Goal: Task Accomplishment & Management: Manage account settings

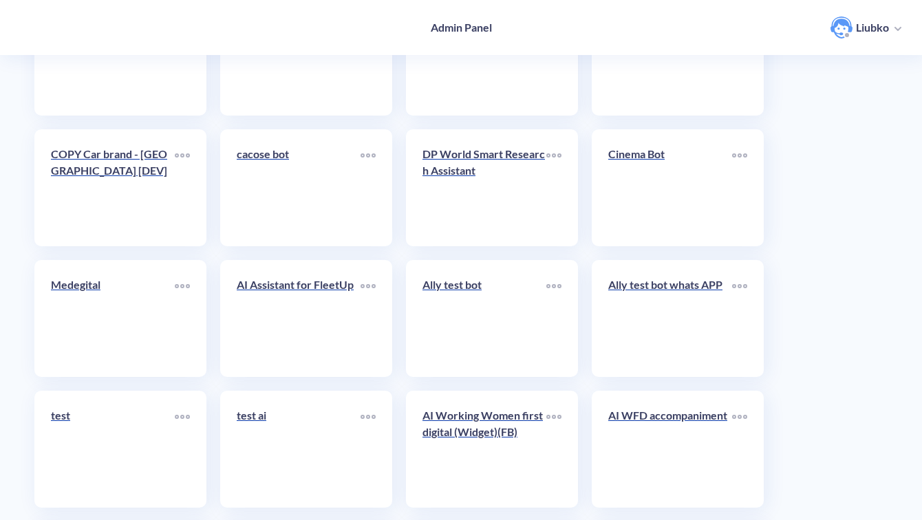
scroll to position [4882, 0]
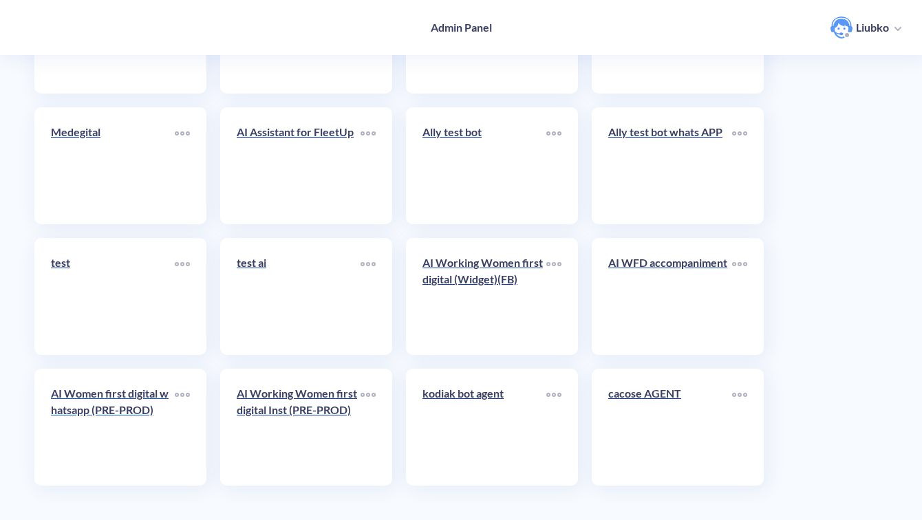
click at [119, 421] on div "AI Women first digital whatsapp (PRE-PROD)" at bounding box center [113, 408] width 124 height 44
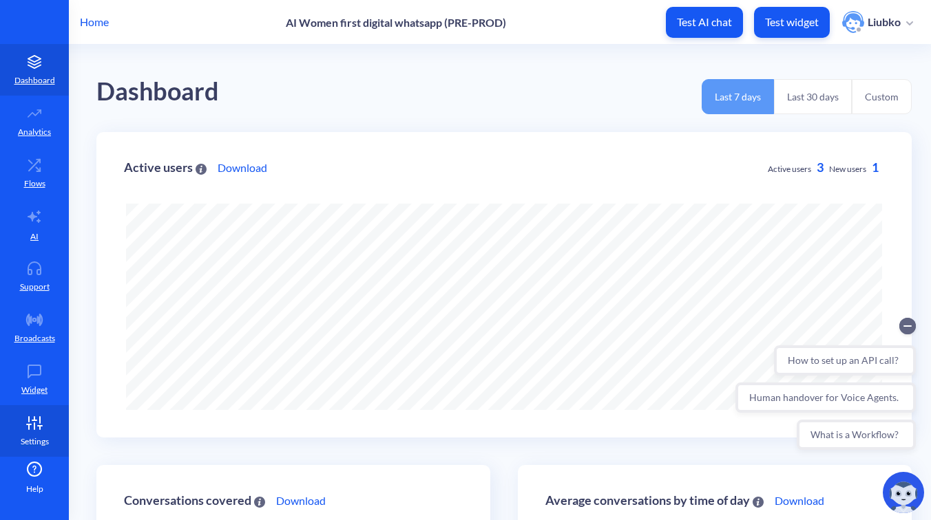
click at [40, 430] on link "Settings" at bounding box center [34, 431] width 69 height 52
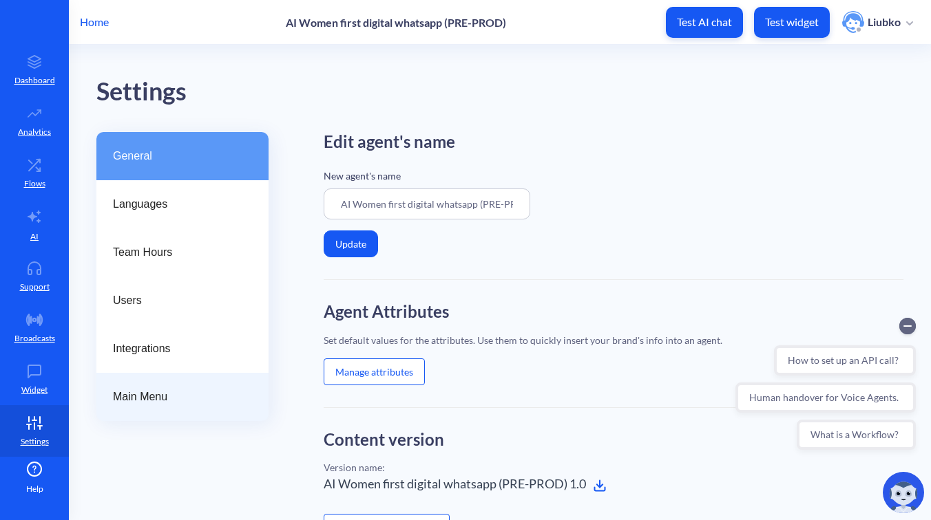
click at [143, 399] on span "Main Menu" at bounding box center [177, 397] width 128 height 17
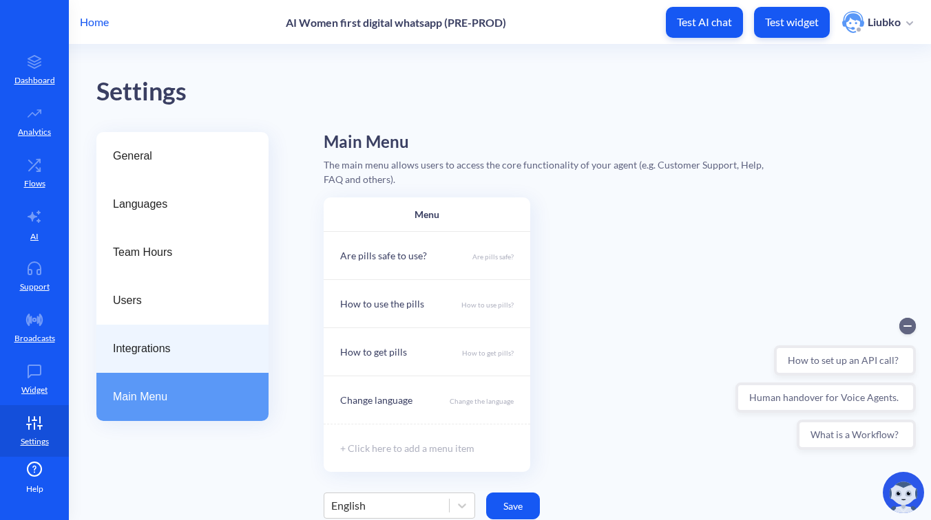
click at [136, 346] on span "Integrations" at bounding box center [177, 349] width 128 height 17
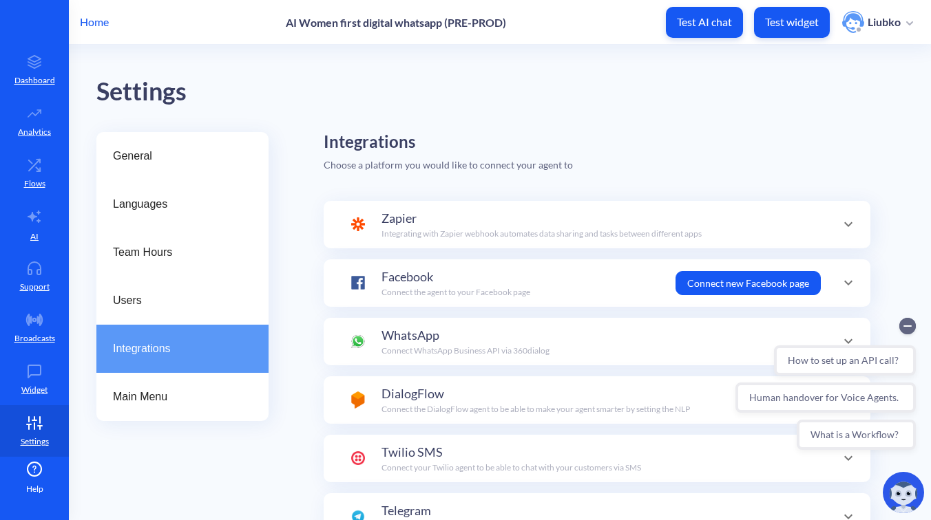
scroll to position [48, 0]
click at [535, 334] on div "WhatsApp Connect WhatsApp Business API via 360dialog" at bounding box center [465, 341] width 168 height 31
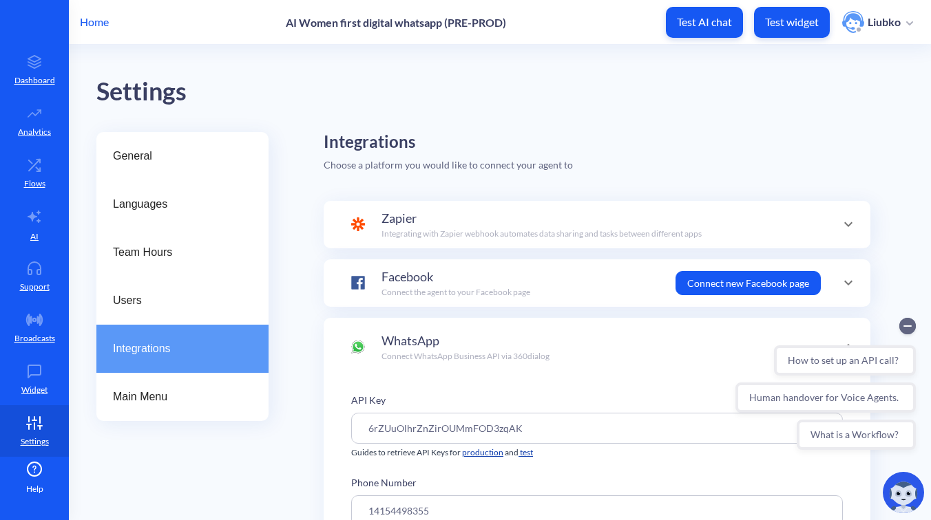
scroll to position [0, 0]
click at [535, 334] on div "WhatsApp Connect WhatsApp Business API via 360dialog" at bounding box center [465, 347] width 168 height 31
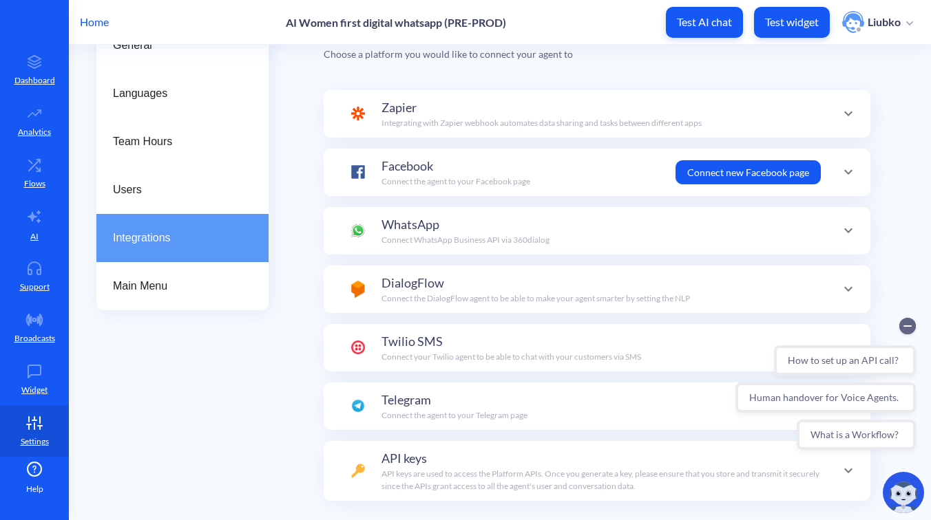
scroll to position [160, 0]
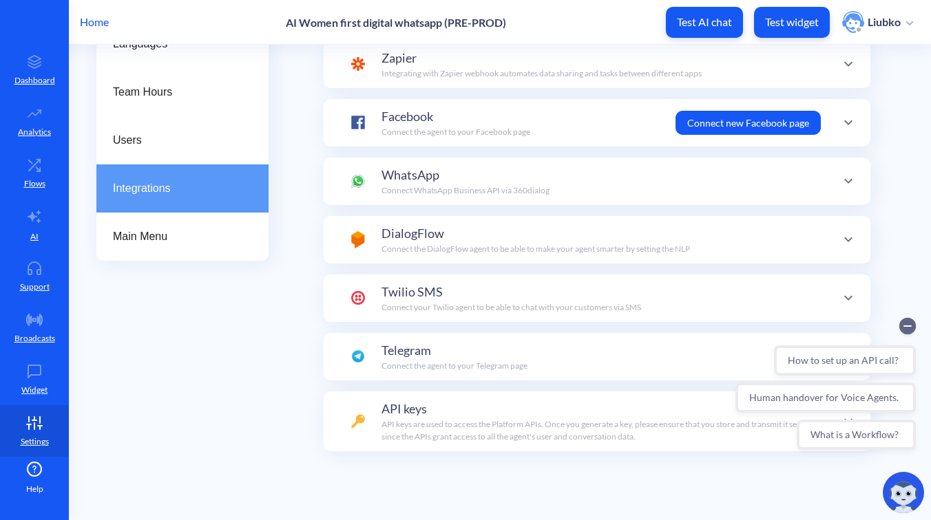
click at [497, 402] on div "API keys API keys are used to access the Platform APIs. Once you generate a key…" at bounding box center [600, 421] width 439 height 43
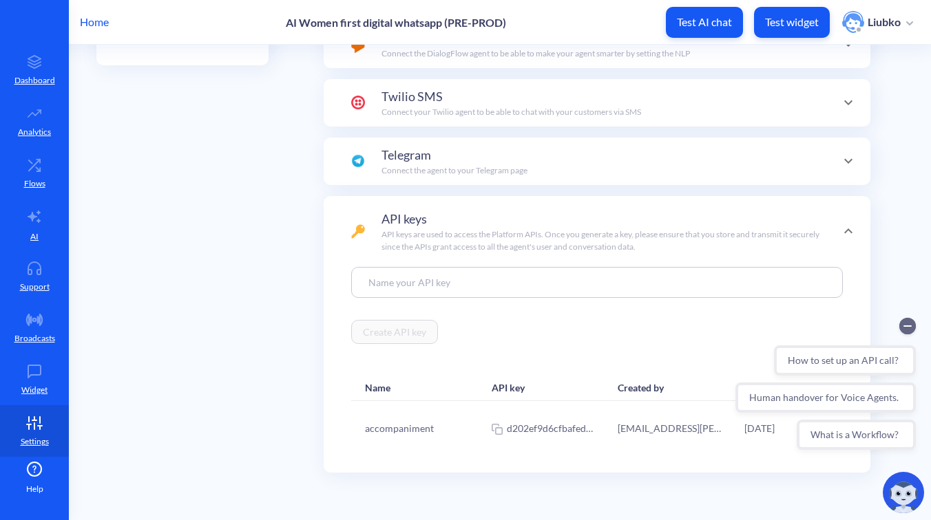
scroll to position [377, 0]
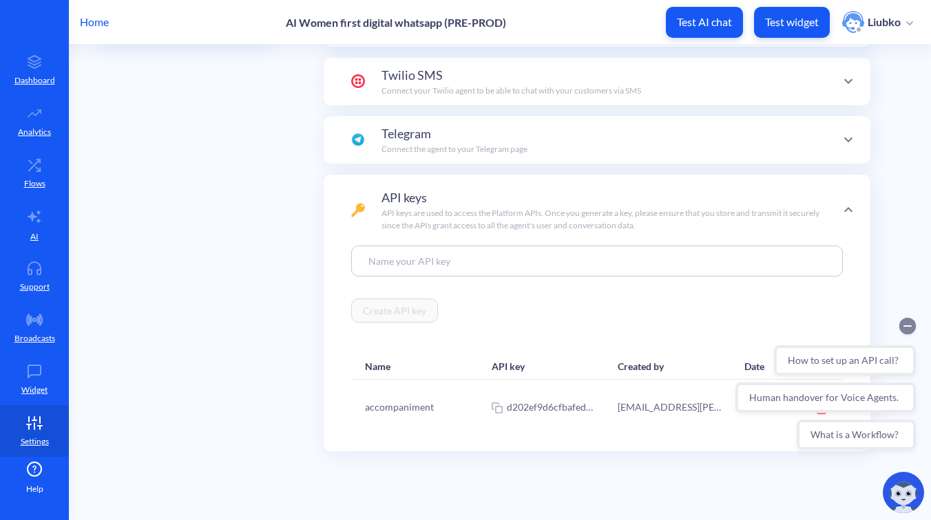
click at [906, 323] on circle "Collapse conversation starters" at bounding box center [907, 326] width 17 height 17
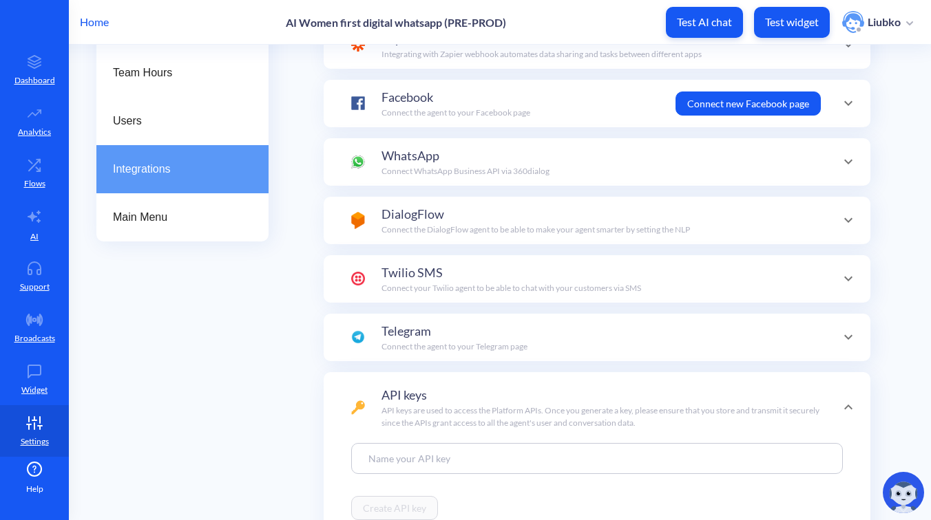
scroll to position [0, 0]
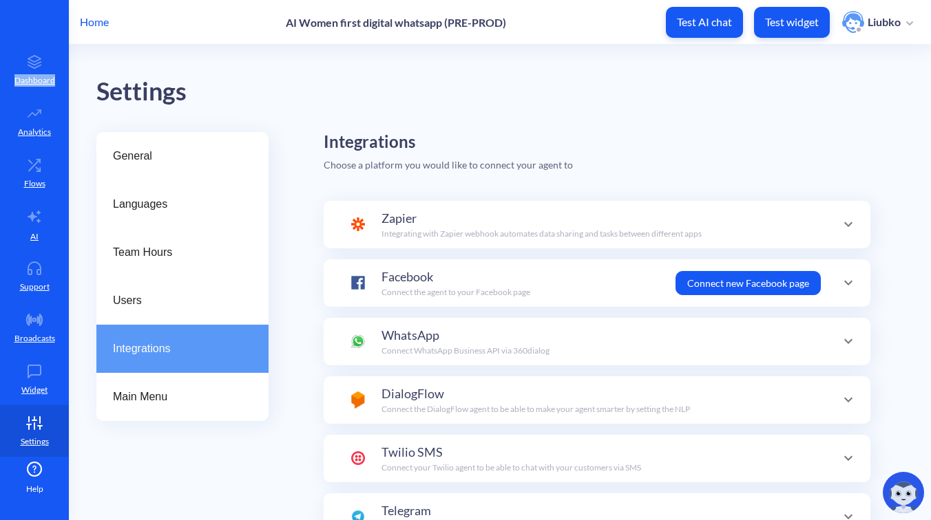
click at [504, 340] on div "WhatsApp Connect WhatsApp Business API via 360dialog" at bounding box center [465, 341] width 168 height 31
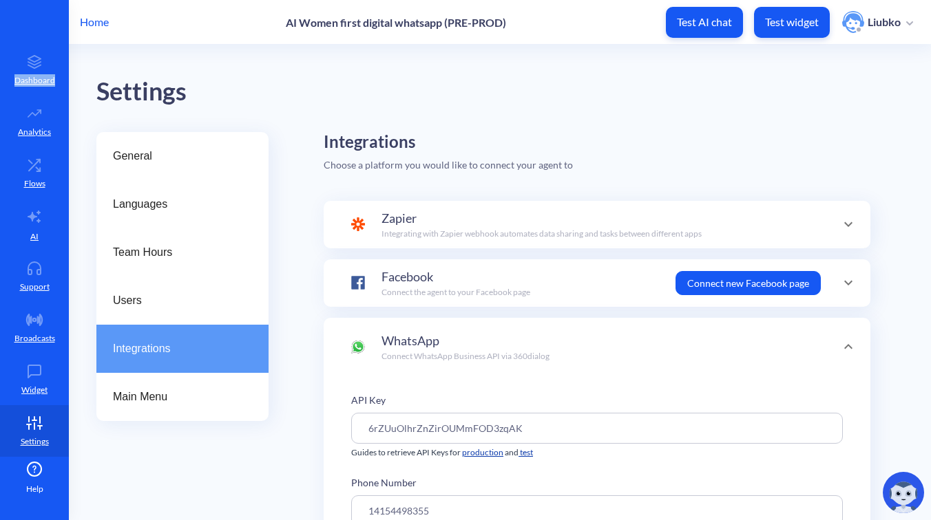
scroll to position [41, 0]
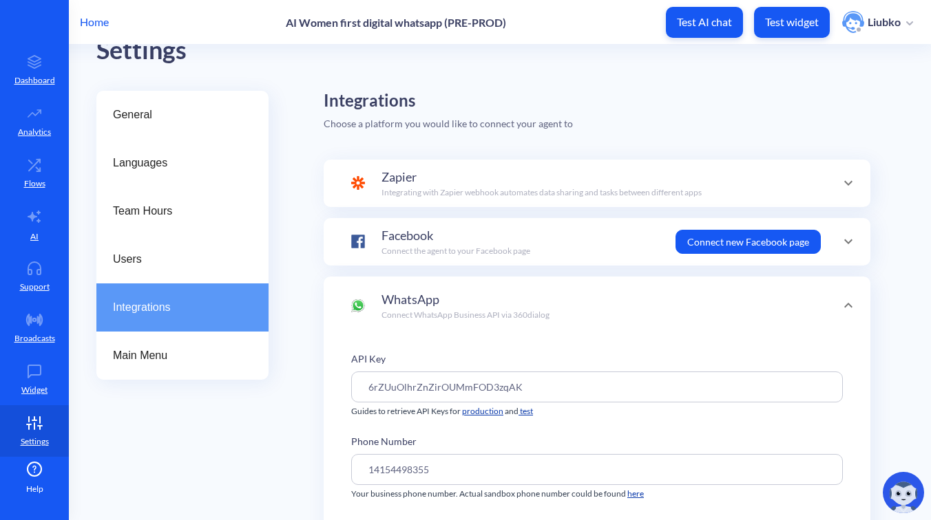
drag, startPoint x: 542, startPoint y: 383, endPoint x: 310, endPoint y: 374, distance: 232.9
click at [310, 374] on div "General Languages Team Hours Users Integrations Main Menu Integrations Choose a…" at bounding box center [513, 485] width 834 height 788
paste input "RAYKISJlafJI1MaeksENuDUd"
type input "RAYKISJlafJI1MaeksENuDUdAK"
drag, startPoint x: 454, startPoint y: 467, endPoint x: 308, endPoint y: 467, distance: 145.9
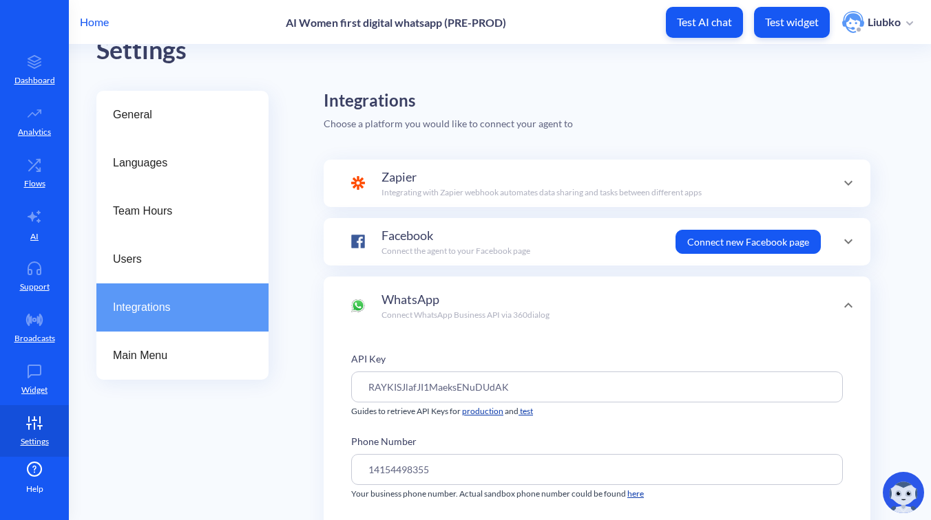
click at [308, 467] on div "General Languages Team Hours Users Integrations Main Menu Integrations Choose a…" at bounding box center [513, 485] width 834 height 788
paste input "8332212559"
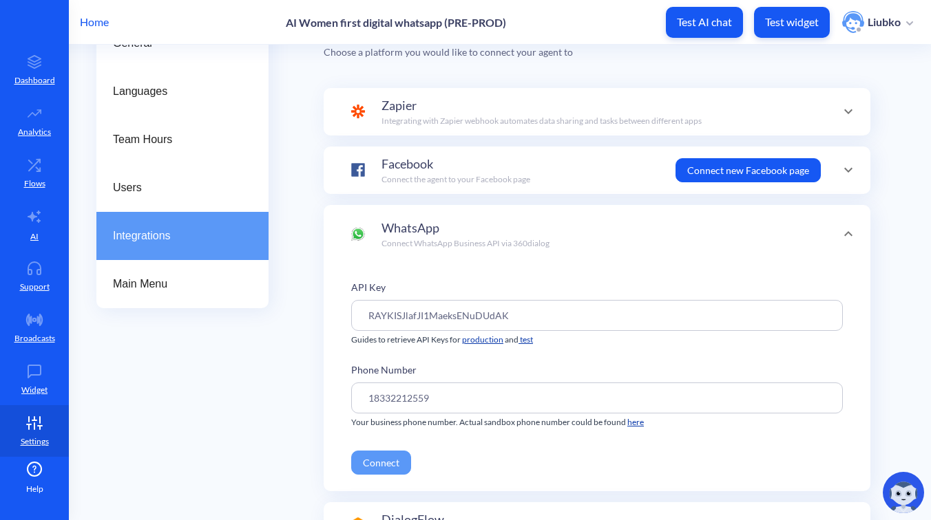
scroll to position [116, 0]
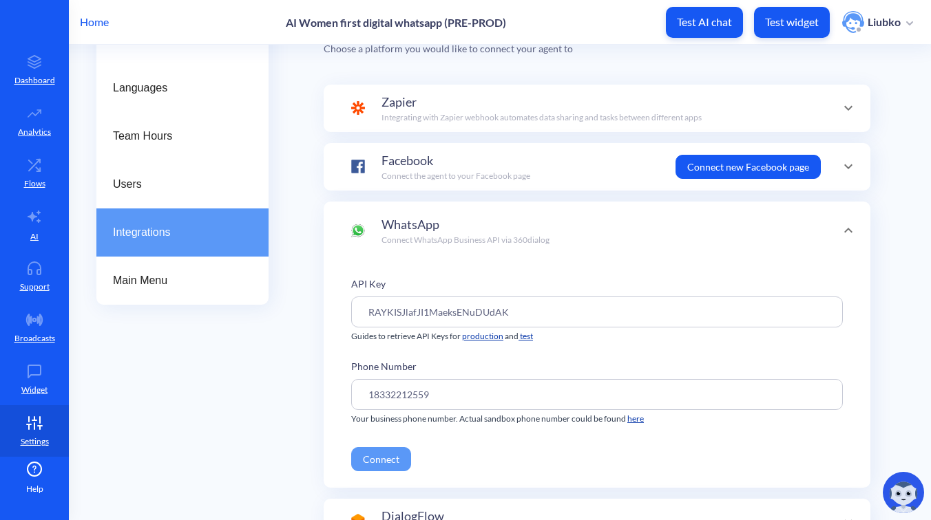
type input "18332212559"
click at [383, 462] on button "Connect" at bounding box center [381, 459] width 60 height 24
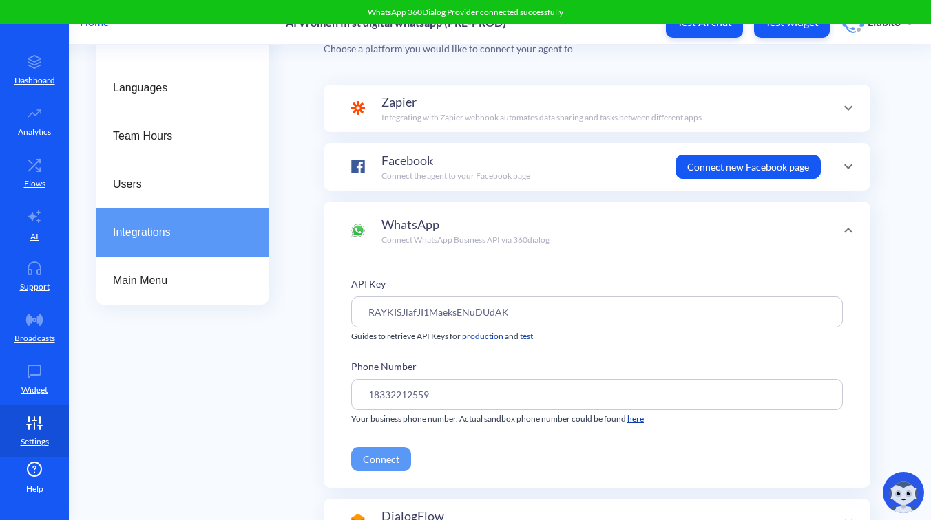
click at [295, 425] on div "General Languages Team Hours Users Integrations Main Menu Integrations Choose a…" at bounding box center [513, 410] width 834 height 788
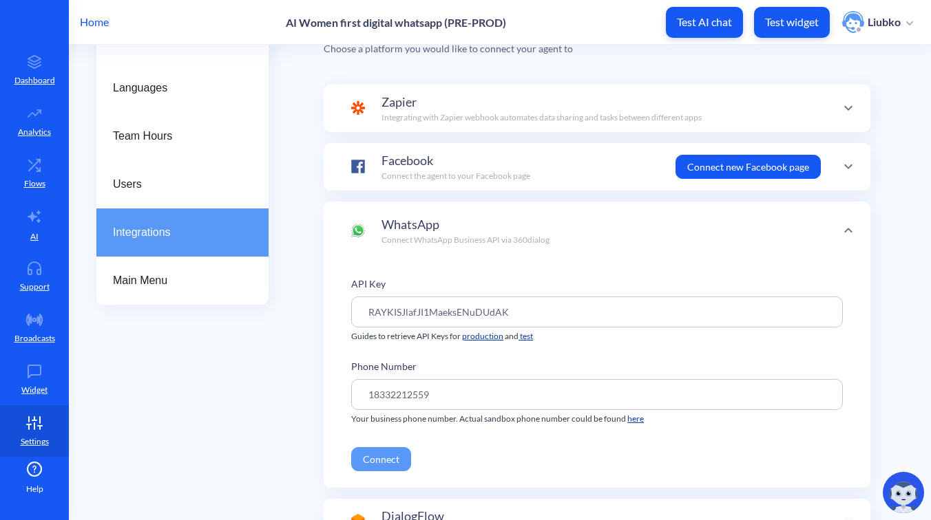
scroll to position [0, 0]
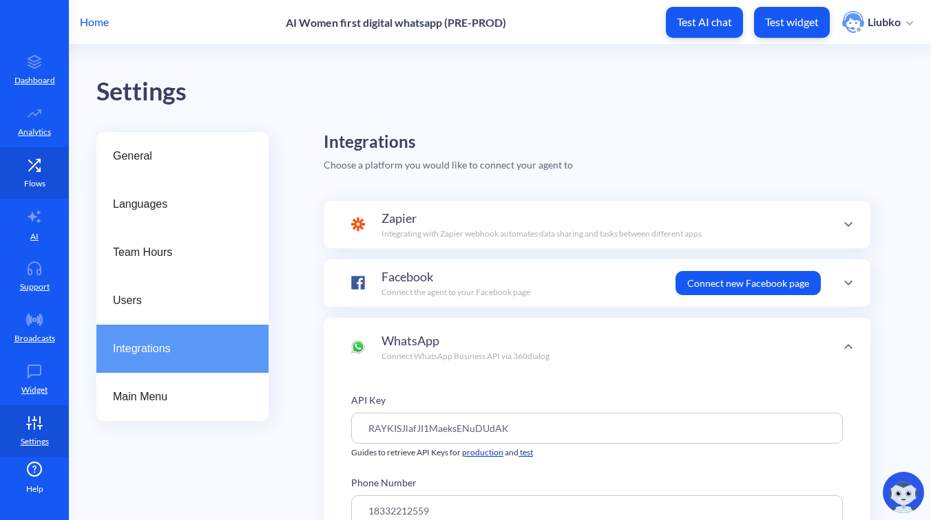
click at [57, 186] on link "Flows" at bounding box center [34, 173] width 69 height 52
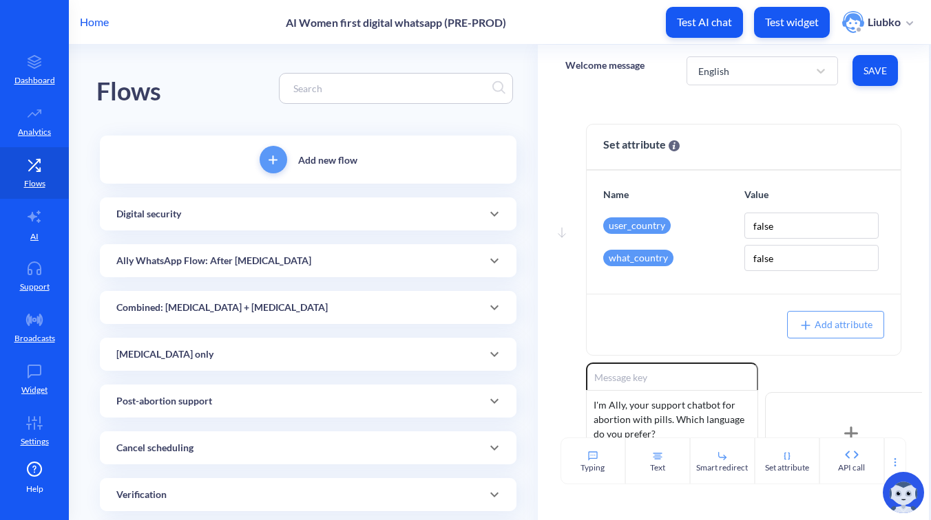
click at [346, 91] on input at bounding box center [389, 89] width 206 height 16
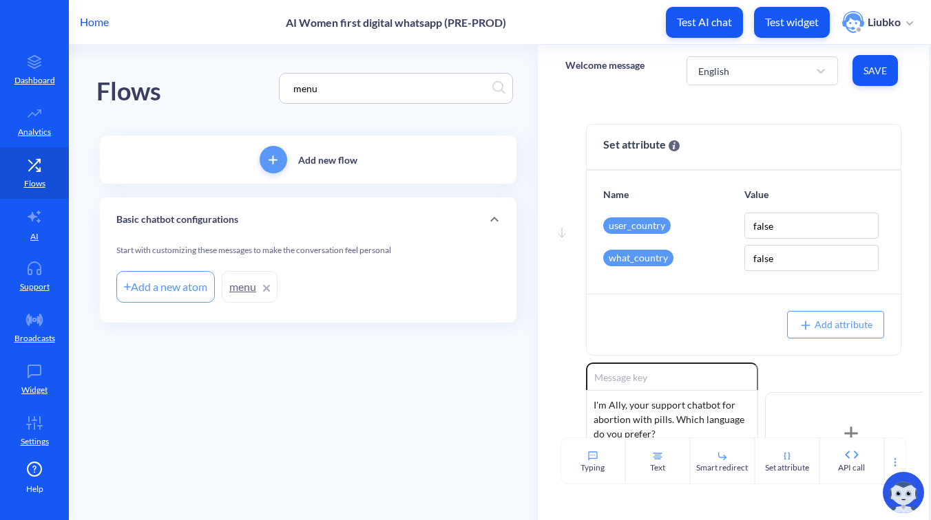
type input "menu"
click at [234, 294] on link "menu" at bounding box center [250, 287] width 56 height 32
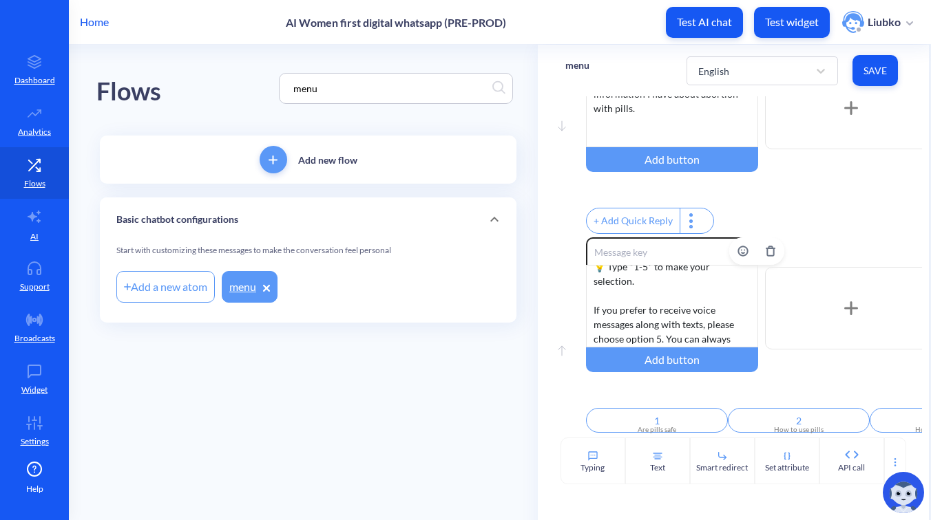
scroll to position [128, 0]
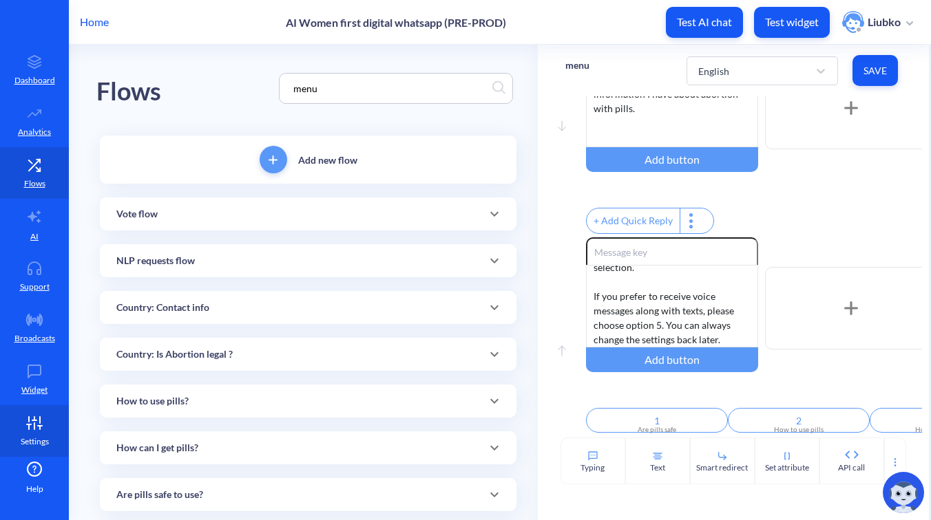
click at [32, 432] on link "Settings" at bounding box center [34, 431] width 69 height 52
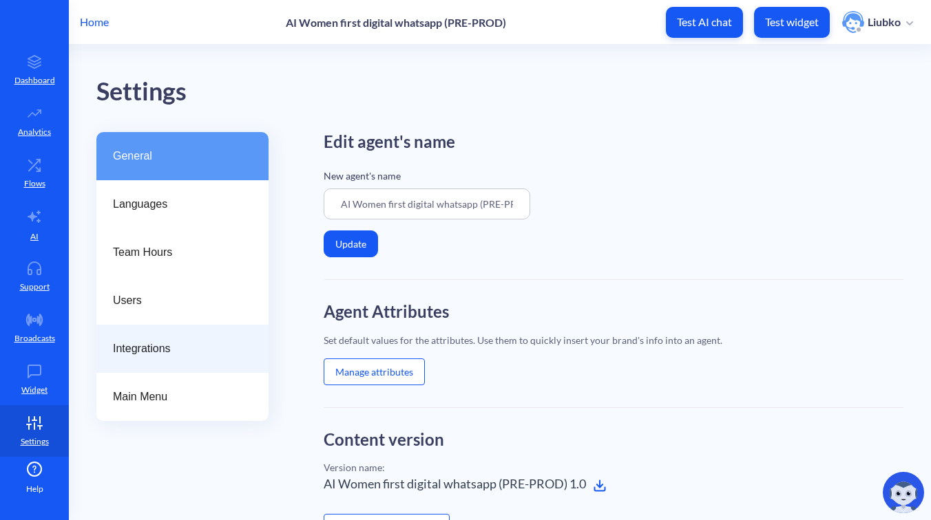
click at [149, 350] on span "Integrations" at bounding box center [177, 349] width 128 height 17
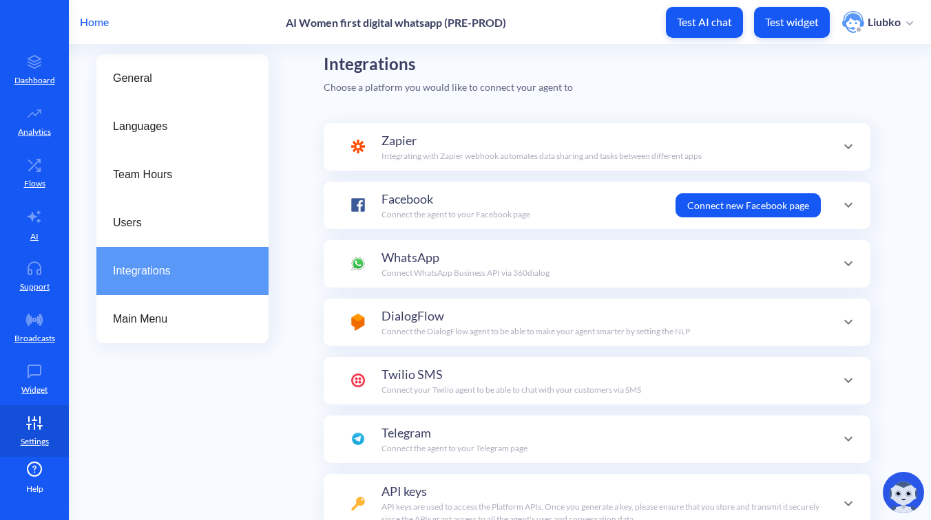
scroll to position [146, 0]
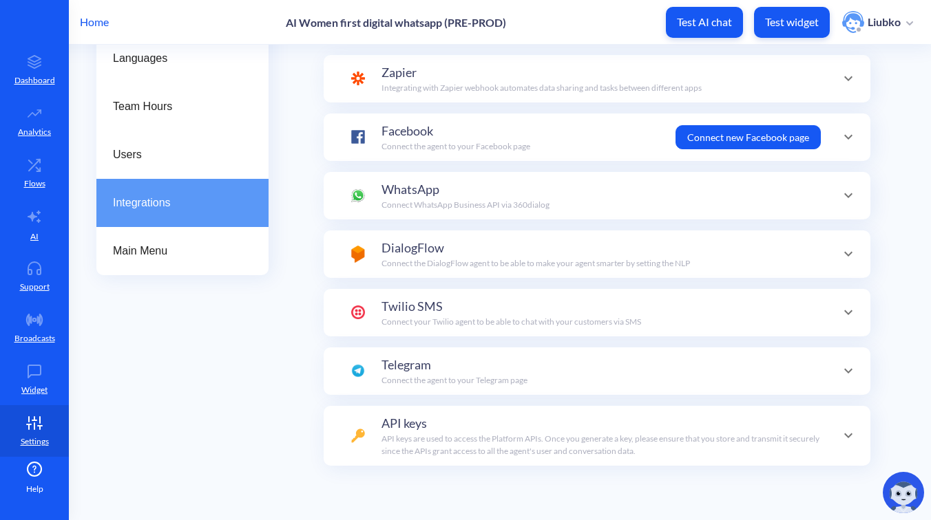
click at [566, 419] on div "API keys API keys are used to access the Platform APIs. Once you generate a key…" at bounding box center [600, 435] width 439 height 43
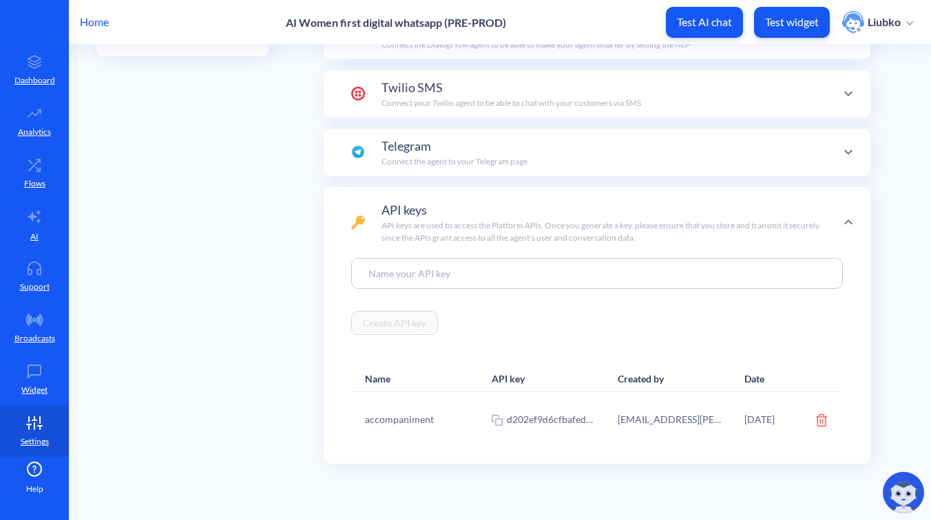
scroll to position [377, 0]
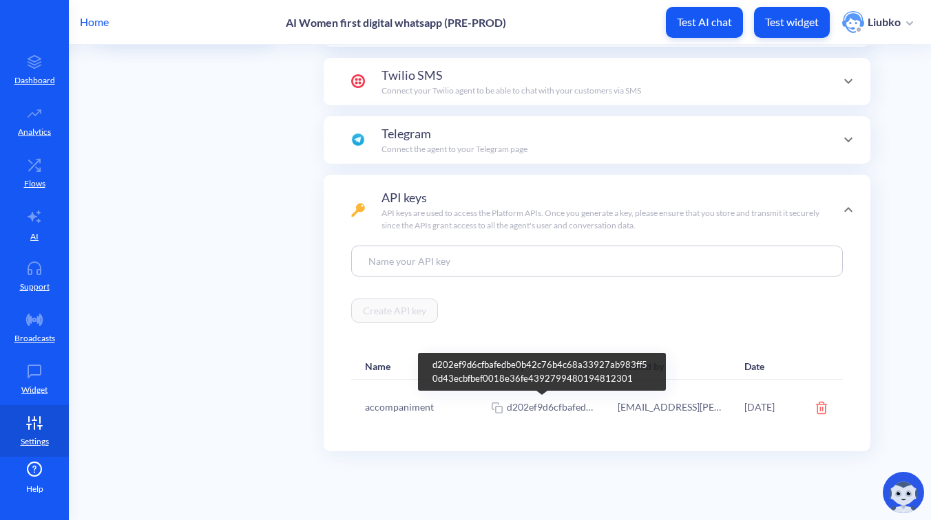
click at [496, 412] on icon at bounding box center [497, 408] width 11 height 14
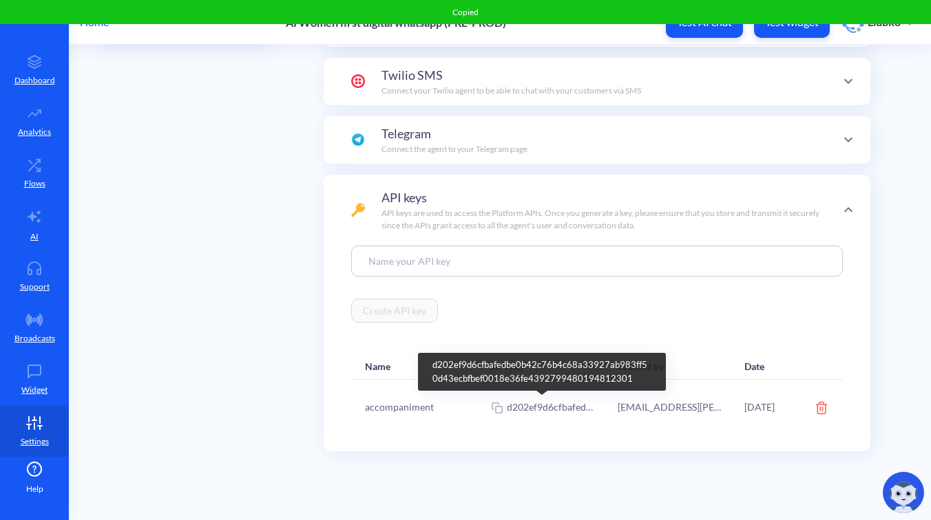
click at [494, 403] on icon at bounding box center [495, 406] width 6 height 6
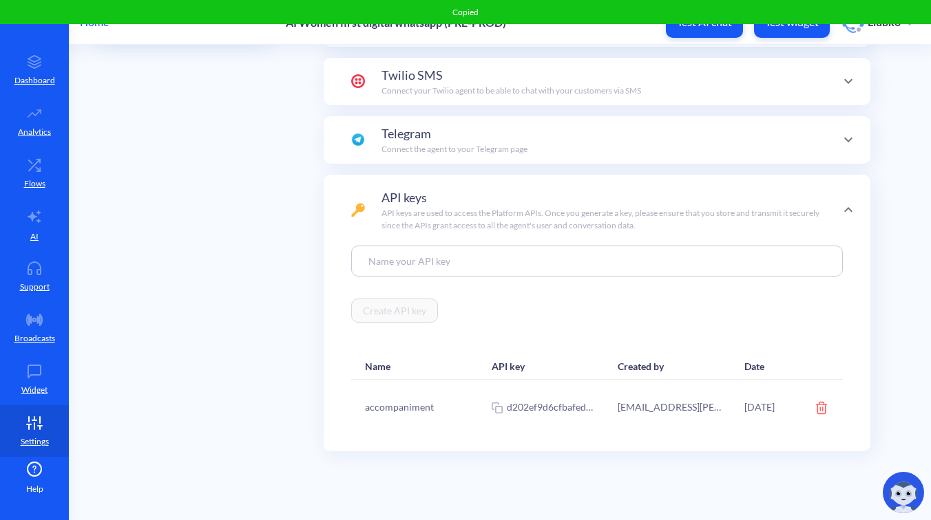
click at [905, 122] on div "General Languages Team Hours Users Integrations Main Menu Integrations Choose a…" at bounding box center [513, 138] width 834 height 766
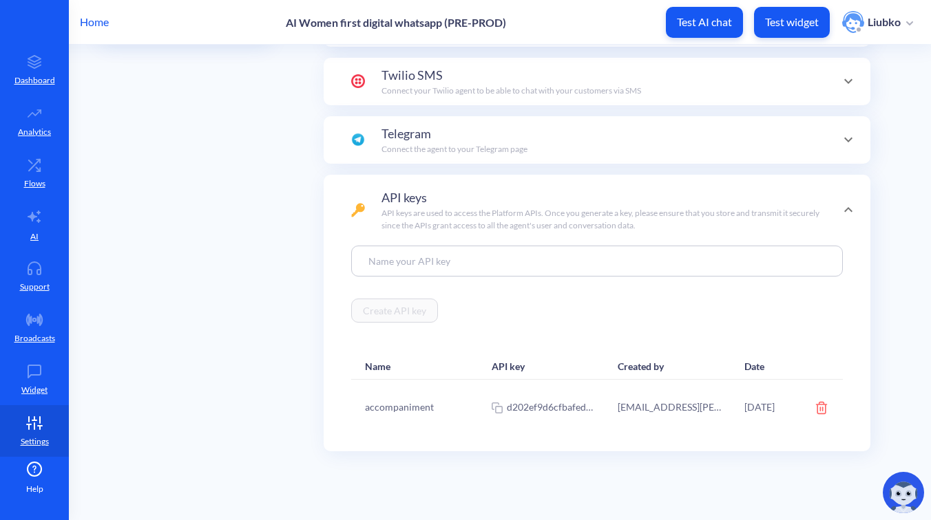
scroll to position [0, 0]
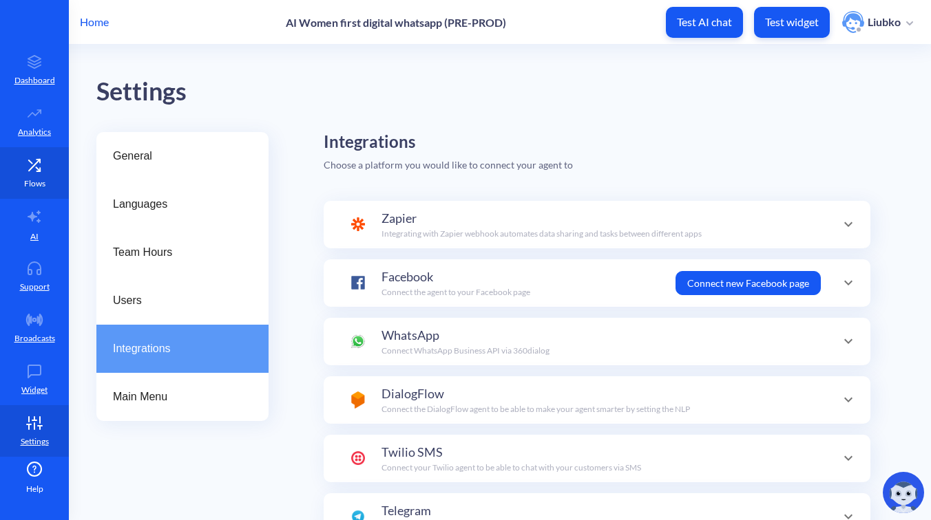
click at [52, 178] on link "Flows" at bounding box center [34, 173] width 69 height 52
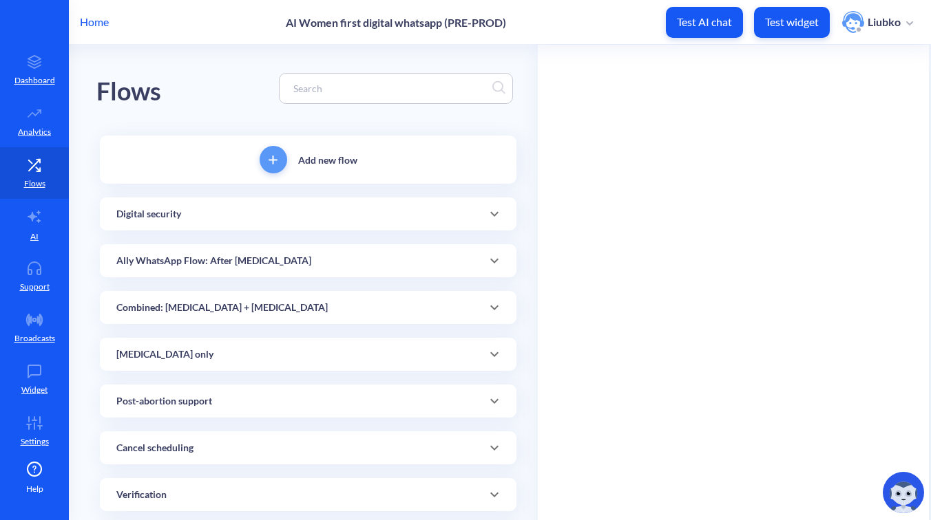
click at [288, 255] on div "Ally WhatsApp Flow: After Misoprostol" at bounding box center [307, 261] width 383 height 14
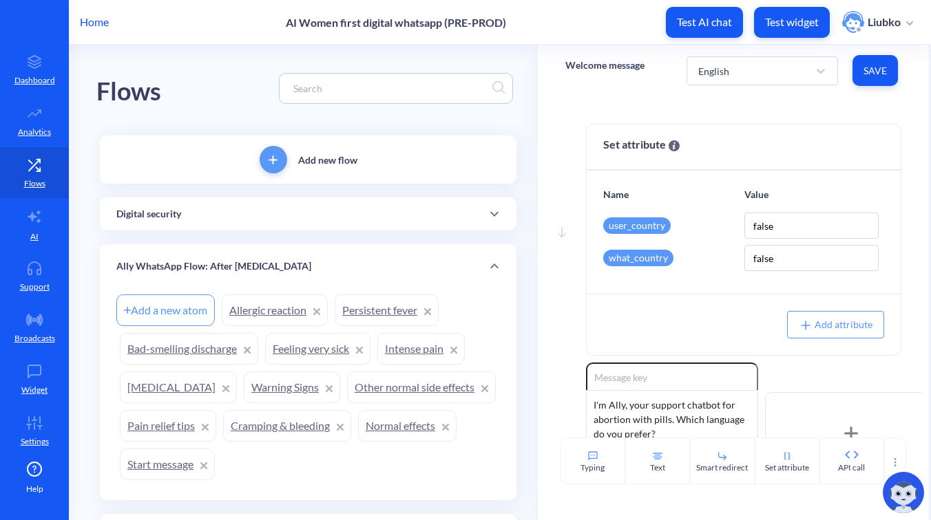
click at [270, 302] on link "Allergic reaction" at bounding box center [275, 311] width 106 height 32
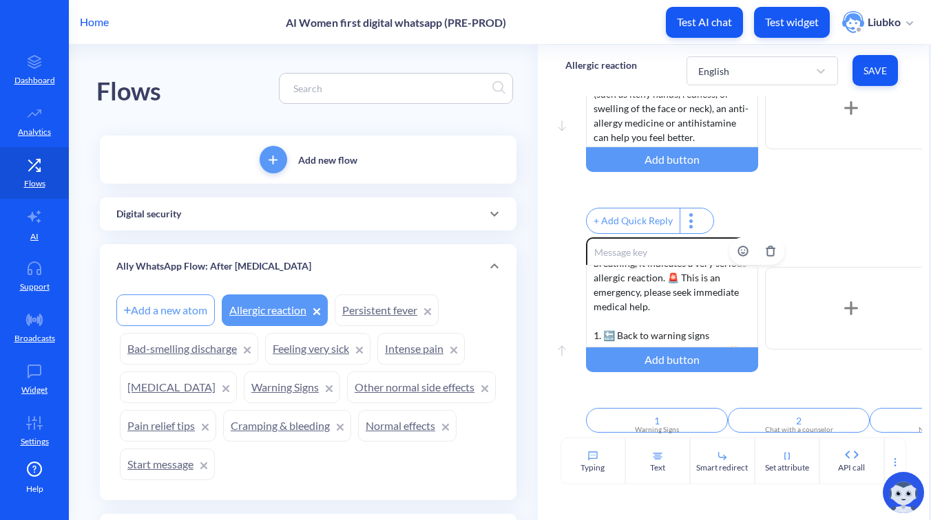
scroll to position [128, 0]
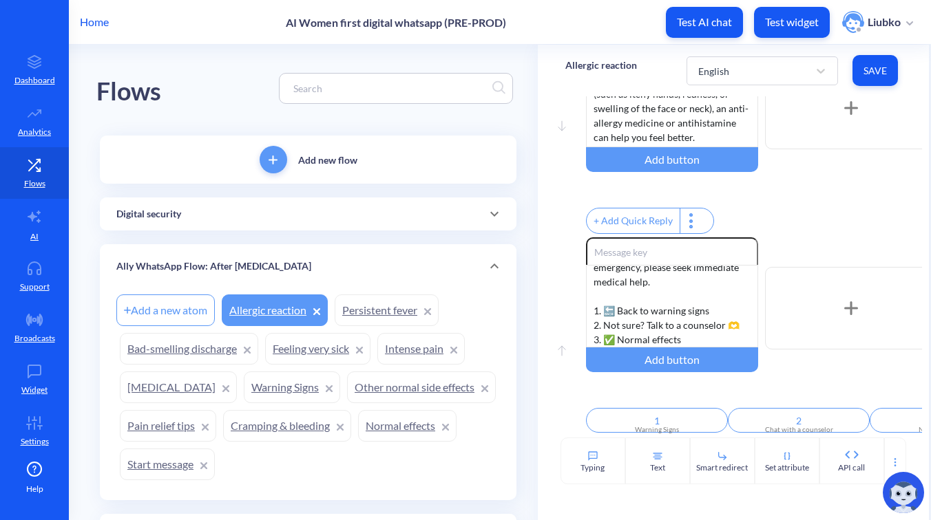
click at [368, 313] on link "Persistent fever" at bounding box center [387, 311] width 104 height 32
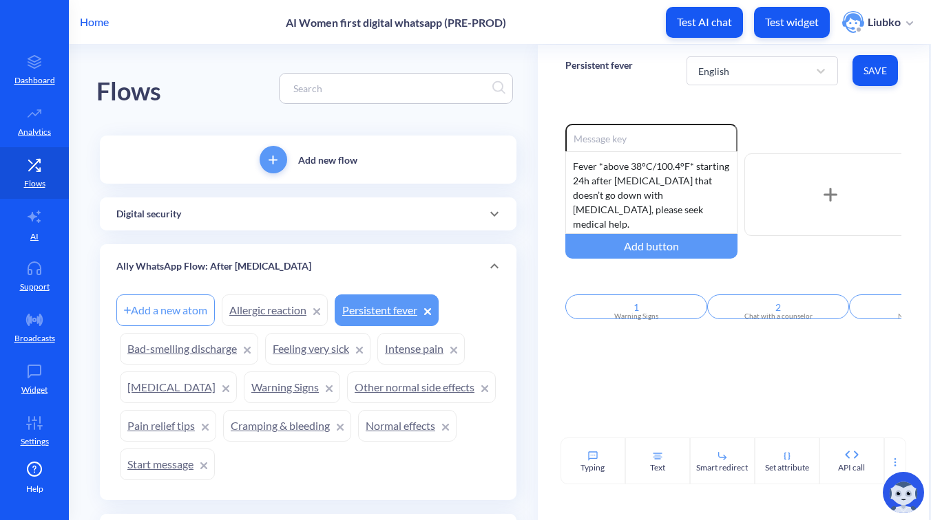
click at [192, 346] on link "Bad-smelling discharge" at bounding box center [189, 349] width 138 height 32
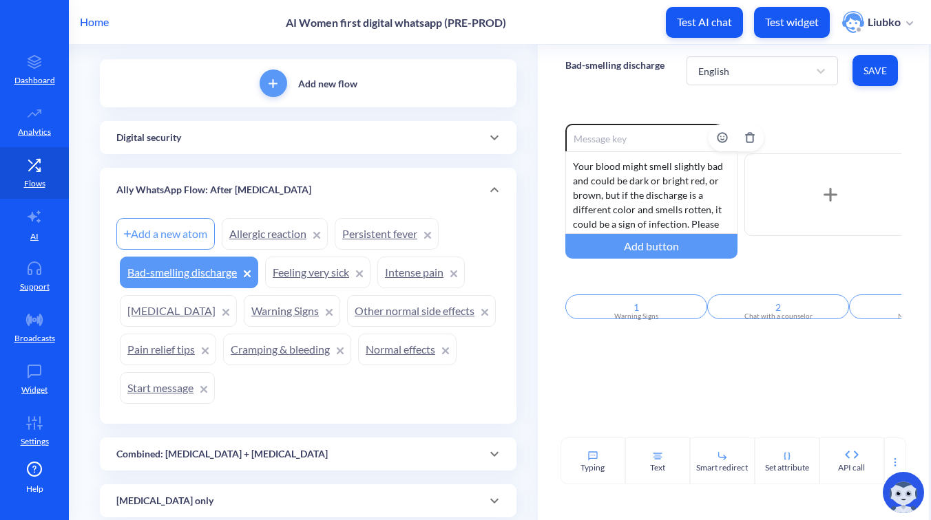
scroll to position [70, 0]
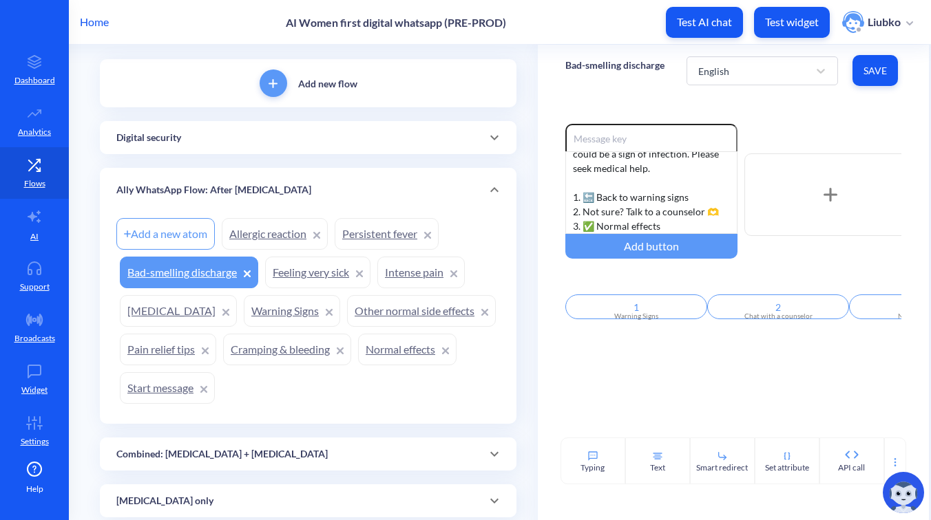
click at [302, 275] on link "Feeling very sick" at bounding box center [317, 273] width 105 height 32
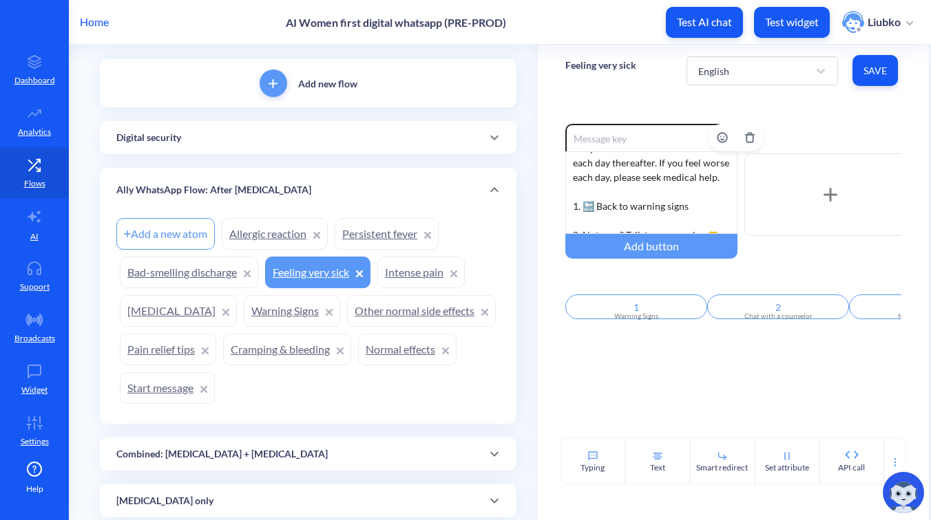
scroll to position [114, 0]
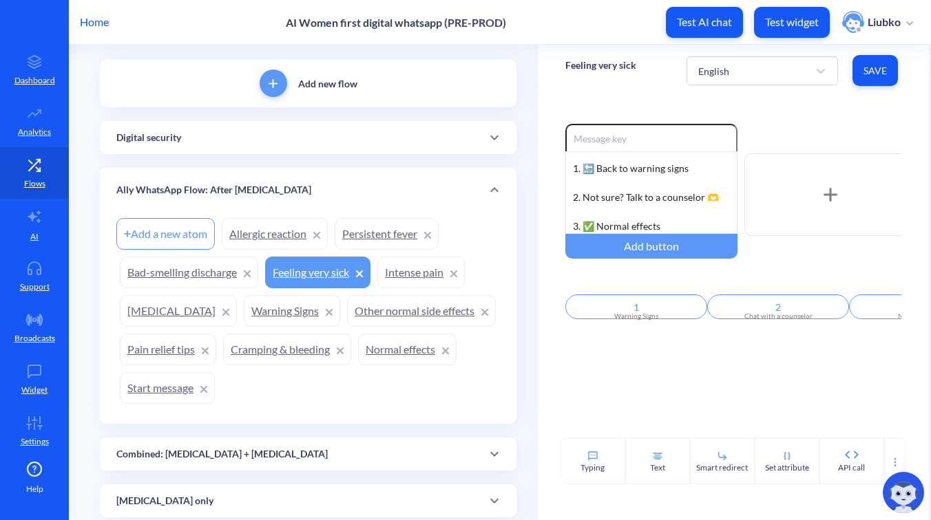
click at [413, 277] on link "Intense pain" at bounding box center [420, 273] width 87 height 32
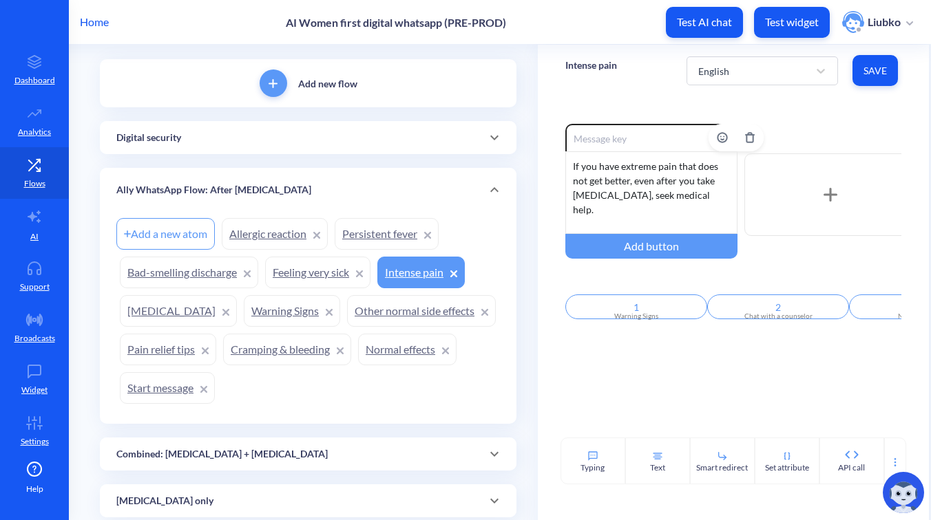
scroll to position [27, 0]
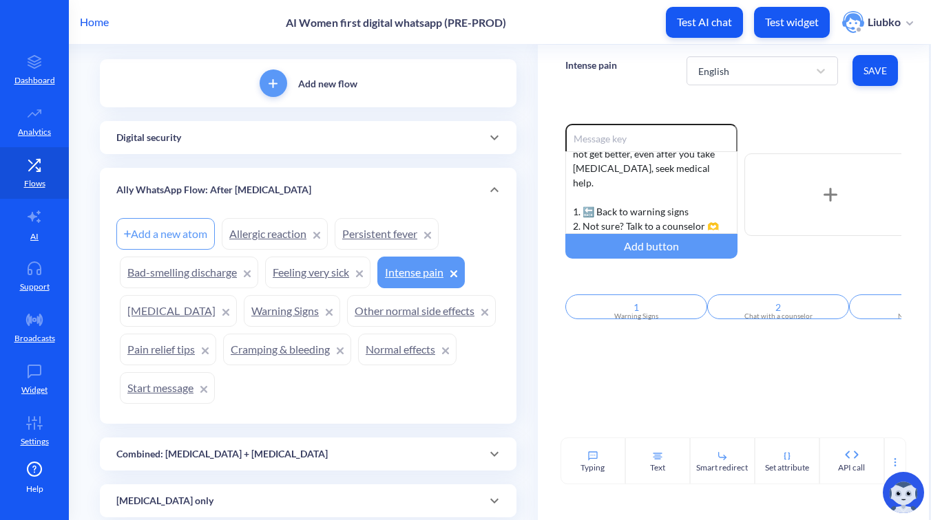
click at [417, 316] on link "Other normal side effects" at bounding box center [421, 311] width 149 height 32
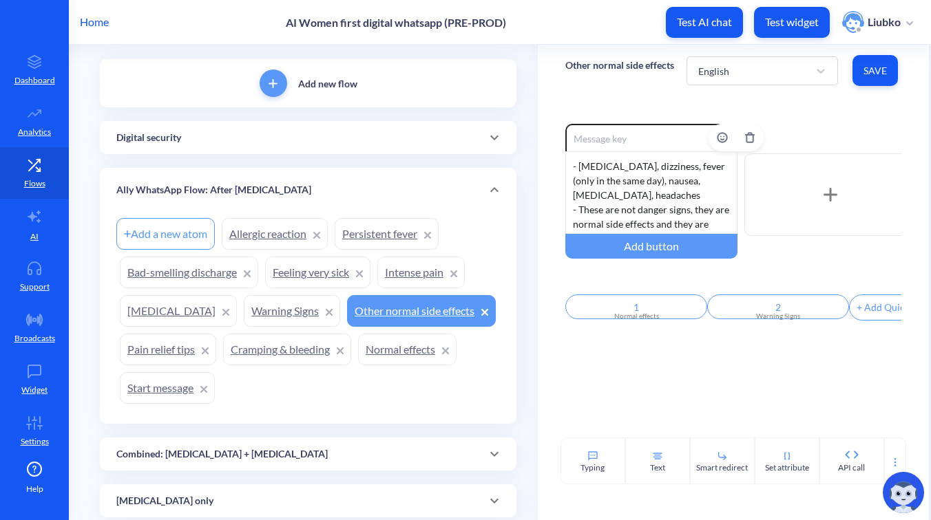
scroll to position [85, 0]
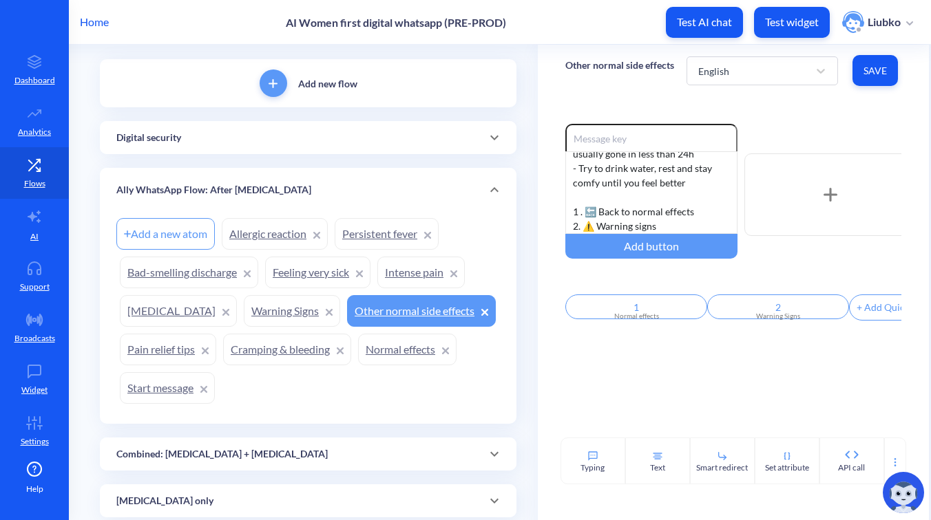
click at [390, 343] on link "Normal effects" at bounding box center [407, 350] width 98 height 32
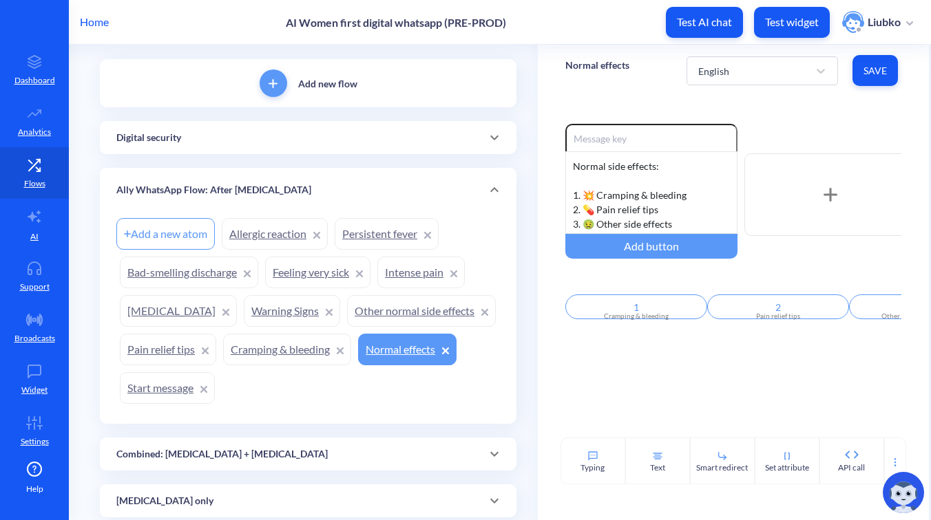
click at [343, 187] on div "Ally WhatsApp Flow: After Misoprostol" at bounding box center [307, 190] width 383 height 14
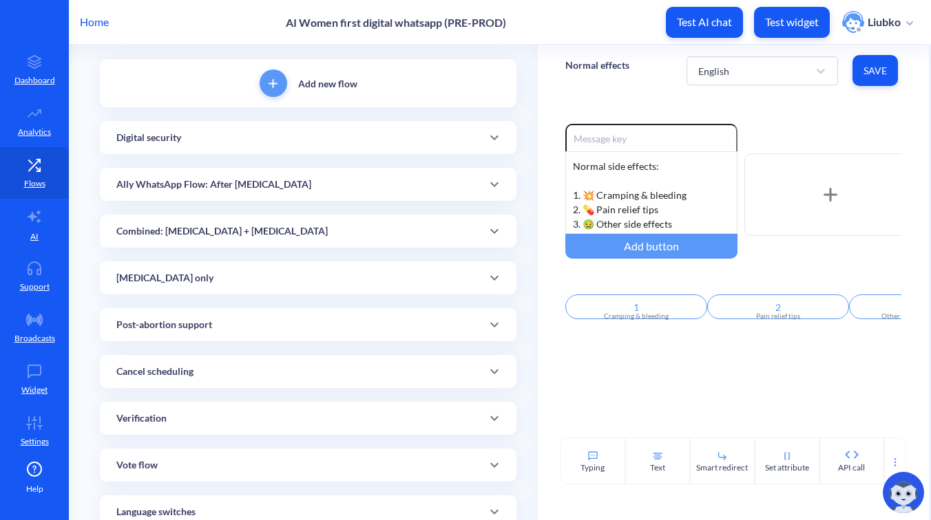
click at [337, 237] on div "Combined: Mifepristone + Misoprostol" at bounding box center [307, 231] width 383 height 14
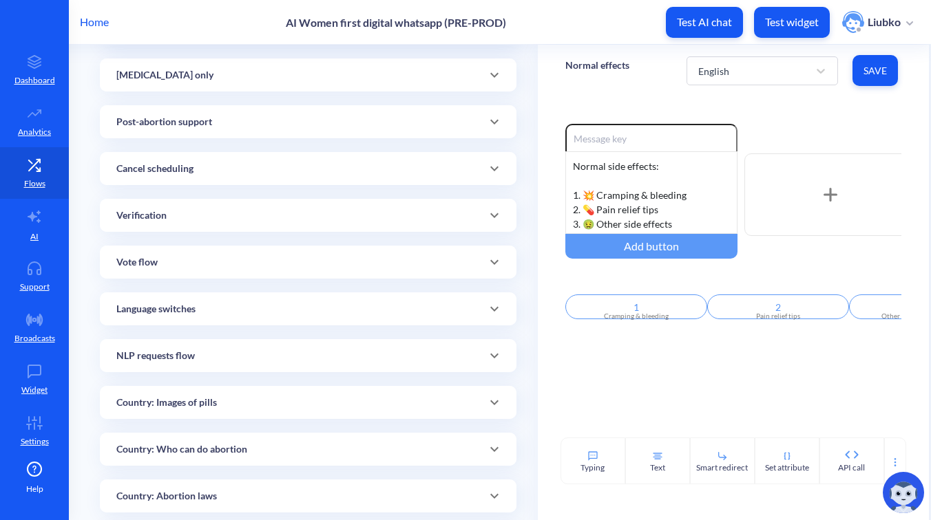
scroll to position [774, 0]
click at [366, 78] on div "Misoprostol only" at bounding box center [307, 74] width 383 height 14
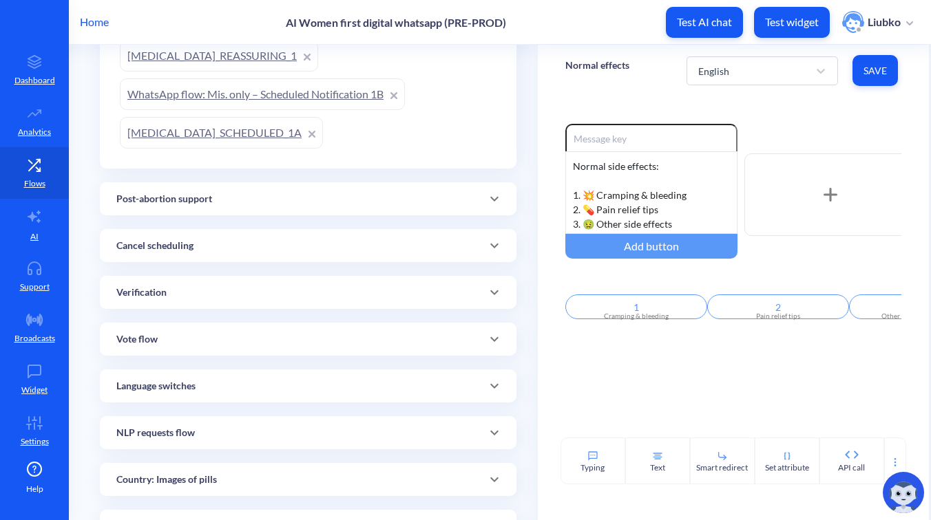
click at [330, 200] on div "Post-abortion support" at bounding box center [307, 199] width 383 height 14
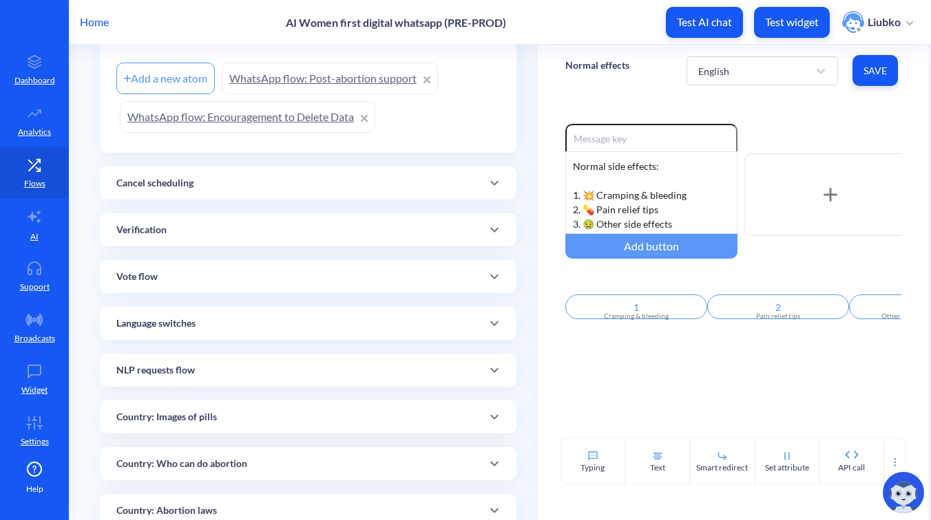
scroll to position [1274, 0]
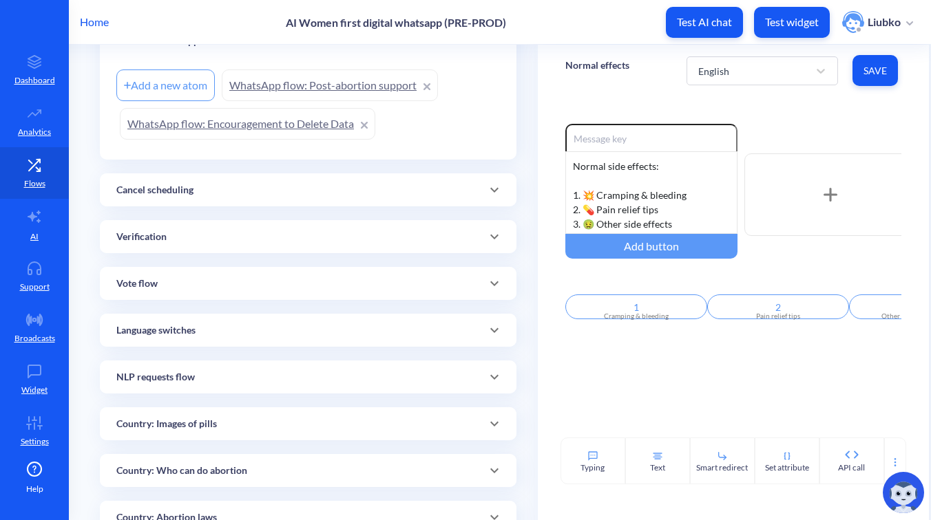
click at [352, 196] on div "Cancel scheduling" at bounding box center [307, 190] width 383 height 14
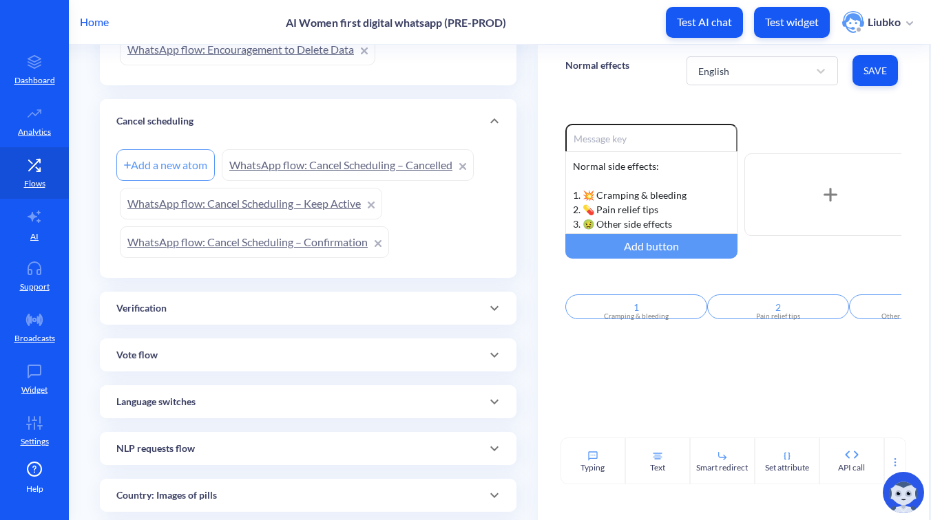
scroll to position [1349, 0]
click at [325, 308] on div "Verification" at bounding box center [307, 308] width 383 height 14
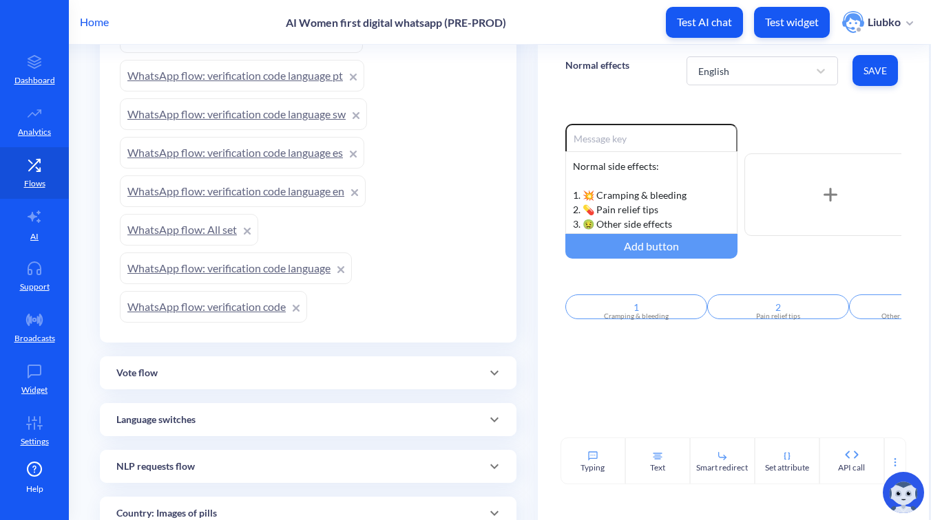
scroll to position [1734, 0]
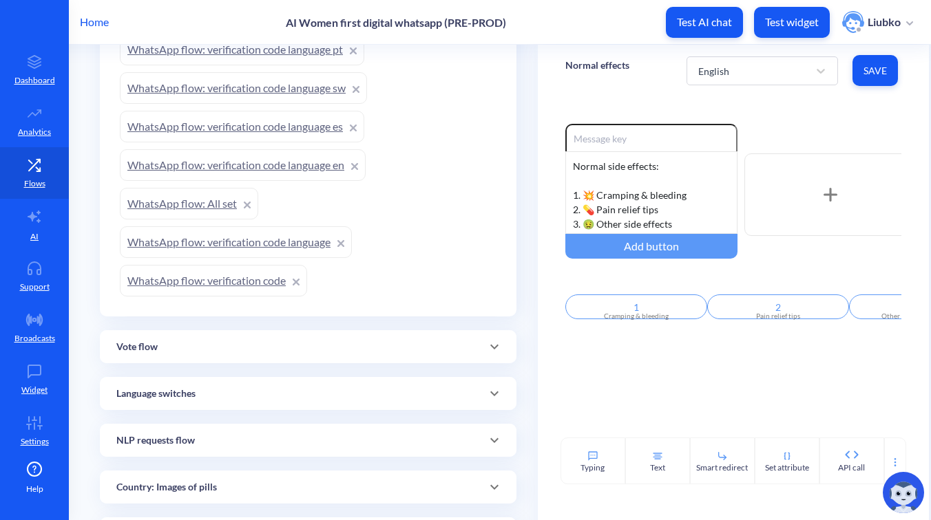
click at [382, 344] on div "Vote flow" at bounding box center [307, 347] width 383 height 14
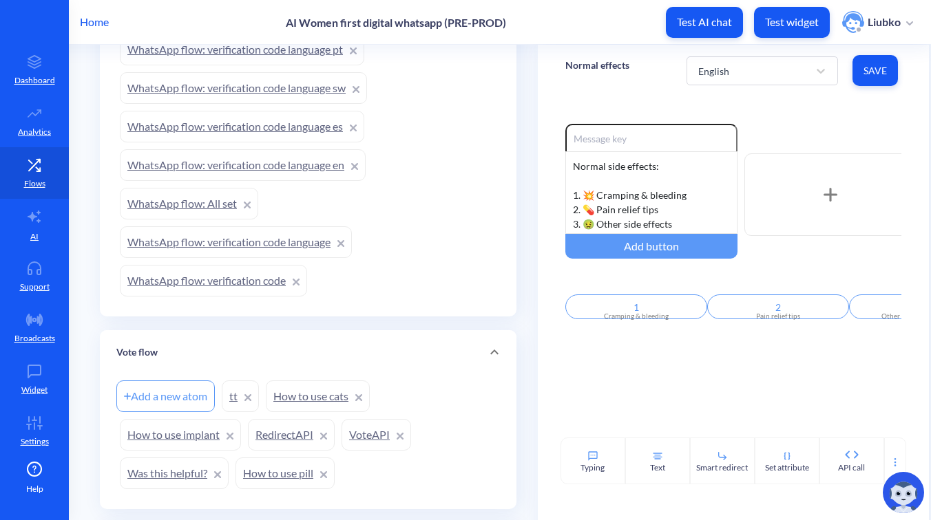
click at [382, 344] on div "Vote flow" at bounding box center [308, 352] width 416 height 44
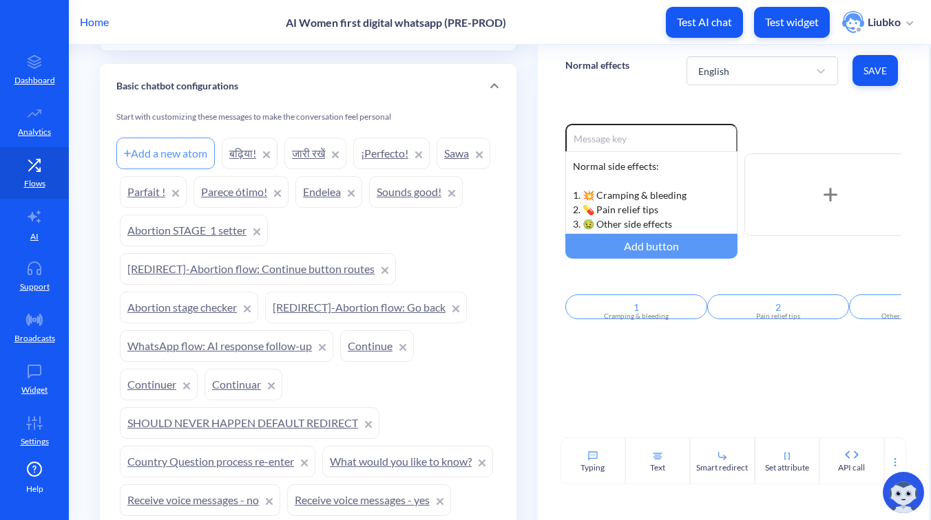
scroll to position [2701, 0]
click at [229, 384] on link "Continuar" at bounding box center [243, 386] width 78 height 32
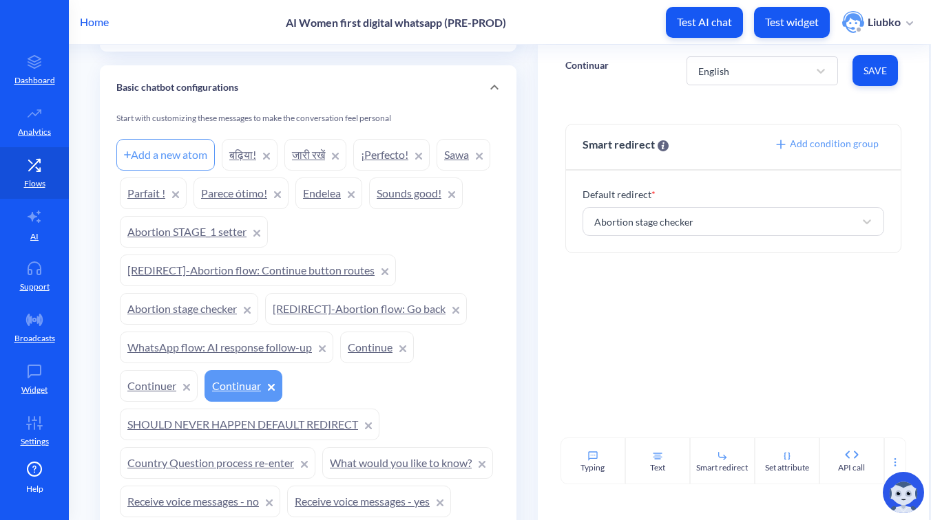
click at [152, 386] on link "Continuer" at bounding box center [159, 386] width 78 height 32
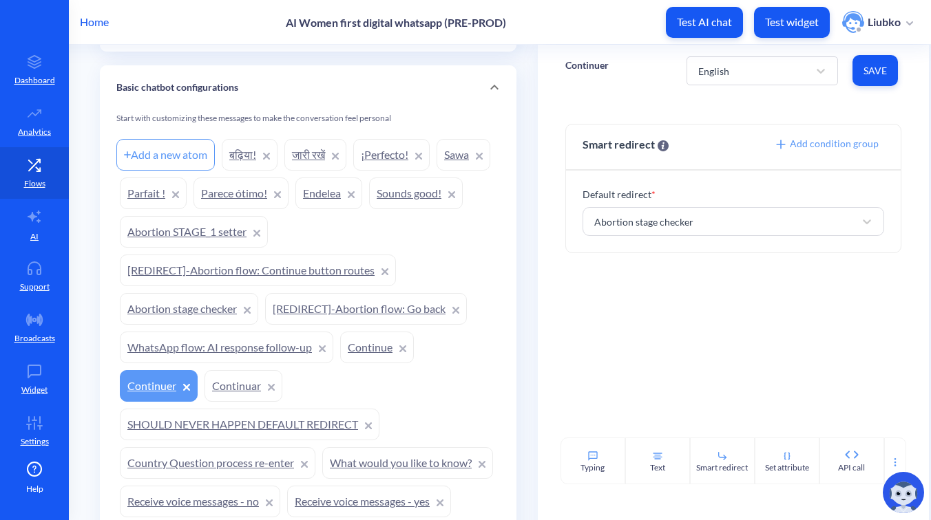
click at [186, 455] on link "Country Question process re-enter" at bounding box center [218, 463] width 196 height 32
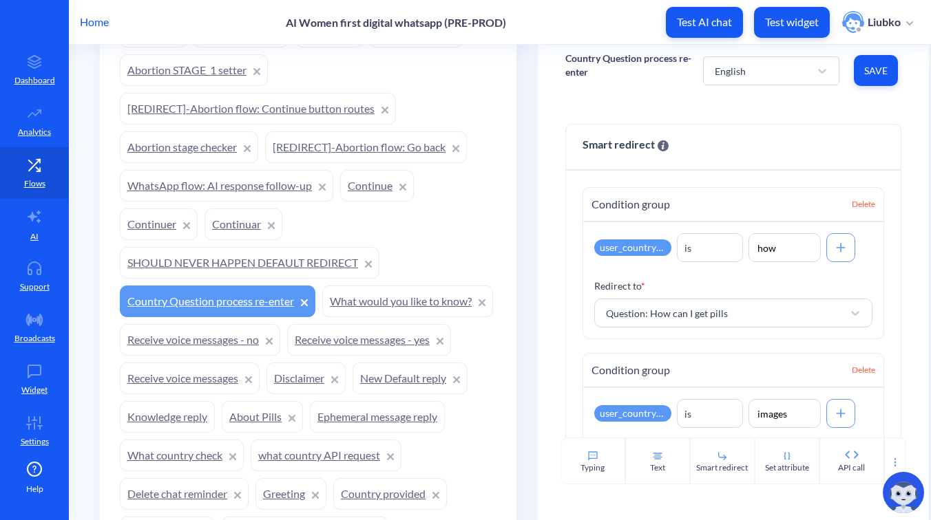
scroll to position [2871, 0]
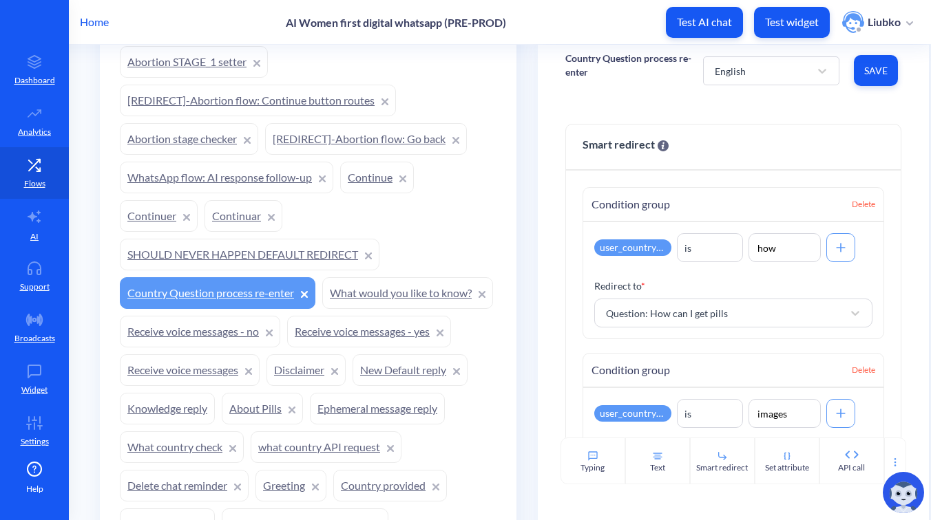
click at [322, 309] on link "What would you like to know?" at bounding box center [407, 293] width 171 height 32
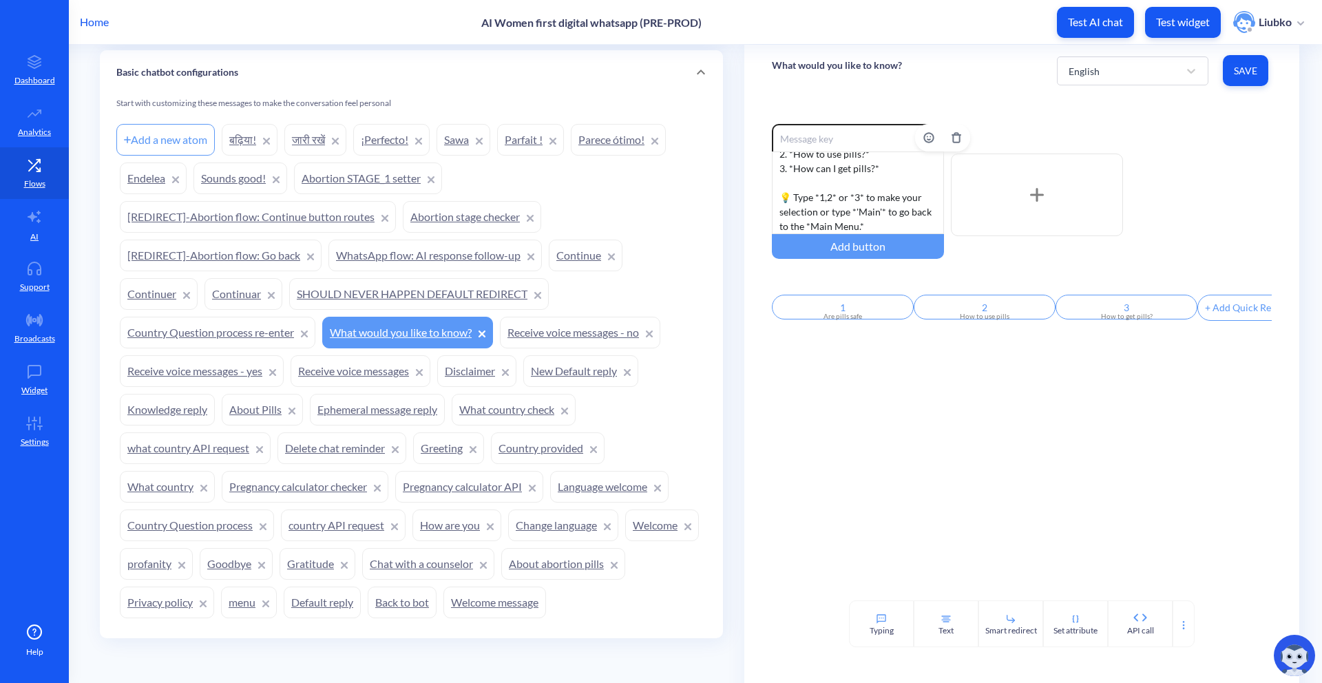
scroll to position [2215, 0]
click at [169, 408] on link "Knowledge reply" at bounding box center [167, 410] width 95 height 32
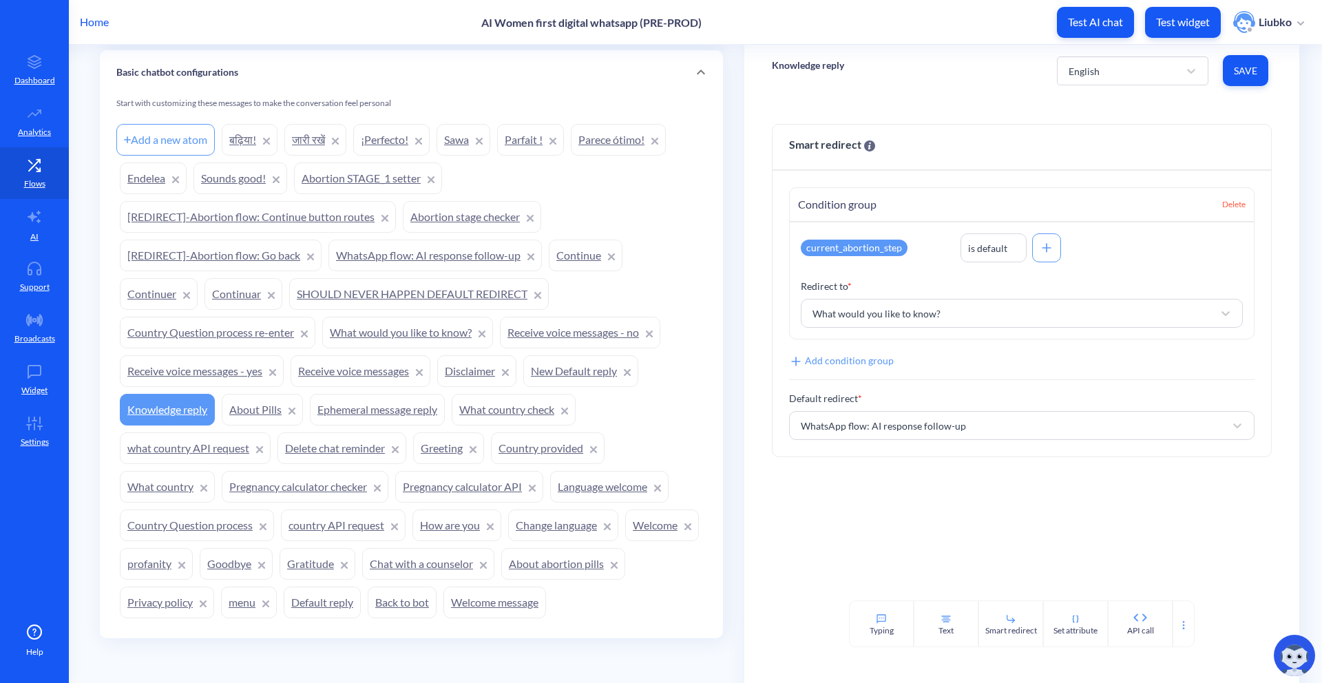
click at [419, 328] on link "What would you like to know?" at bounding box center [407, 333] width 171 height 32
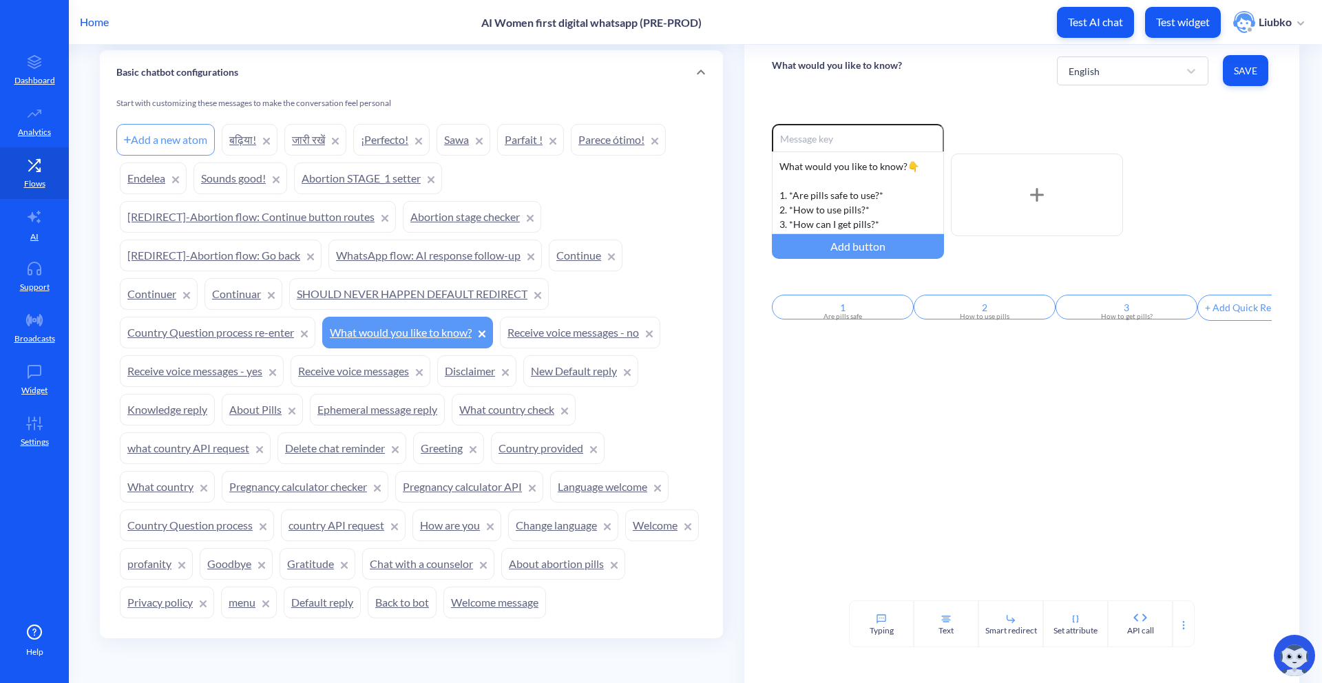
click at [178, 401] on link "Knowledge reply" at bounding box center [167, 410] width 95 height 32
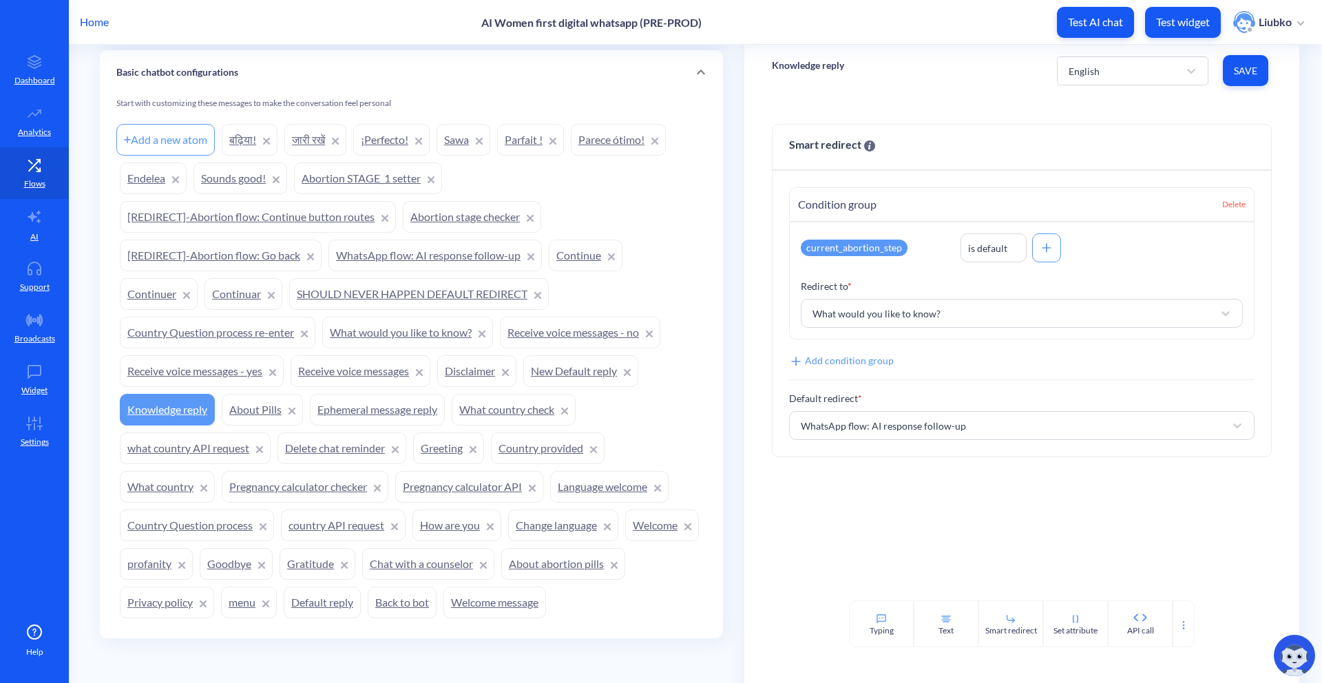
click at [402, 247] on link "WhatsApp flow: AI response follow-up" at bounding box center [434, 256] width 213 height 32
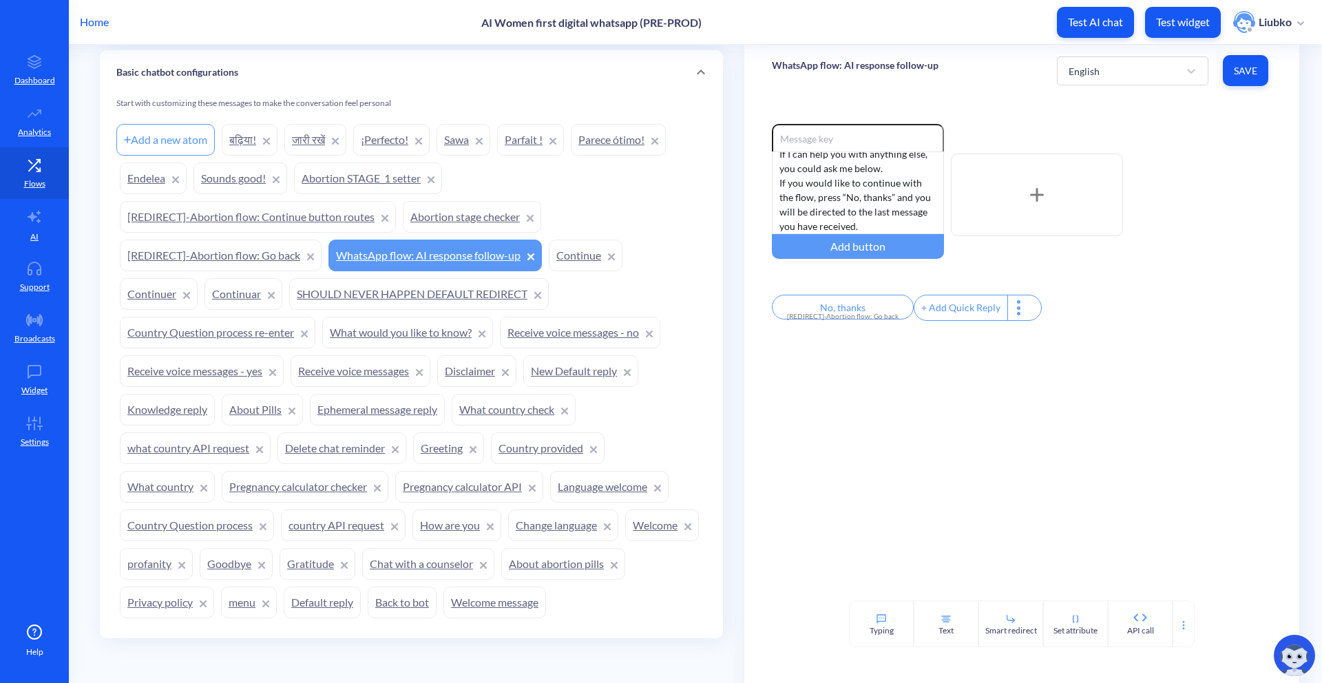
scroll to position [2204, 0]
click at [347, 171] on div "Add a new atom बढ़िया! जारी रखें ¡Perfecto! Sawa Parfait ! Parece ótimo! Endele…" at bounding box center [411, 370] width 590 height 501
click at [348, 176] on link "Abortion STAGE_1 setter" at bounding box center [368, 178] width 148 height 32
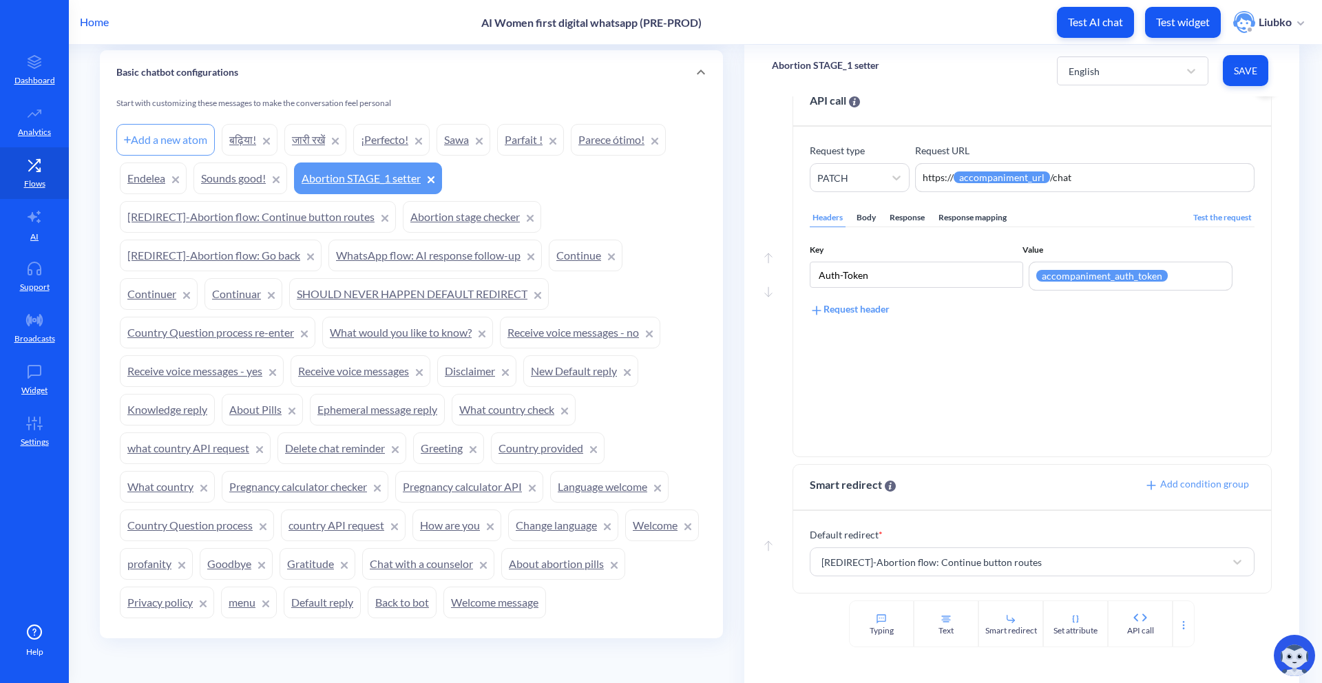
click at [871, 222] on div "Body" at bounding box center [866, 218] width 25 height 19
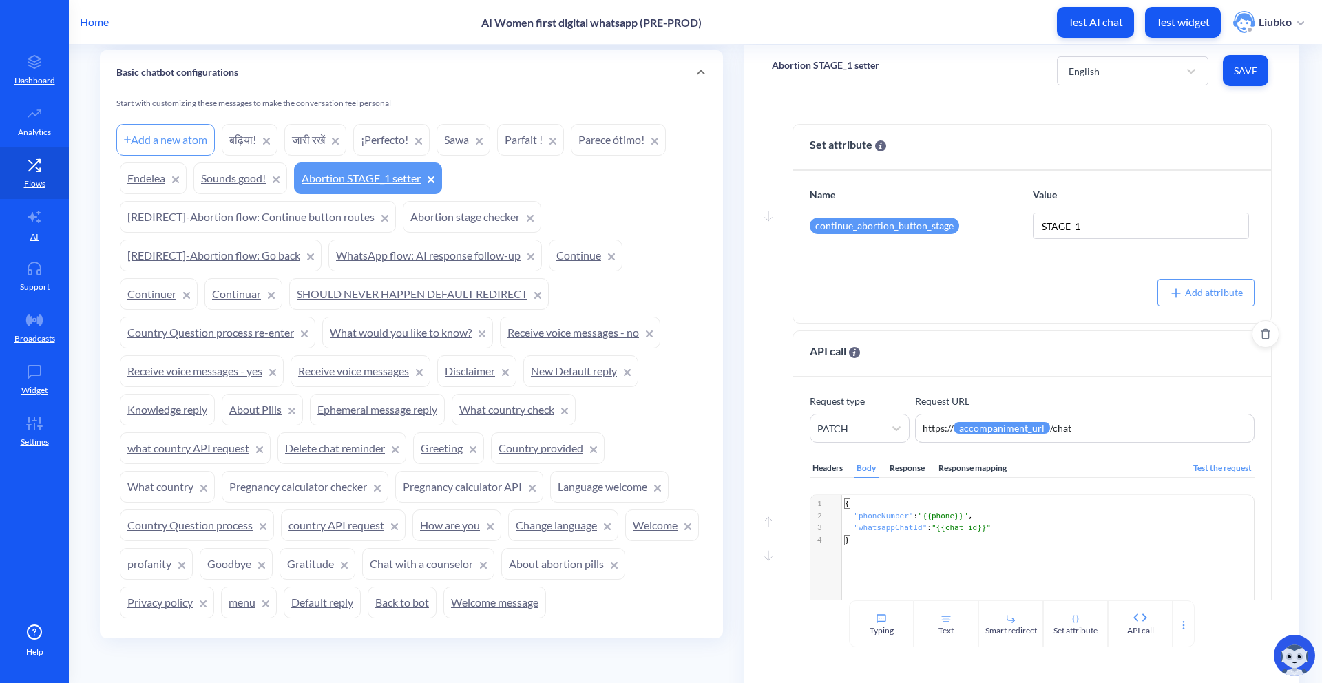
click at [819, 472] on div "Headers" at bounding box center [828, 468] width 36 height 19
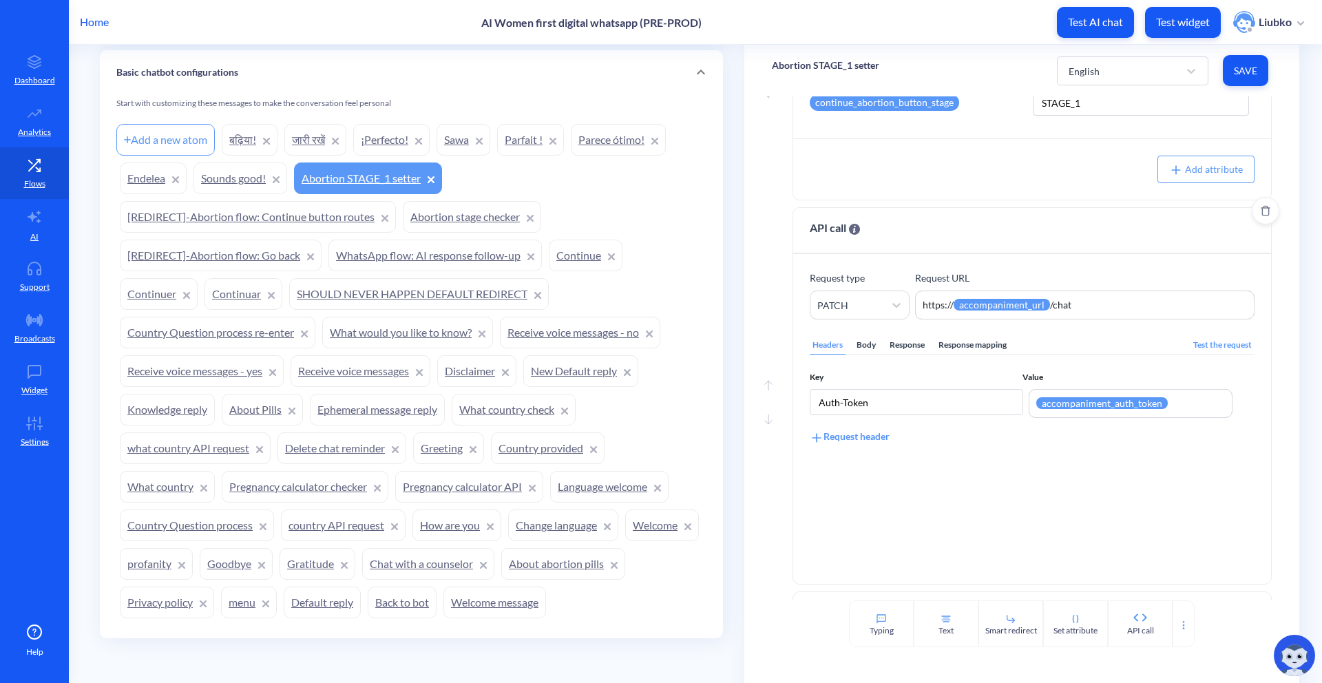
scroll to position [251, 0]
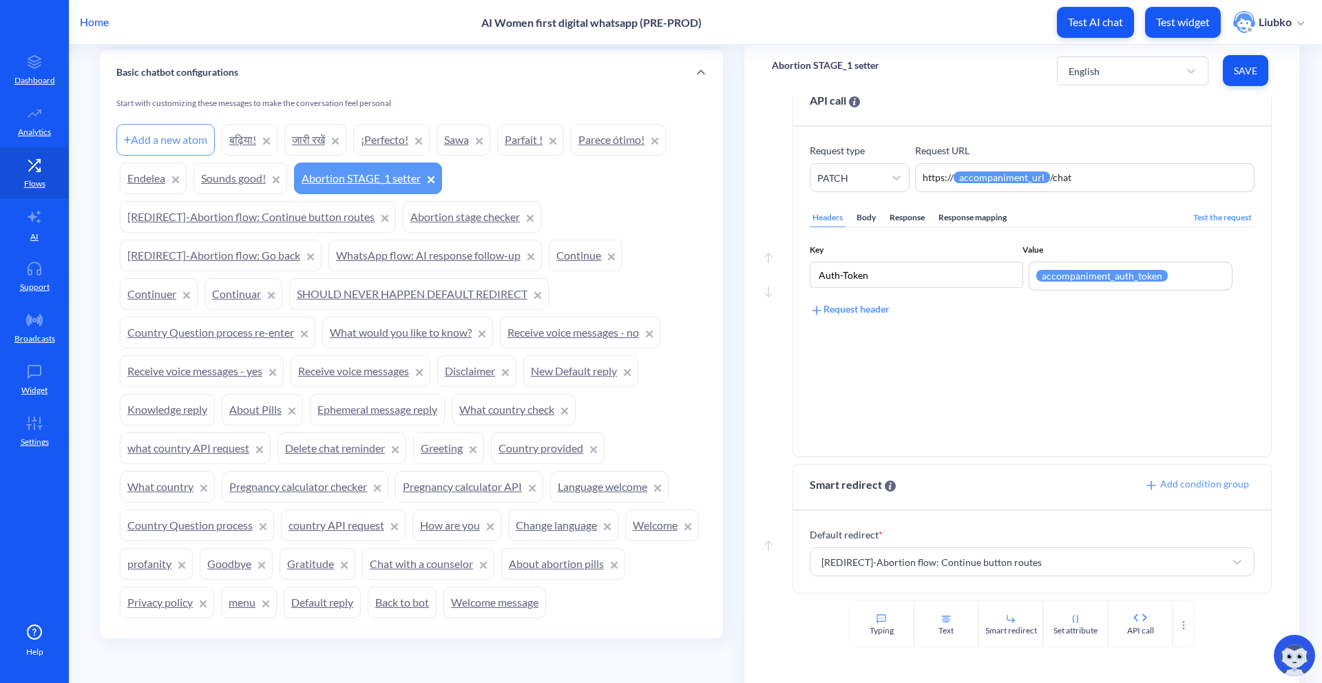
click at [233, 186] on link "Sounds good!" at bounding box center [240, 178] width 94 height 32
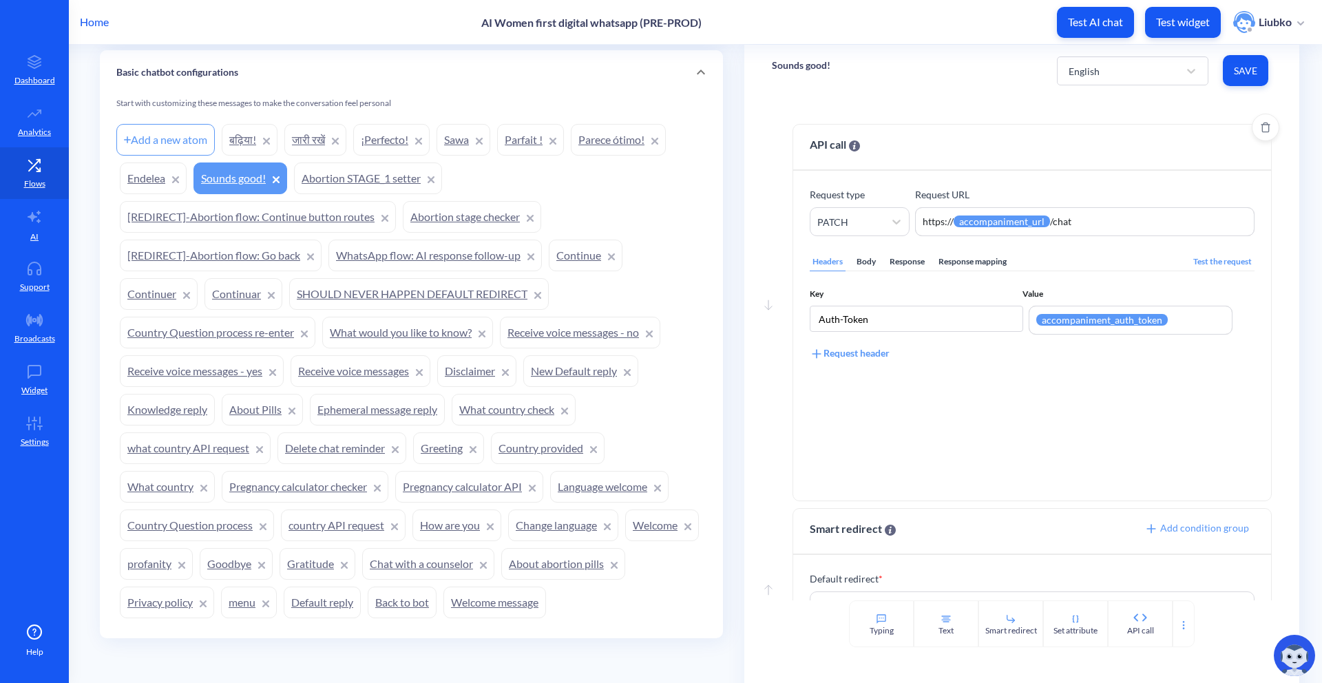
click at [856, 255] on div "Body" at bounding box center [866, 262] width 25 height 19
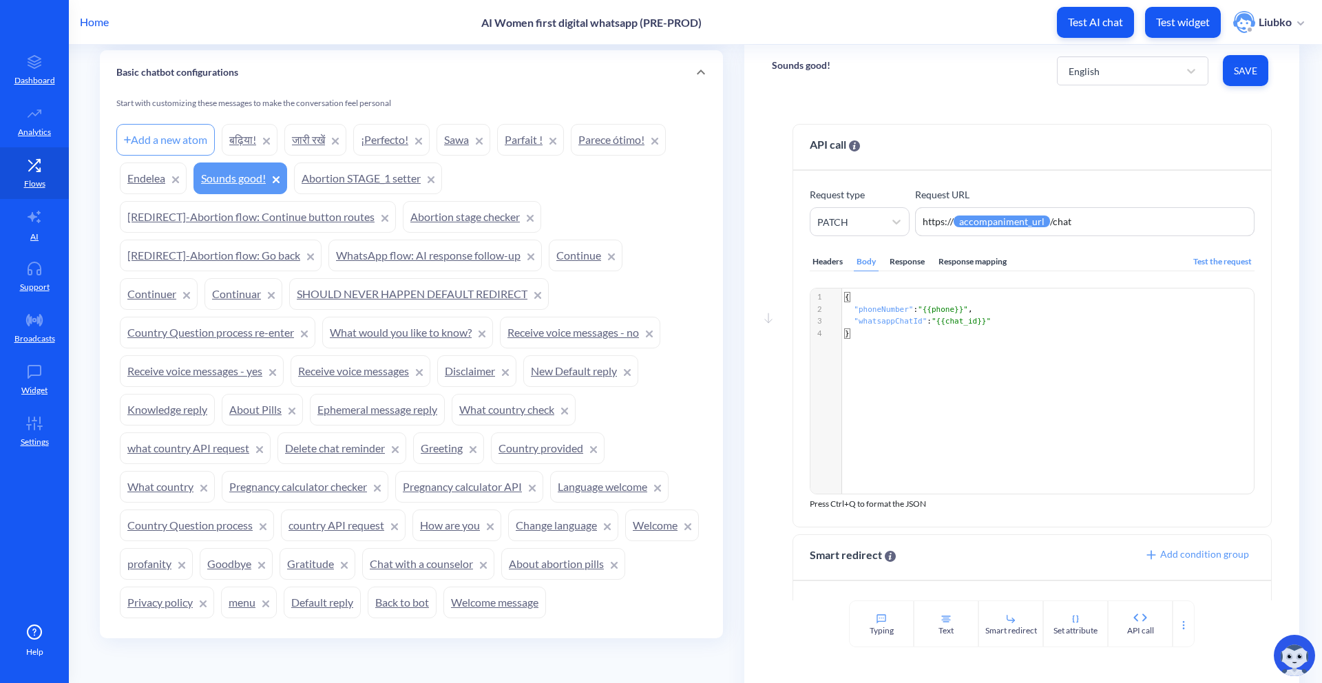
click at [134, 187] on link "Endelea" at bounding box center [153, 178] width 67 height 32
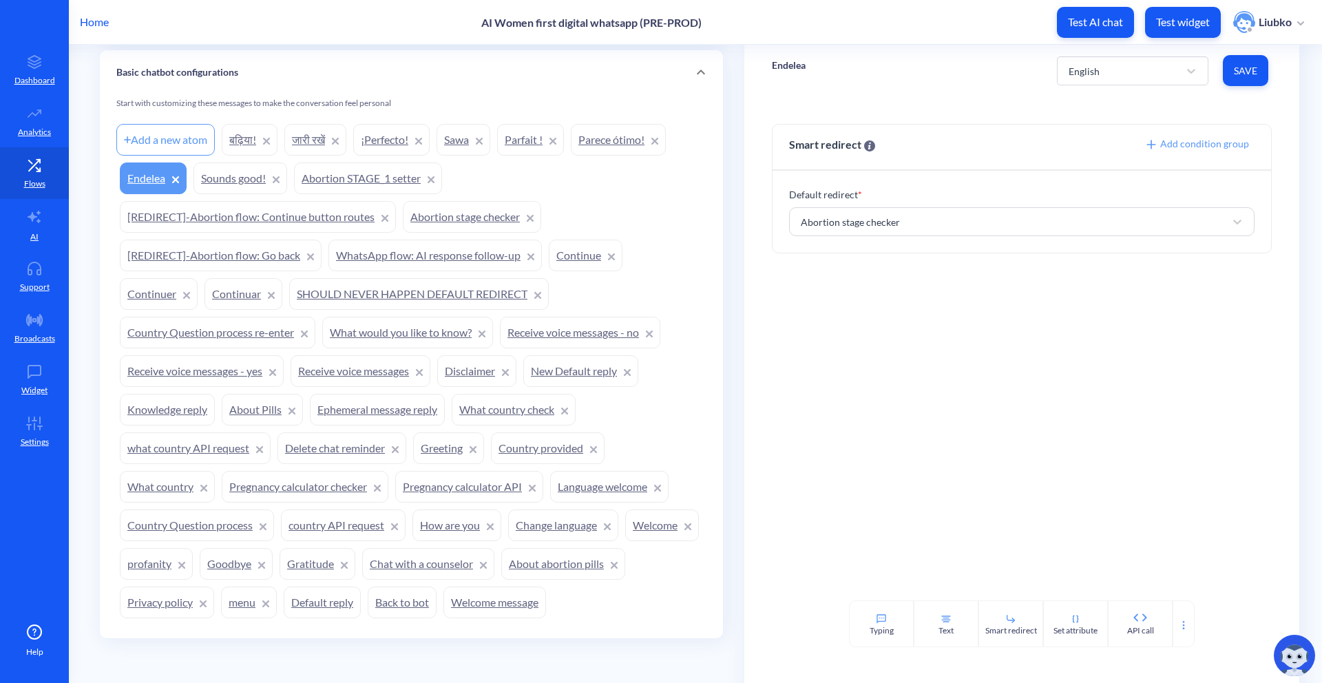
click at [616, 151] on link "Parece ótimo!" at bounding box center [618, 140] width 95 height 32
click at [529, 150] on link "Parfait !" at bounding box center [530, 140] width 67 height 32
click at [461, 150] on link "Sawa" at bounding box center [463, 140] width 54 height 32
click at [385, 146] on link "¡Perfecto!" at bounding box center [391, 140] width 76 height 32
click at [308, 145] on link "जारी रखें" at bounding box center [315, 140] width 62 height 32
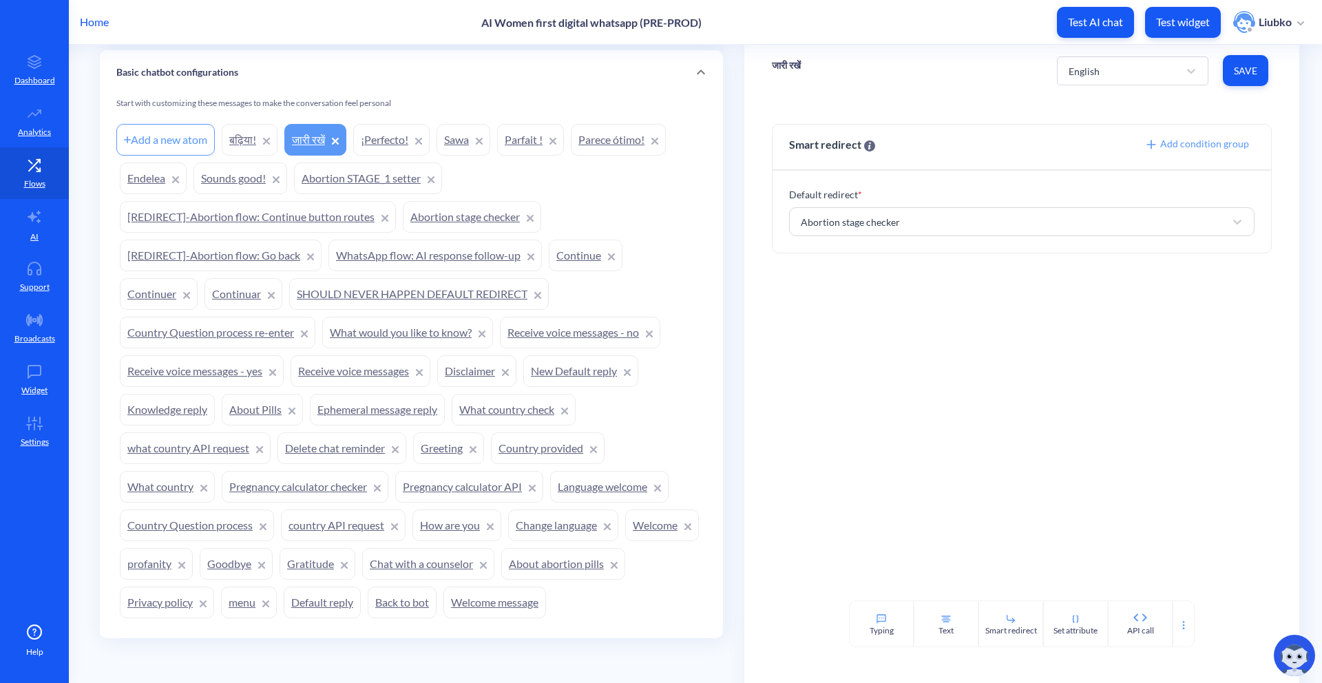
click at [240, 153] on link "बढ़िया!" at bounding box center [250, 140] width 56 height 32
click at [385, 94] on div "Basic chatbot configurations" at bounding box center [411, 72] width 623 height 44
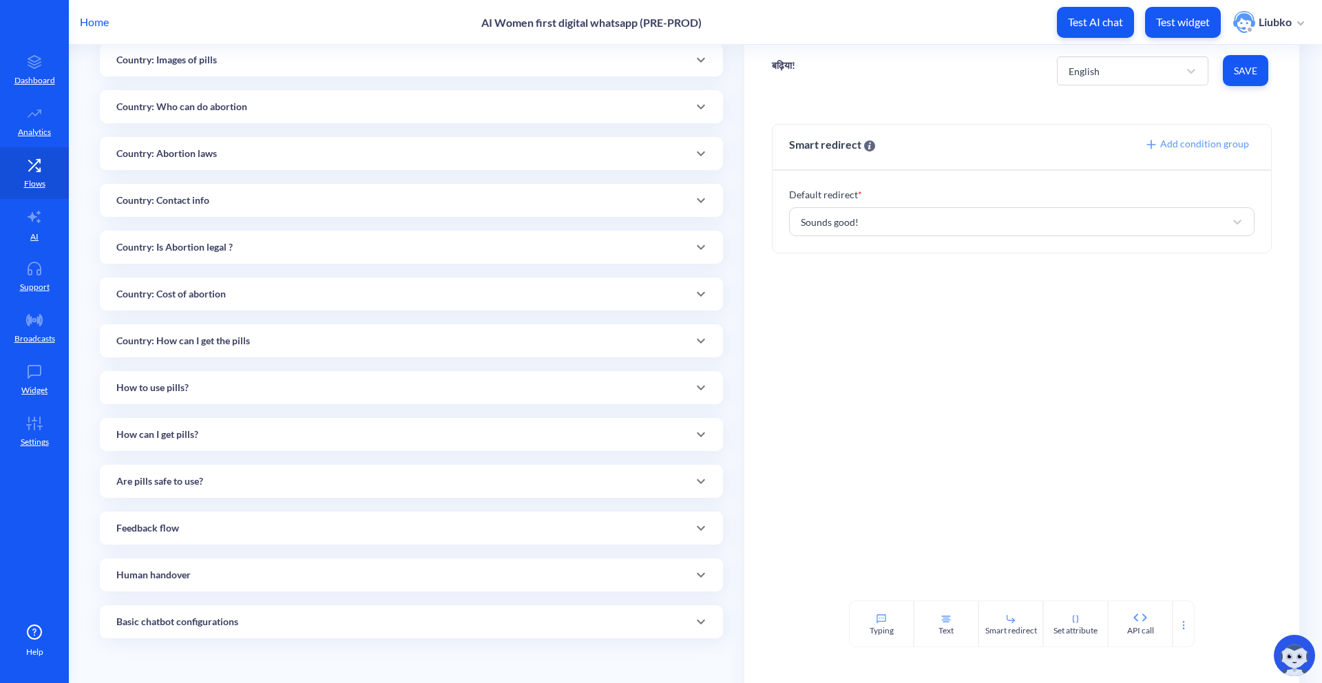
scroll to position [1660, 0]
click at [308, 520] on div "Human handover" at bounding box center [411, 574] width 623 height 33
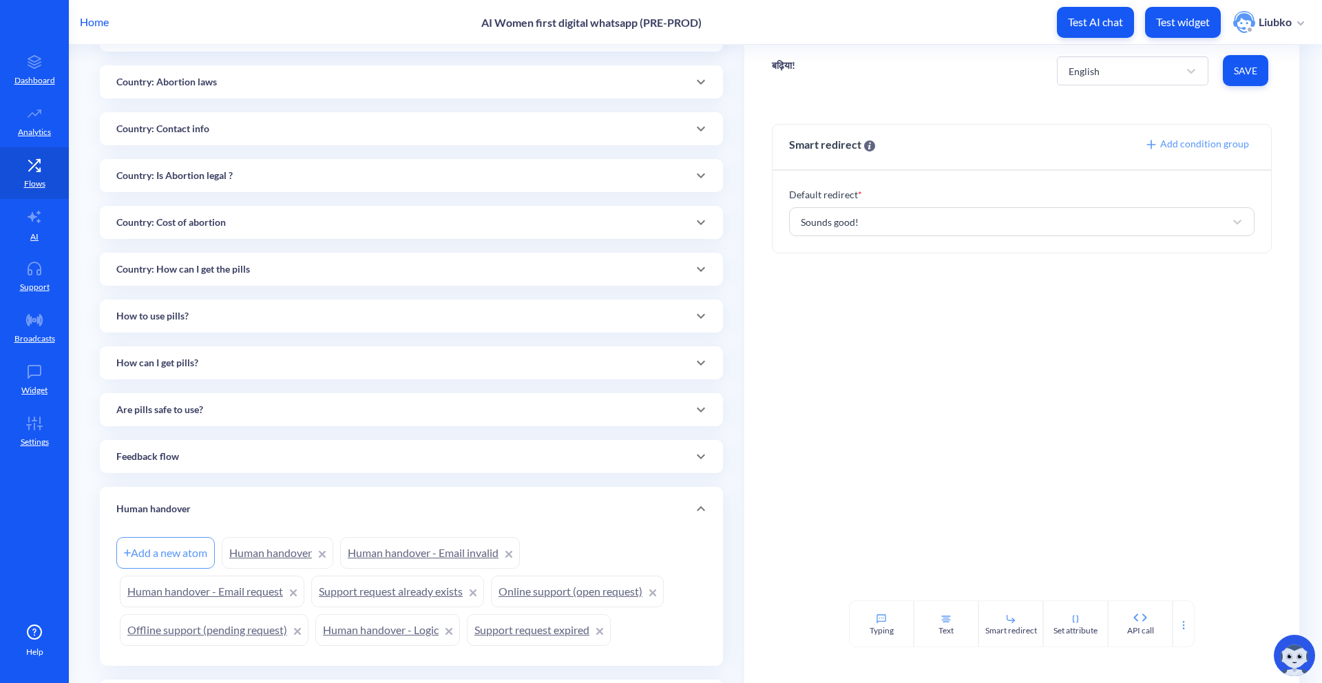
scroll to position [1806, 0]
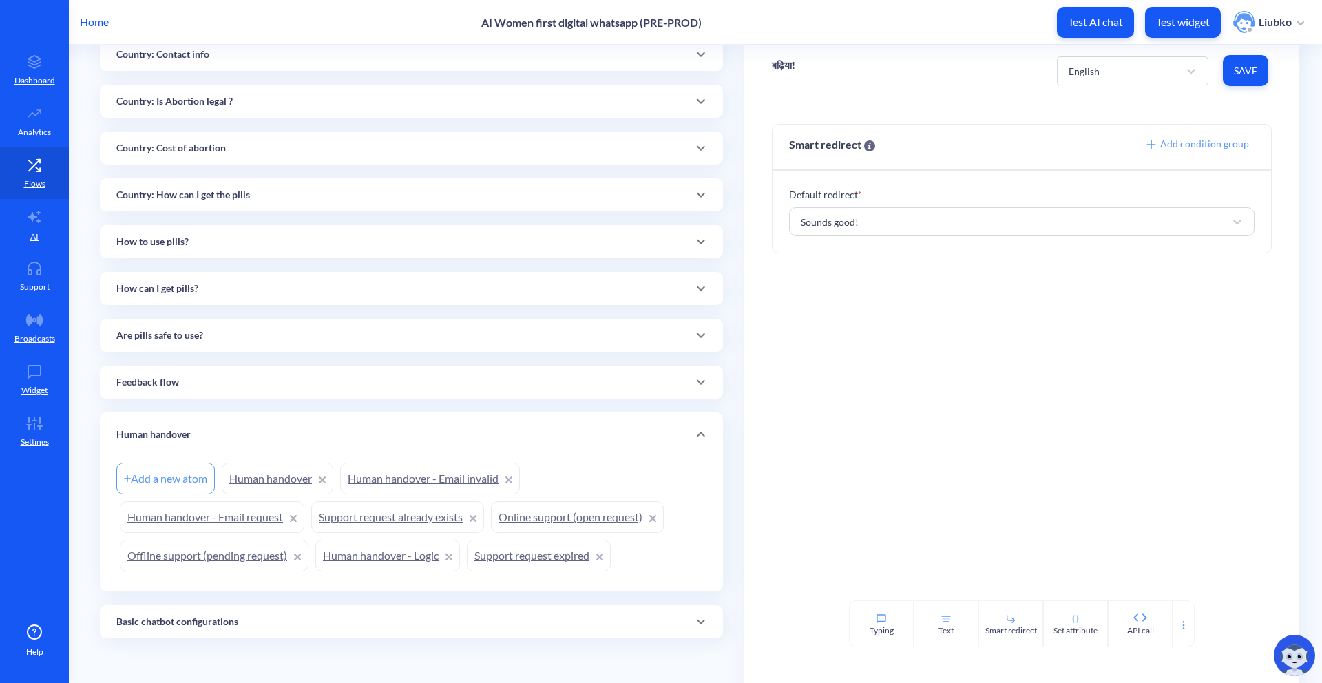
click at [396, 430] on div "Human handover" at bounding box center [411, 435] width 590 height 14
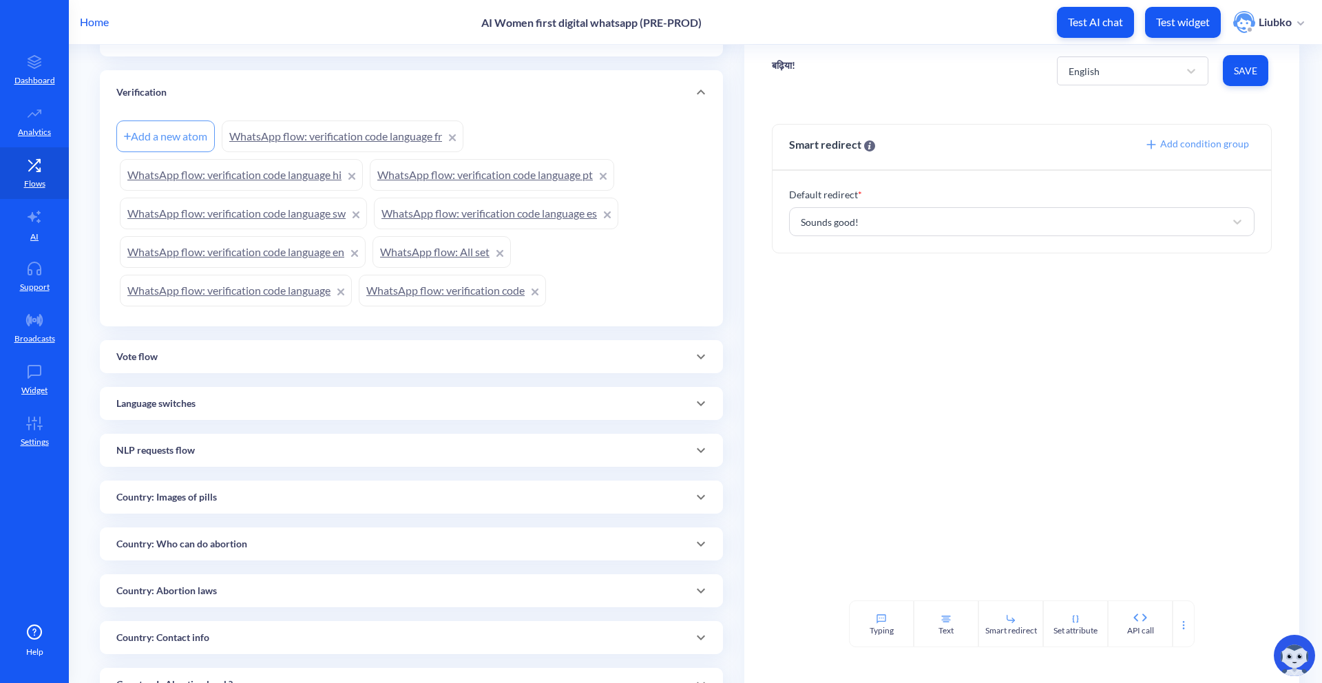
scroll to position [1178, 0]
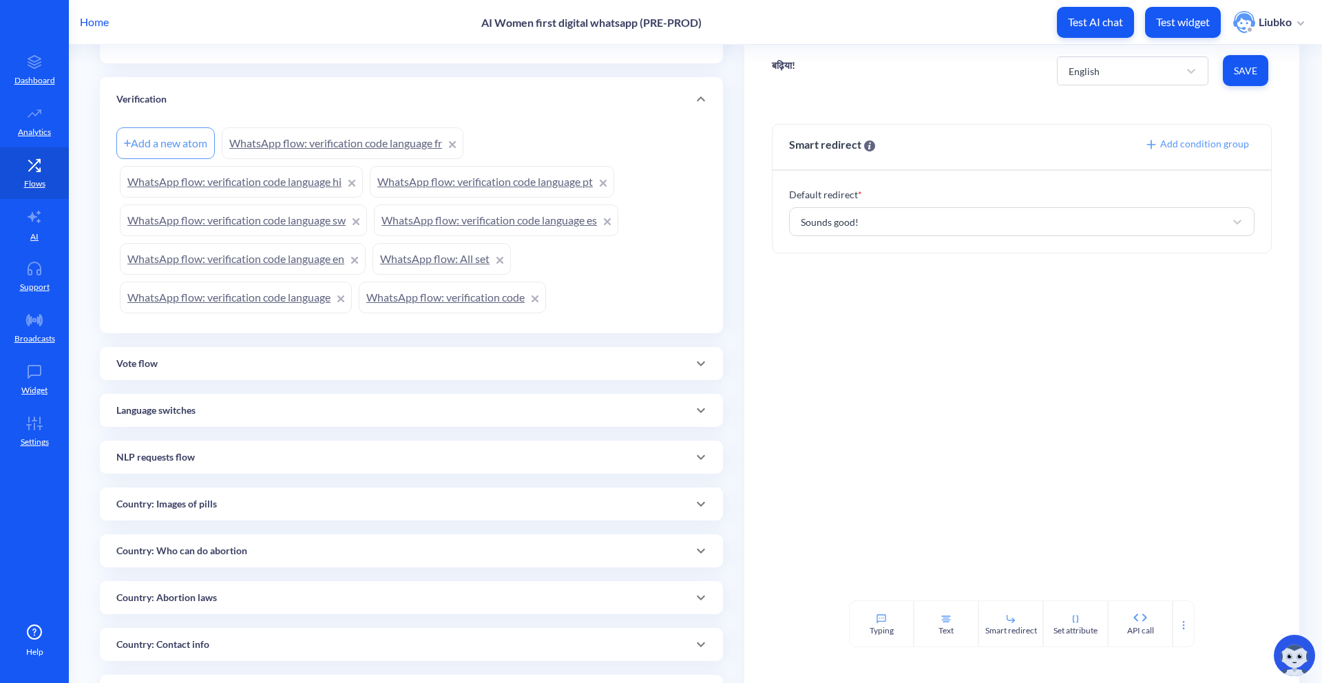
click at [418, 313] on link "WhatsApp flow: verification code" at bounding box center [452, 298] width 187 height 32
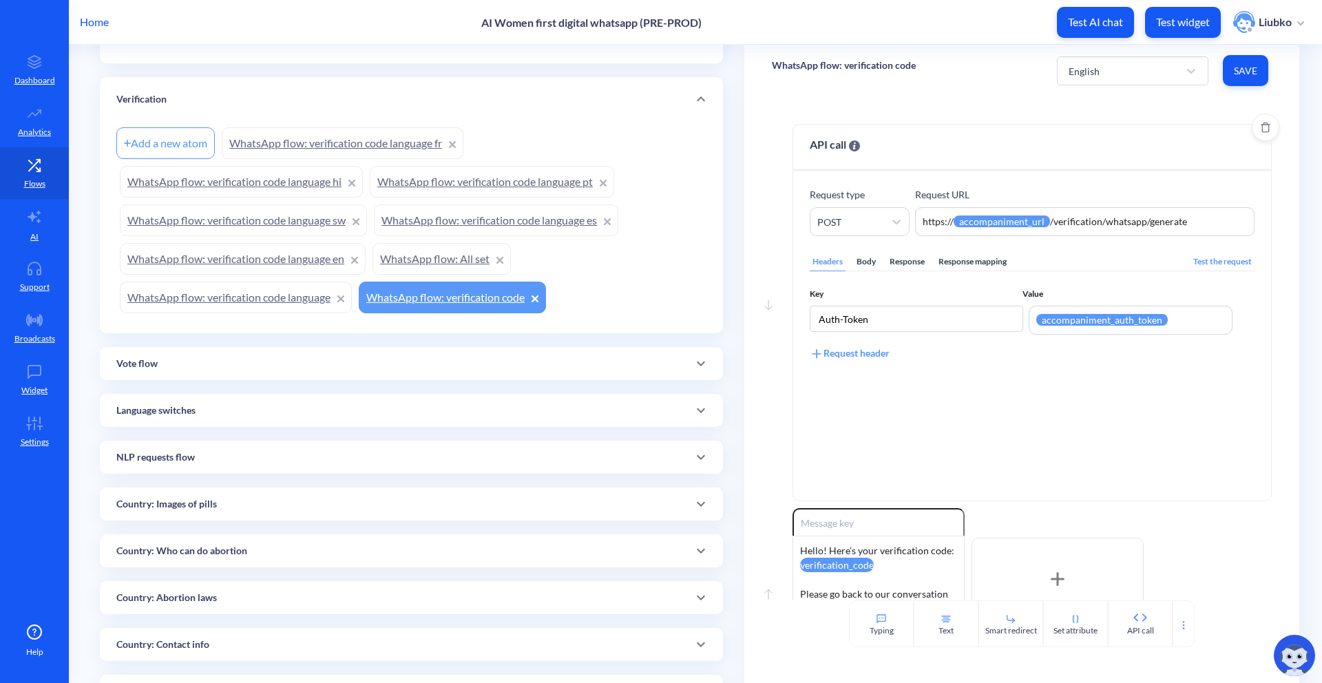
click at [869, 262] on div "Body" at bounding box center [866, 262] width 25 height 19
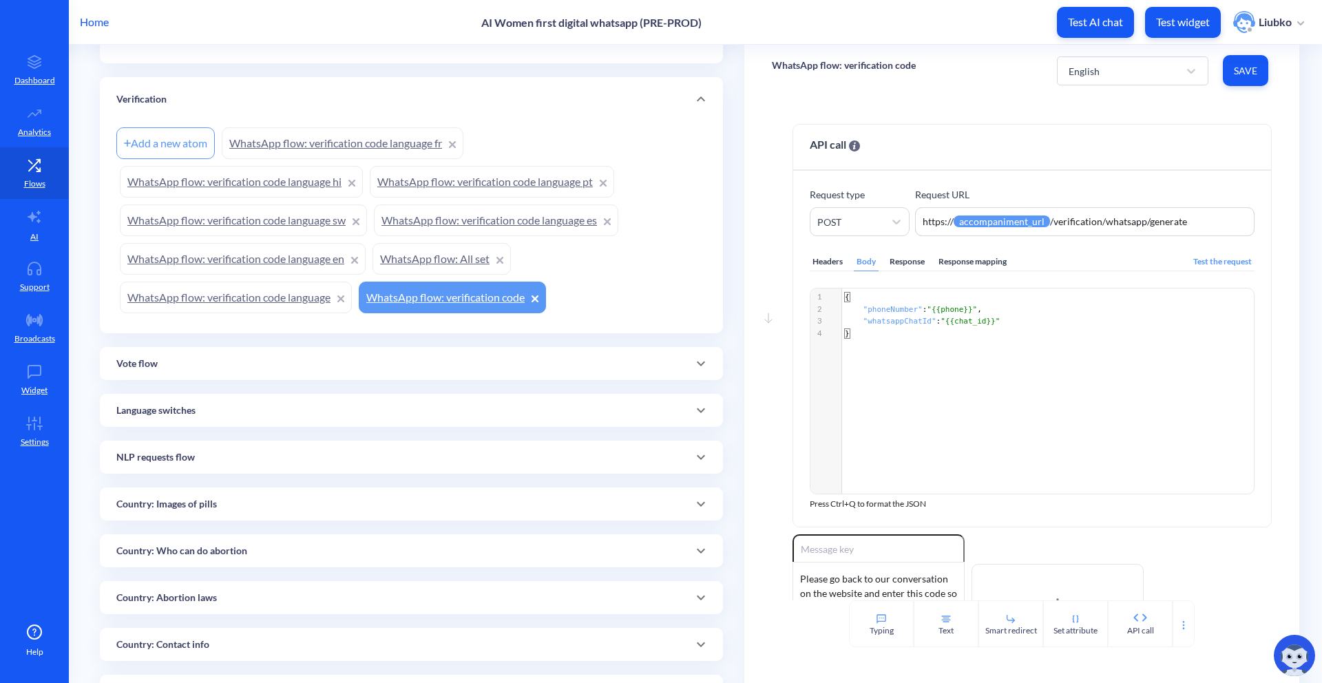
click at [264, 313] on link "WhatsApp flow: verification code language" at bounding box center [236, 298] width 232 height 32
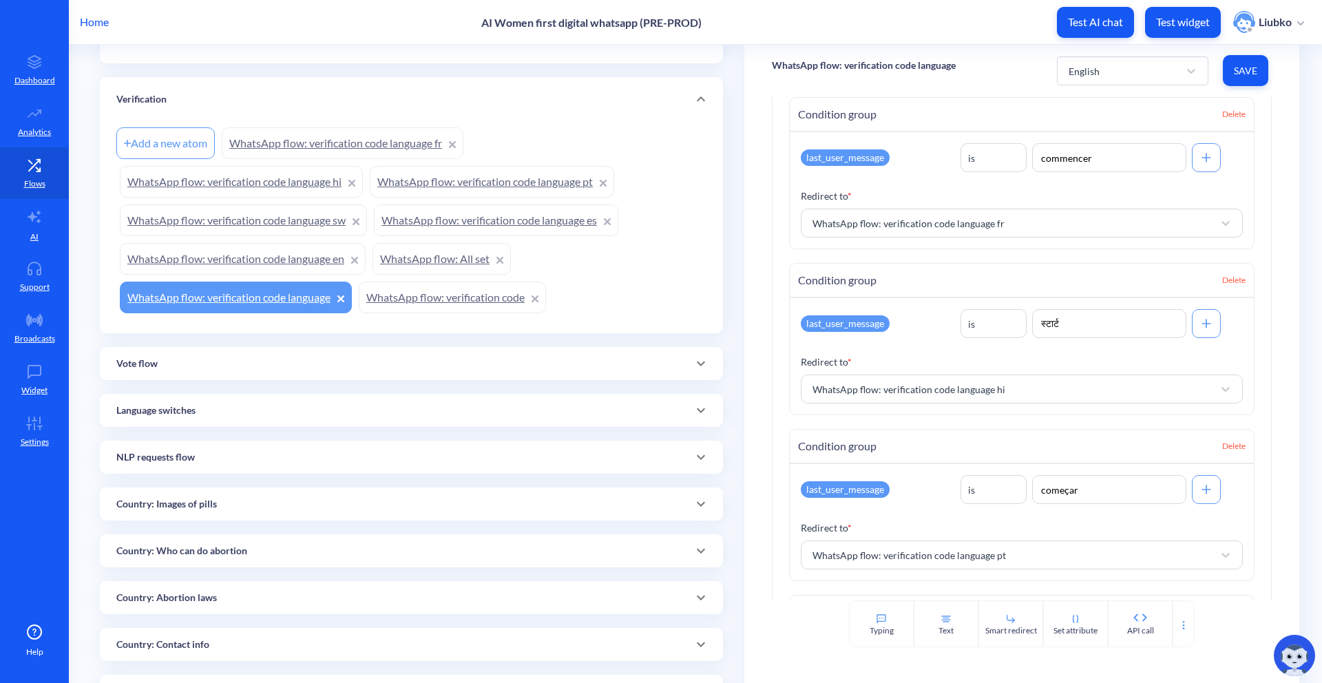
scroll to position [693, 0]
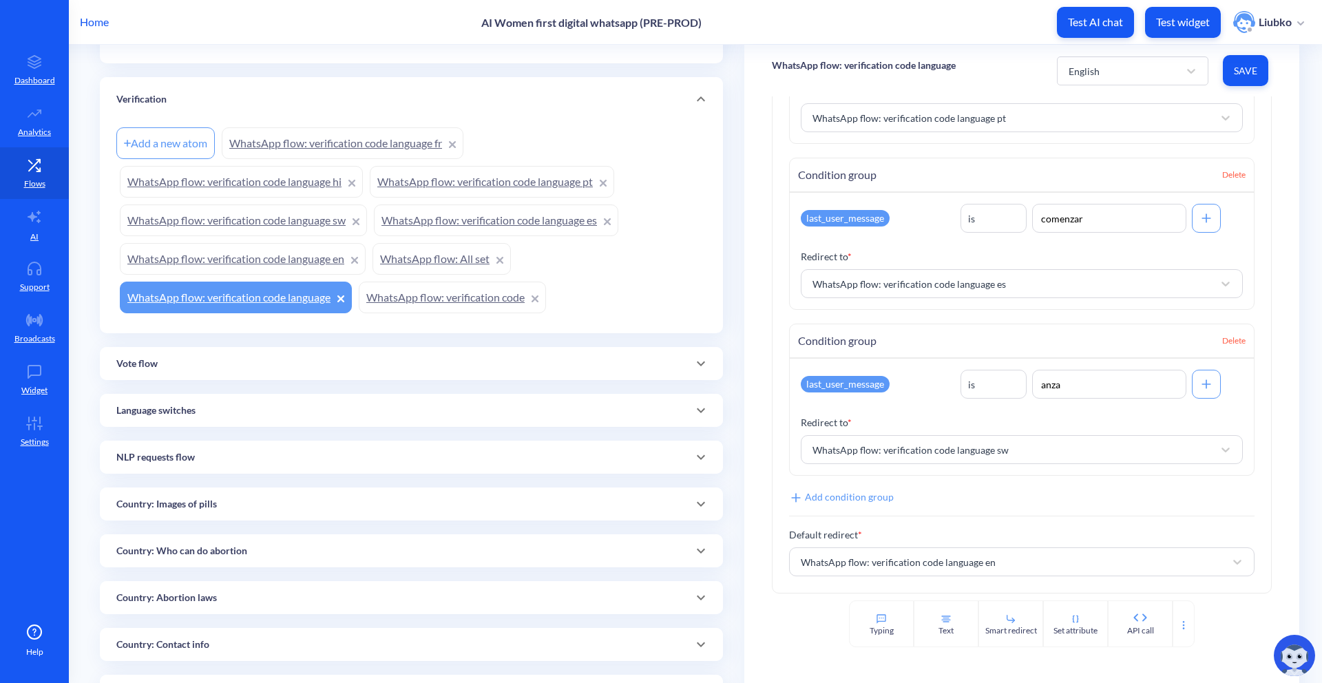
click at [458, 275] on link "WhatsApp flow: All set" at bounding box center [441, 259] width 138 height 32
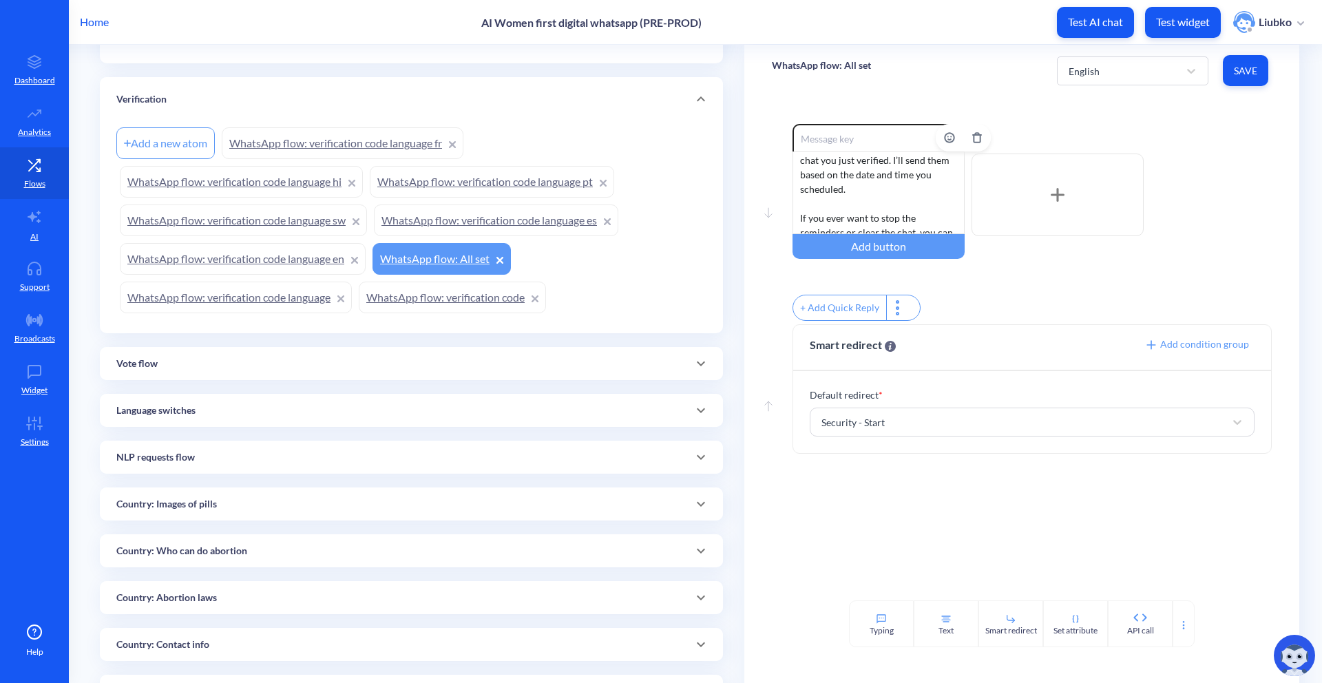
scroll to position [171, 0]
click at [315, 275] on link "WhatsApp flow: verification code language en" at bounding box center [243, 259] width 246 height 32
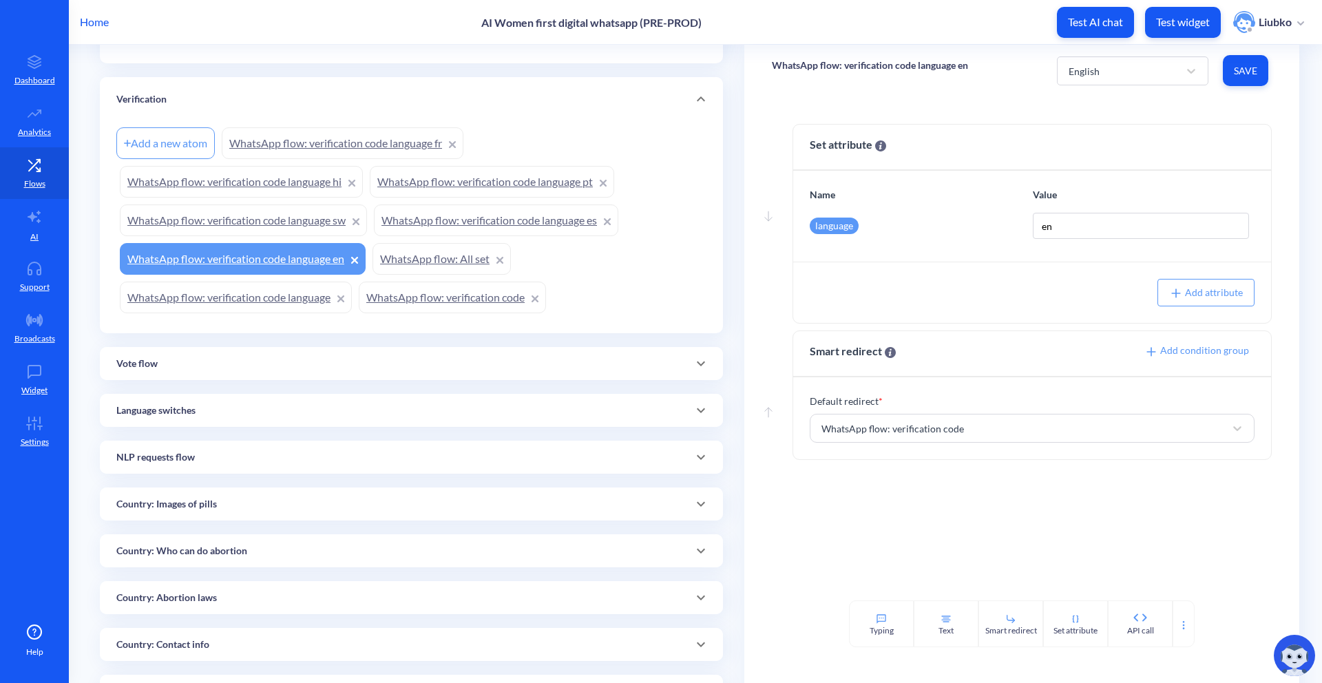
click at [576, 236] on link "WhatsApp flow: verification code language es" at bounding box center [496, 220] width 244 height 32
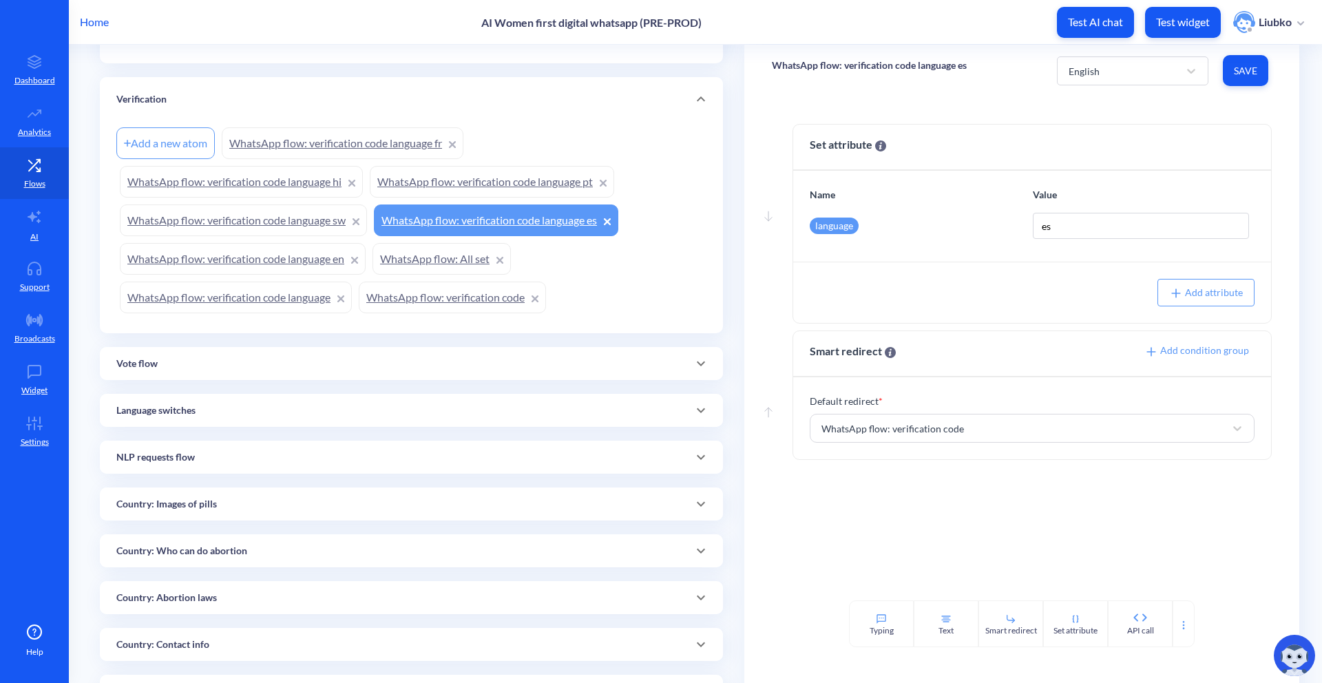
click at [335, 236] on link "WhatsApp flow: verification code language sw" at bounding box center [243, 220] width 247 height 32
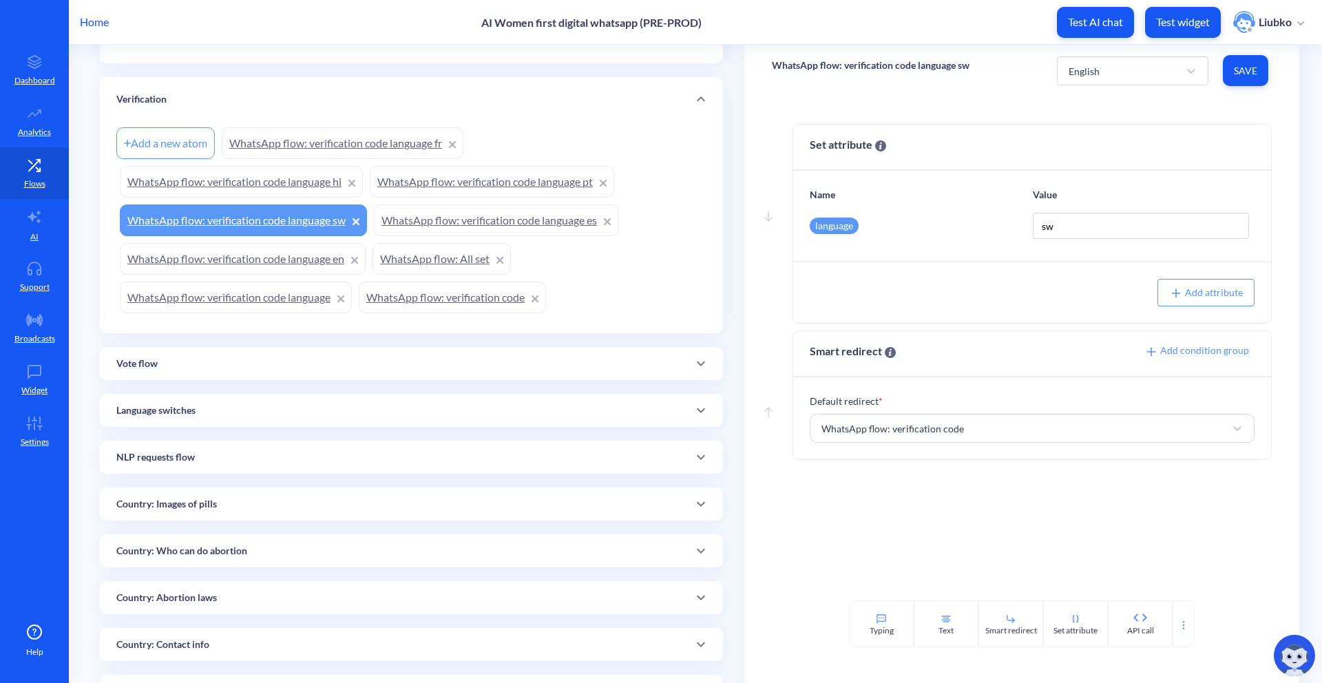
click at [485, 198] on link "WhatsApp flow: verification code language pt" at bounding box center [492, 182] width 244 height 32
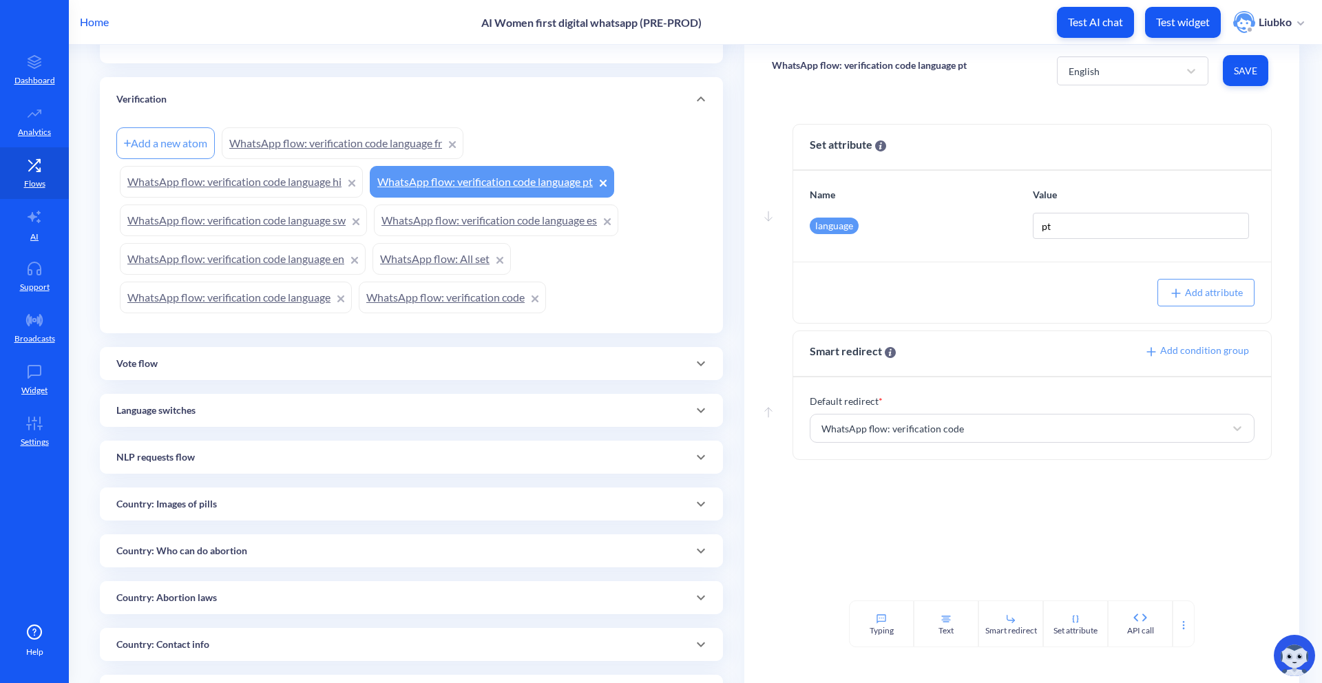
click at [292, 198] on link "WhatsApp flow: verification code language hi" at bounding box center [241, 182] width 243 height 32
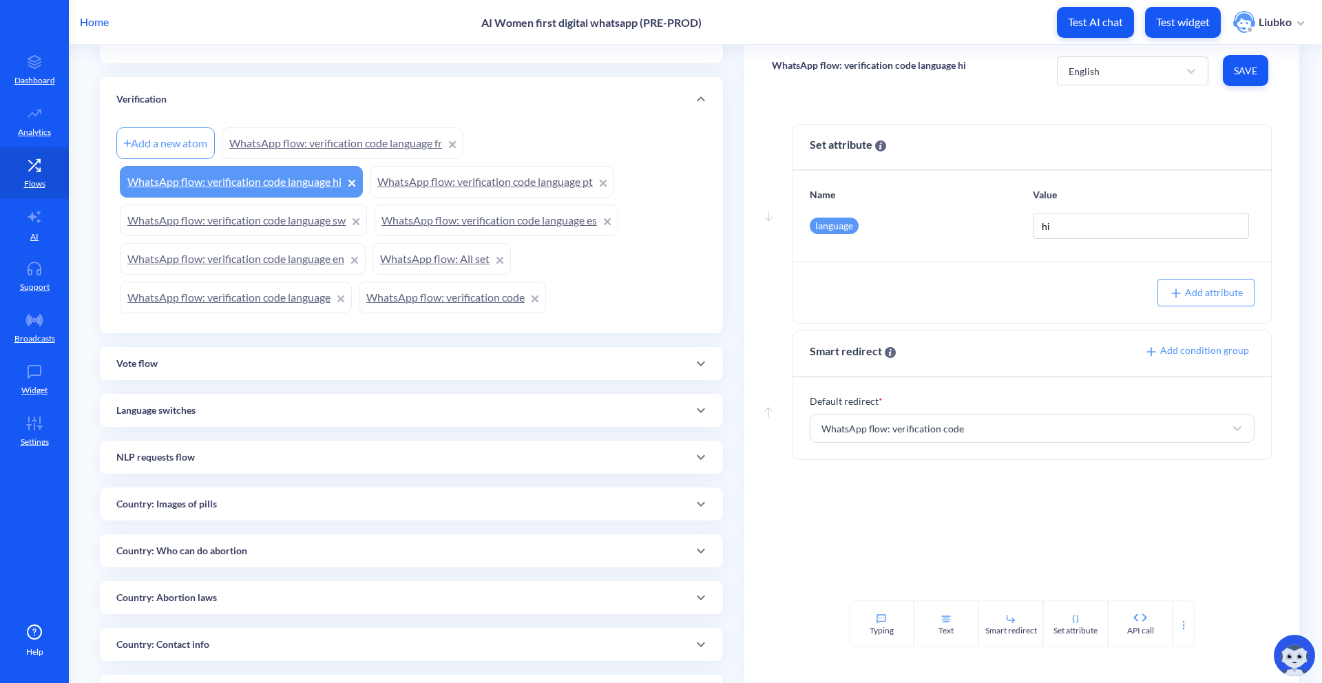
click at [357, 159] on link "WhatsApp flow: verification code language fr" at bounding box center [343, 143] width 242 height 32
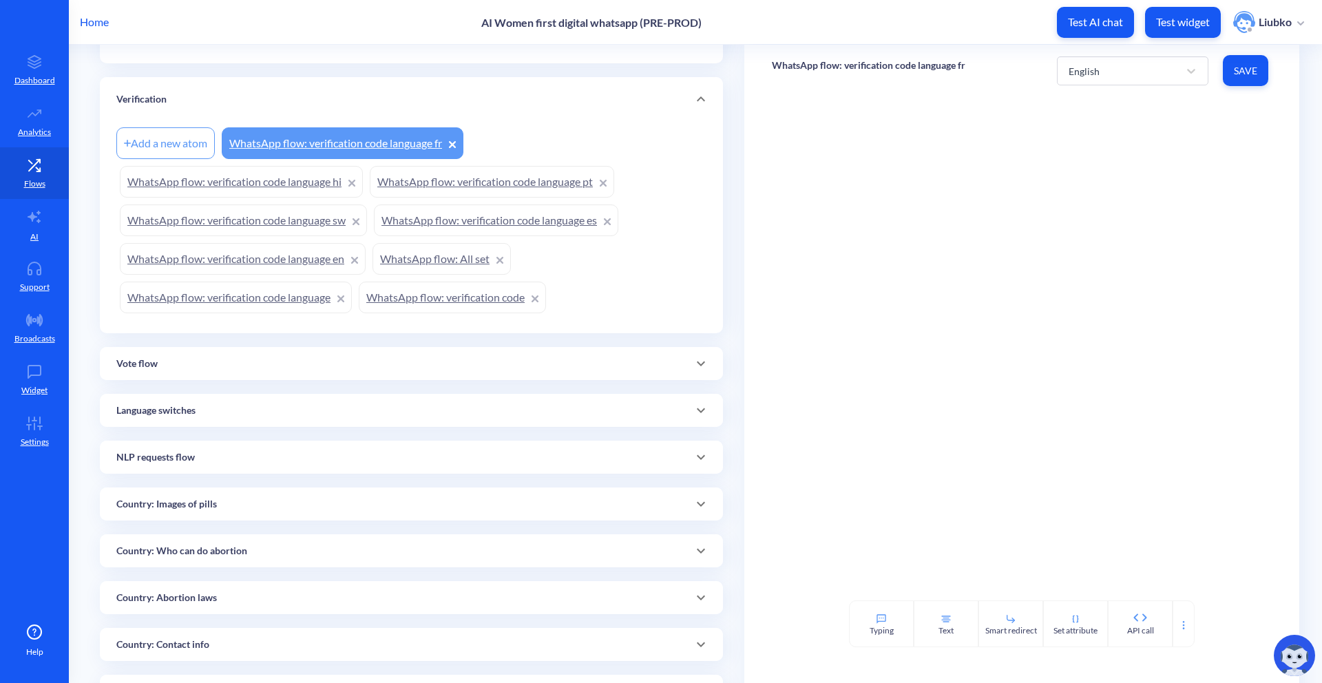
click at [408, 107] on div "Verification" at bounding box center [411, 99] width 590 height 14
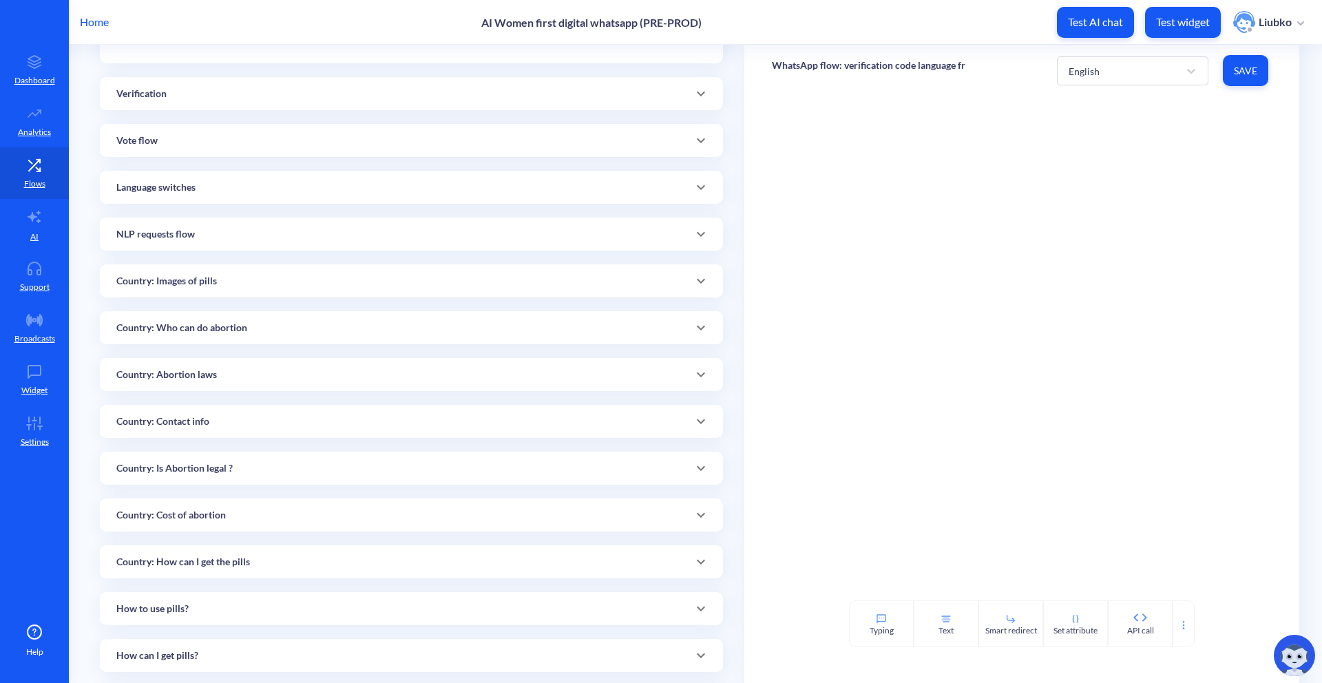
click at [508, 43] on link "WhatsApp flow: Cancel Scheduling – Confirmation" at bounding box center [523, 28] width 269 height 32
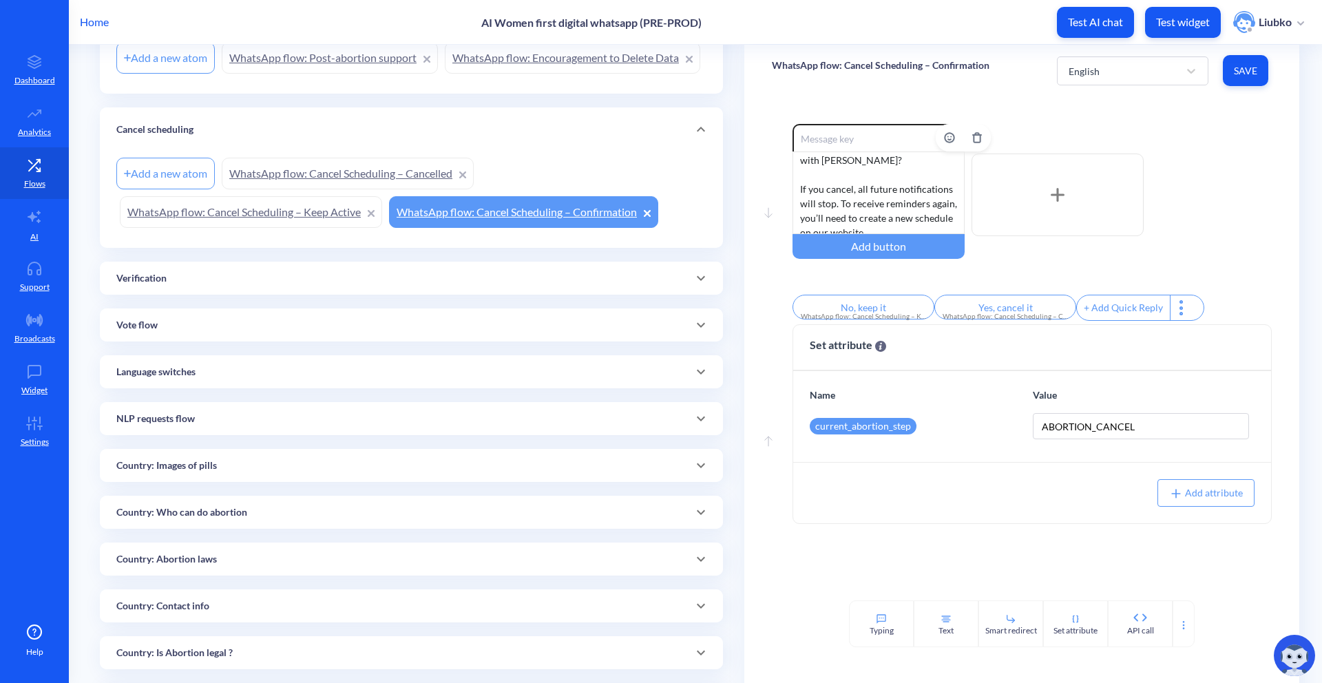
scroll to position [41, 0]
click at [259, 228] on link "WhatsApp flow: Cancel Scheduling – Keep Active" at bounding box center [251, 212] width 262 height 32
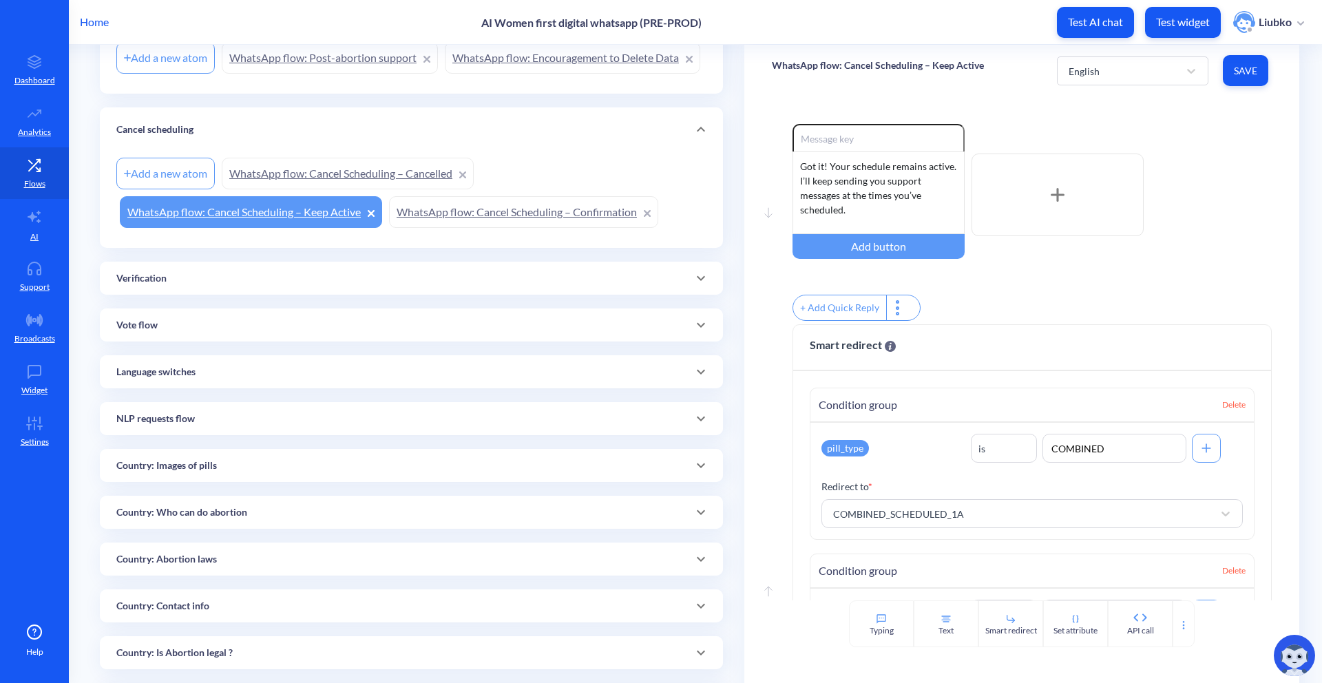
scroll to position [239, 0]
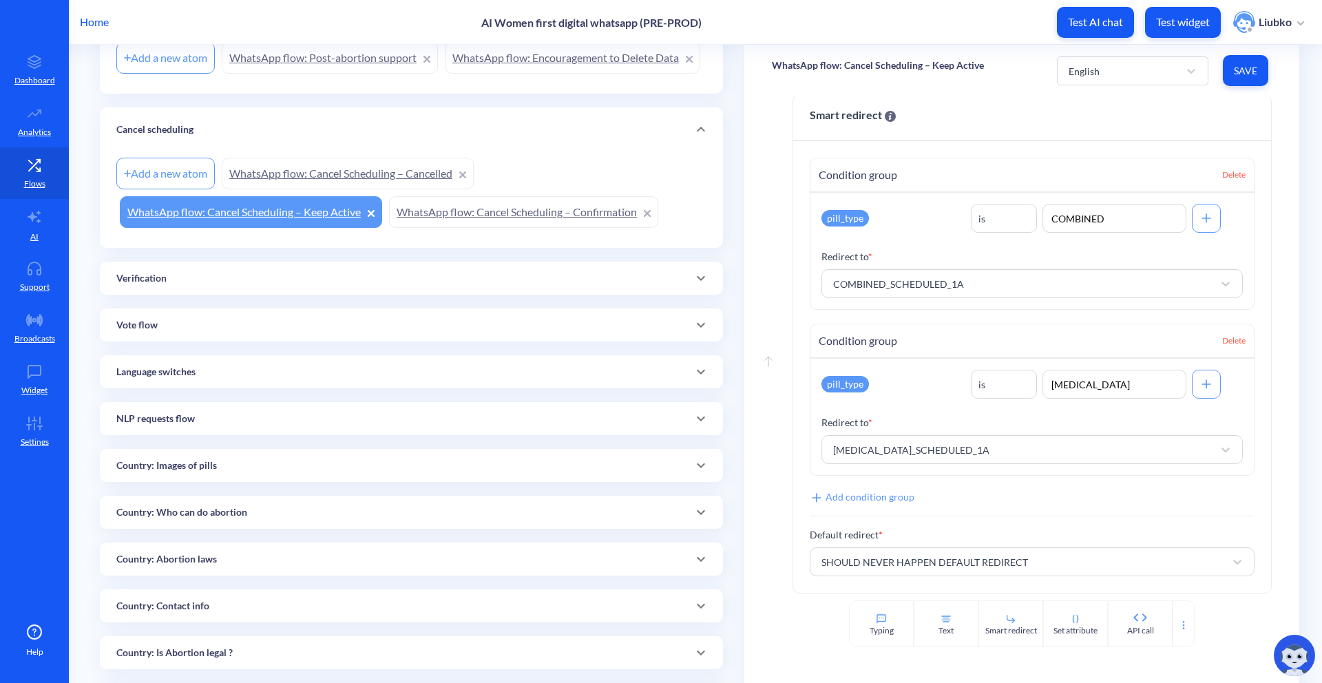
click at [337, 189] on link "WhatsApp flow: Cancel Scheduling – Cancelled" at bounding box center [348, 174] width 252 height 32
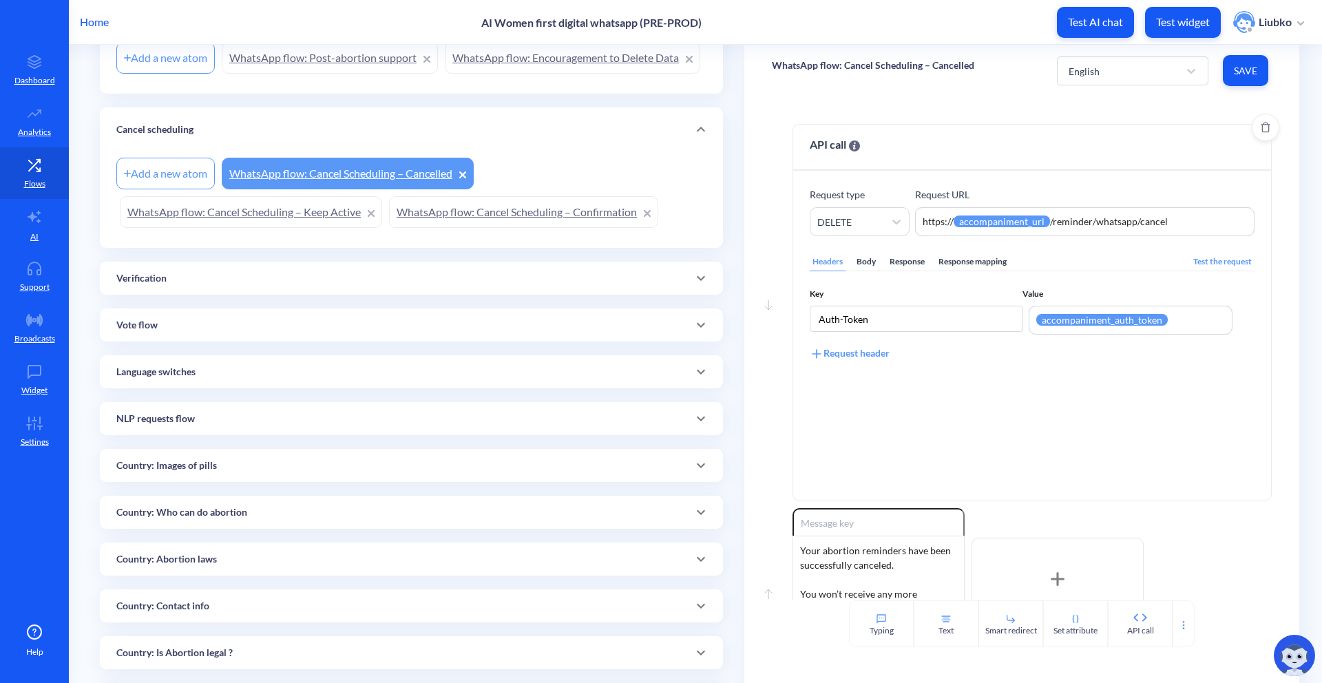
click at [850, 263] on div "Headers Body Response Response mapping" at bounding box center [910, 262] width 200 height 19
click at [854, 261] on div "Body" at bounding box center [866, 262] width 25 height 19
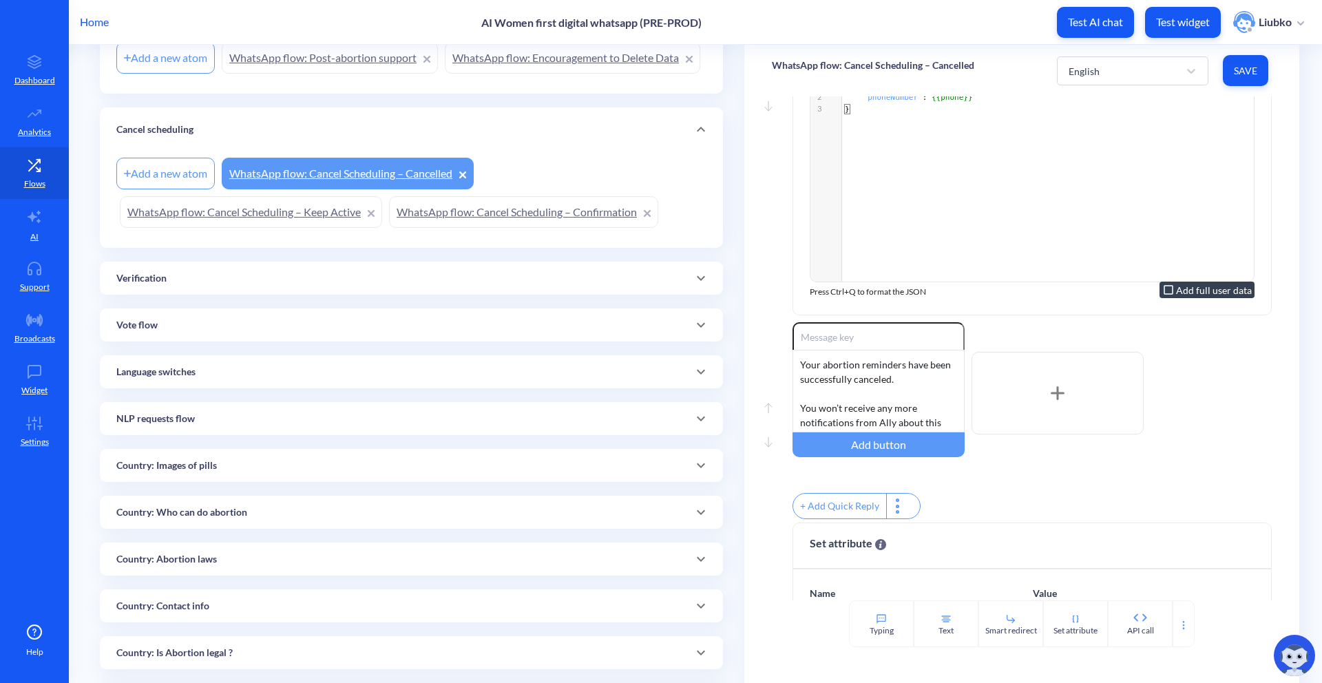
scroll to position [551, 0]
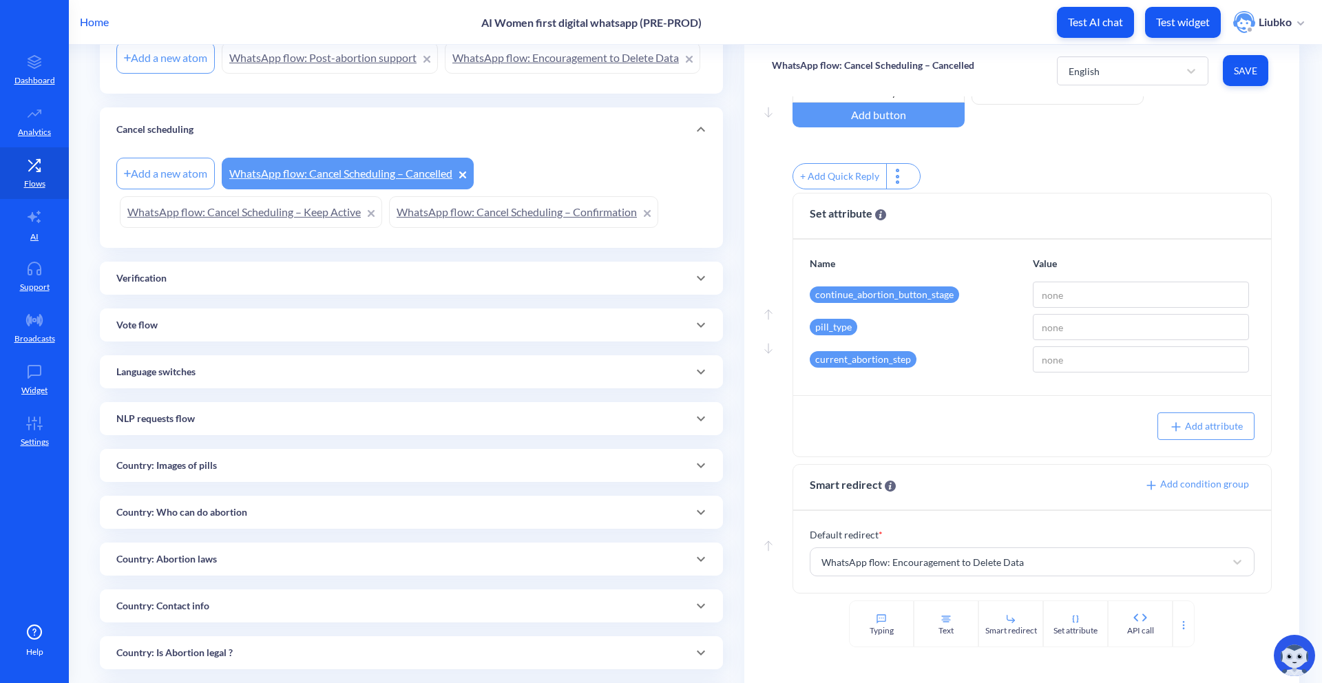
click at [509, 137] on div "Cancel scheduling" at bounding box center [411, 130] width 590 height 14
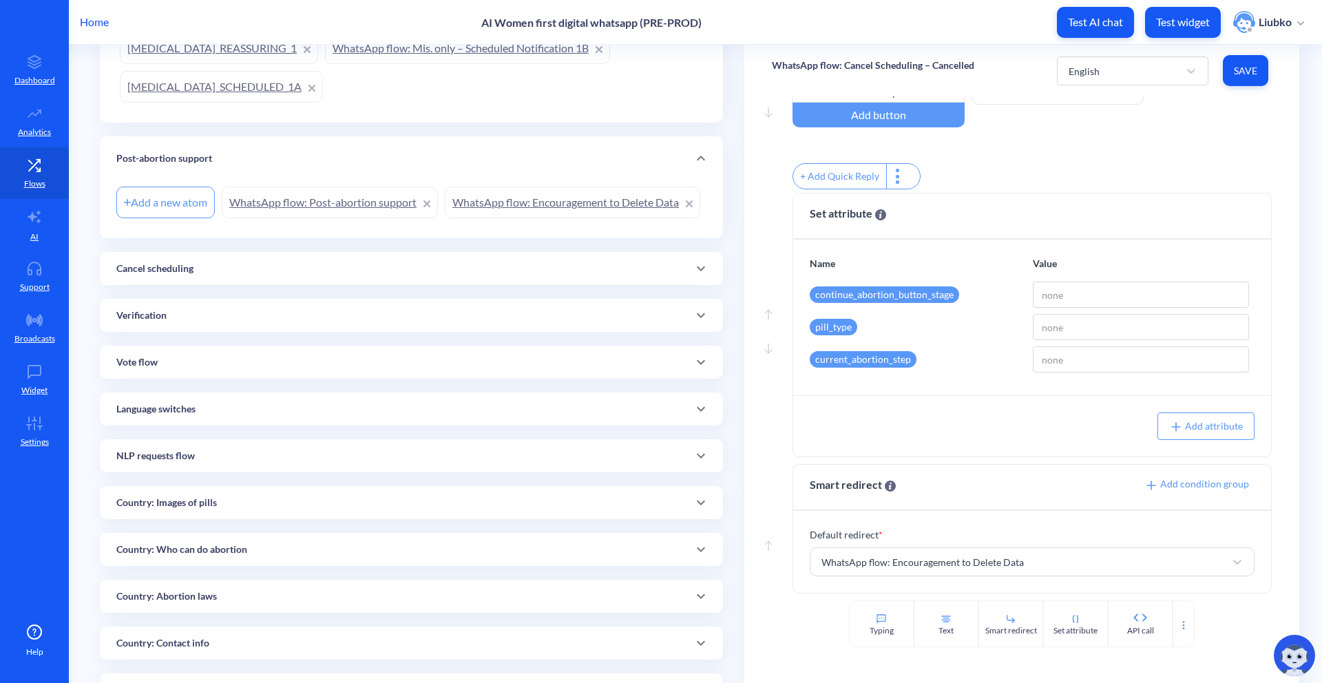
scroll to position [795, 0]
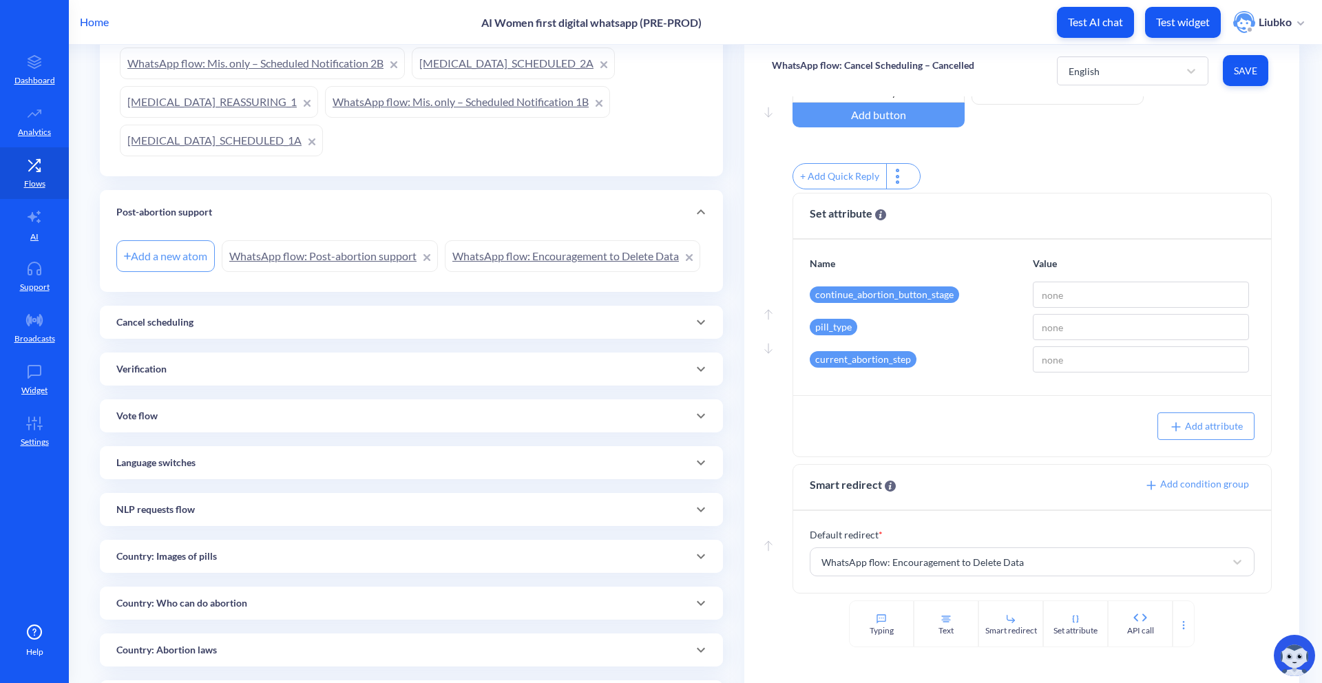
click at [445, 272] on link "WhatsApp flow: Encouragement to Delete Data" at bounding box center [572, 256] width 255 height 32
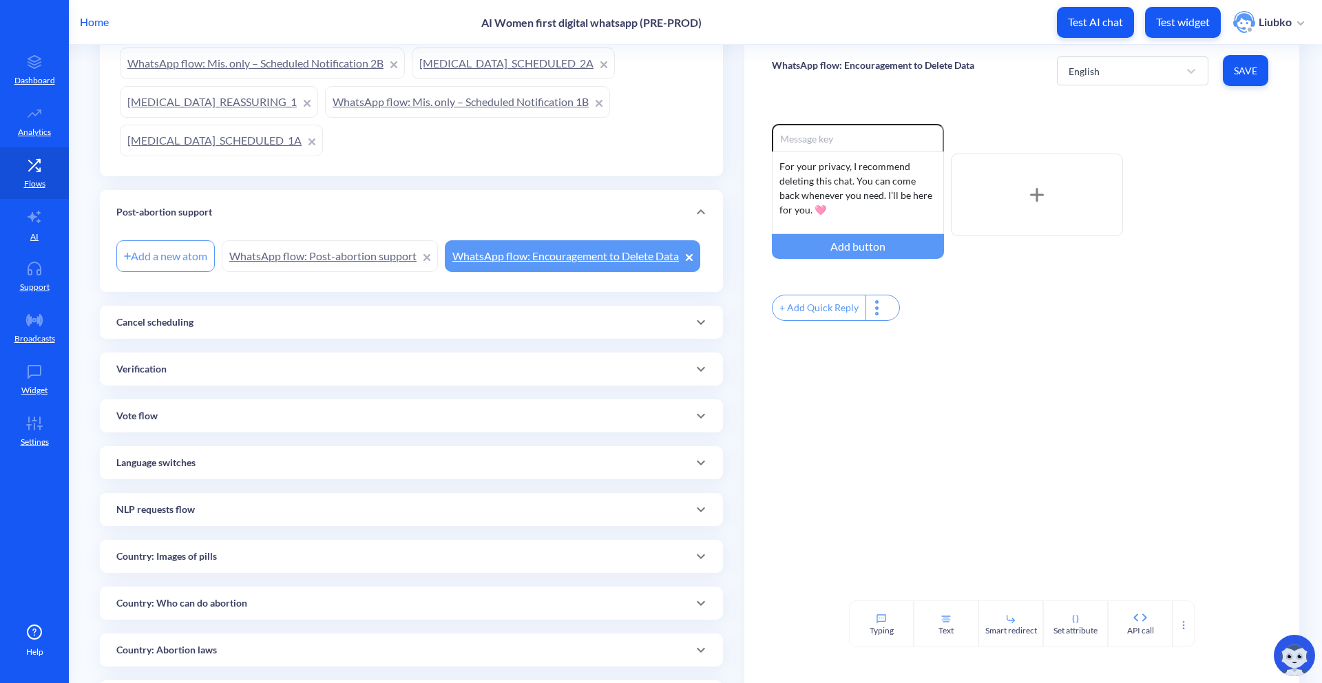
click at [377, 260] on link "WhatsApp flow: Post-abortion support" at bounding box center [330, 256] width 216 height 32
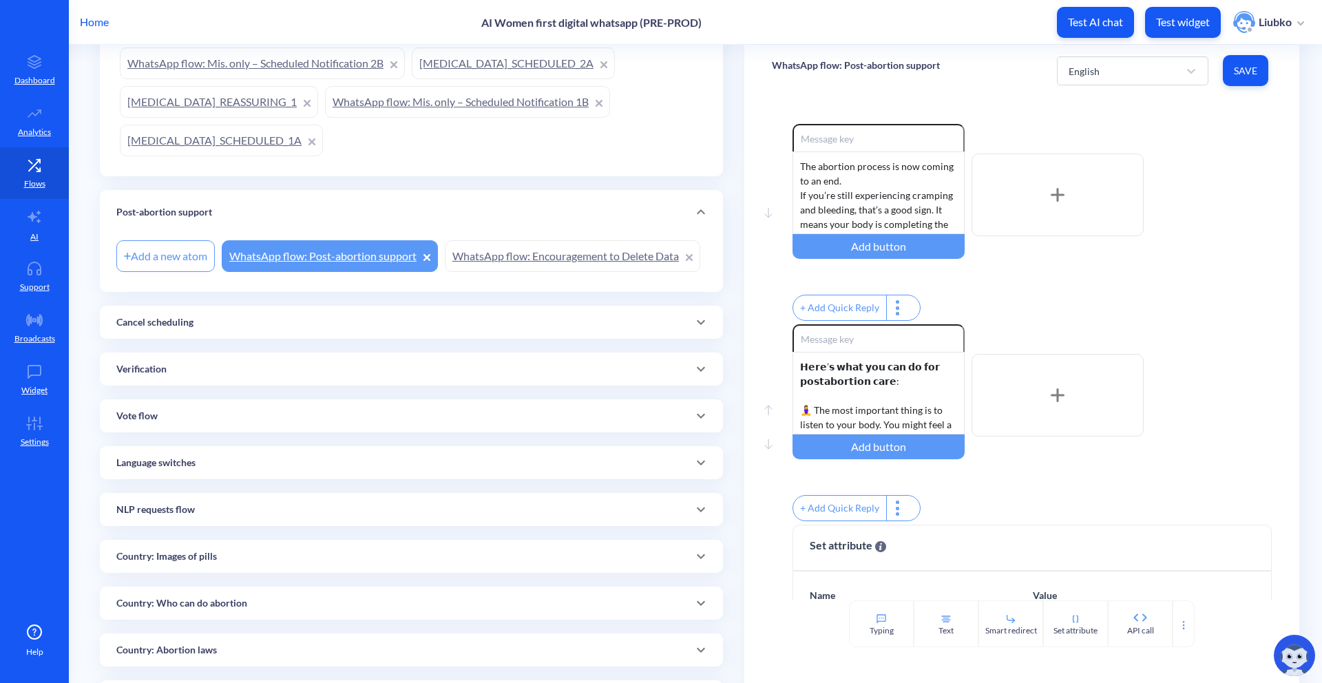
click at [597, 221] on div "Post-abortion support" at bounding box center [411, 212] width 623 height 44
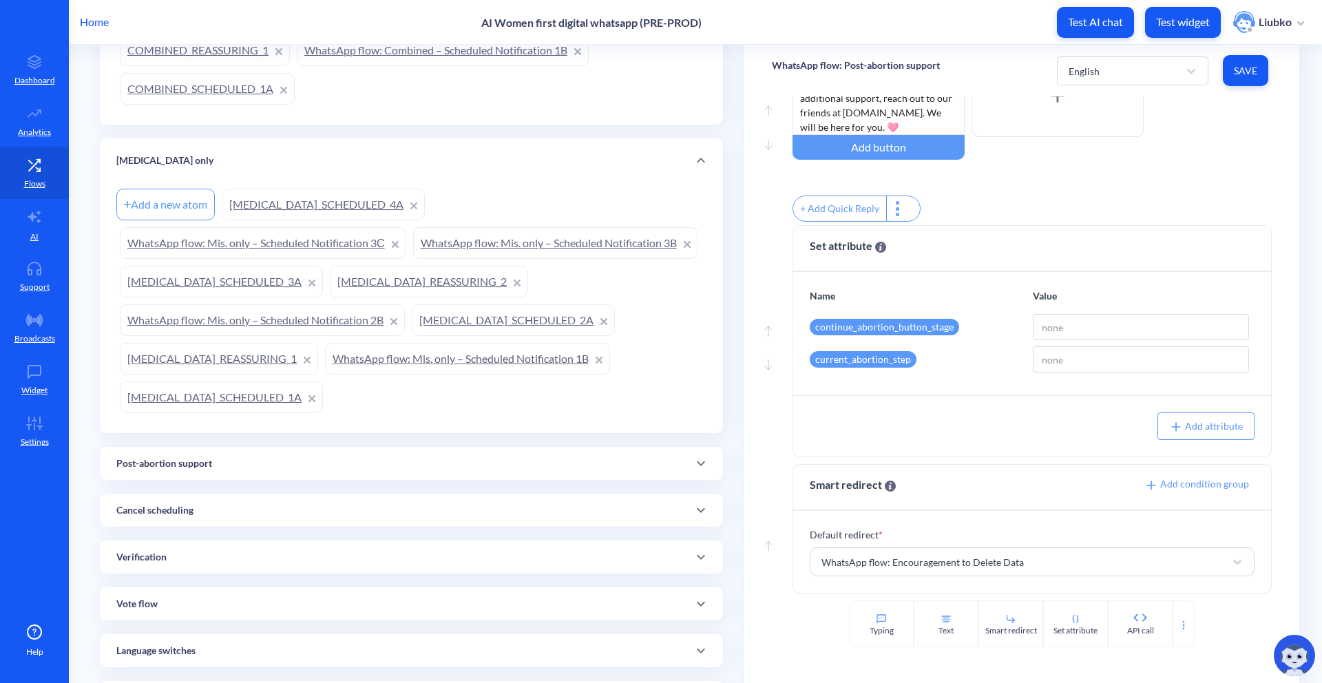
scroll to position [461, 0]
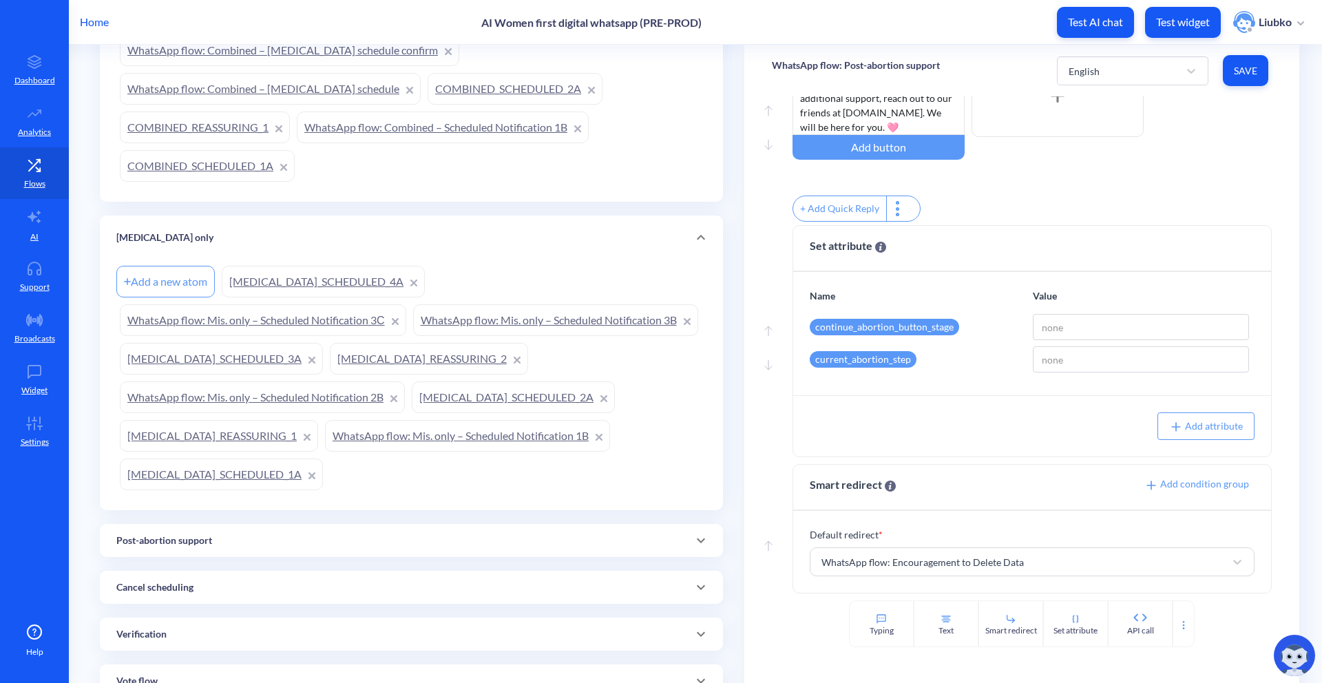
click at [323, 477] on link "MISOPROSTOL_SCHEDULED_1A" at bounding box center [221, 474] width 203 height 32
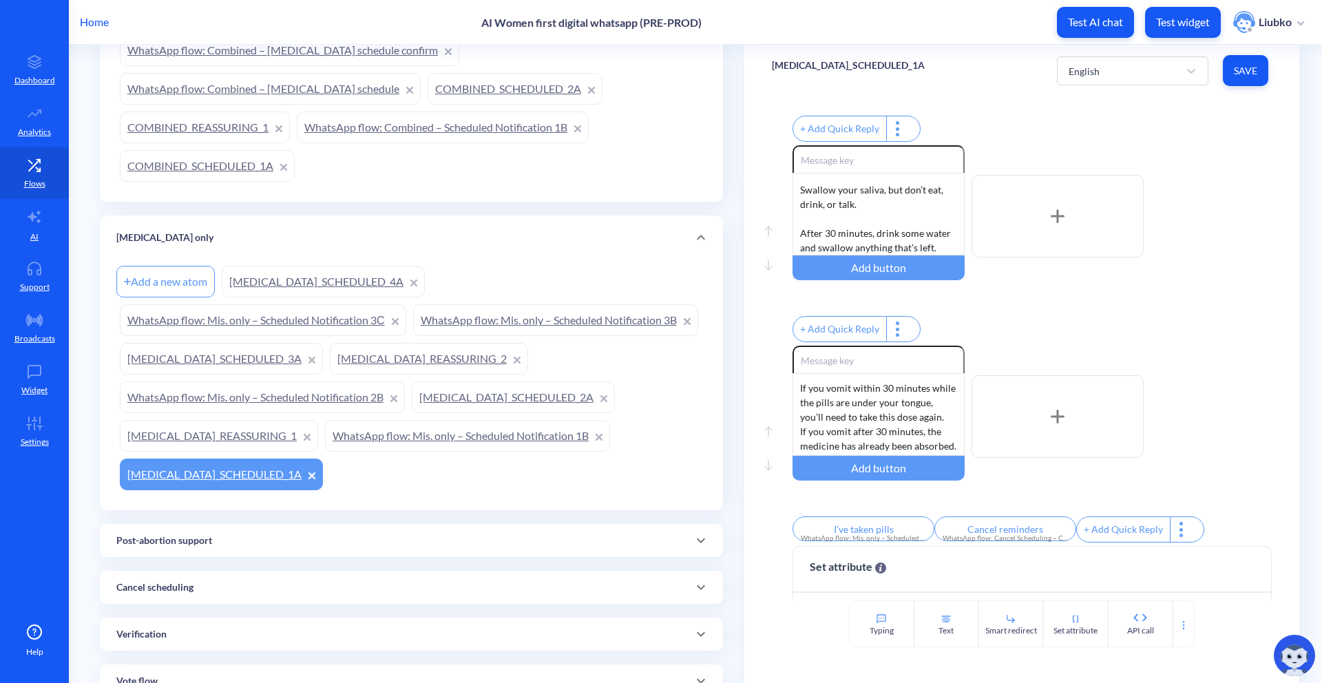
scroll to position [567, 0]
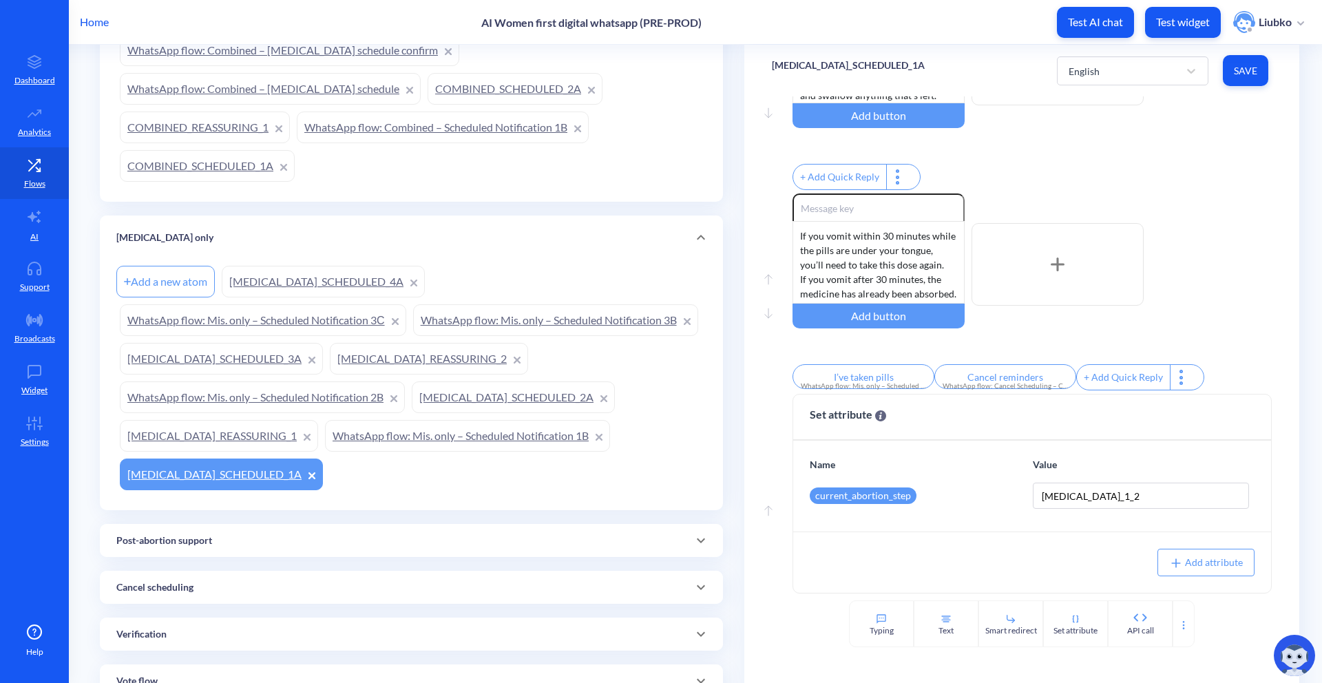
click at [325, 452] on link "WhatsApp flow: Mis. only – Scheduled Notification 1B" at bounding box center [467, 436] width 285 height 32
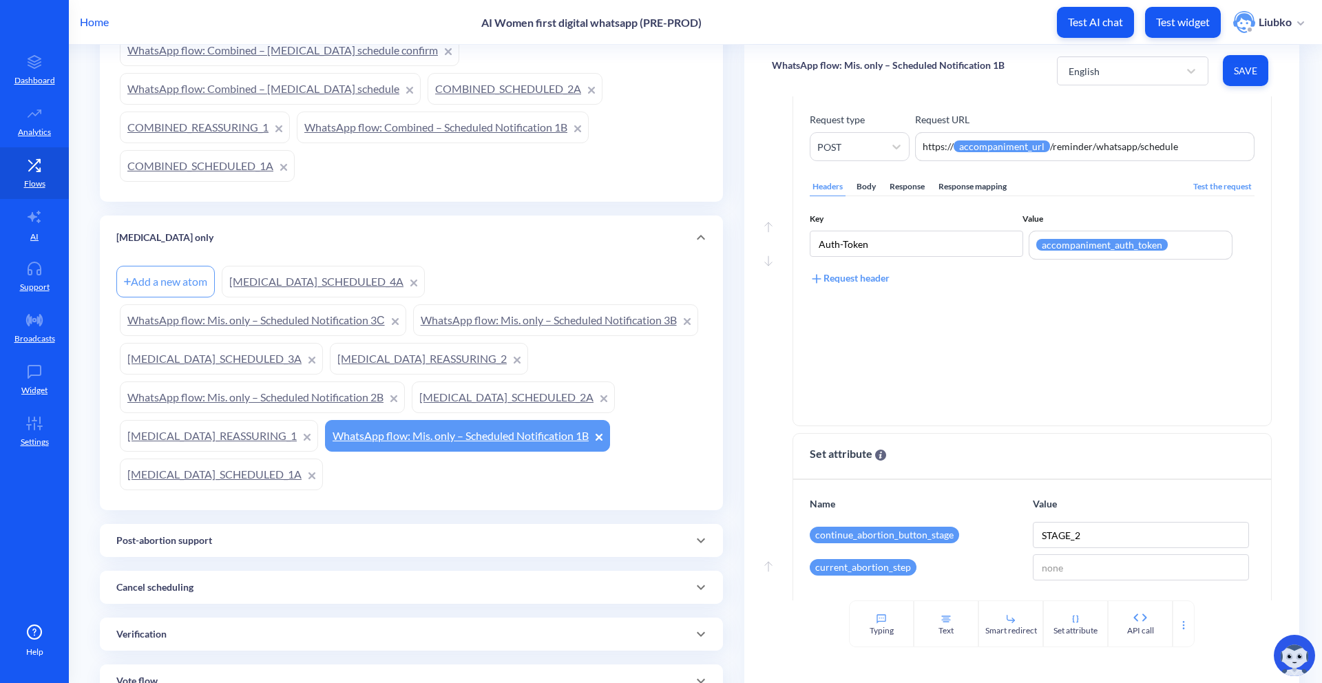
click at [872, 193] on div "Body" at bounding box center [866, 187] width 25 height 19
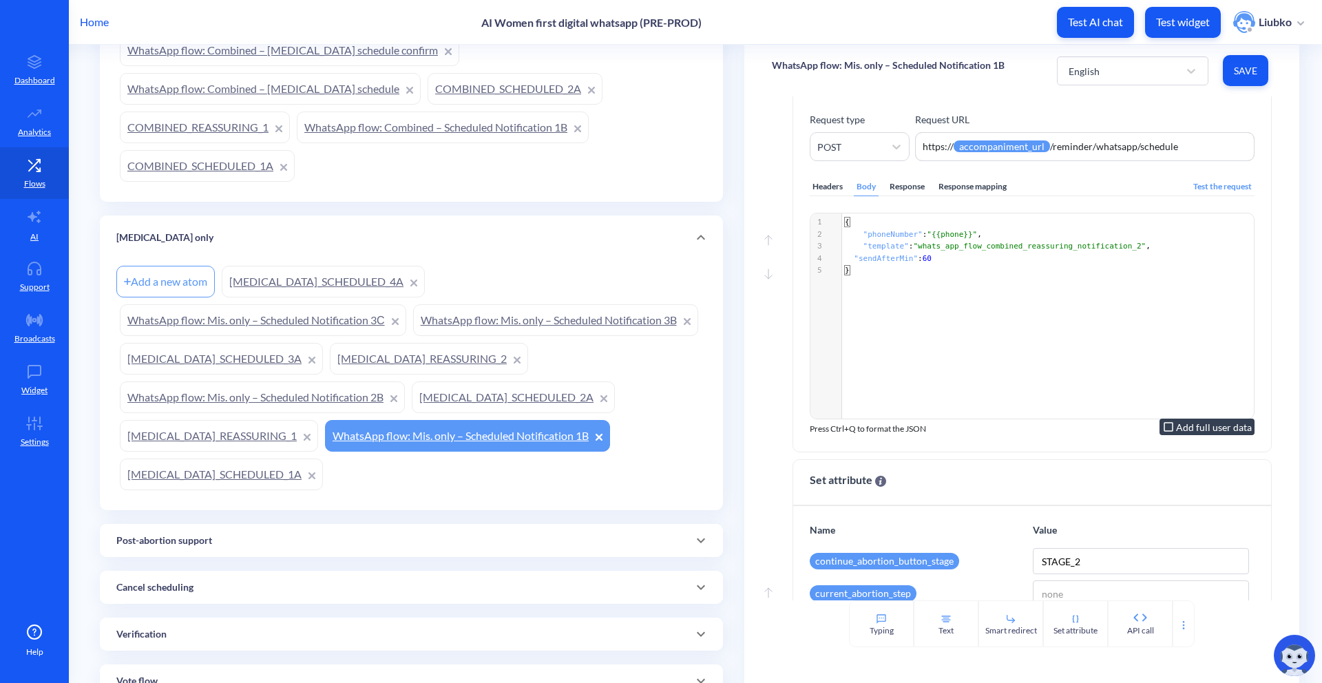
scroll to position [288, 0]
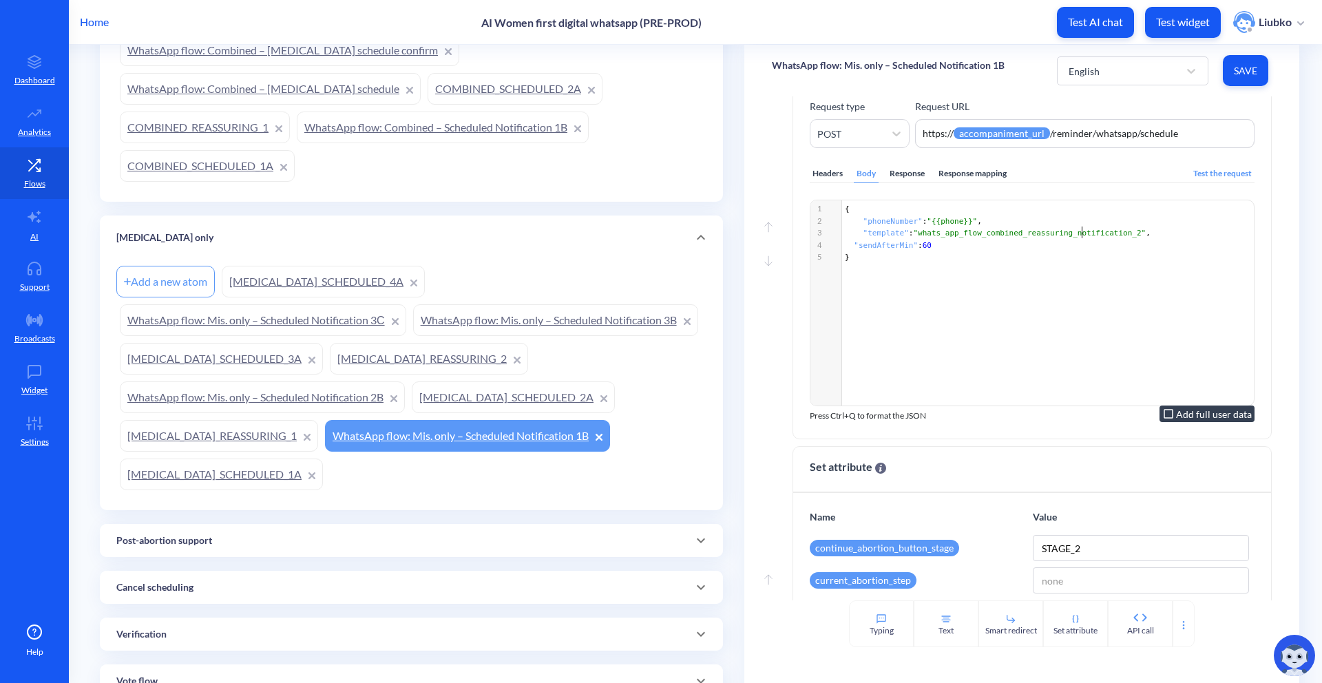
click at [922, 246] on pre ""sendAfterMin" : 60" at bounding box center [1050, 246] width 416 height 12
type textarea "whats_app_flow_combined_reassuring_notification_2"
click at [922, 246] on pre ""sendAfterMin" : 60" at bounding box center [1050, 246] width 416 height 12
click at [318, 432] on link "MISOPROSTOL_REASSURING_1" at bounding box center [219, 436] width 198 height 32
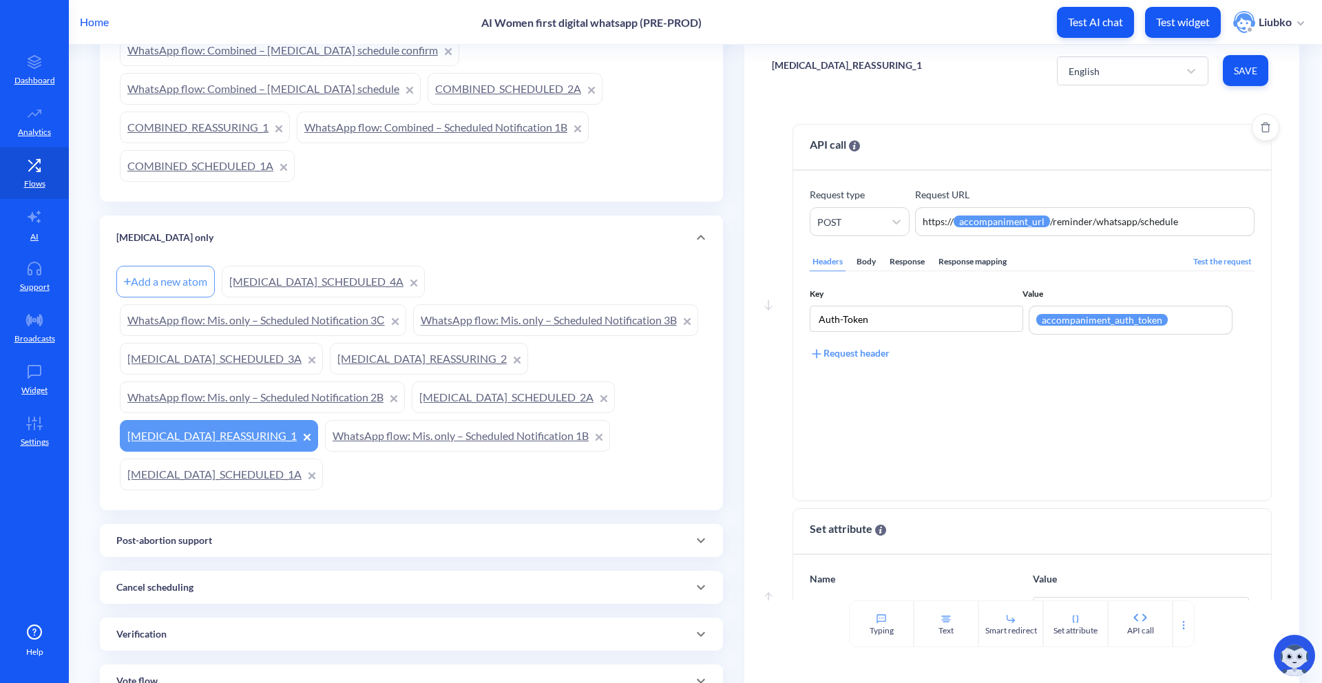
click at [869, 260] on div "Body" at bounding box center [866, 262] width 25 height 19
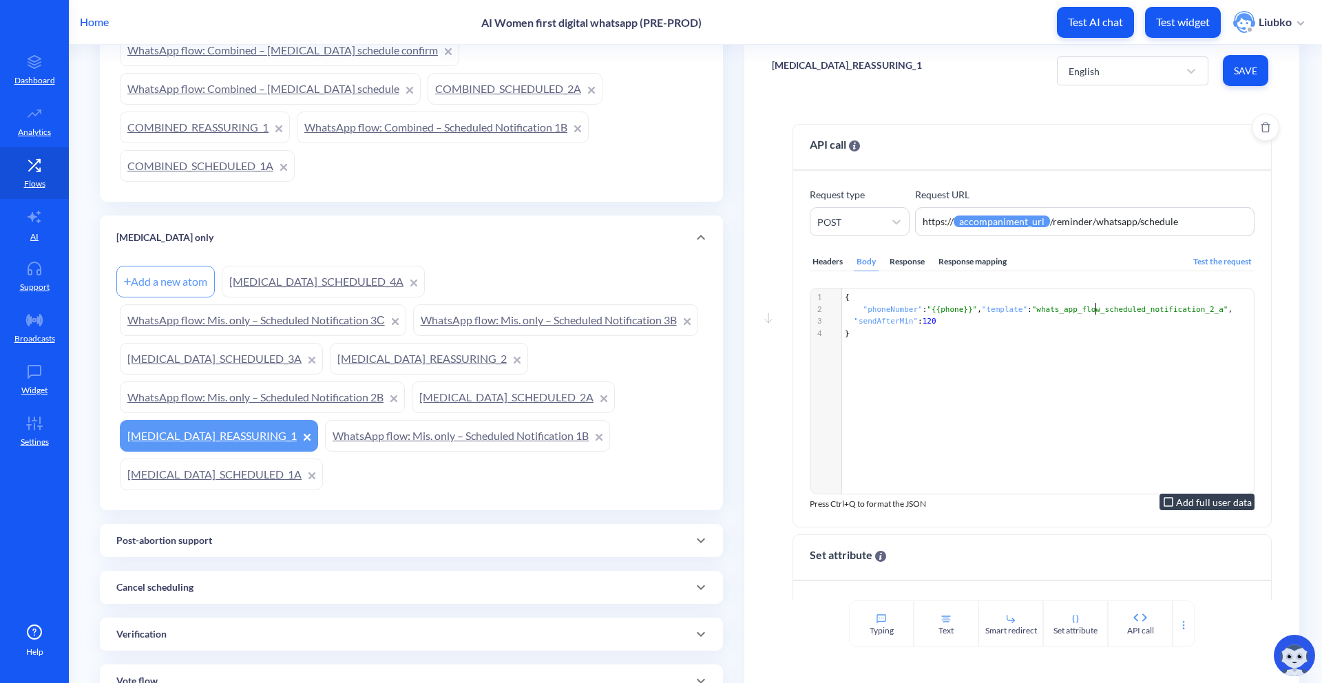
click at [922, 310] on span ""whats_app_flow_scheduled_notification_2_a"" at bounding box center [1130, 309] width 196 height 9
type textarea "whats_app_flow_scheduled_notification_2_a"
click at [922, 310] on span ""whats_app_flow_scheduled_notification_2_a"" at bounding box center [1130, 309] width 196 height 9
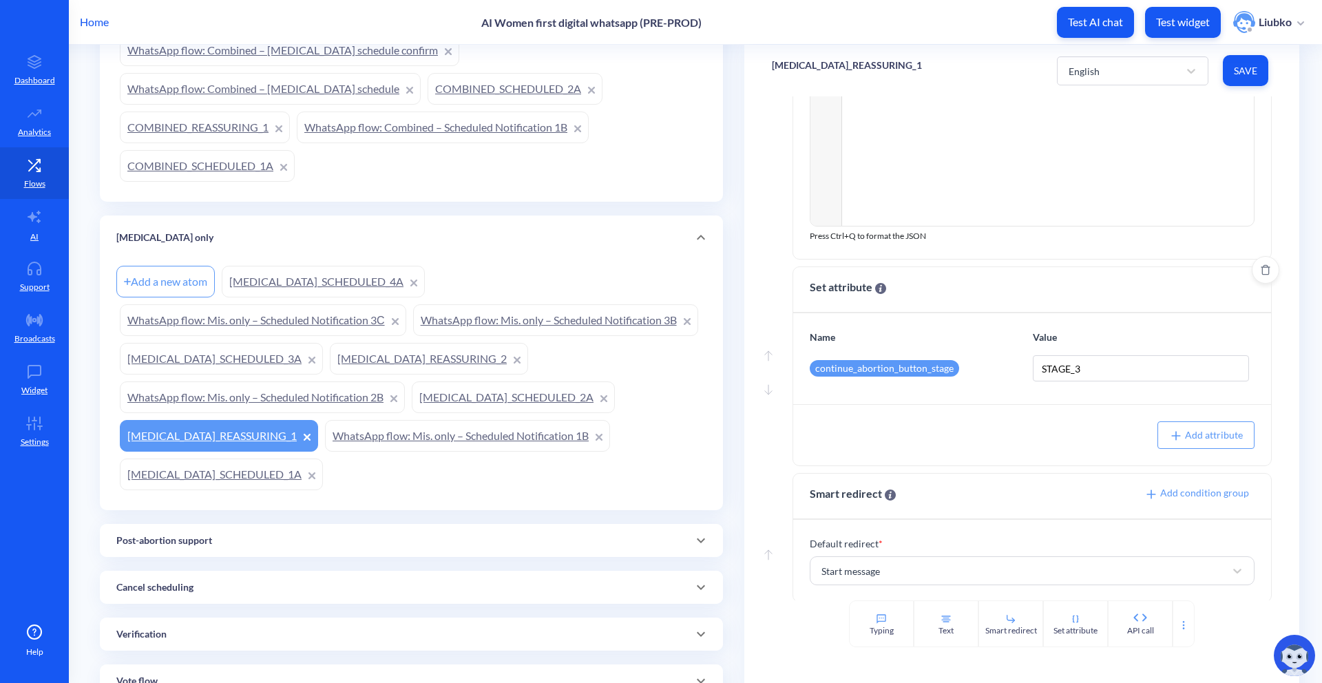
scroll to position [277, 0]
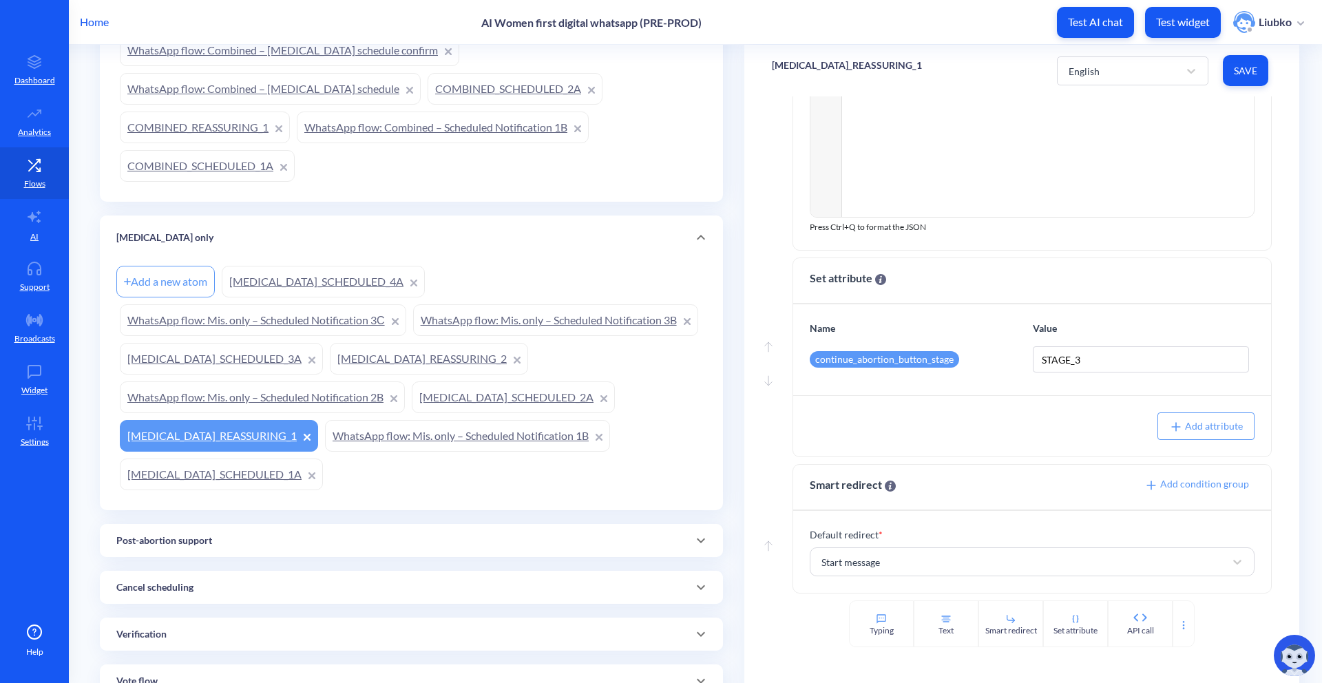
click at [412, 413] on link "MISOPROSTOL_SCHEDULED_2A" at bounding box center [513, 397] width 203 height 32
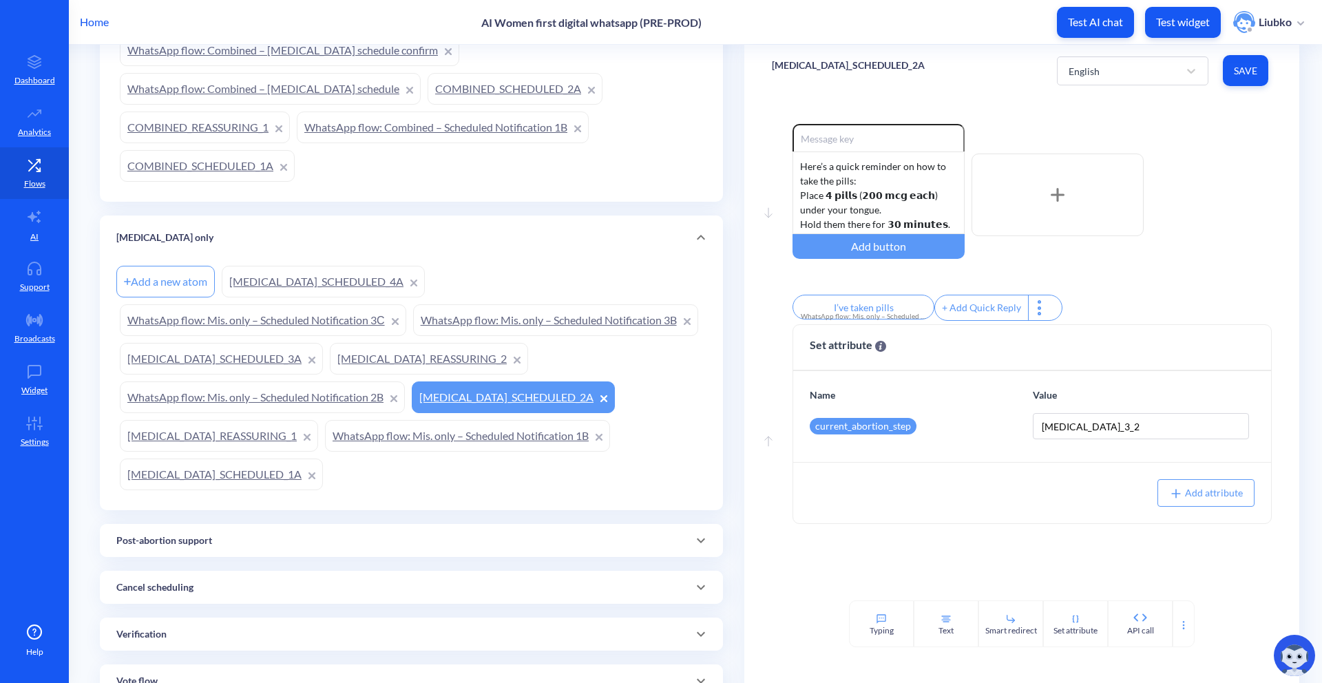
click at [405, 394] on link "WhatsApp flow: Mis. only – Scheduled Notification 2B" at bounding box center [262, 397] width 285 height 32
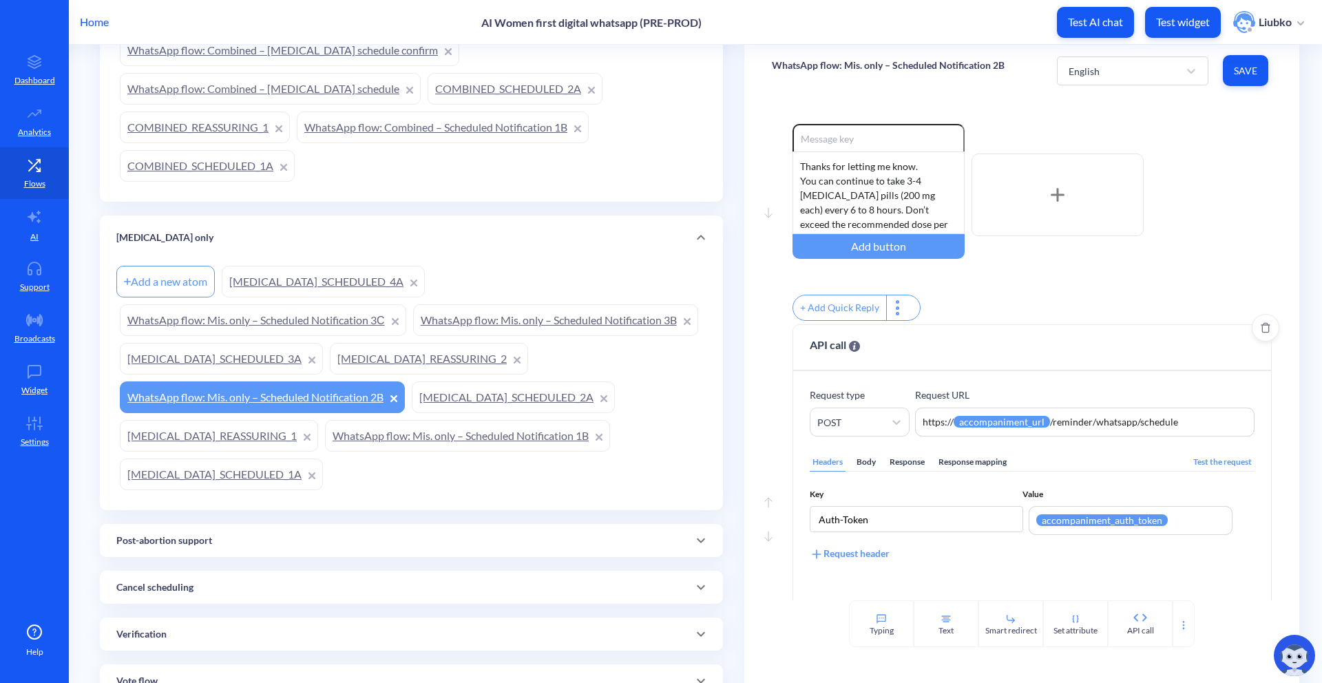
click at [865, 472] on div "Body" at bounding box center [866, 462] width 25 height 19
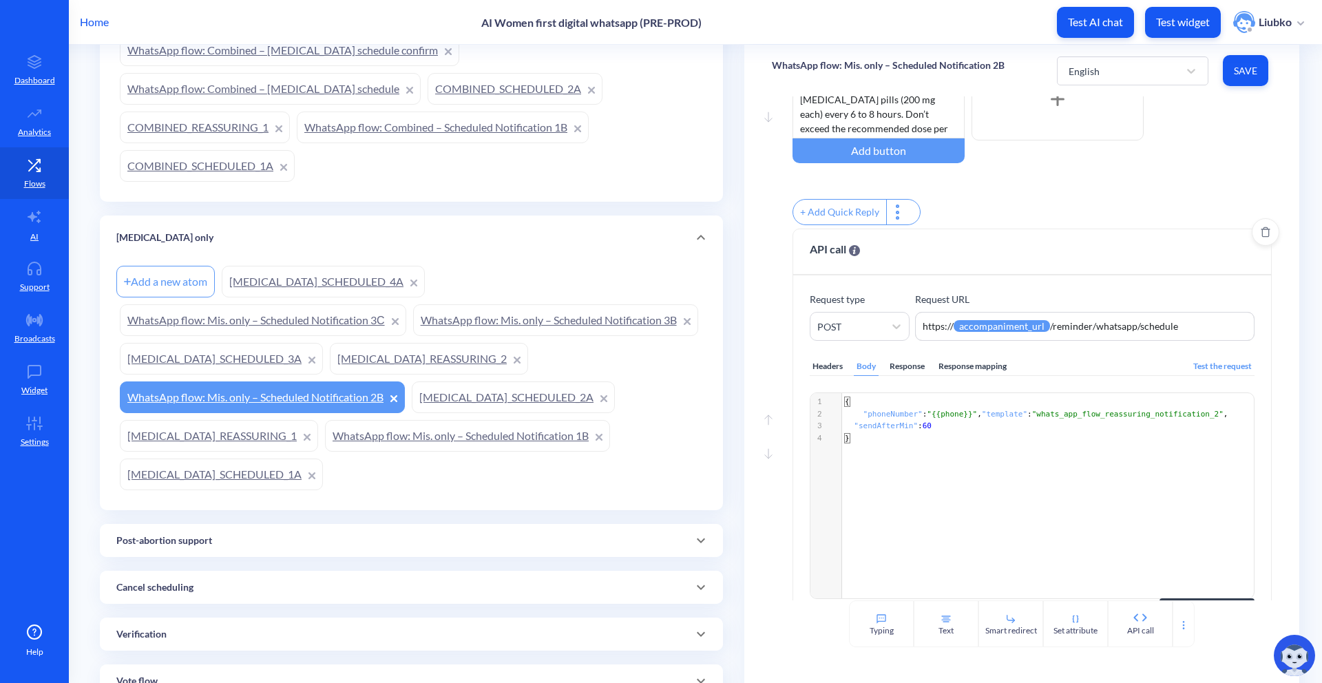
scroll to position [97, 0]
click at [922, 417] on span ""whats_app_flow_reassuring_notification_2"" at bounding box center [1127, 412] width 191 height 9
type textarea "whats_app_flow_reassuring_notification_2"
click at [922, 417] on span ""whats_app_flow_reassuring_notification_2"" at bounding box center [1127, 412] width 191 height 9
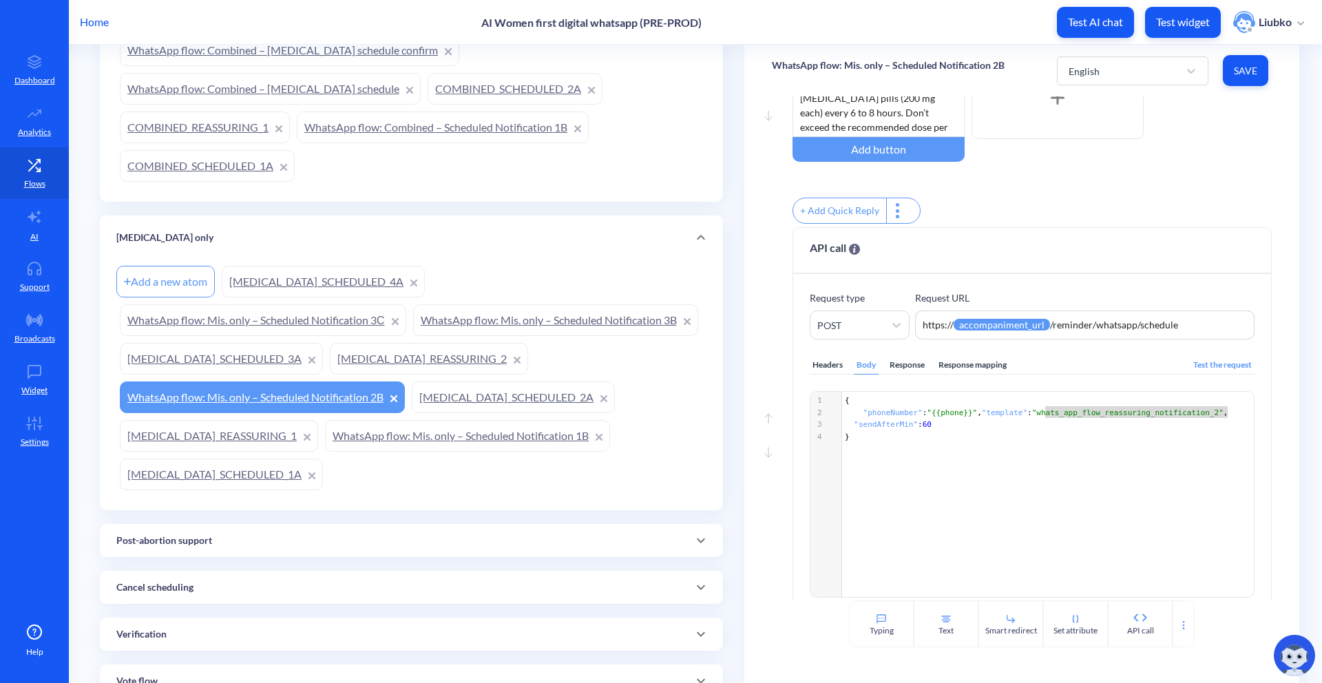
click at [330, 375] on link "MISOPROSTOL_REASSURING_2" at bounding box center [429, 359] width 198 height 32
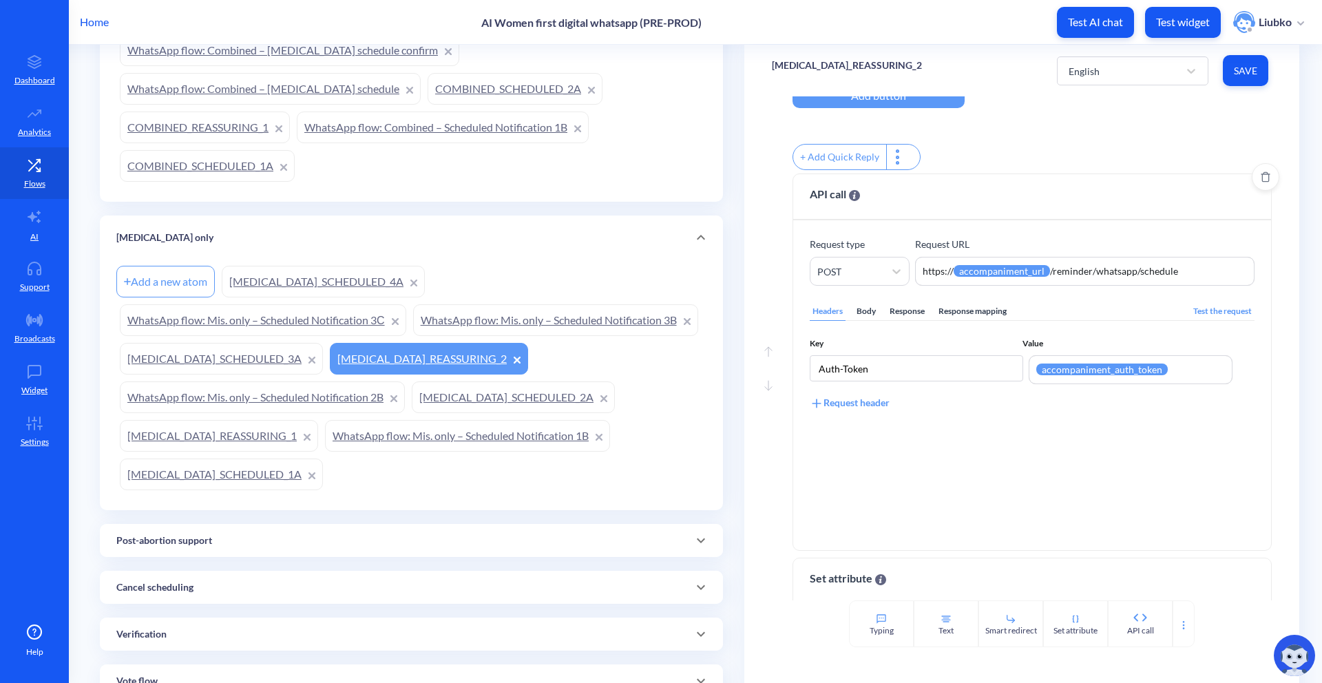
scroll to position [182, 0]
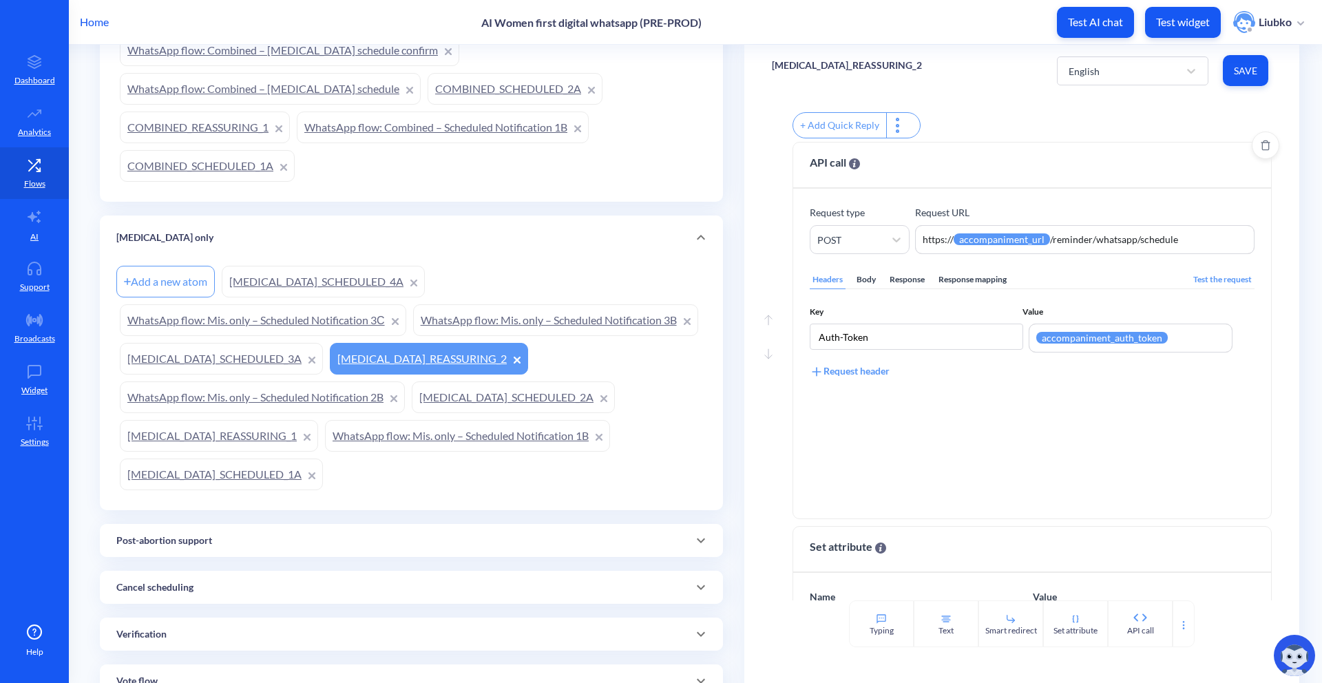
click at [866, 289] on div "Body" at bounding box center [866, 280] width 25 height 19
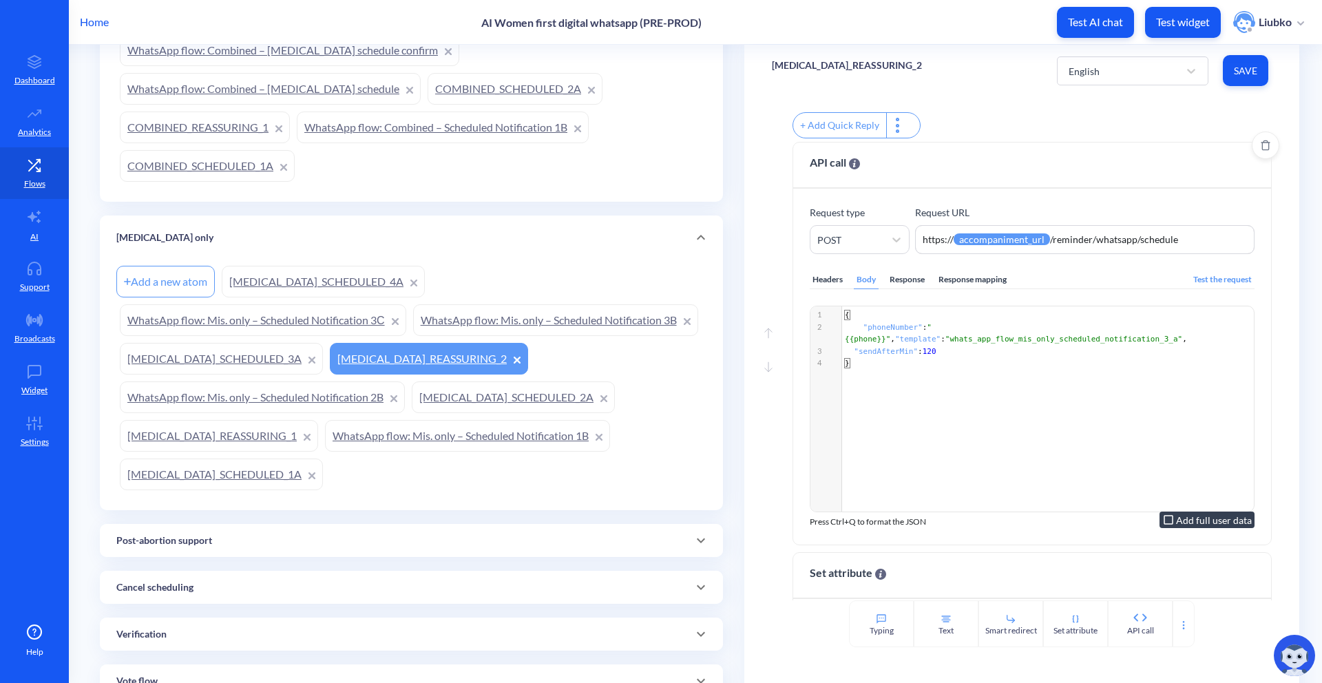
click at [922, 344] on span ""whats_app_flow_mis_only_scheduled_notification_3_a"" at bounding box center [1063, 339] width 237 height 9
type textarea "whats_app_flow_mis_only_scheduled_notification_3_a"
click at [323, 348] on link "MISOPROSTOL_SCHEDULED_3A" at bounding box center [221, 359] width 203 height 32
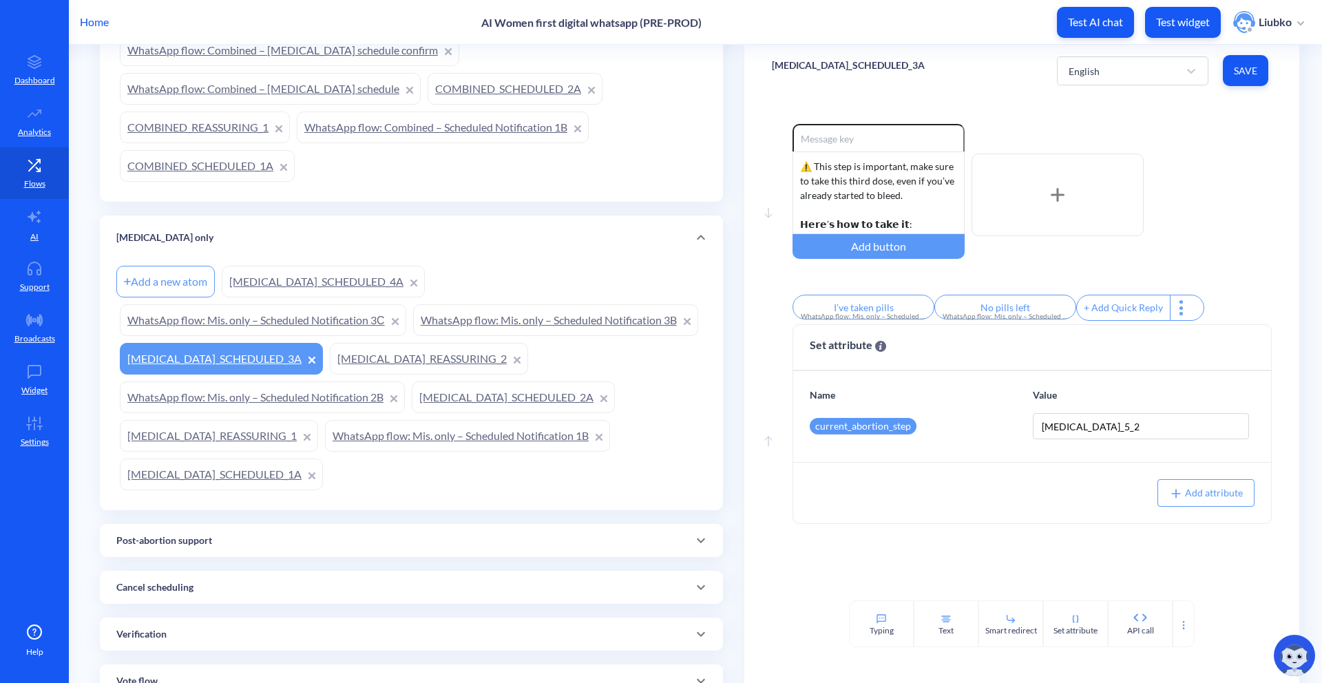
click at [413, 336] on link "WhatsApp flow: Mis. only – Scheduled Notification 3B" at bounding box center [555, 320] width 285 height 32
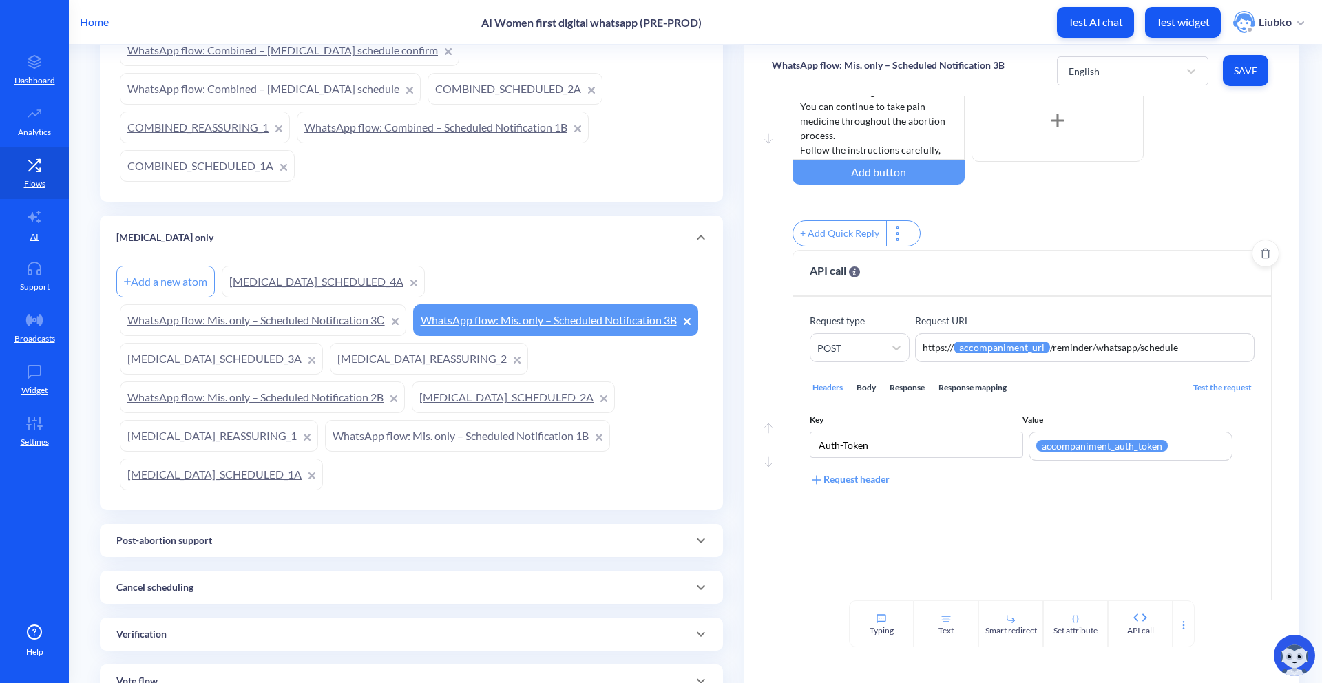
scroll to position [78, 0]
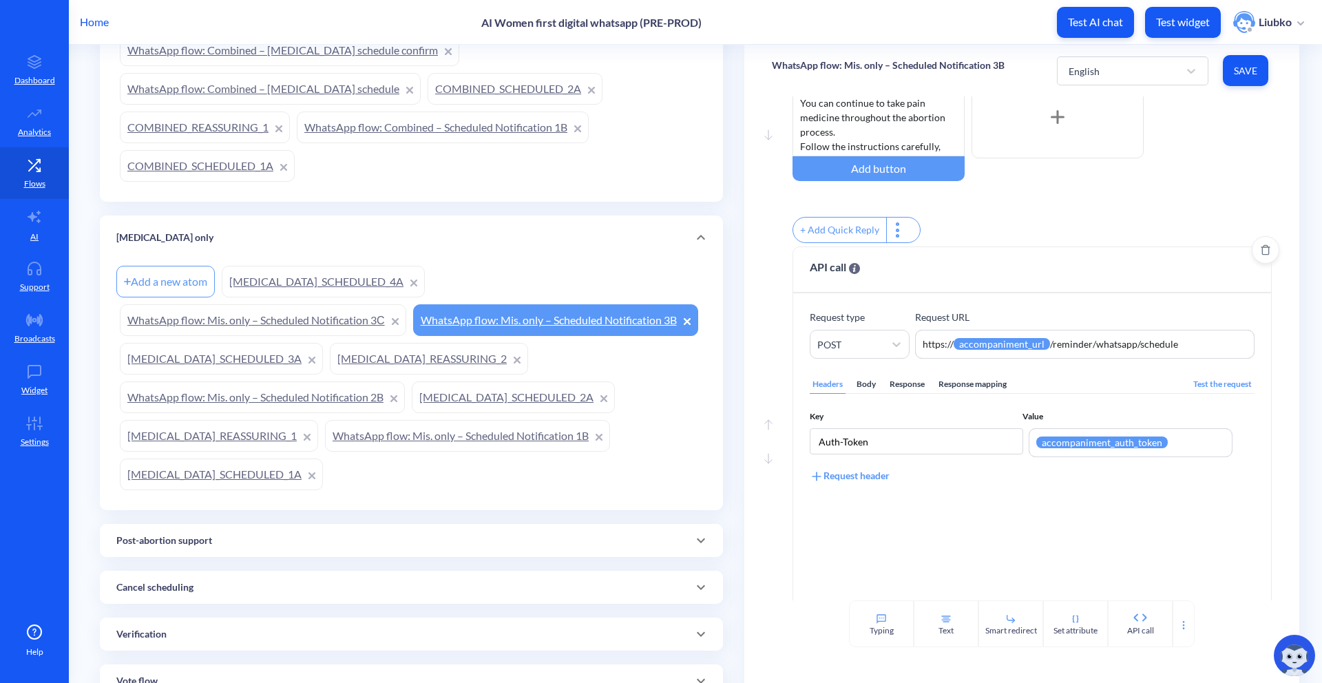
click at [863, 389] on div "Body" at bounding box center [866, 384] width 25 height 19
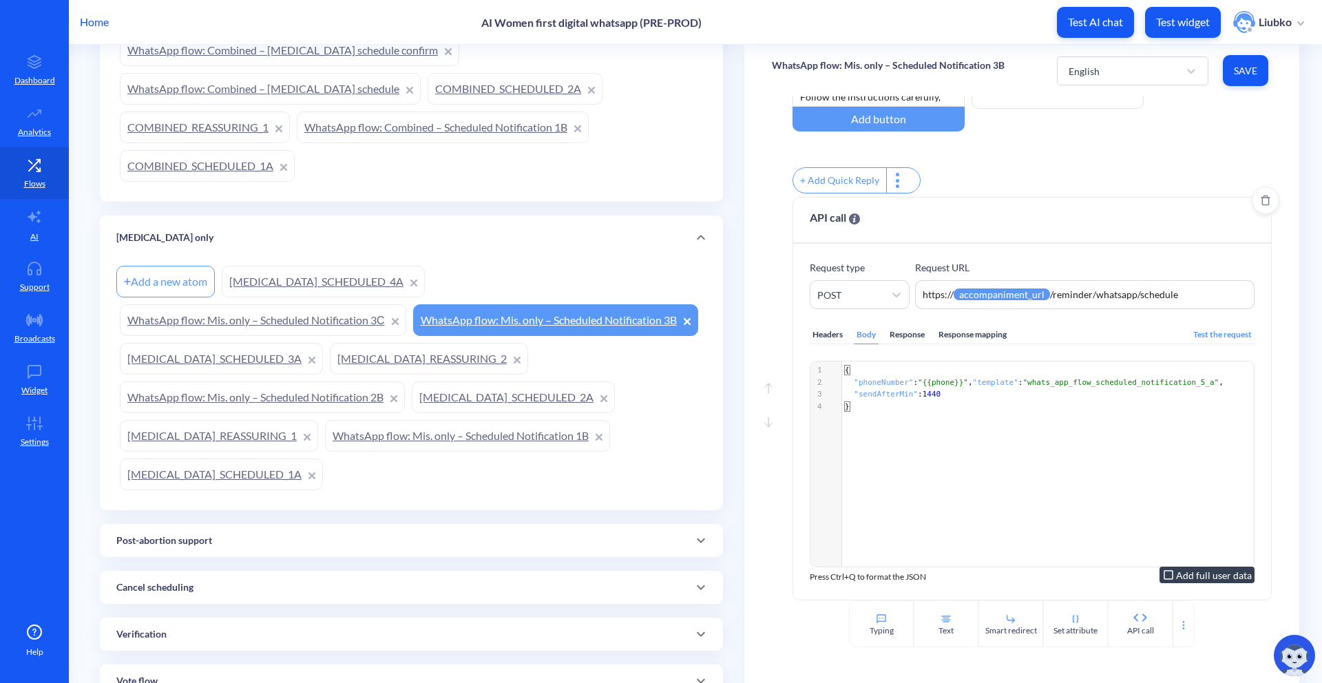
scroll to position [143, 0]
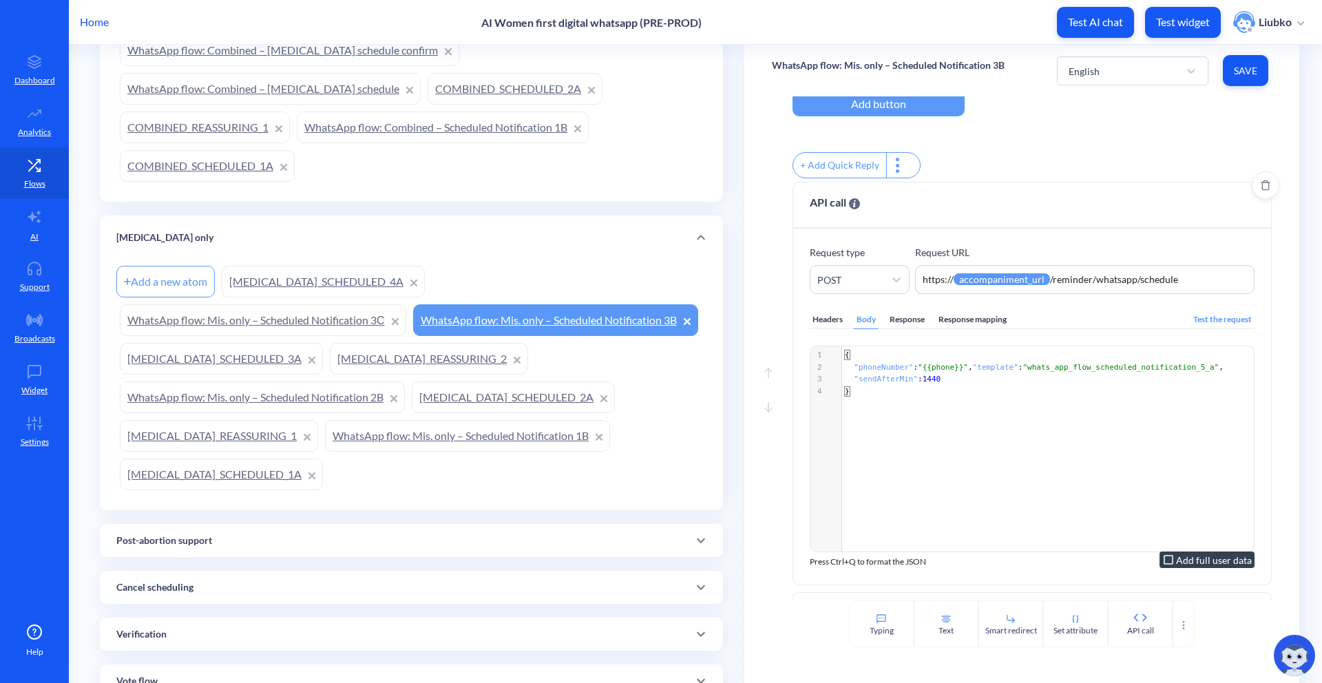
click at [922, 372] on span ""whats_app_flow_scheduled_notification_5_a"" at bounding box center [1120, 367] width 196 height 9
type textarea "whats_app_flow_scheduled_notification_5_a"
click at [922, 372] on span ""whats_app_flow_scheduled_notification_5_a"" at bounding box center [1120, 367] width 196 height 9
click at [922, 70] on span "Save" at bounding box center [1245, 71] width 23 height 14
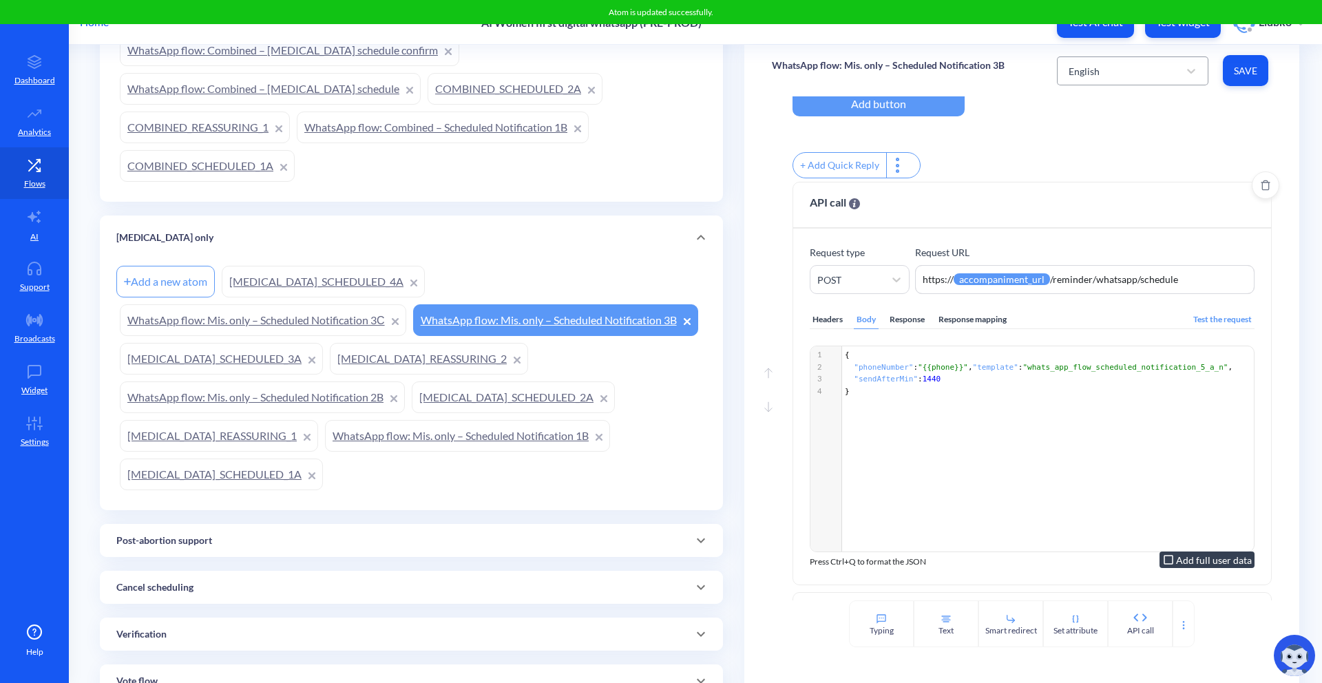
click at [922, 68] on div "English" at bounding box center [1120, 71] width 117 height 25
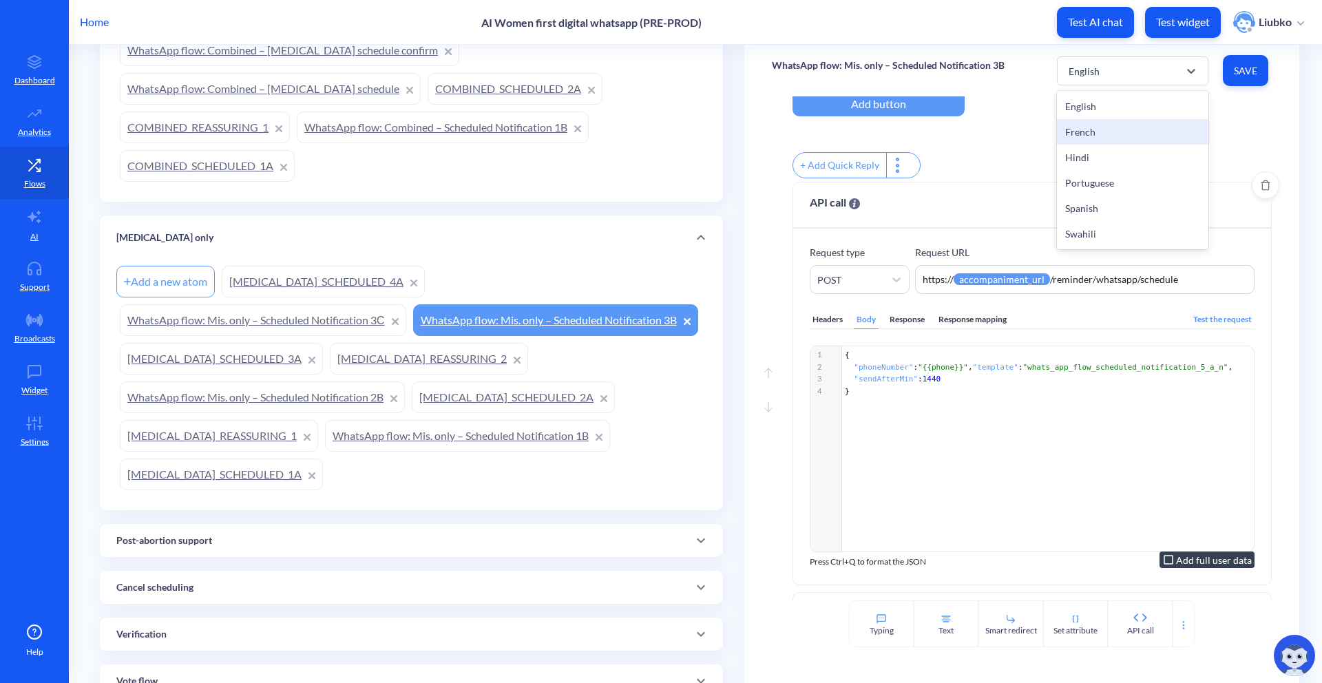
click at [922, 130] on div "French" at bounding box center [1132, 131] width 151 height 25
click at [922, 80] on div "French" at bounding box center [1120, 71] width 117 height 25
click at [922, 151] on div "Hindi" at bounding box center [1132, 157] width 151 height 25
click at [922, 78] on div "Hindi" at bounding box center [1120, 71] width 117 height 25
click at [922, 179] on div "Portuguese" at bounding box center [1132, 182] width 151 height 25
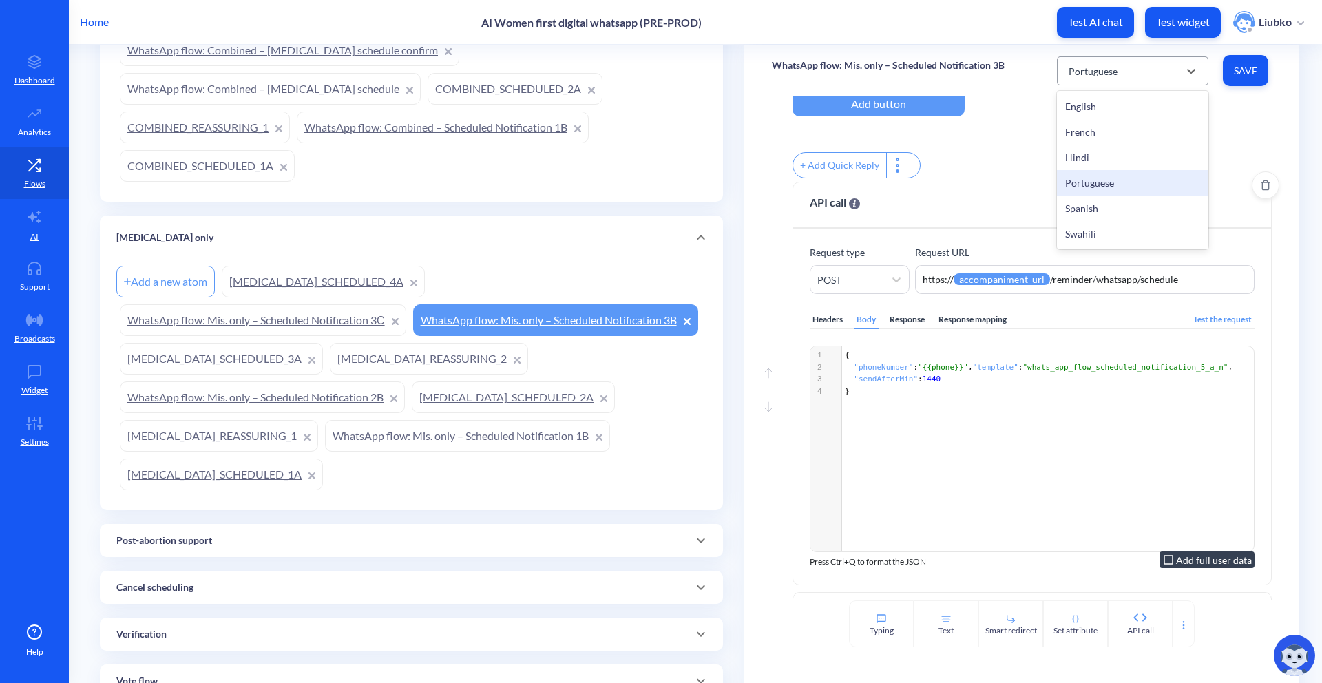
click at [922, 61] on div "Portuguese" at bounding box center [1120, 71] width 117 height 25
click at [922, 203] on div "Spanish" at bounding box center [1132, 208] width 151 height 25
click at [922, 78] on div "Spanish" at bounding box center [1120, 71] width 117 height 25
click at [922, 237] on div "Swahili" at bounding box center [1132, 233] width 151 height 25
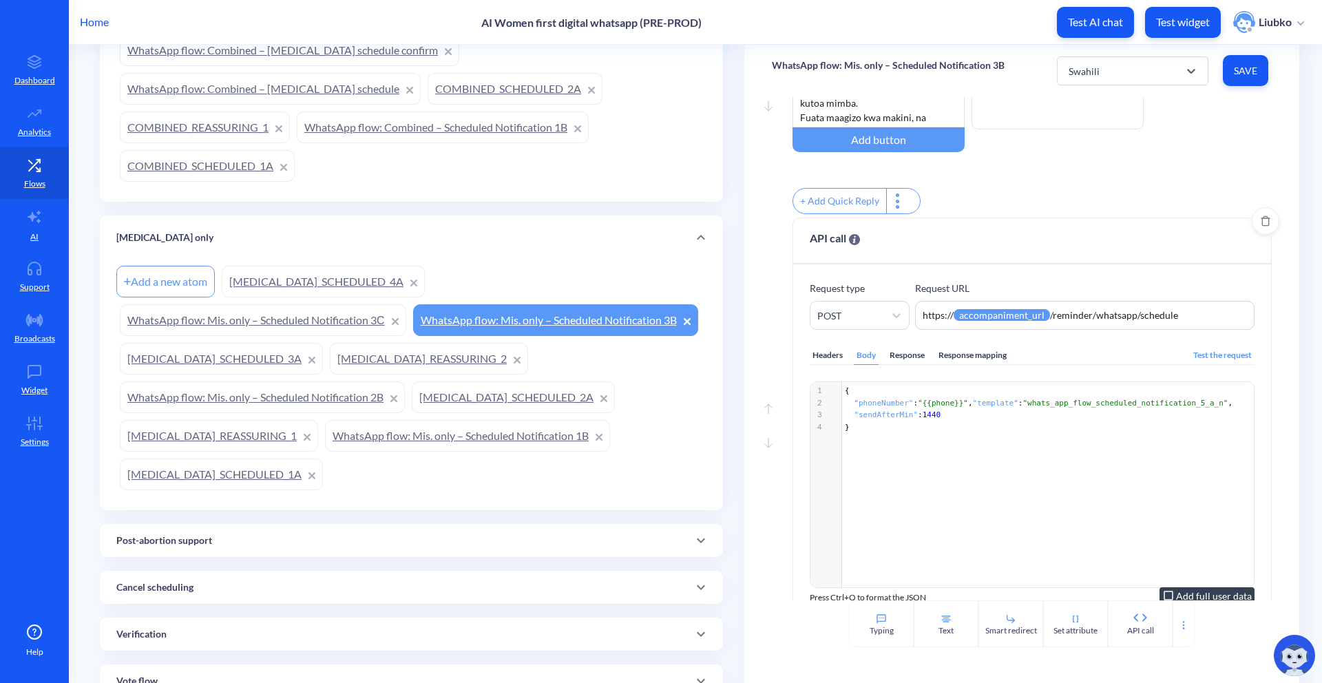
scroll to position [0, 0]
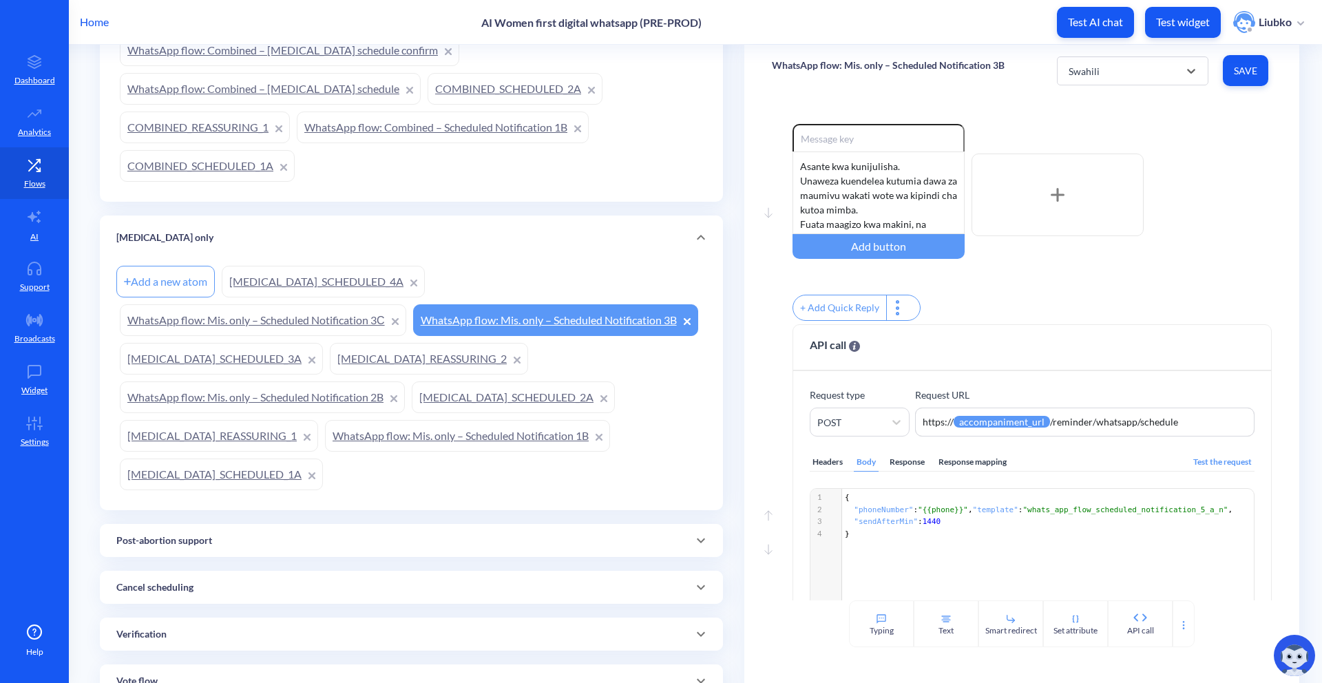
click at [284, 319] on link "WhatsApp flow: Mis. only – Scheduled Notification 3С" at bounding box center [263, 320] width 286 height 32
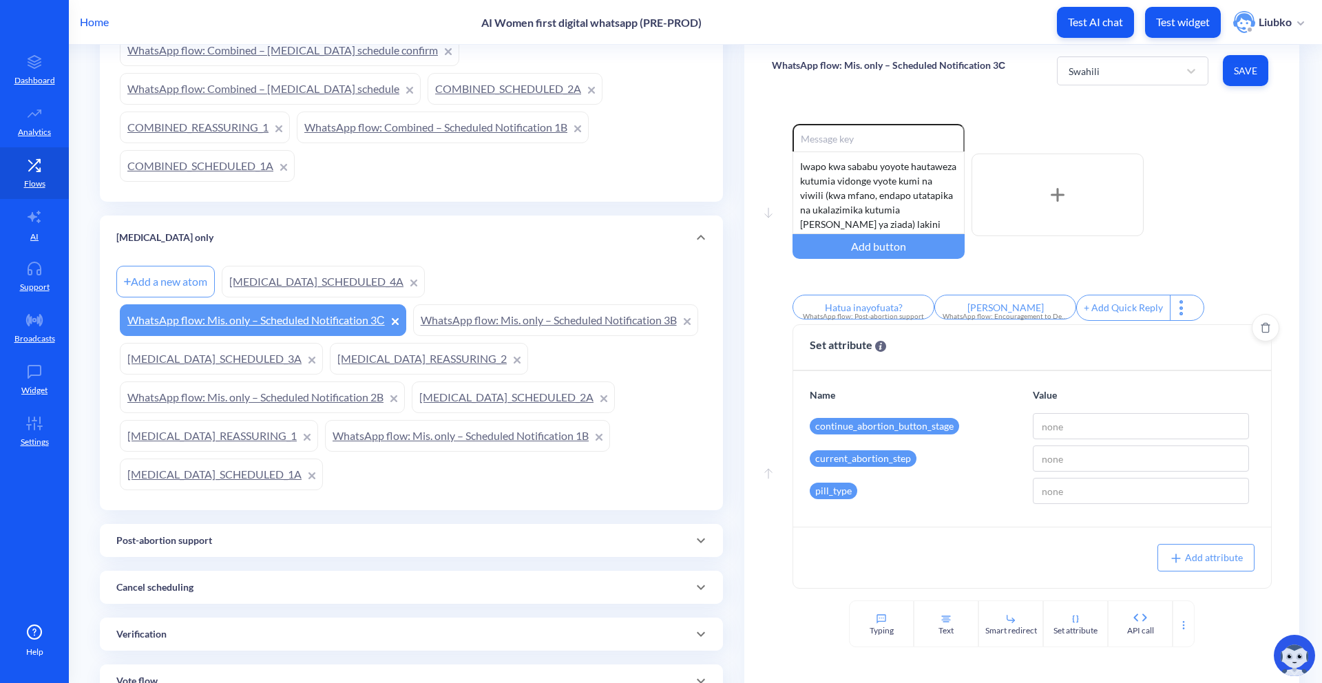
scroll to position [4, 0]
click at [301, 273] on link "MISOPROSTOL_SCHEDULED_4A" at bounding box center [323, 282] width 203 height 32
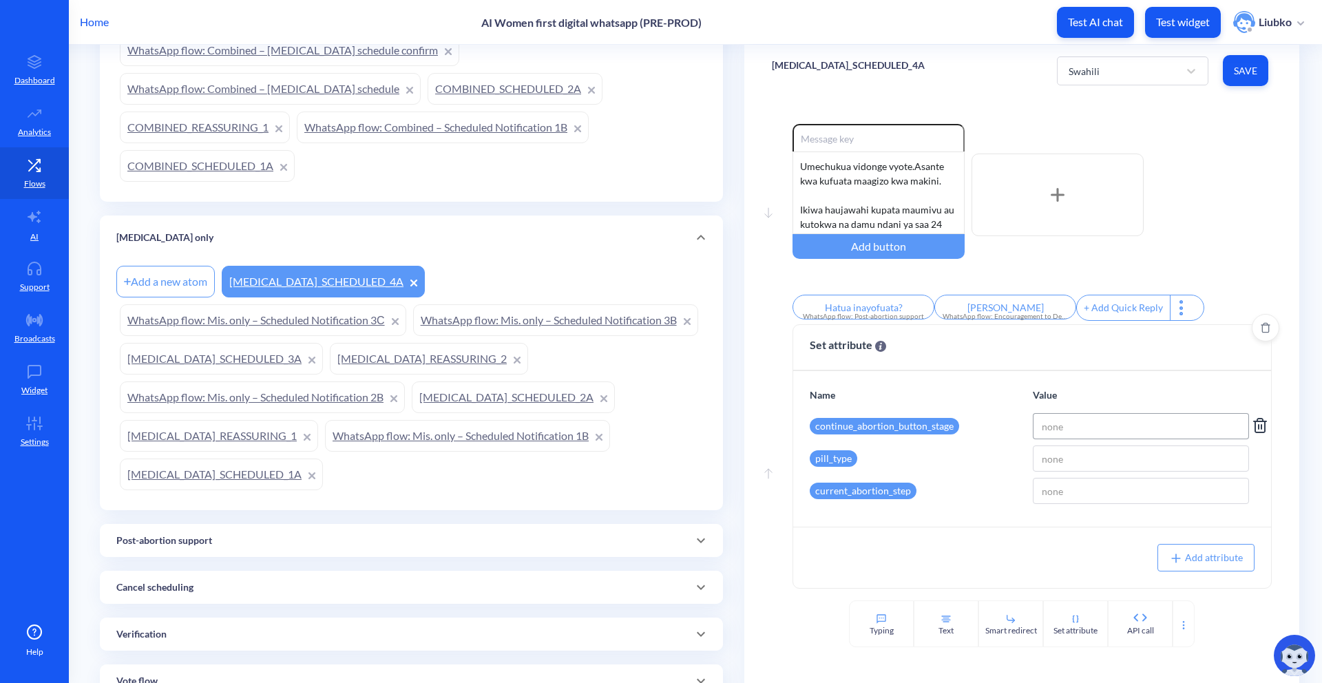
scroll to position [4, 0]
click at [500, 237] on div "Misoprostol only" at bounding box center [411, 238] width 590 height 14
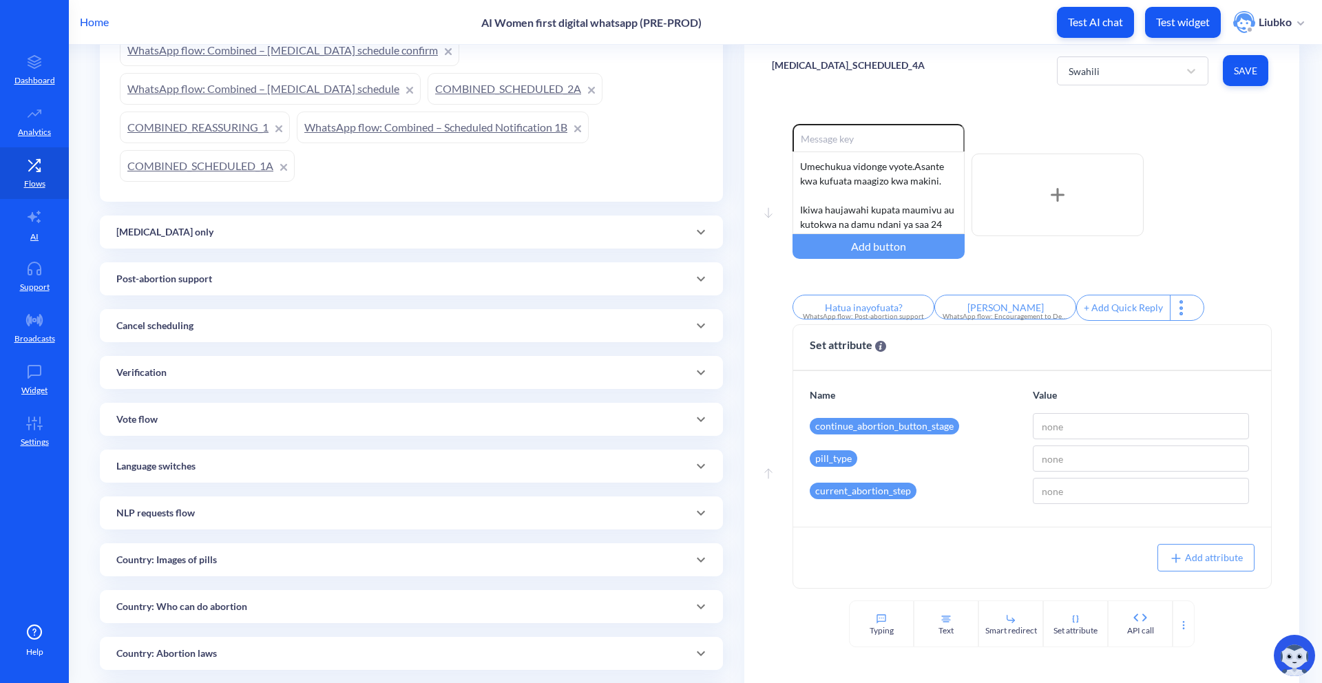
click at [253, 166] on link "COMBINED_SCHEDULED_1A" at bounding box center [207, 166] width 175 height 32
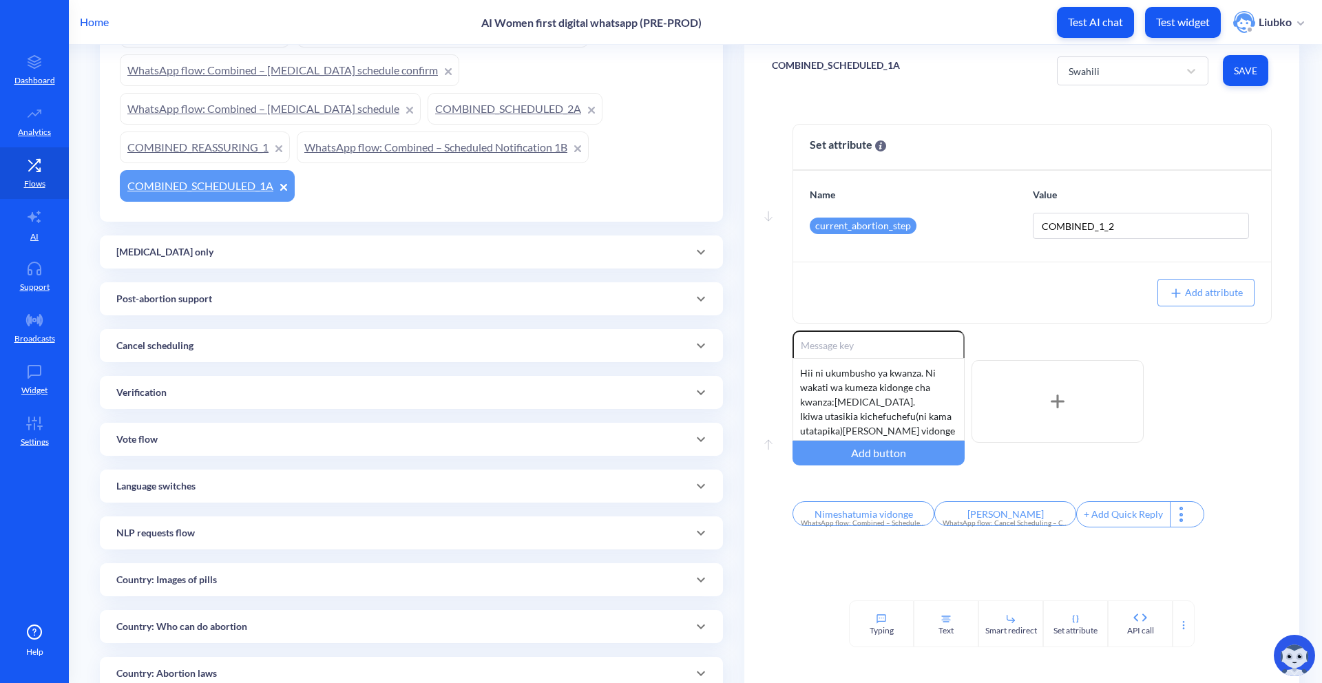
scroll to position [441, 0]
click at [438, 139] on link "WhatsApp flow: Combined – Scheduled Notification 1B" at bounding box center [443, 148] width 292 height 32
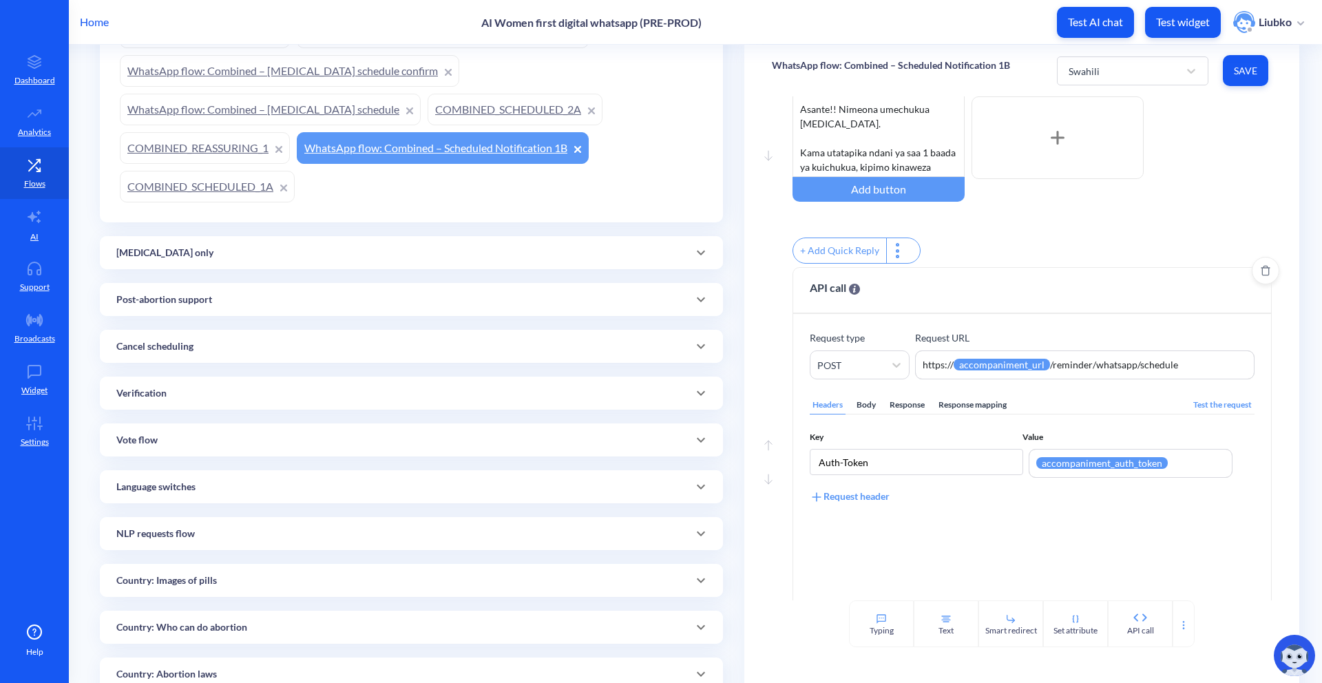
scroll to position [74, 0]
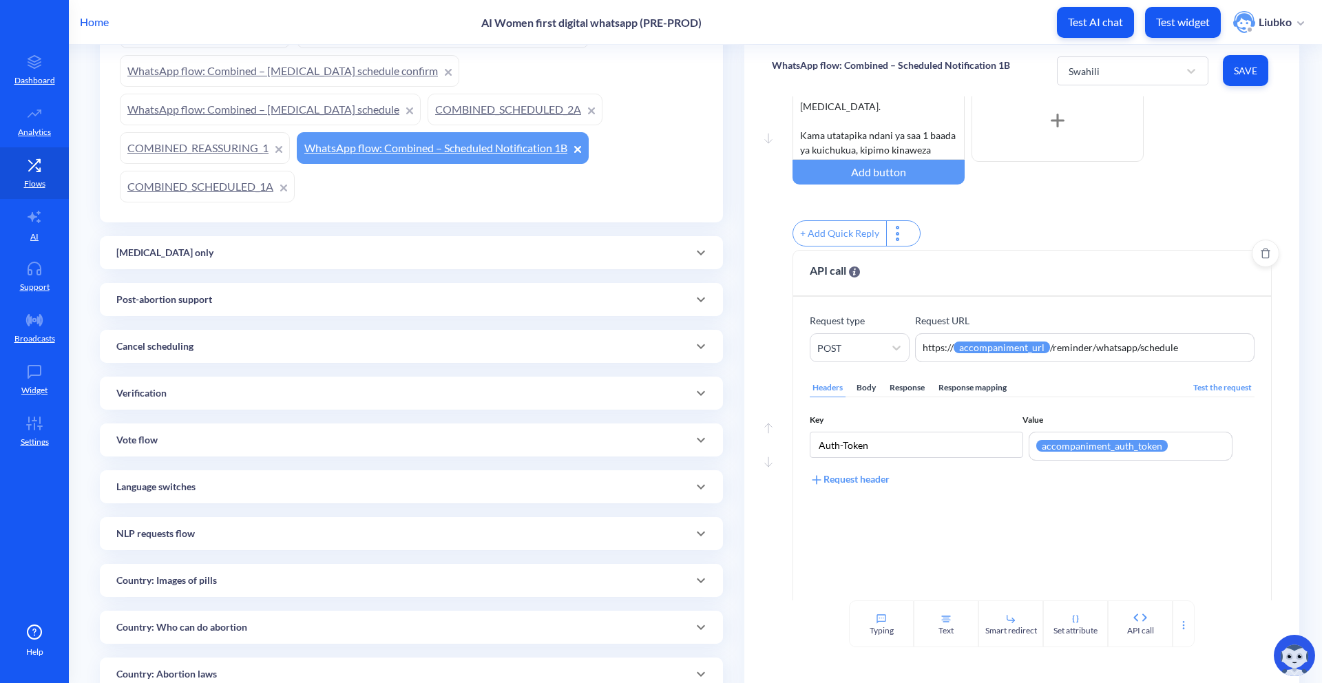
click at [868, 394] on div "Body" at bounding box center [866, 388] width 25 height 19
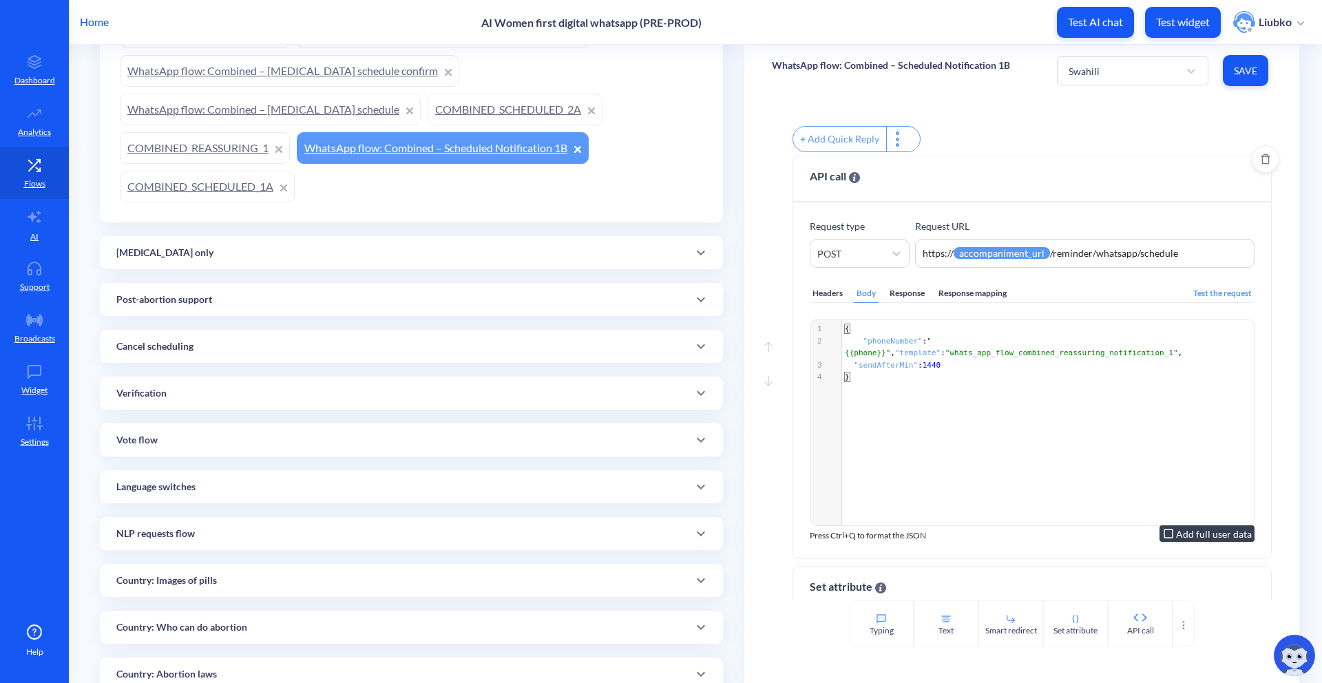
scroll to position [171, 0]
click at [922, 355] on span ""whats_app_flow_combined_reassuring_notification_1"" at bounding box center [1061, 350] width 233 height 9
type textarea "whats_app_flow_combined_reassuring_notification_1"
click at [922, 355] on span ""whats_app_flow_combined_reassuring_notification_1"" at bounding box center [1061, 350] width 233 height 9
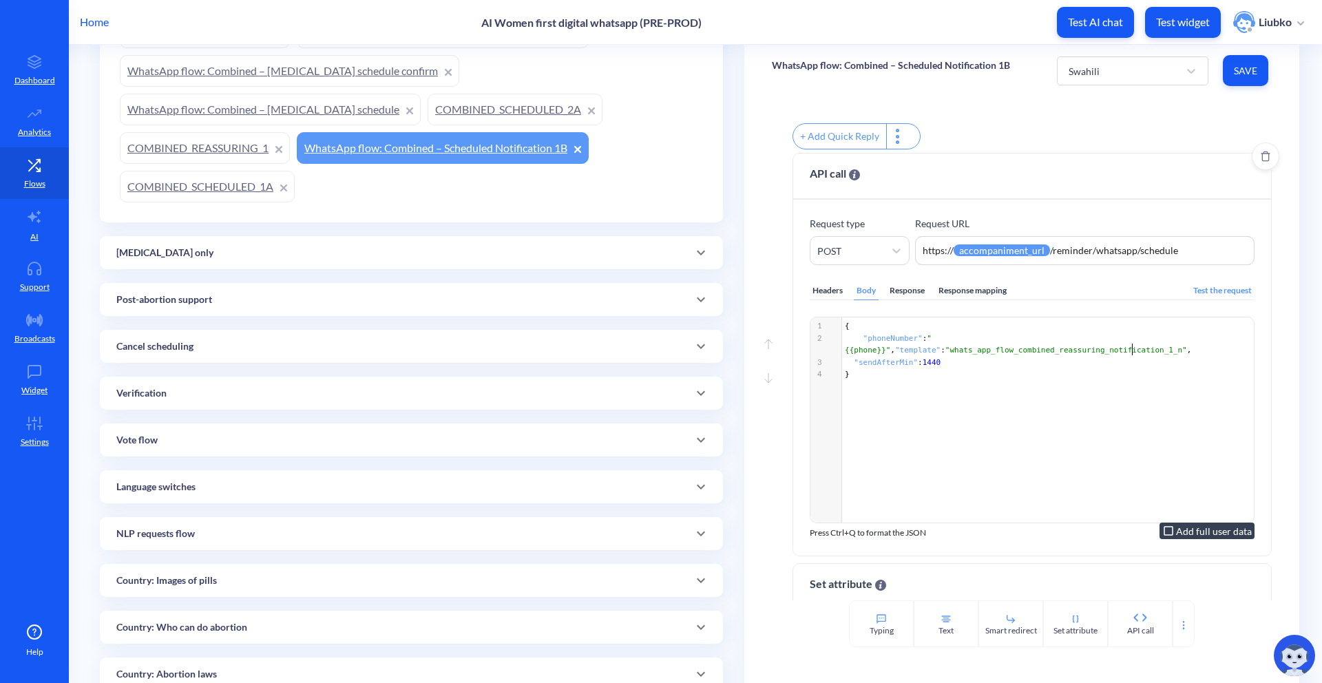
click at [922, 72] on span "Save" at bounding box center [1245, 71] width 23 height 14
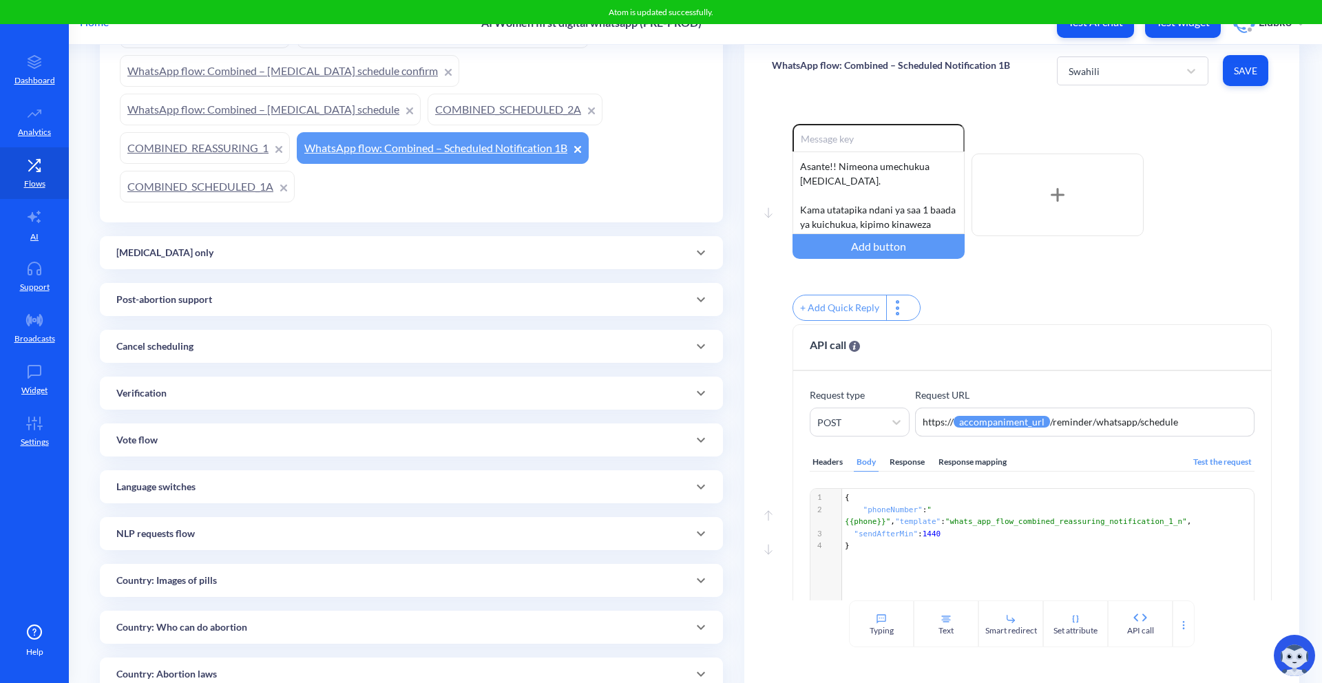
scroll to position [418, 0]
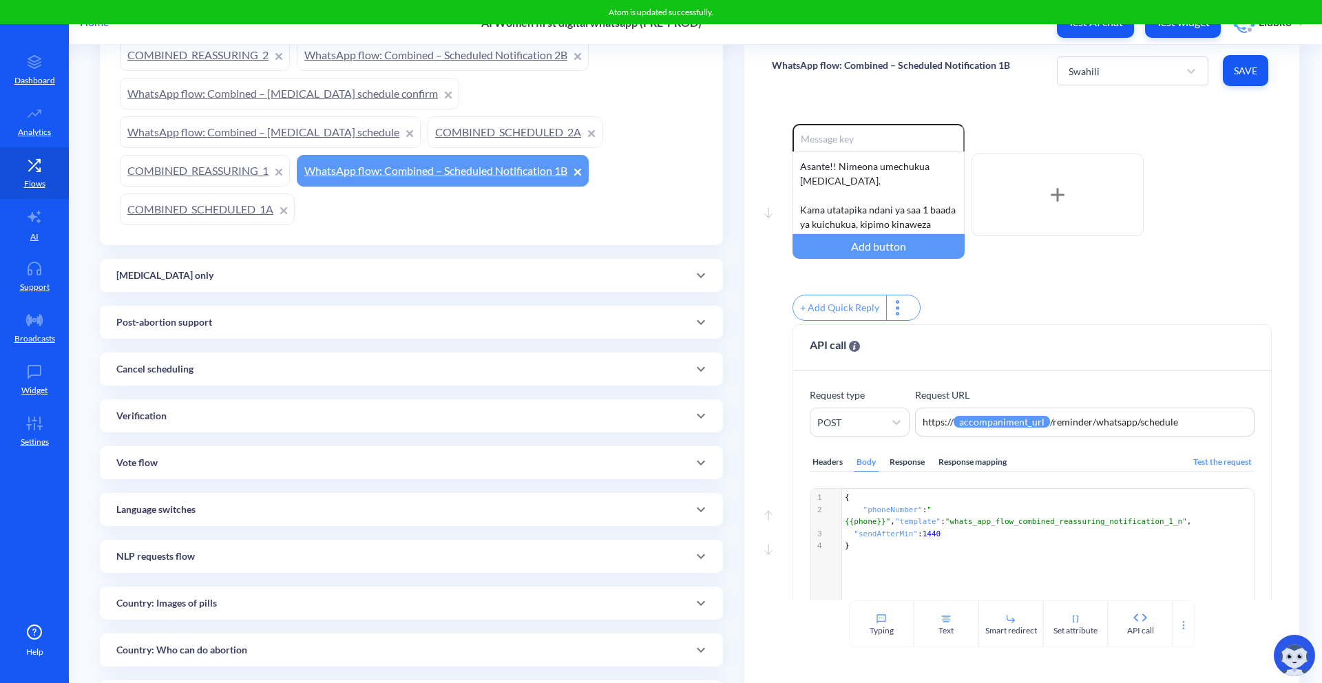
click at [182, 156] on link "COMBINED_REASSURING_1" at bounding box center [205, 171] width 170 height 32
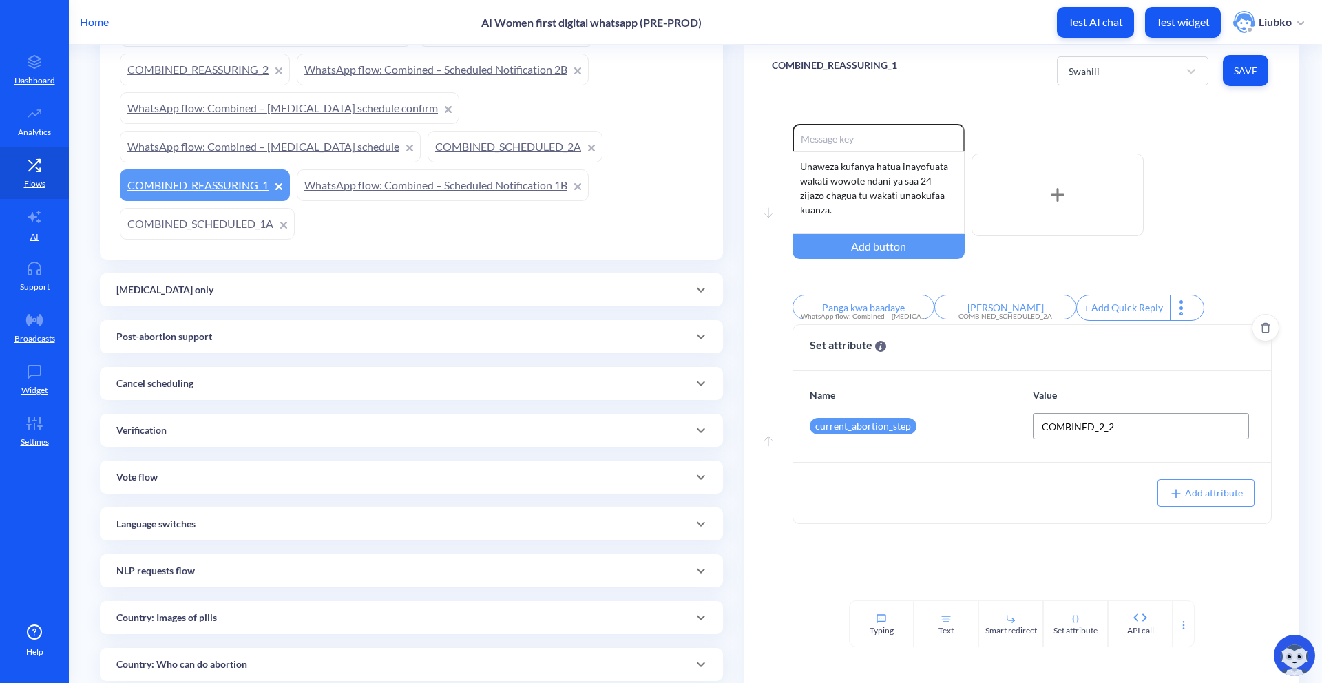
scroll to position [403, 0]
click at [474, 145] on link "COMBINED_SCHEDULED_2A" at bounding box center [515, 147] width 175 height 32
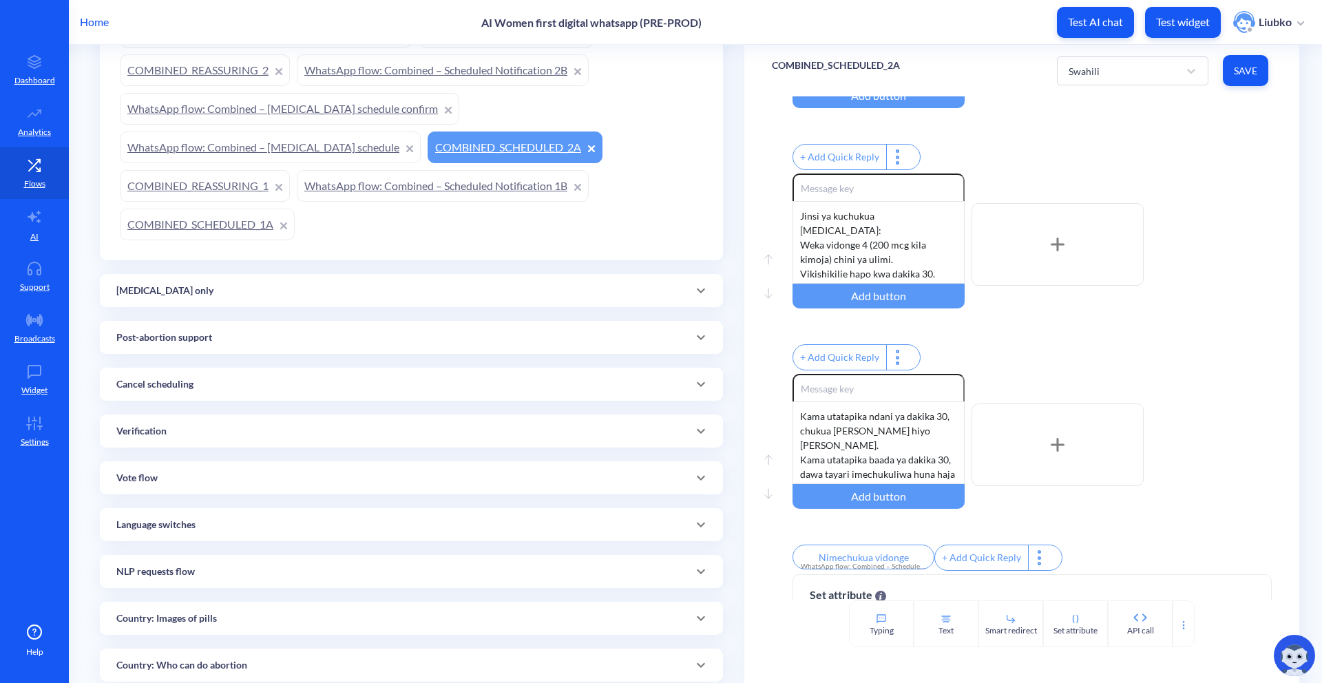
scroll to position [358, 0]
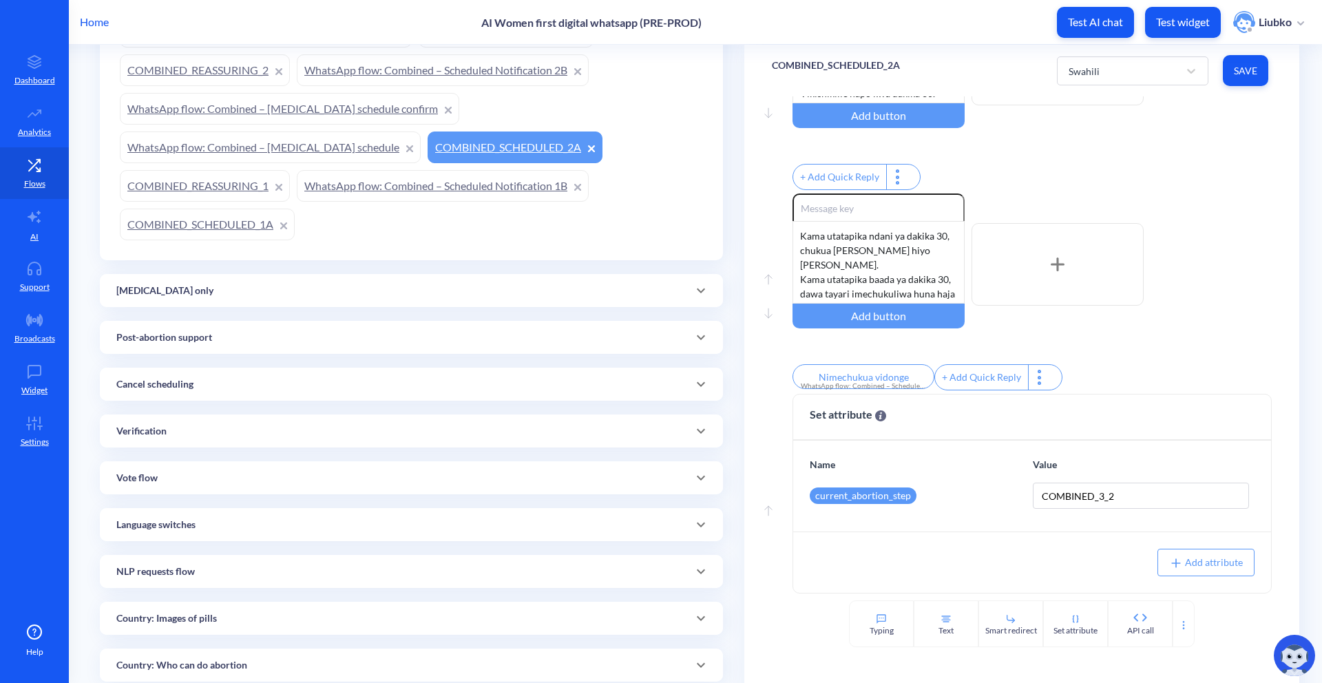
click at [310, 144] on link "WhatsApp flow: Combined – Misoprostol schedule" at bounding box center [270, 147] width 301 height 32
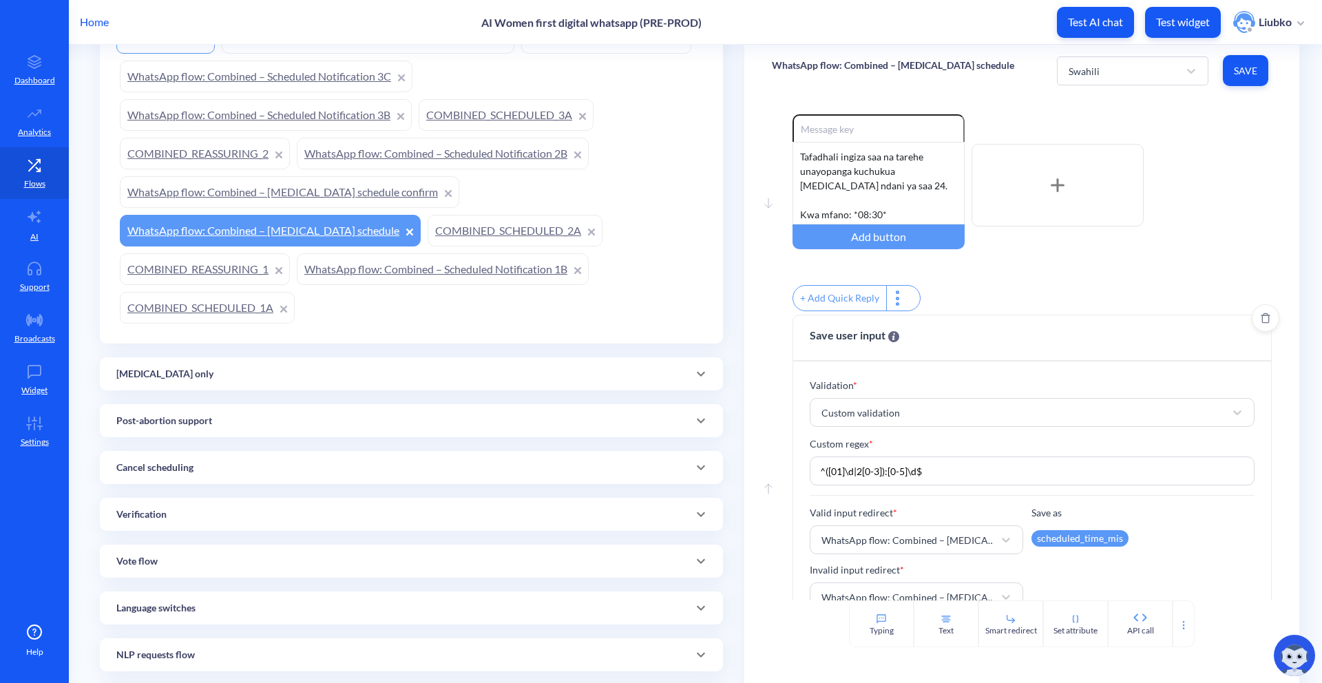
scroll to position [54, 0]
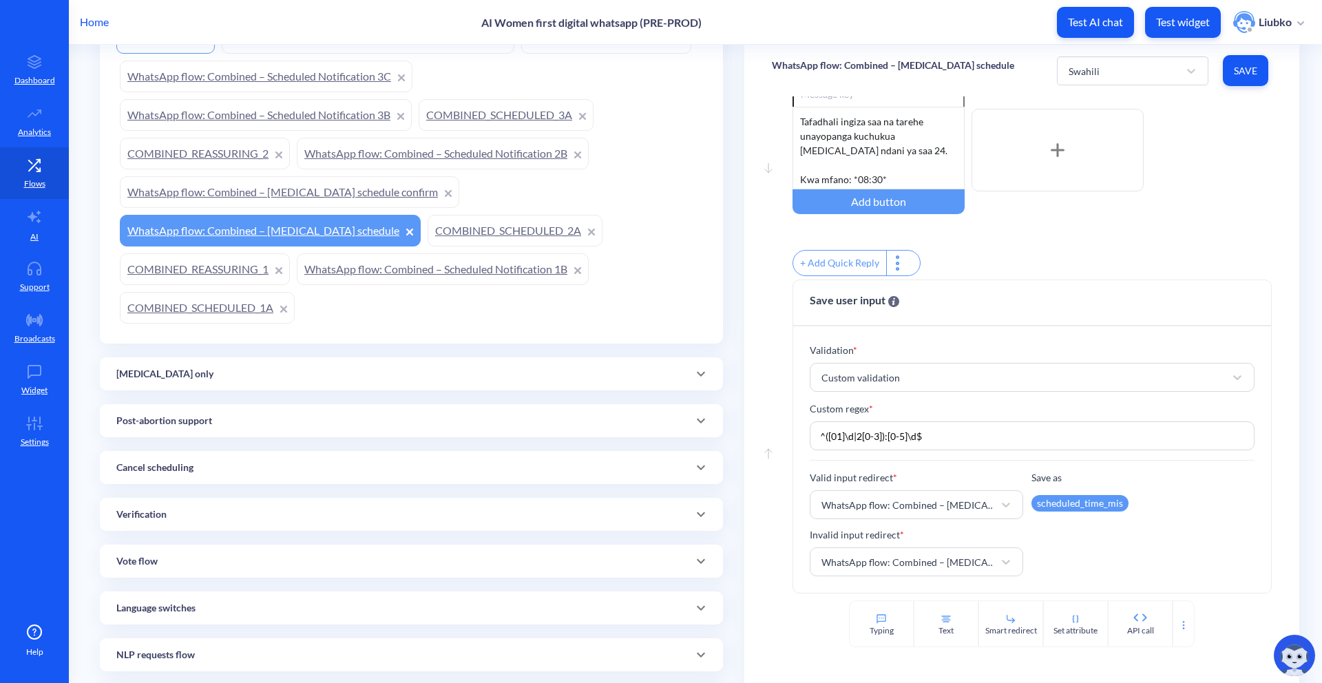
click at [350, 190] on link "WhatsApp flow: Combined – Misoprostol schedule confirm" at bounding box center [289, 192] width 339 height 32
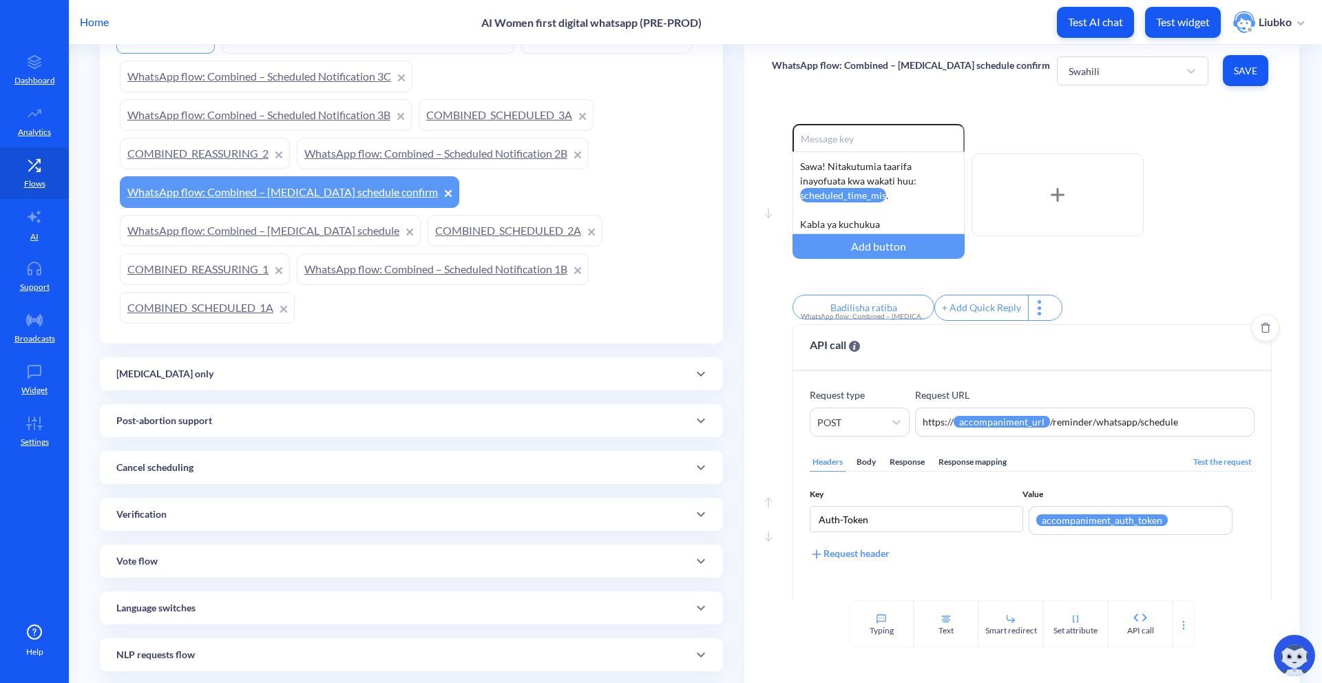
click at [864, 465] on div "Body" at bounding box center [866, 462] width 25 height 19
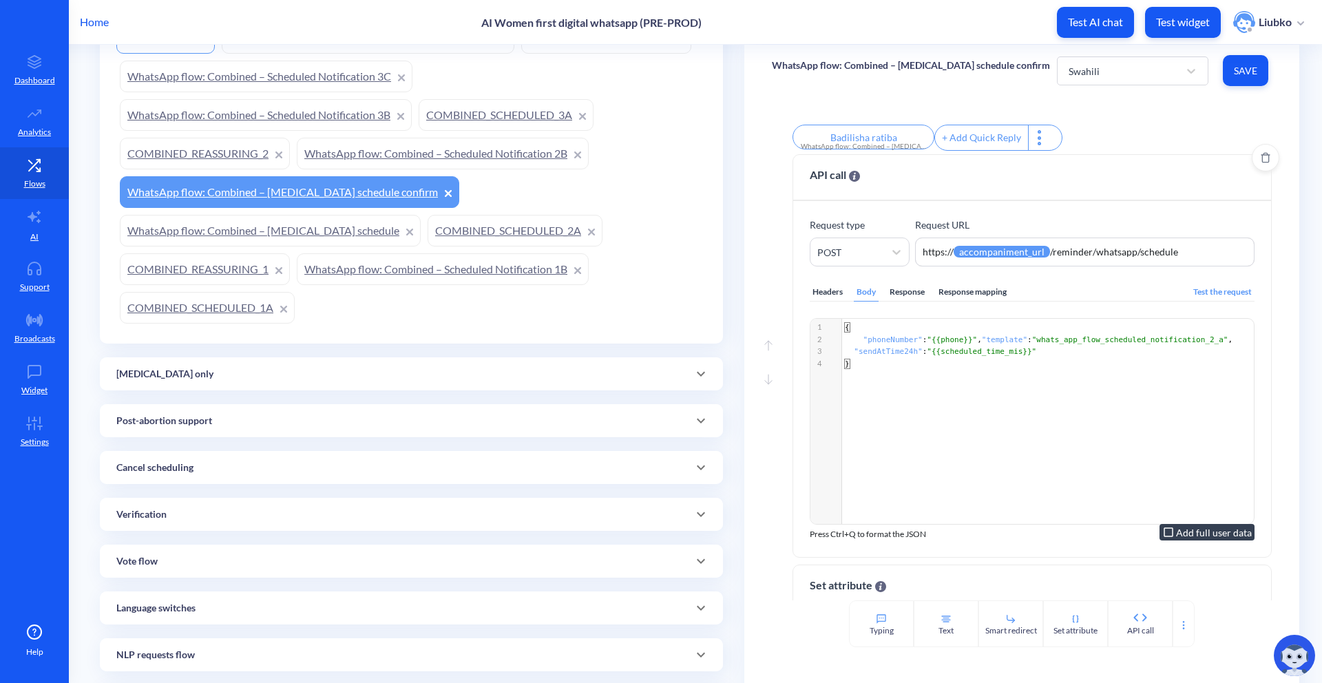
scroll to position [187, 0]
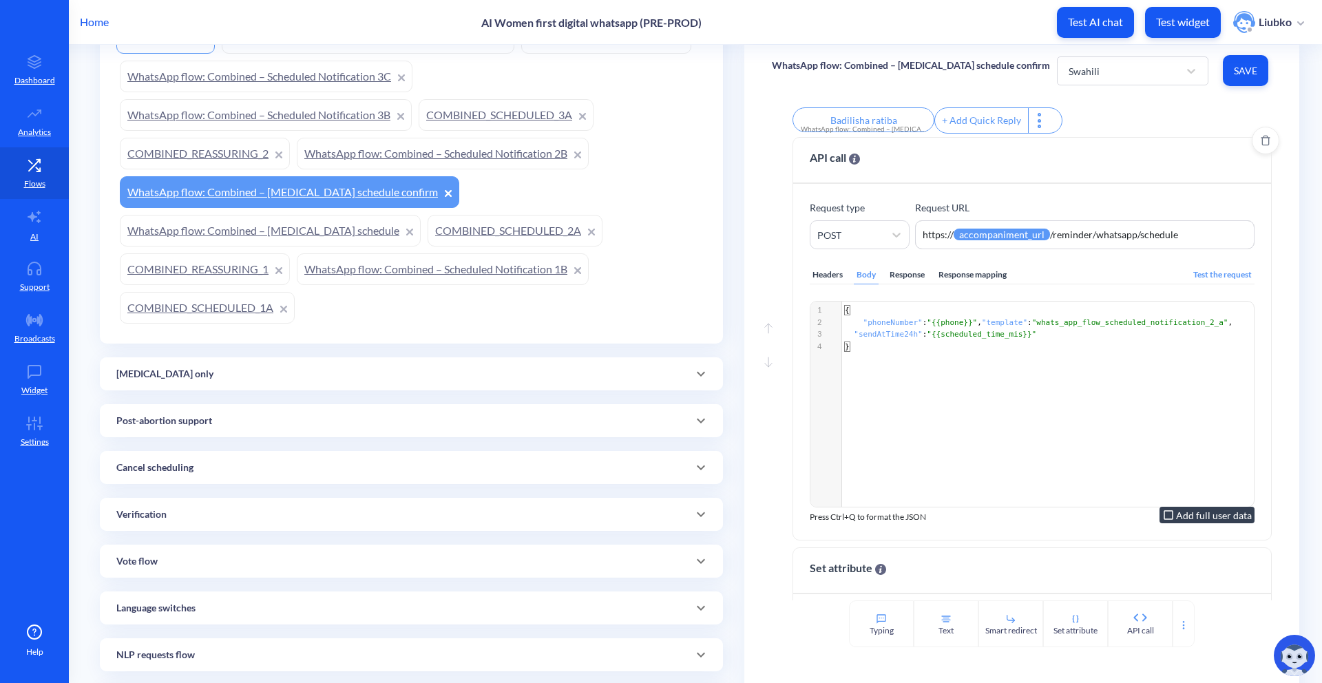
click at [922, 327] on span ""whats_app_flow_scheduled_notification_2_a"" at bounding box center [1130, 322] width 196 height 9
type textarea "whats_app_flow_scheduled_notification_2_a"
click at [922, 327] on span ""whats_app_flow_scheduled_notification_2_a"" at bounding box center [1130, 322] width 196 height 9
click at [394, 150] on link "WhatsApp flow: Combined – Scheduled Notification 2B" at bounding box center [443, 154] width 292 height 32
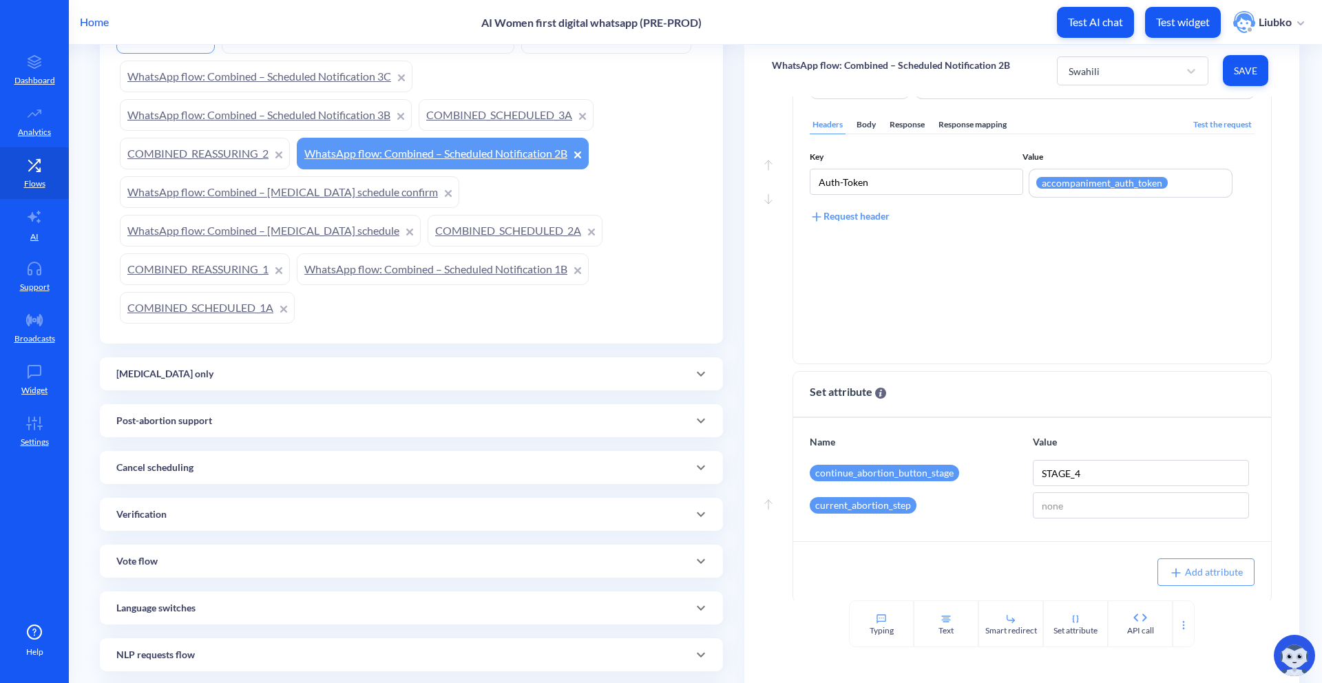
click at [865, 134] on div "Body" at bounding box center [866, 125] width 25 height 19
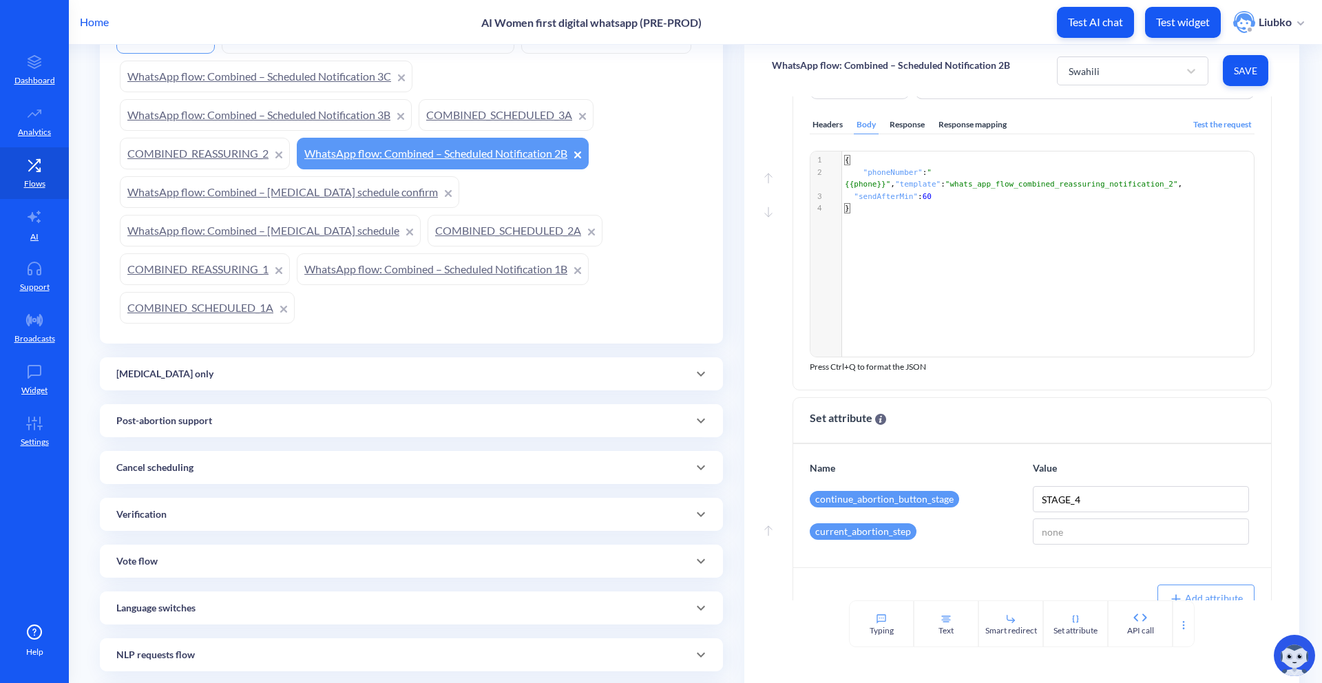
scroll to position [350, 0]
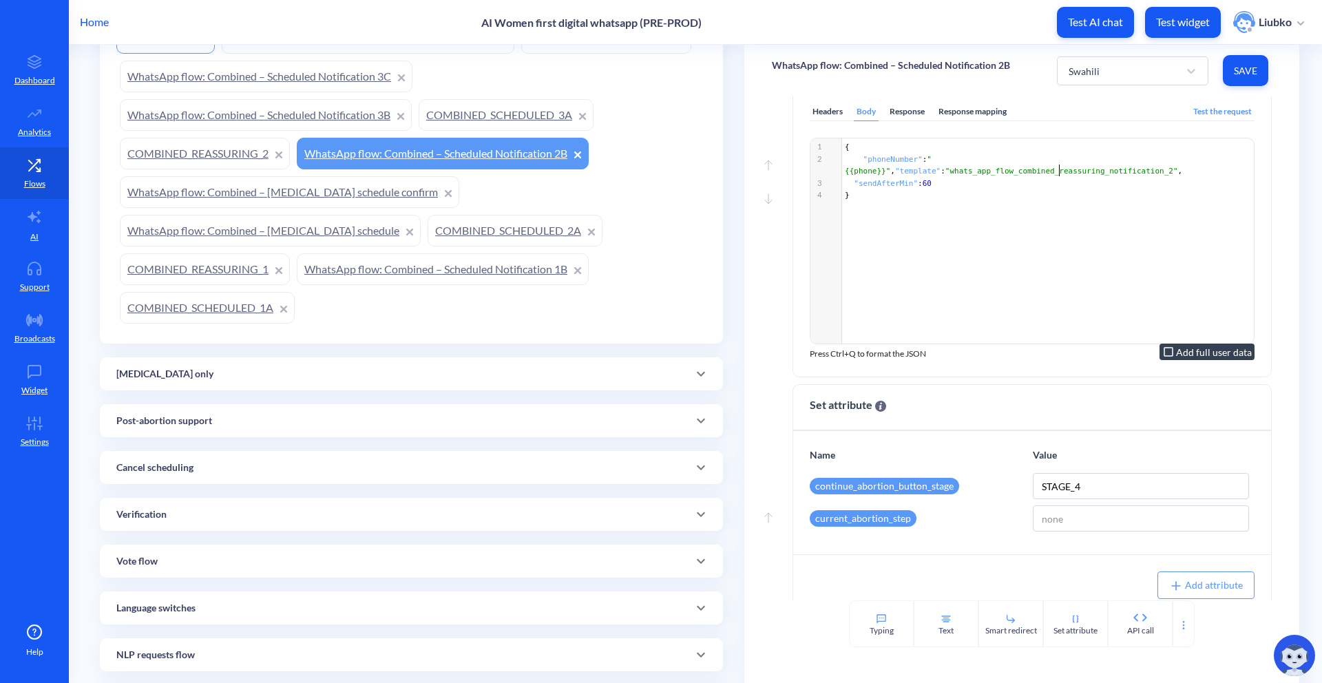
click at [922, 176] on span ""whats_app_flow_combined_reassuring_notification_2"" at bounding box center [1061, 171] width 233 height 9
type textarea "whats_app_flow_combined_reassuring_notification_2"
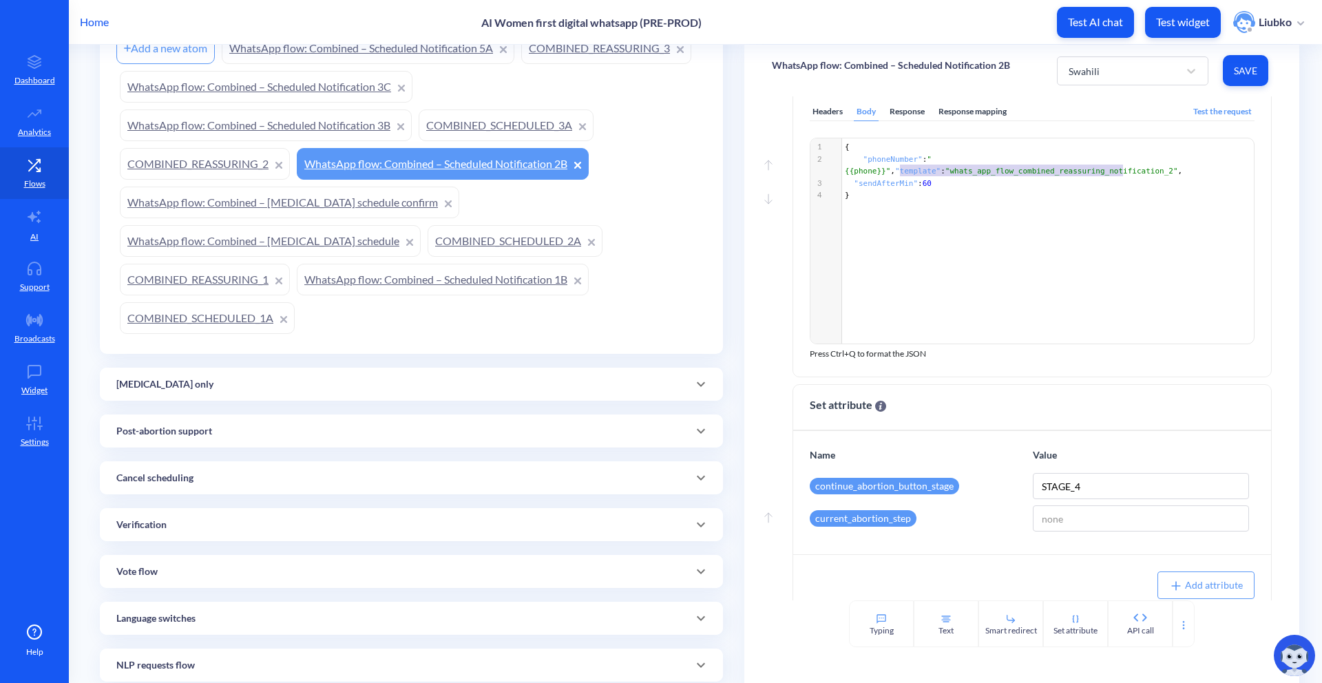
scroll to position [300, 0]
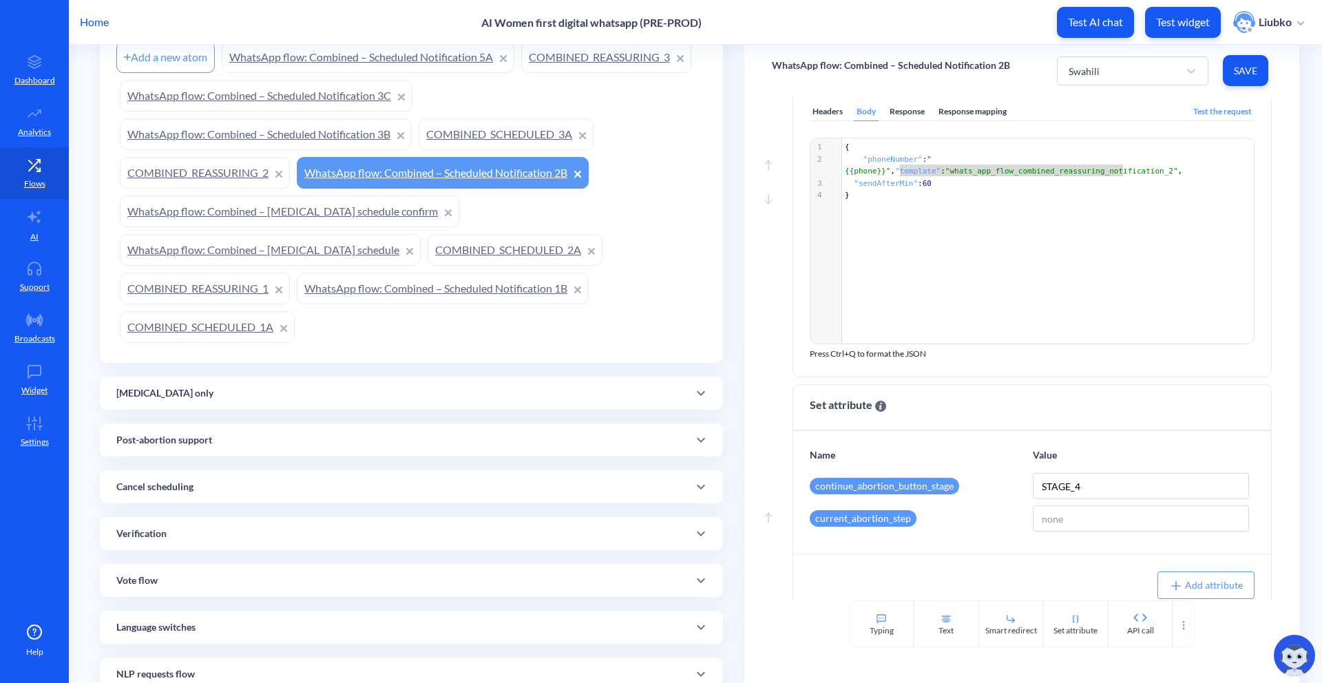
click at [194, 177] on link "COMBINED_REASSURING_2" at bounding box center [205, 173] width 170 height 32
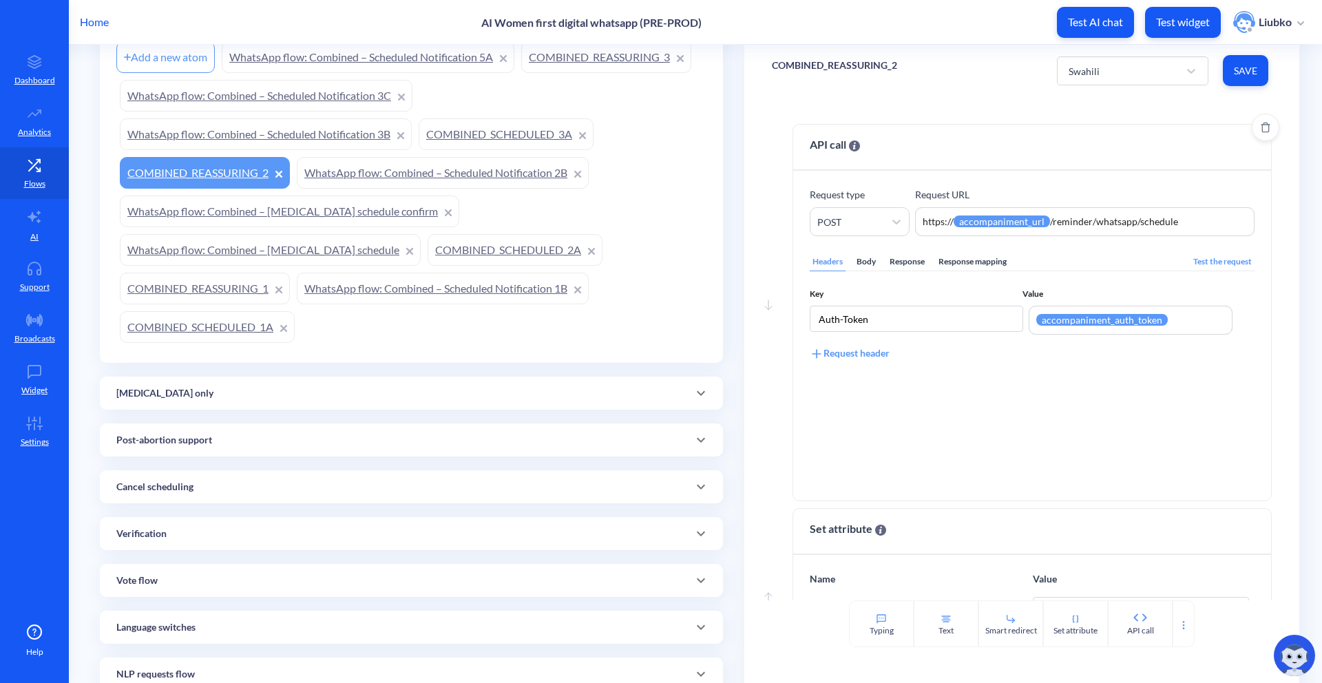
click at [864, 262] on div "Body" at bounding box center [866, 262] width 25 height 19
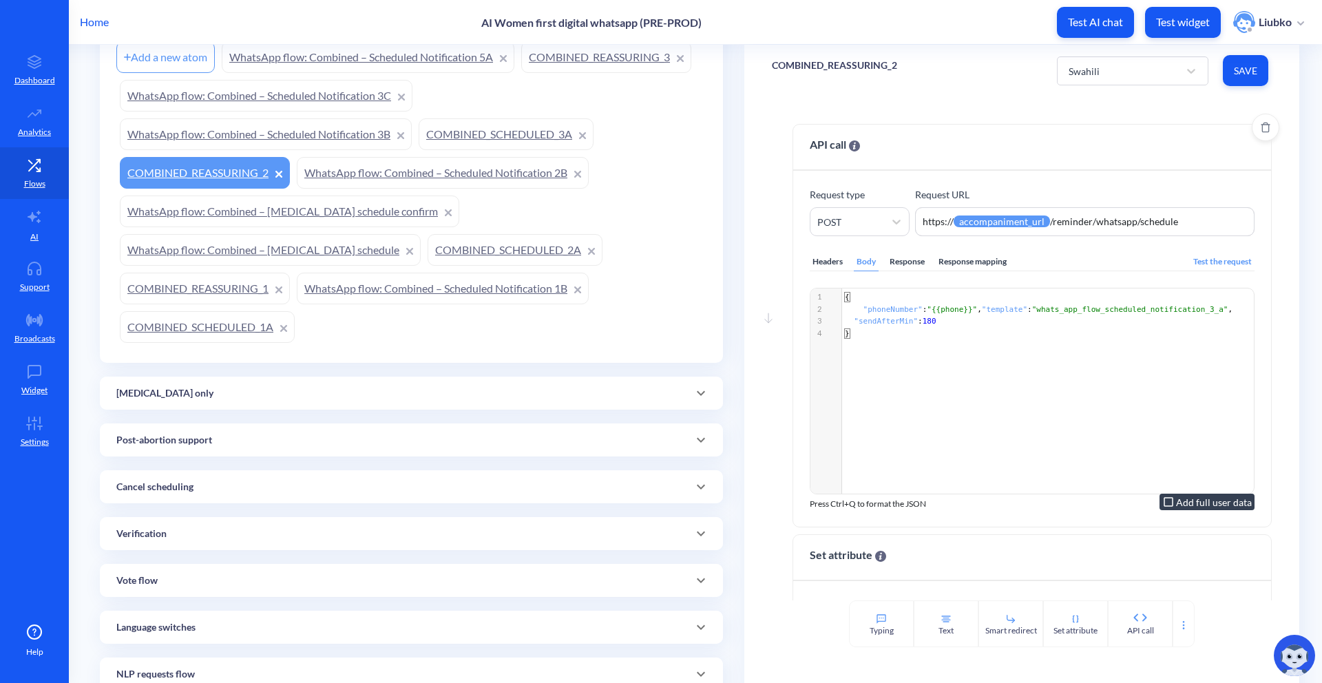
click at [922, 312] on span ""whats_app_flow_scheduled_notification_3_a"" at bounding box center [1130, 309] width 196 height 9
type textarea "whats_app_flow_scheduled_notification_3_a"
click at [922, 312] on span ""whats_app_flow_scheduled_notification_3_a"" at bounding box center [1130, 309] width 196 height 9
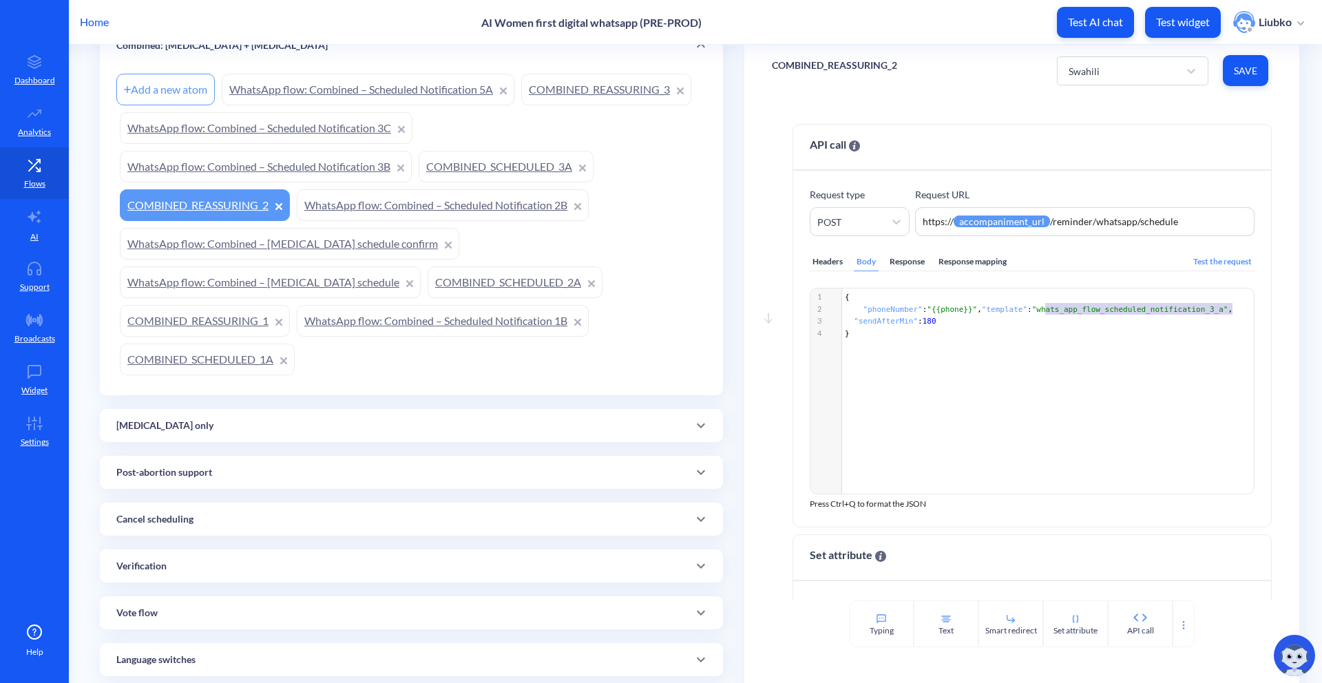
scroll to position [207, 0]
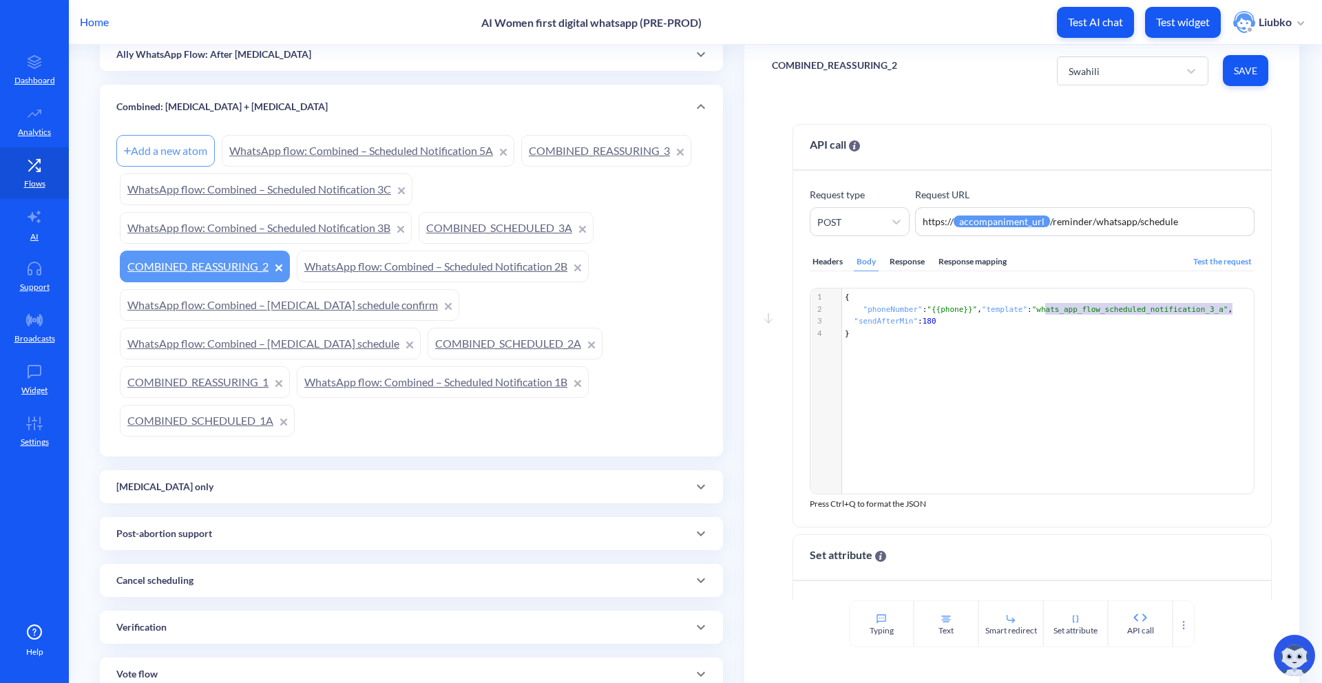
click at [477, 222] on link "COMBINED_SCHEDULED_3A" at bounding box center [506, 228] width 175 height 32
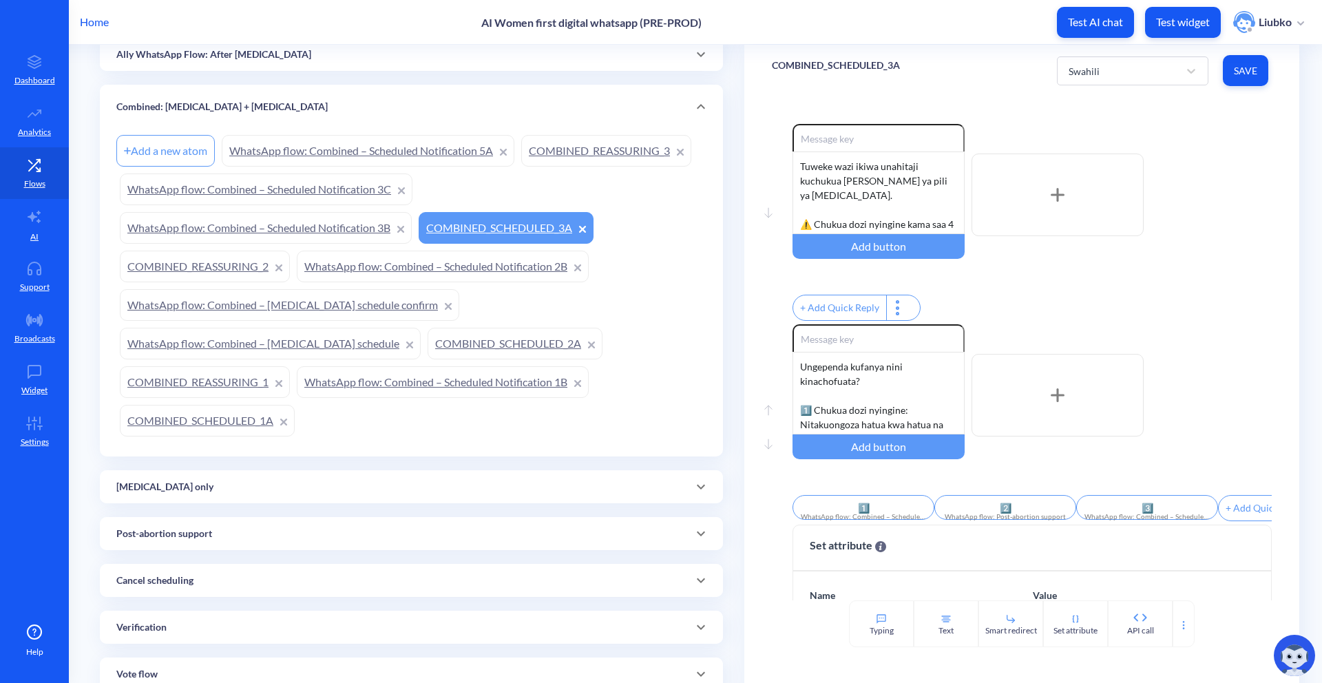
scroll to position [149, 0]
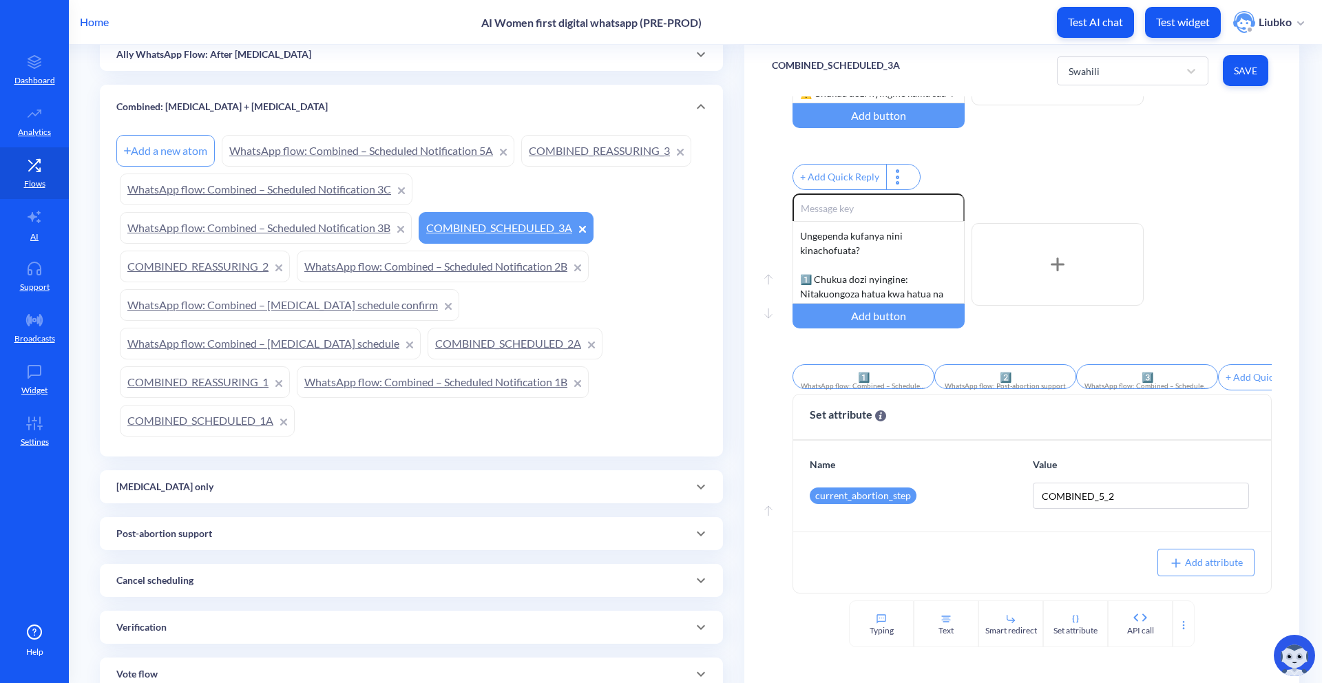
click at [307, 231] on link "WhatsApp flow: Combined – Scheduled Notification 3B" at bounding box center [266, 228] width 292 height 32
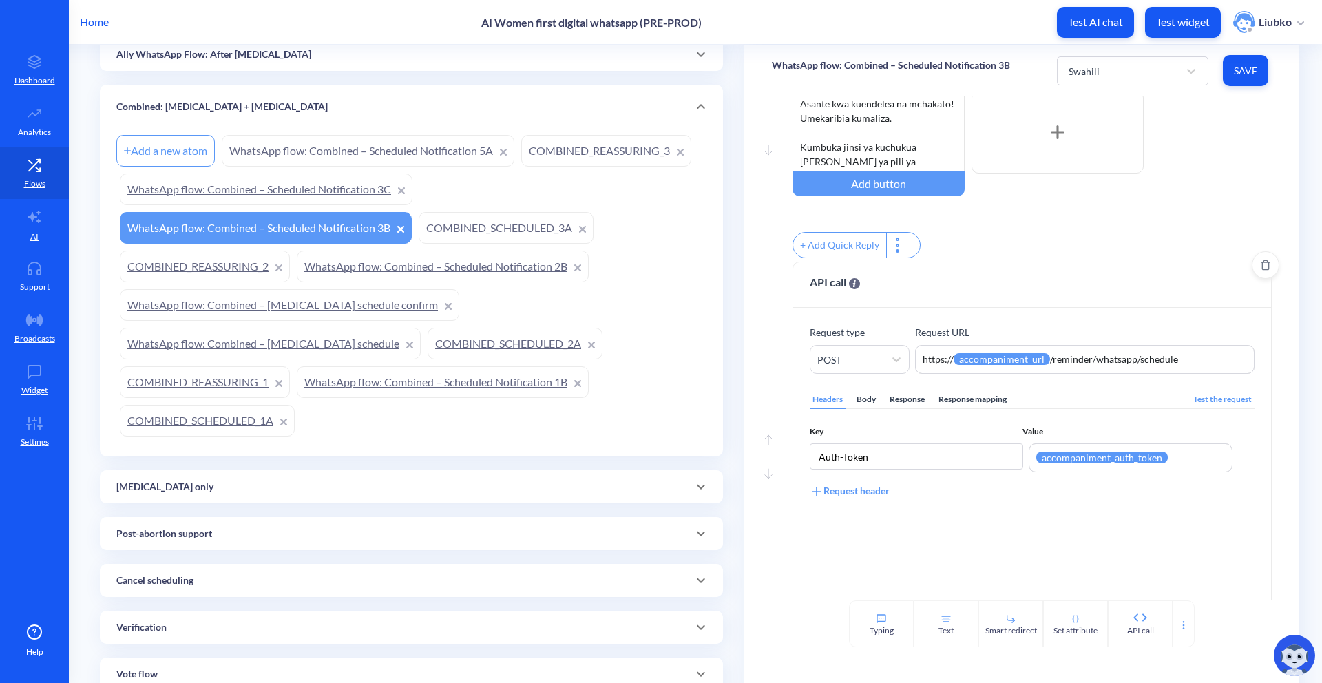
click at [863, 409] on div "Body" at bounding box center [866, 399] width 25 height 19
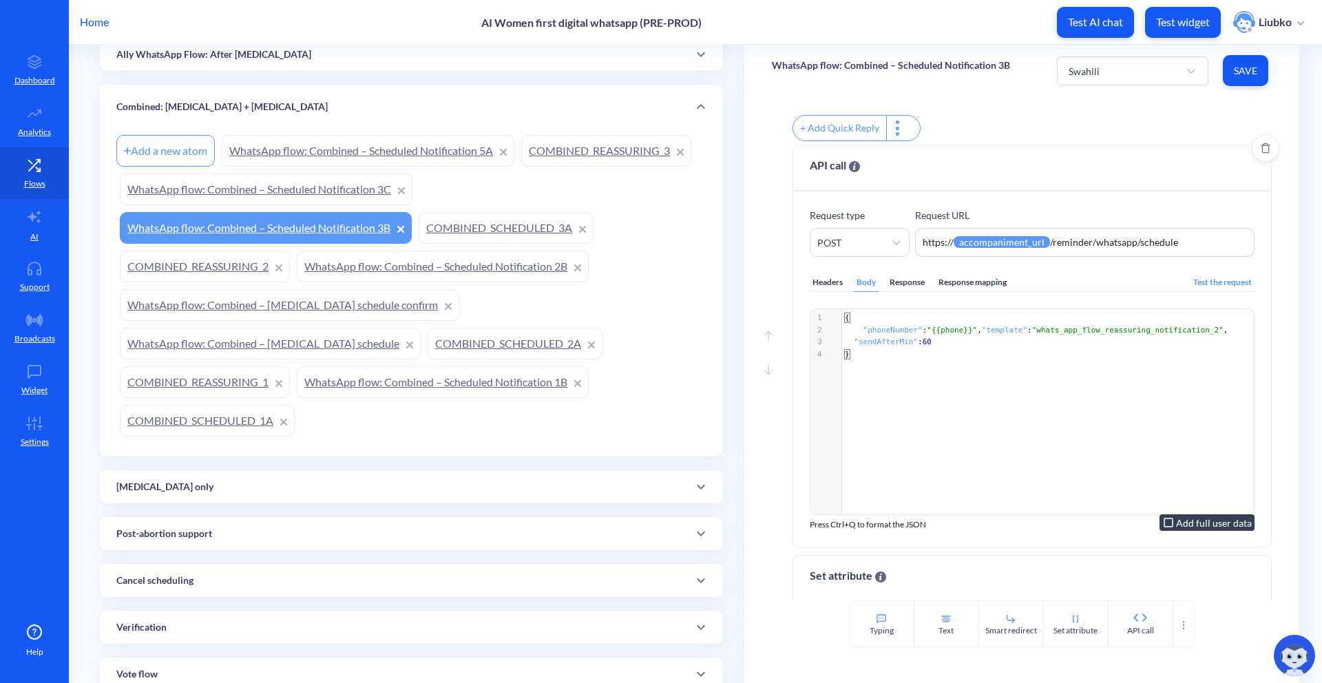
scroll to position [1, 0]
click at [922, 344] on pre ""sendAfterMin" : 60" at bounding box center [1050, 342] width 416 height 12
type textarea "whats_app_flow_reassuring_notification_2"
click at [922, 344] on pre ""sendAfterMin" : 60" at bounding box center [1050, 342] width 416 height 12
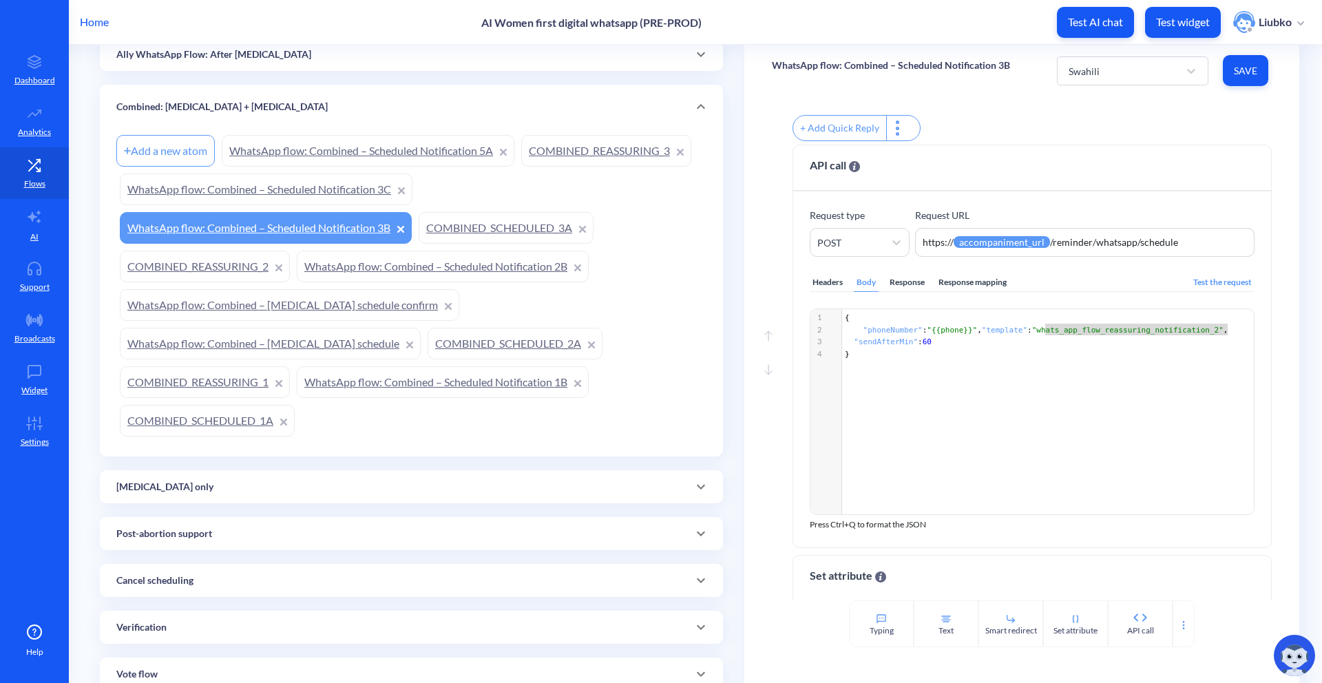
click at [308, 180] on link "WhatsApp flow: Combined – Scheduled Notification 3C" at bounding box center [266, 189] width 293 height 32
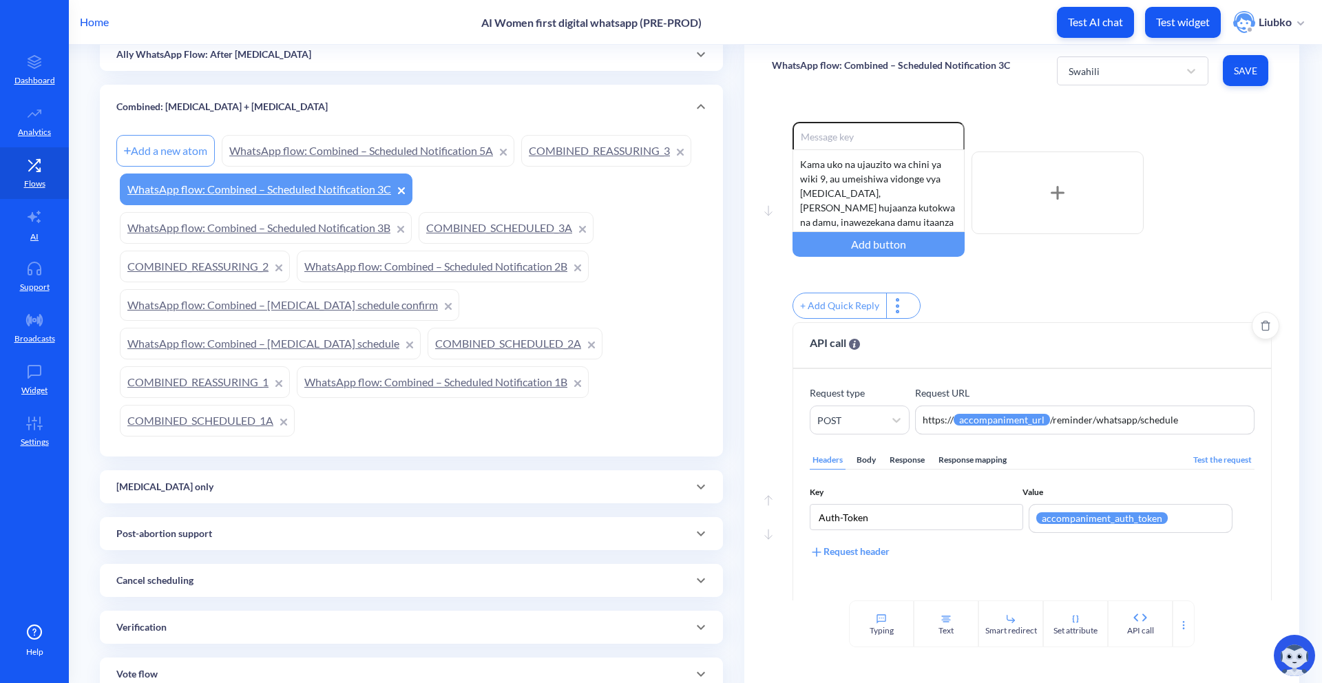
scroll to position [6, 0]
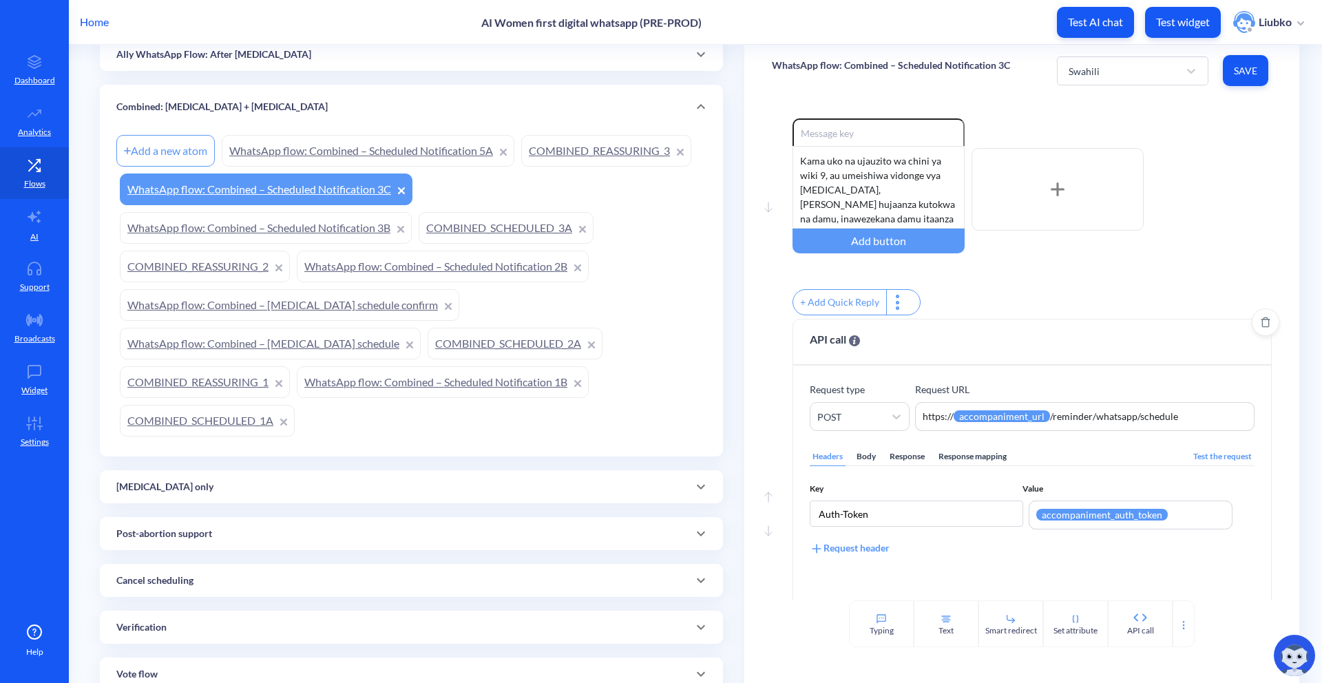
click at [854, 461] on div "Body" at bounding box center [866, 456] width 25 height 19
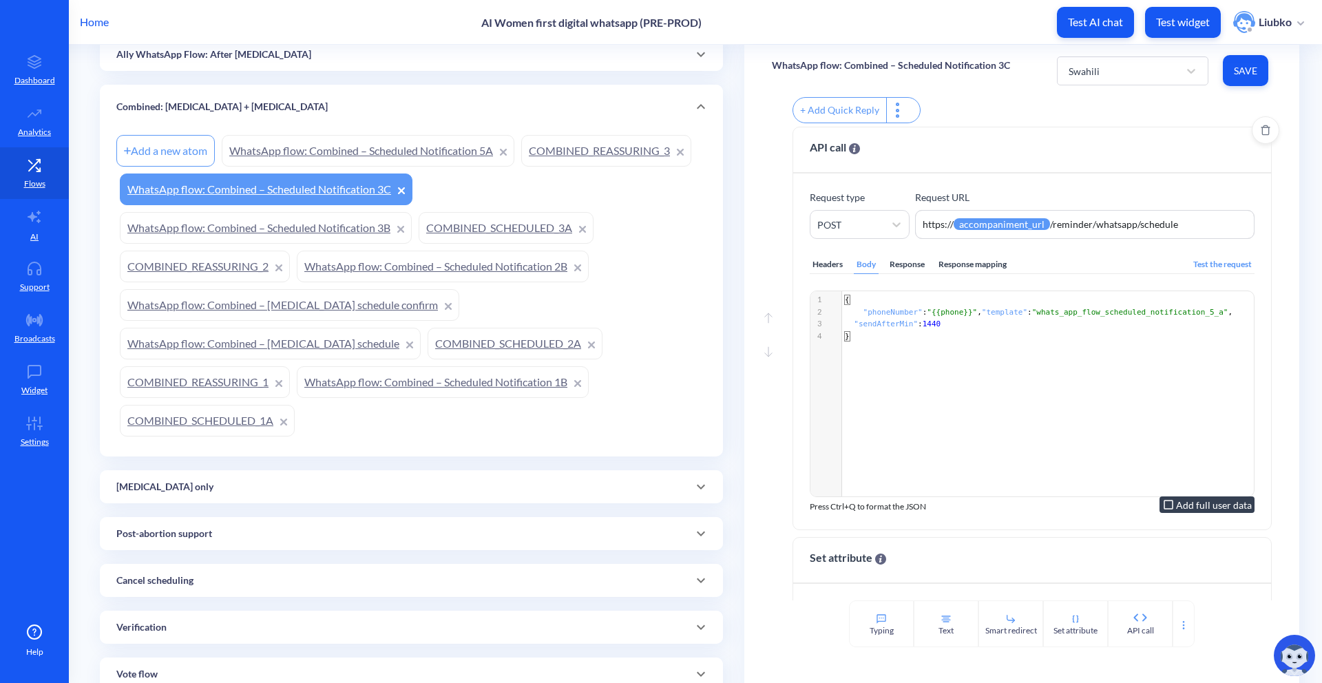
scroll to position [217, 0]
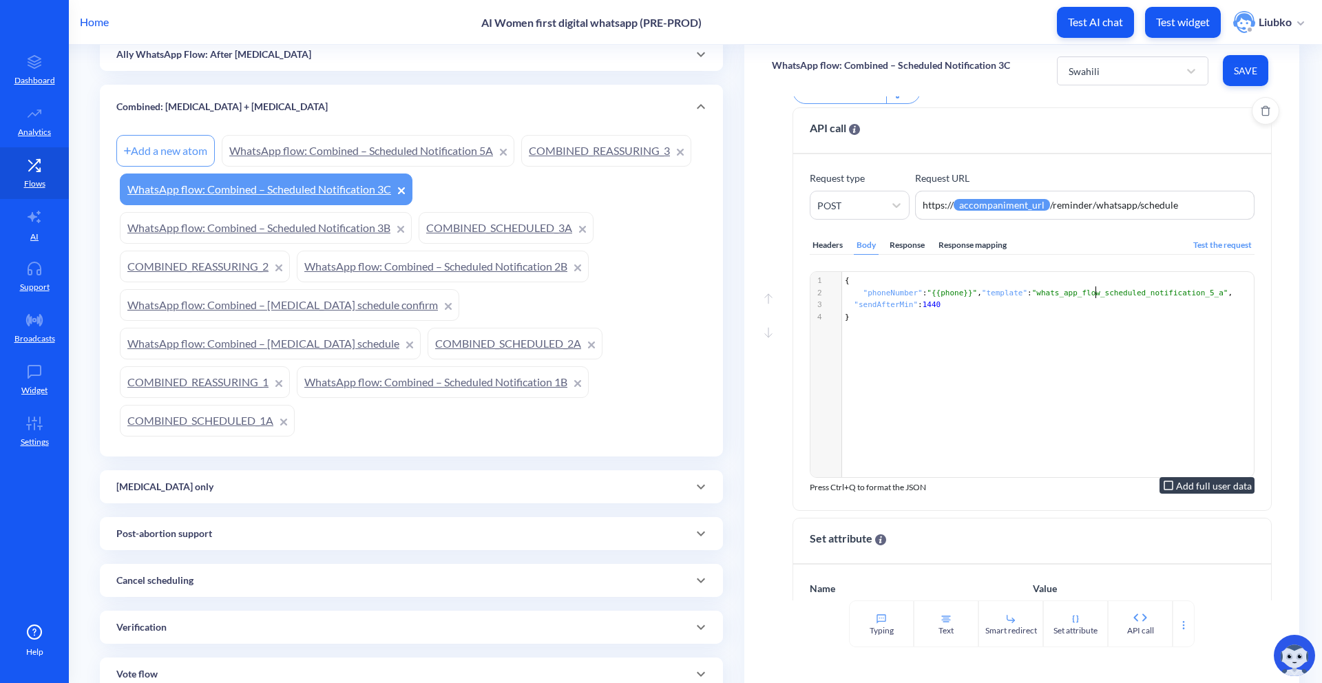
click at [922, 297] on span ""whats_app_flow_scheduled_notification_5_a"" at bounding box center [1130, 292] width 196 height 9
type textarea "whats_app_flow_scheduled_notification_5_a"
click at [922, 297] on span ""whats_app_flow_scheduled_notification_5_a"" at bounding box center [1130, 292] width 196 height 9
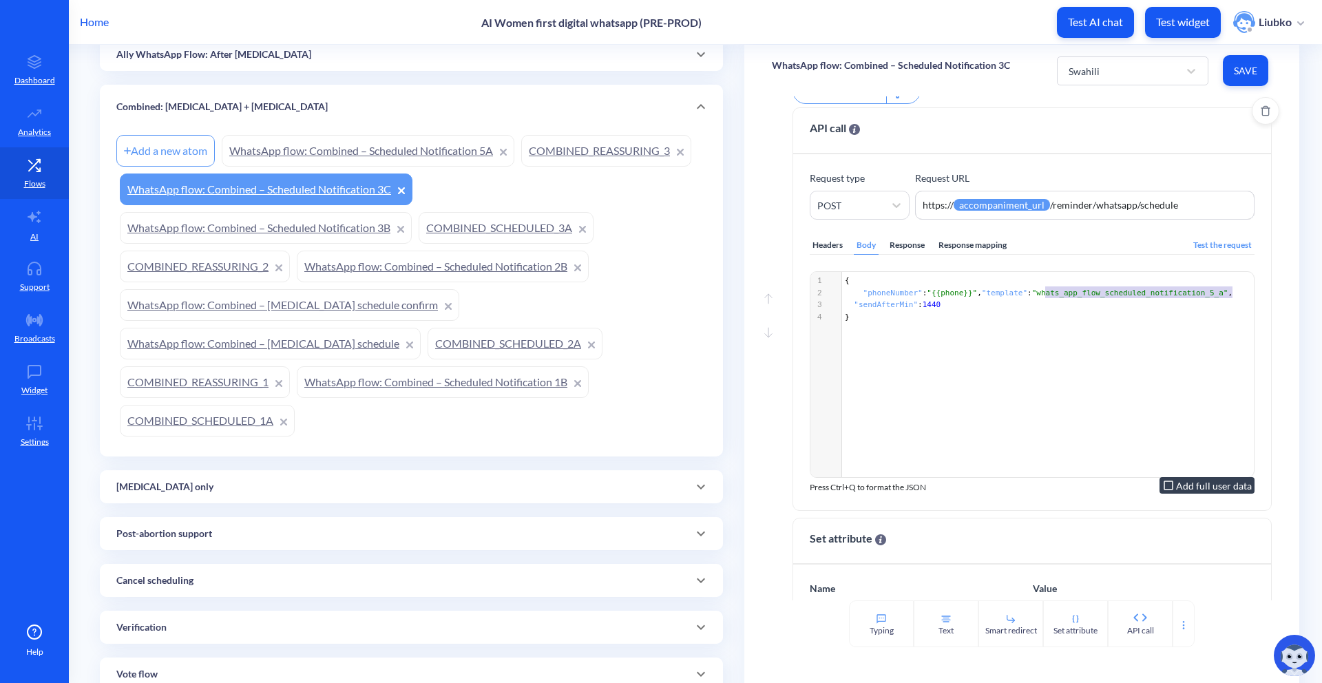
type textarea "whats_app_flow_scheduled_notification_5_a"
click at [922, 297] on span ""whats_app_flow_scheduled_notification_5_a"" at bounding box center [1130, 292] width 196 height 9
click at [922, 71] on button "Save" at bounding box center [1245, 70] width 45 height 31
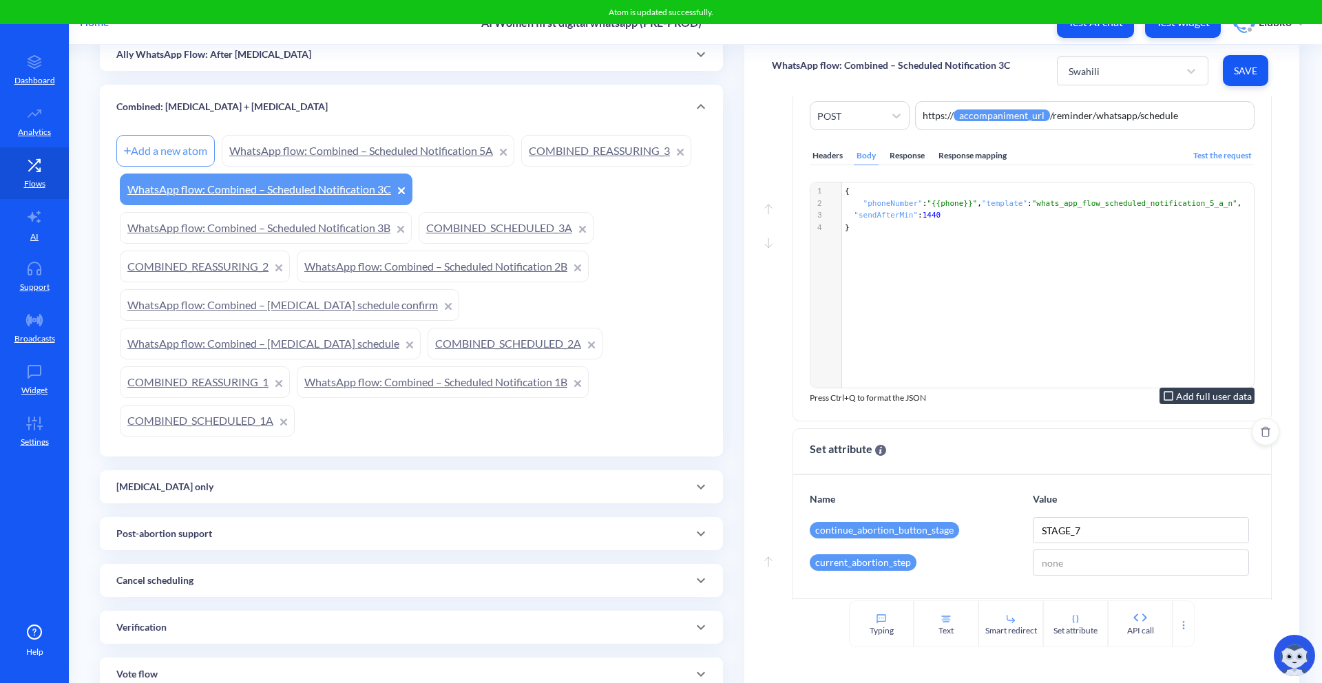
scroll to position [0, 0]
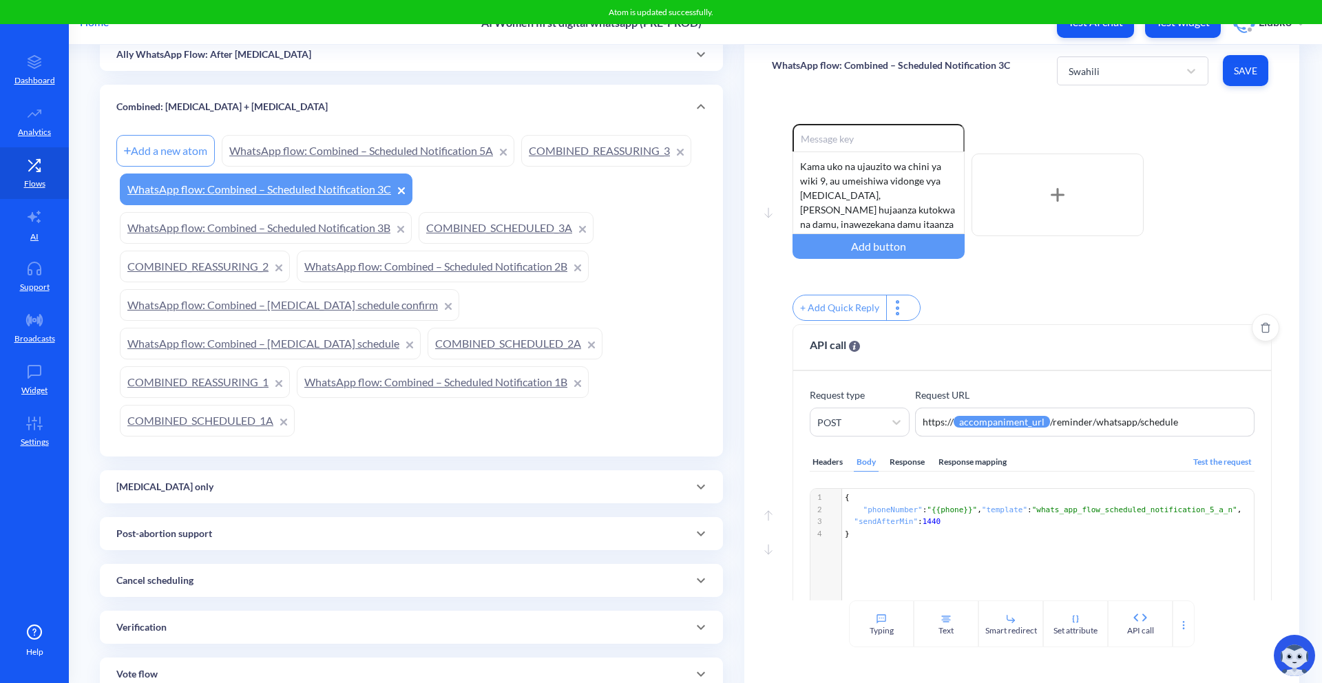
click at [570, 154] on link "COMBINED_REASSURING_3" at bounding box center [606, 151] width 170 height 32
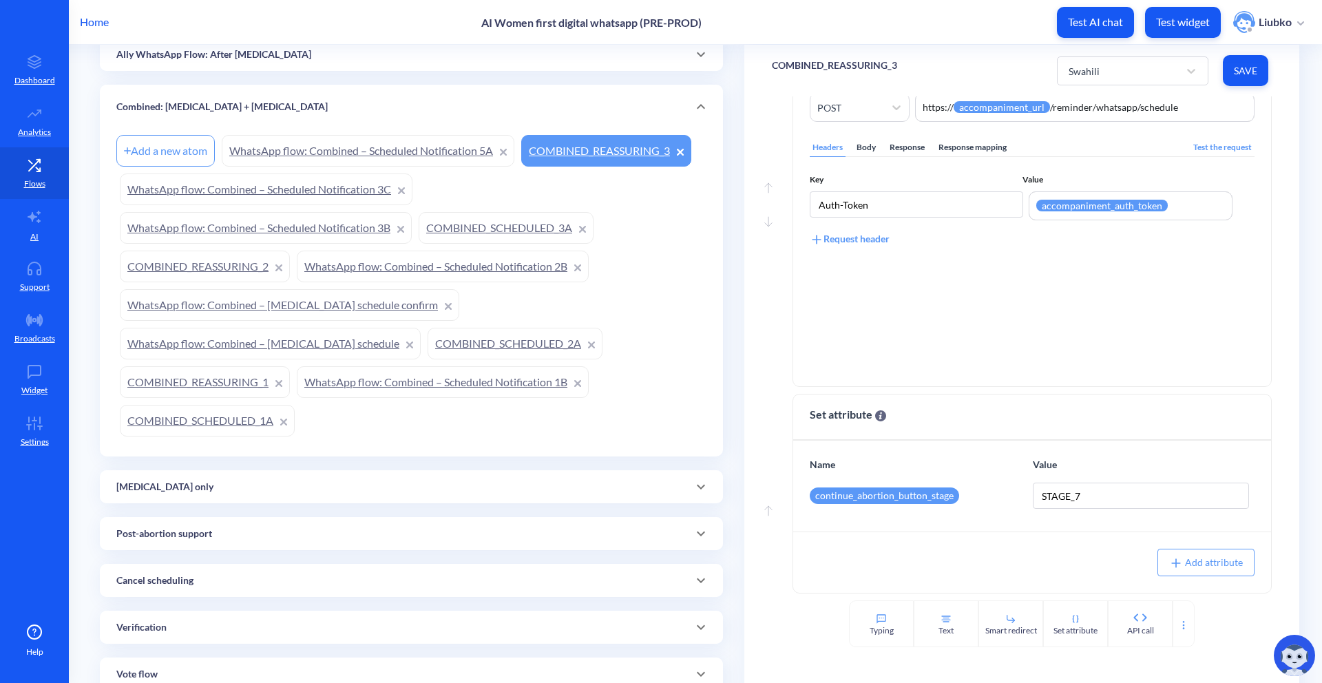
click at [861, 150] on div "Body" at bounding box center [866, 147] width 25 height 19
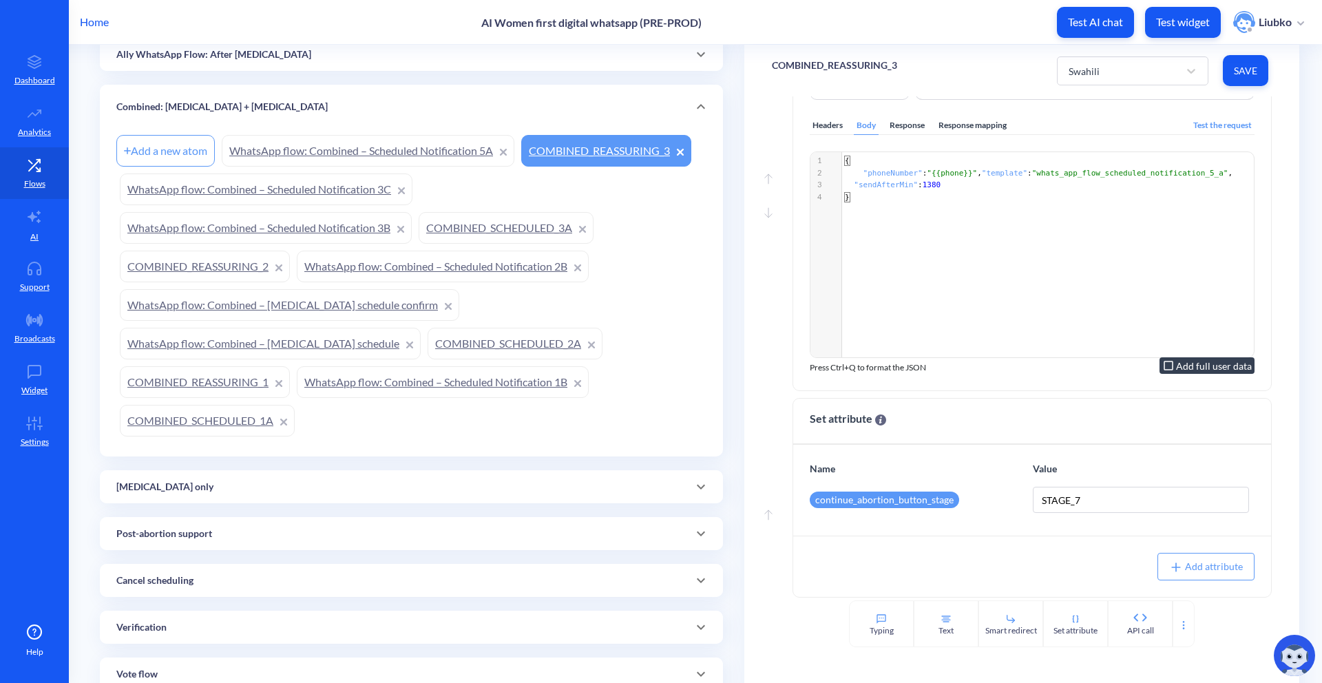
click at [922, 178] on span ""whats_app_flow_scheduled_notification_5_a"" at bounding box center [1130, 173] width 196 height 9
type textarea "whats_app_flow_scheduled_notification_5_a"
click at [922, 178] on span ""whats_app_flow_scheduled_notification_5_a"" at bounding box center [1130, 173] width 196 height 9
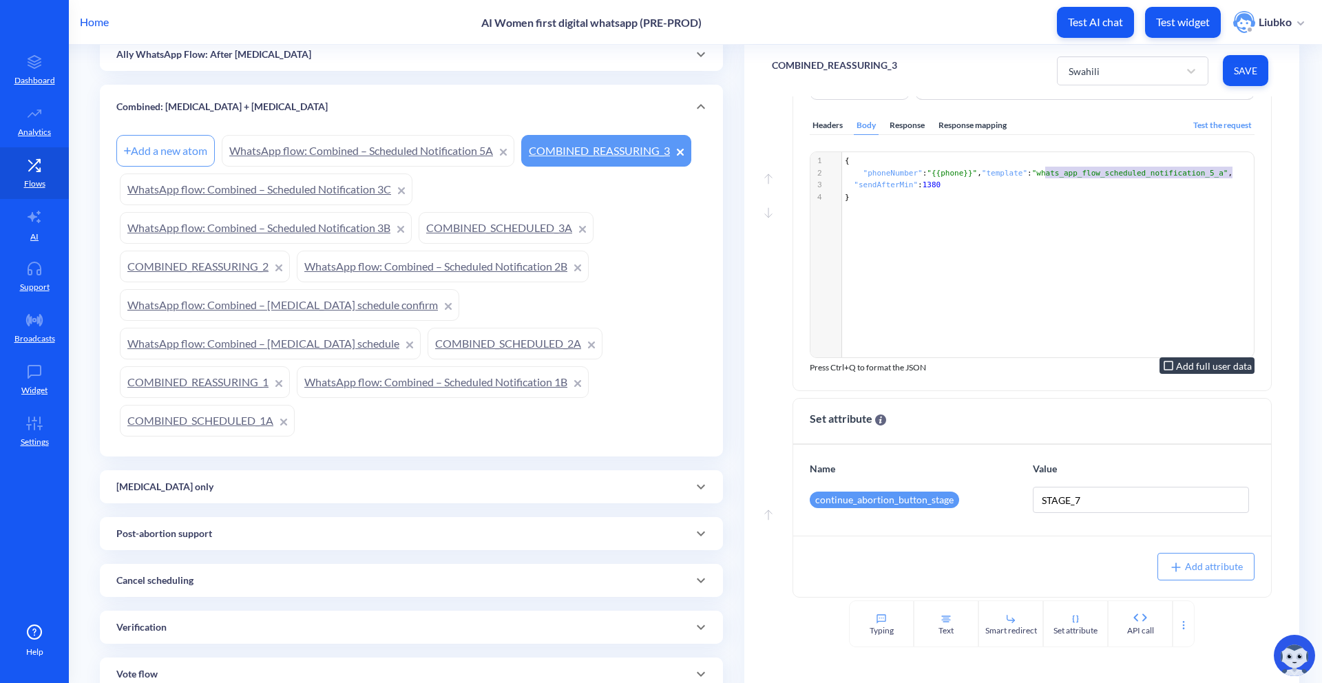
type textarea "whats_app_flow_scheduled_notification_5_a"
click at [922, 178] on span ""whats_app_flow_scheduled_notification_5_a"" at bounding box center [1130, 173] width 196 height 9
click at [922, 68] on span "Save" at bounding box center [1245, 71] width 23 height 14
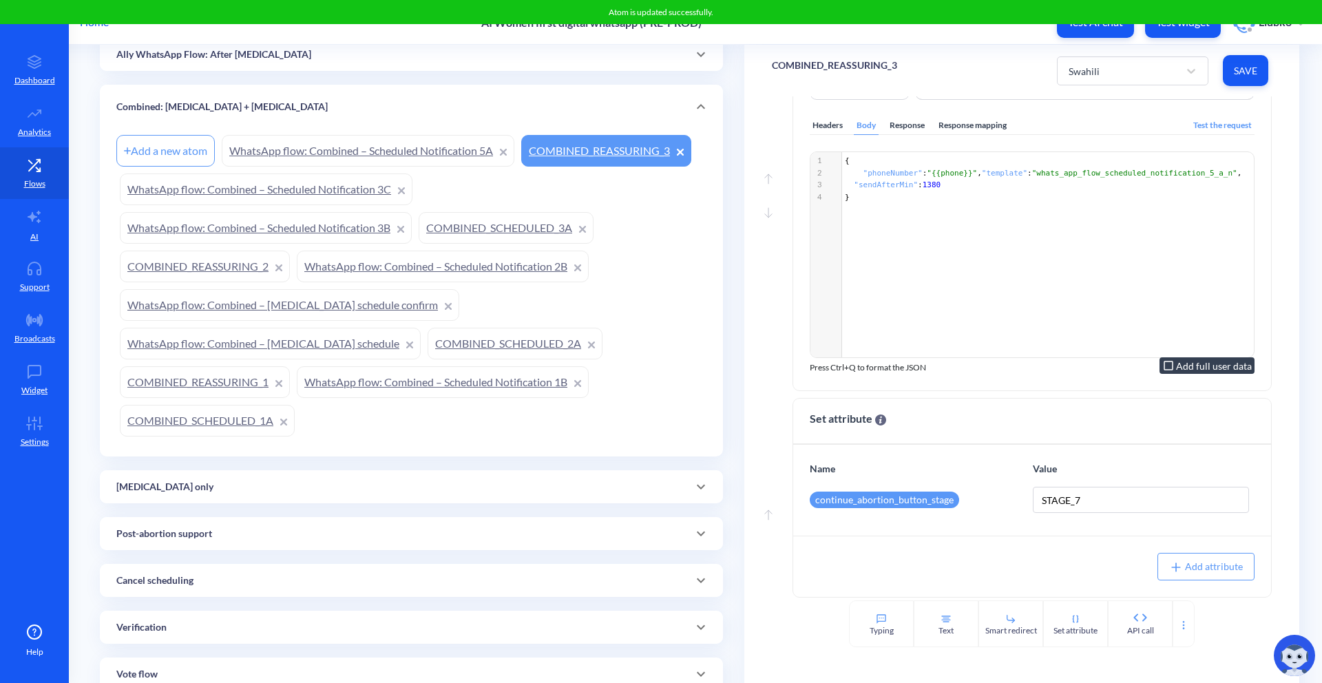
click at [357, 189] on link "WhatsApp flow: Combined – Scheduled Notification 3C" at bounding box center [266, 189] width 293 height 32
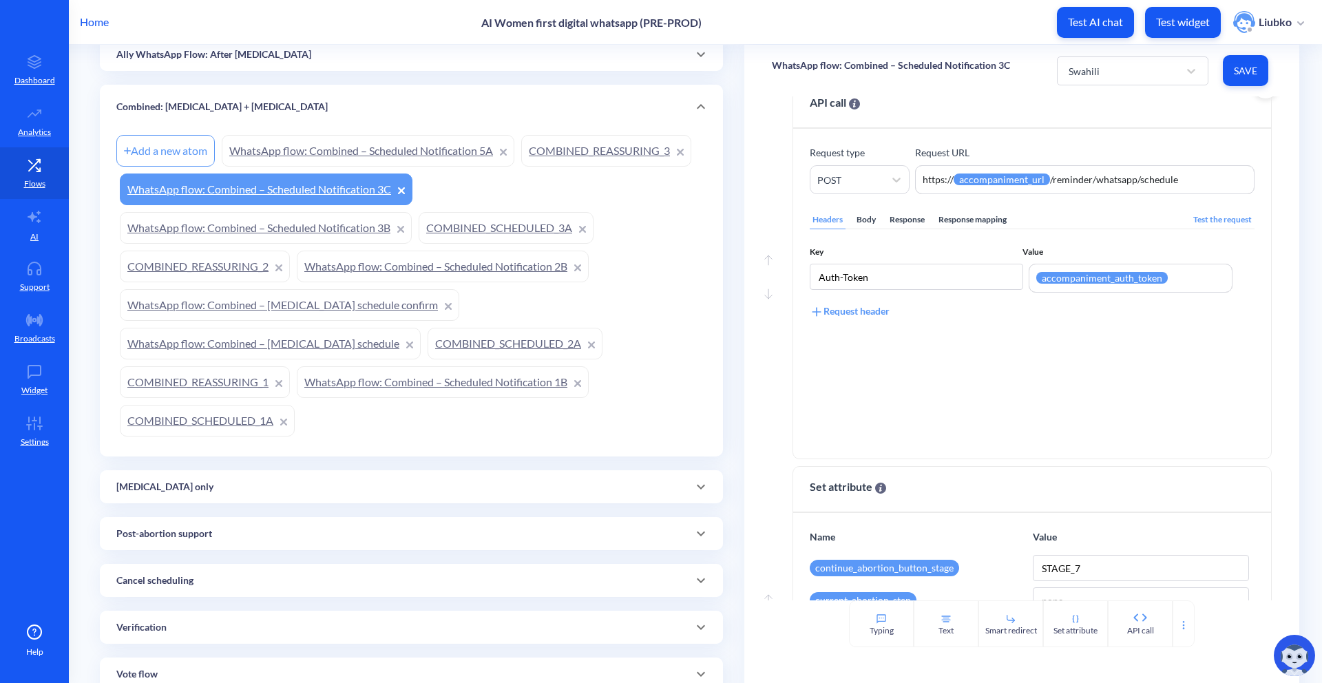
click at [867, 226] on div "Body" at bounding box center [866, 220] width 25 height 19
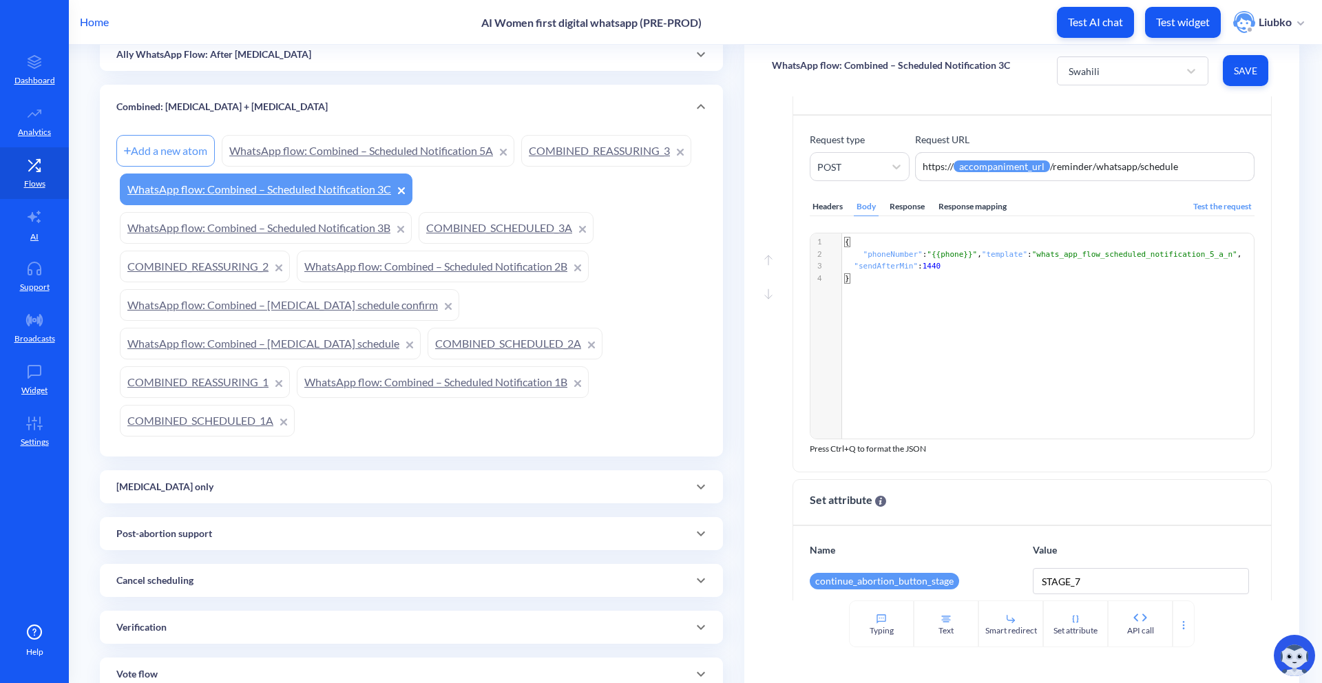
click at [814, 216] on div "Headers" at bounding box center [828, 207] width 36 height 19
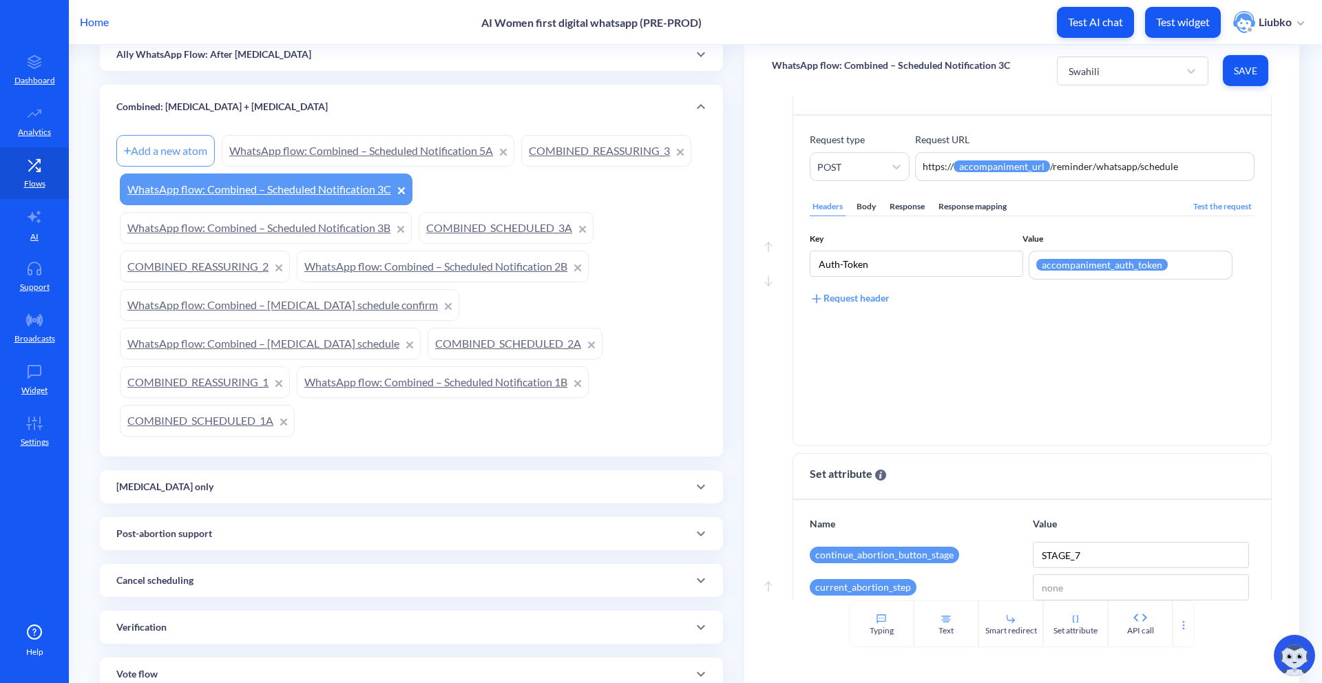
scroll to position [242, 0]
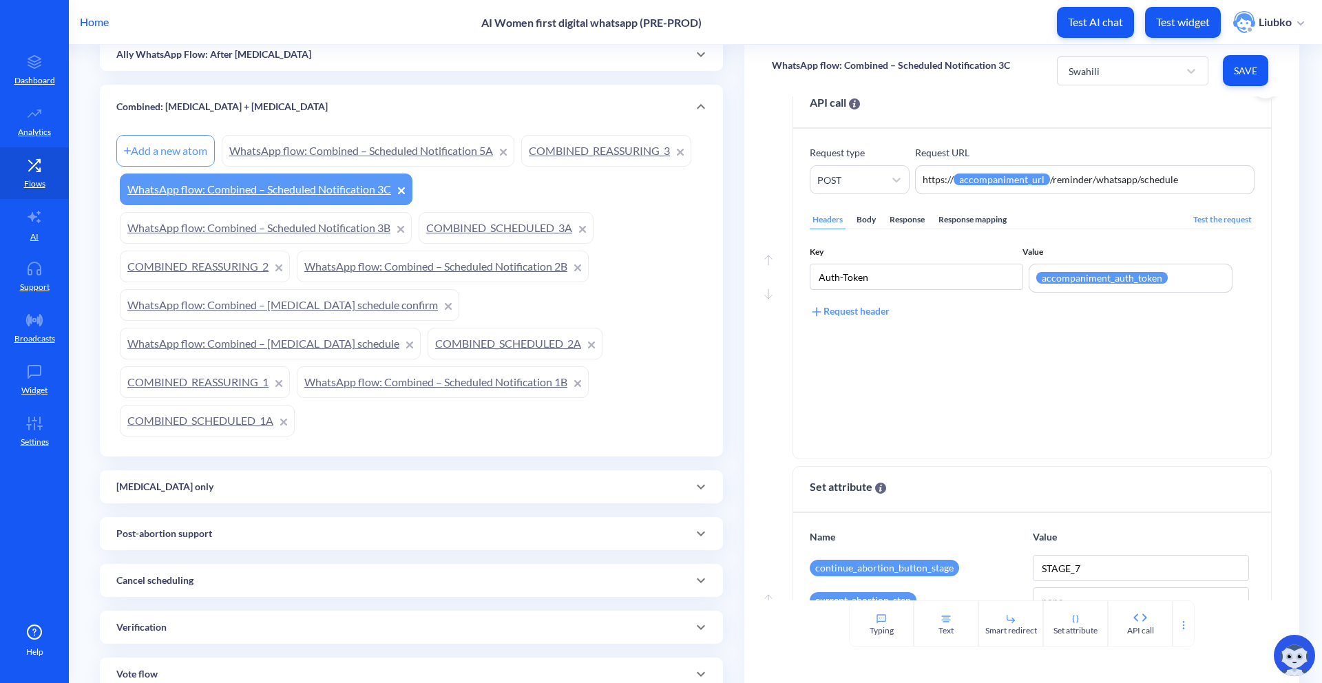
click at [866, 229] on div "Body" at bounding box center [866, 220] width 25 height 19
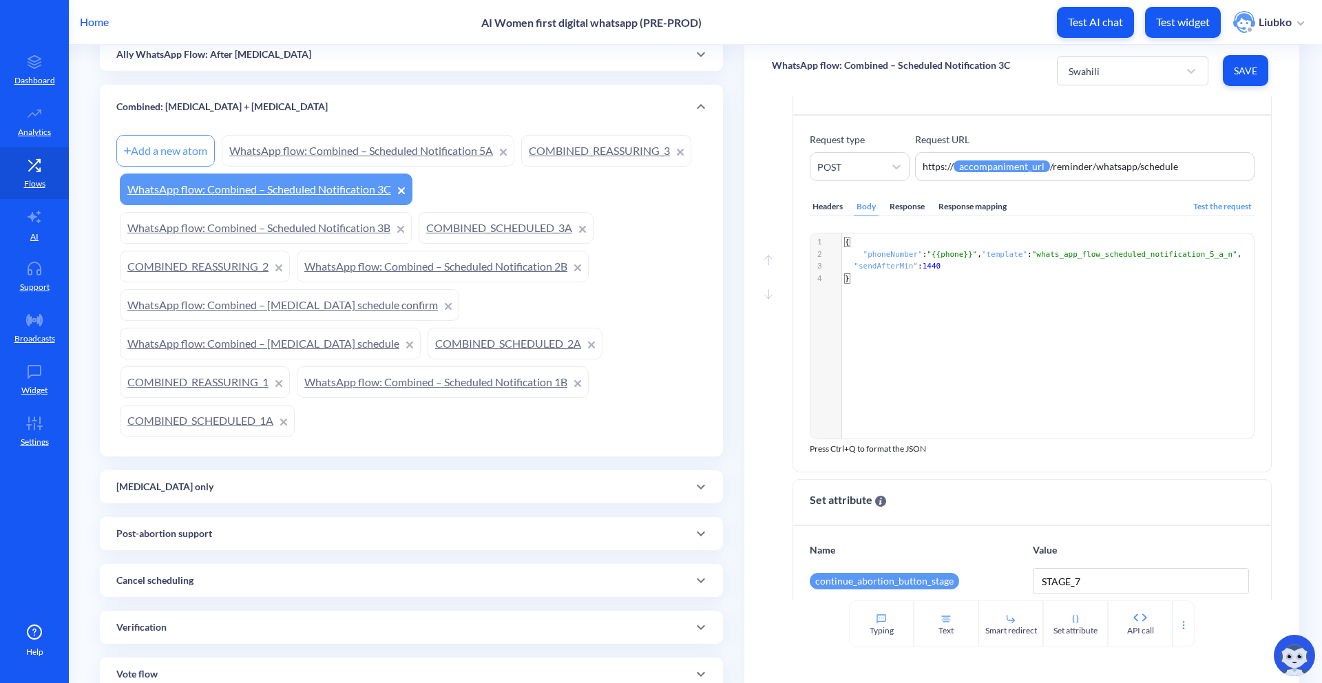
click at [567, 158] on link "COMBINED_REASSURING_3" at bounding box center [606, 151] width 170 height 32
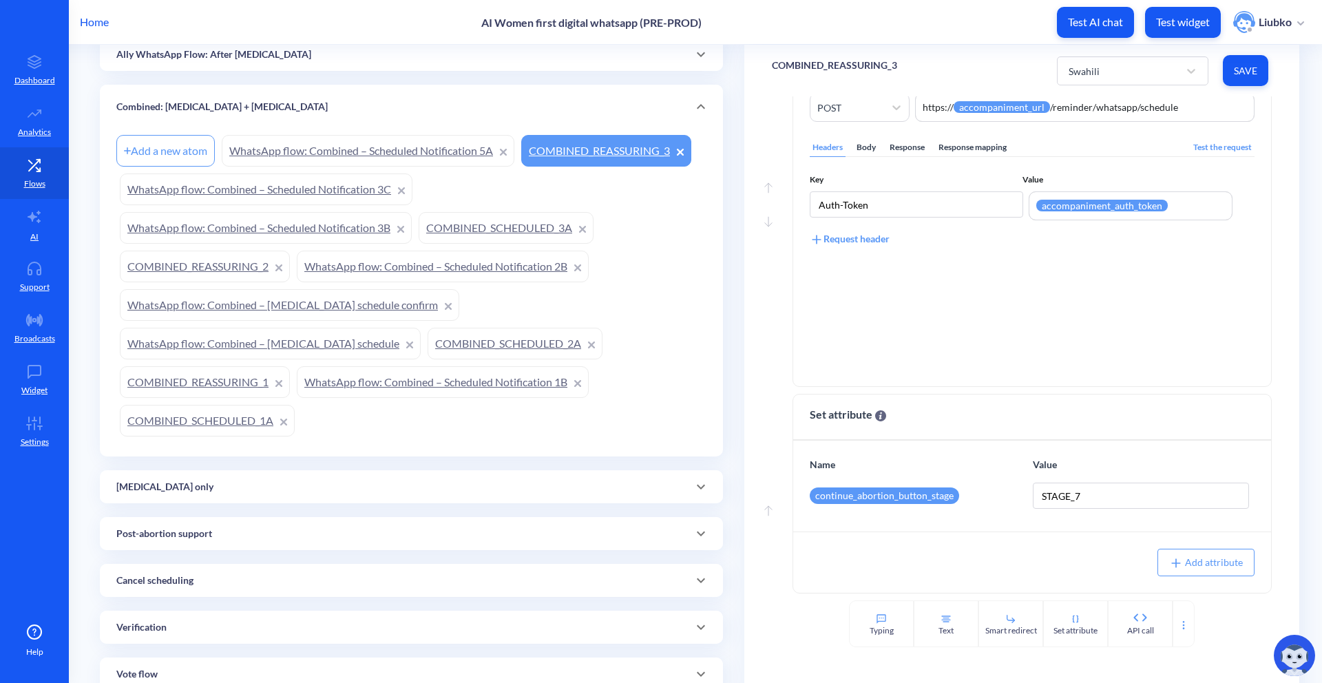
scroll to position [324, 0]
click at [867, 152] on div "Body" at bounding box center [866, 147] width 25 height 19
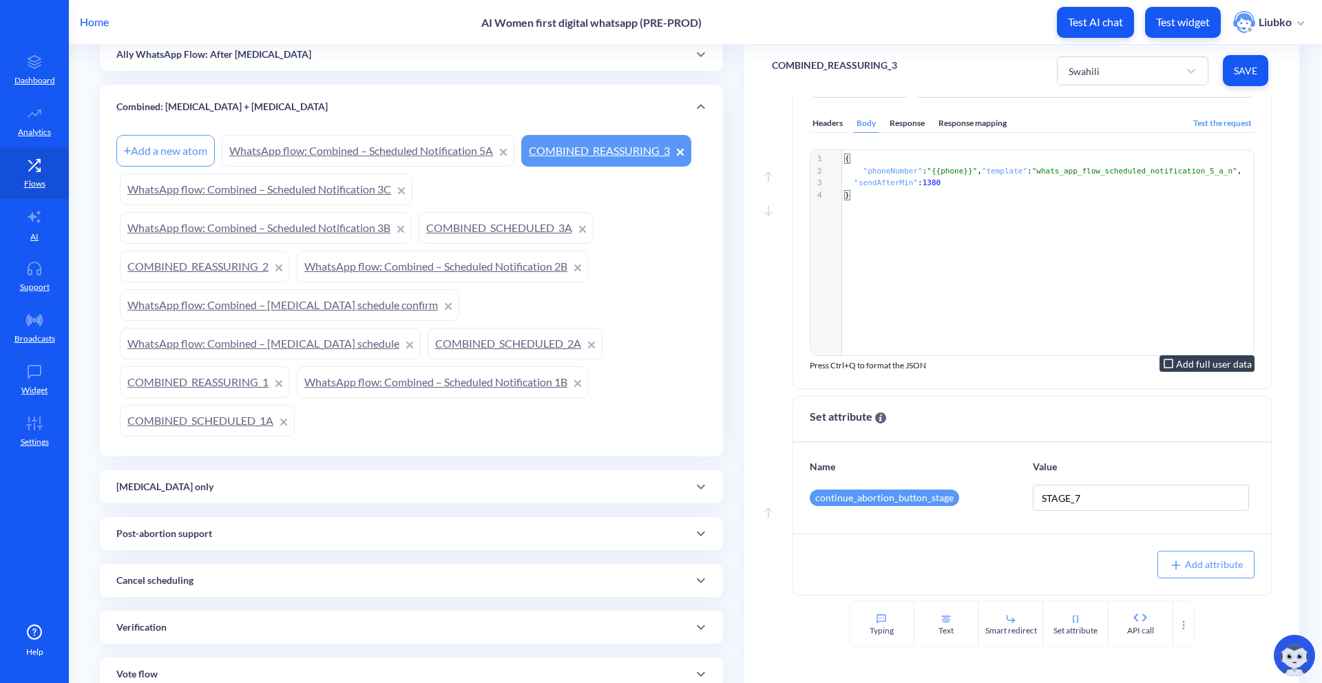
scroll to position [339, 0]
click at [420, 158] on link "WhatsApp flow: Combined – Scheduled Notification 5A" at bounding box center [368, 151] width 293 height 32
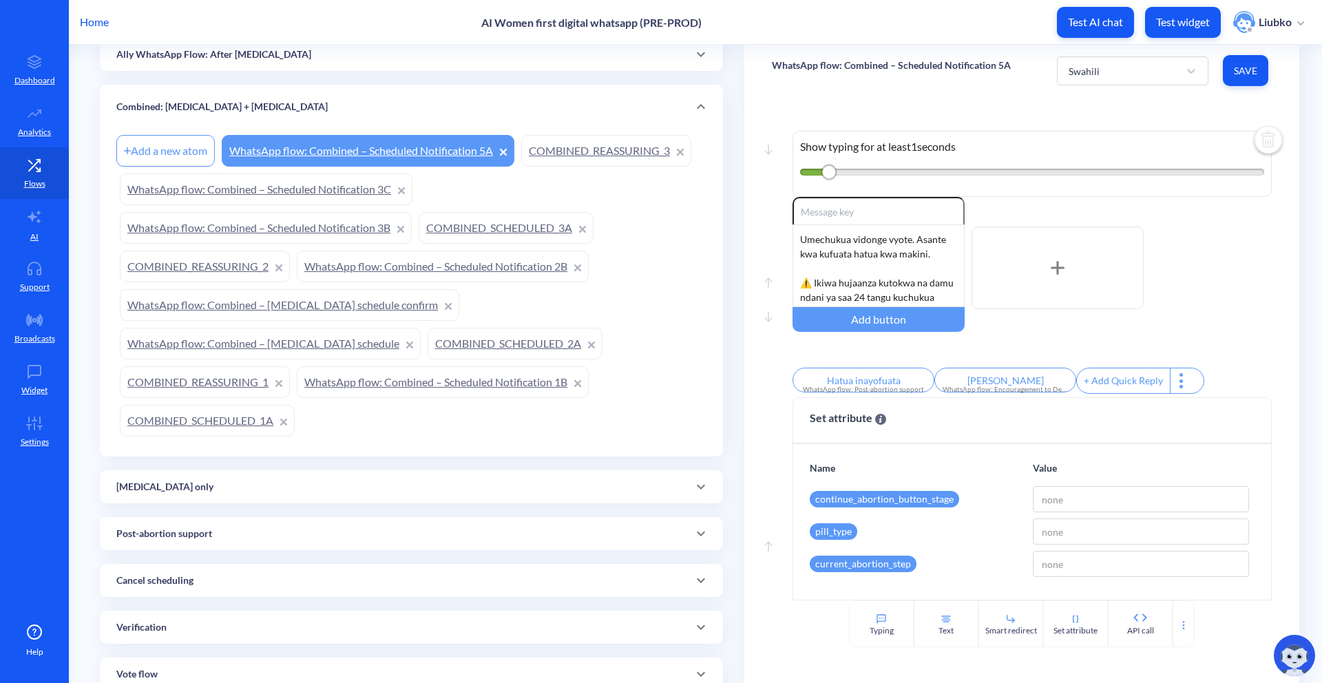
click at [499, 101] on div "Combined: Mifepristone + Misoprostol" at bounding box center [411, 107] width 590 height 14
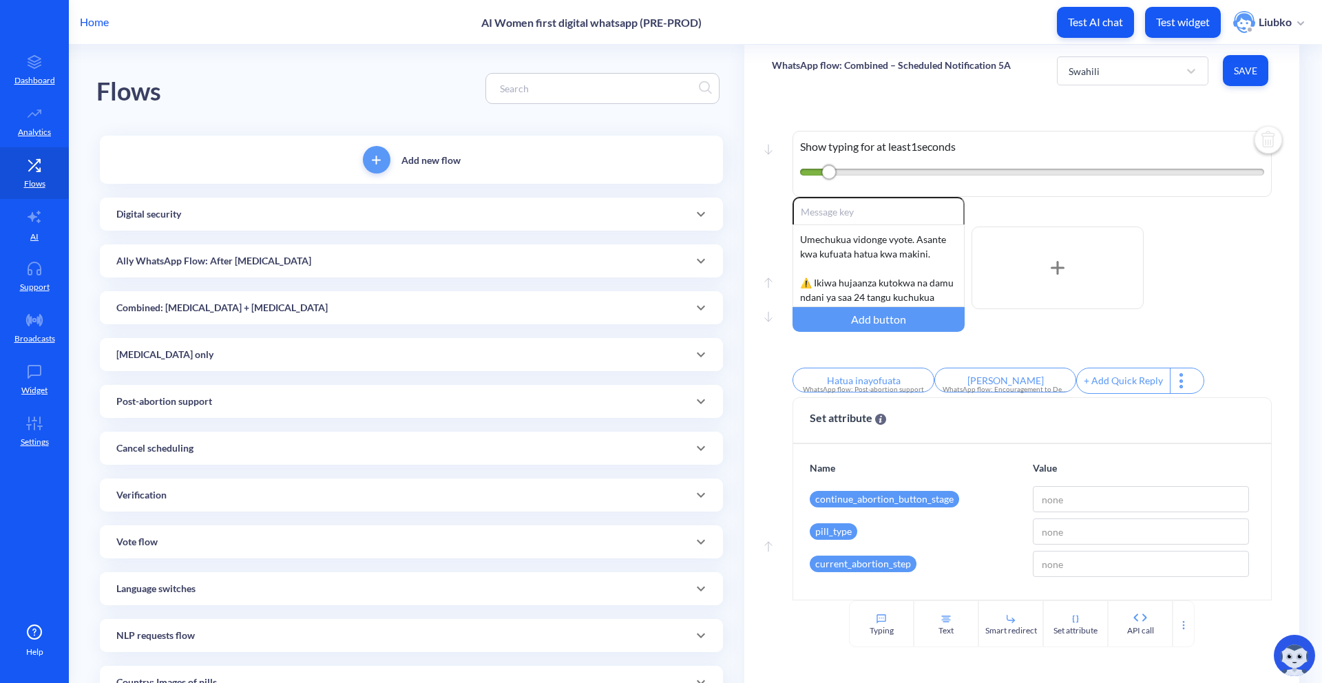
click at [591, 260] on div "Ally WhatsApp Flow: After Misoprostol" at bounding box center [411, 261] width 590 height 14
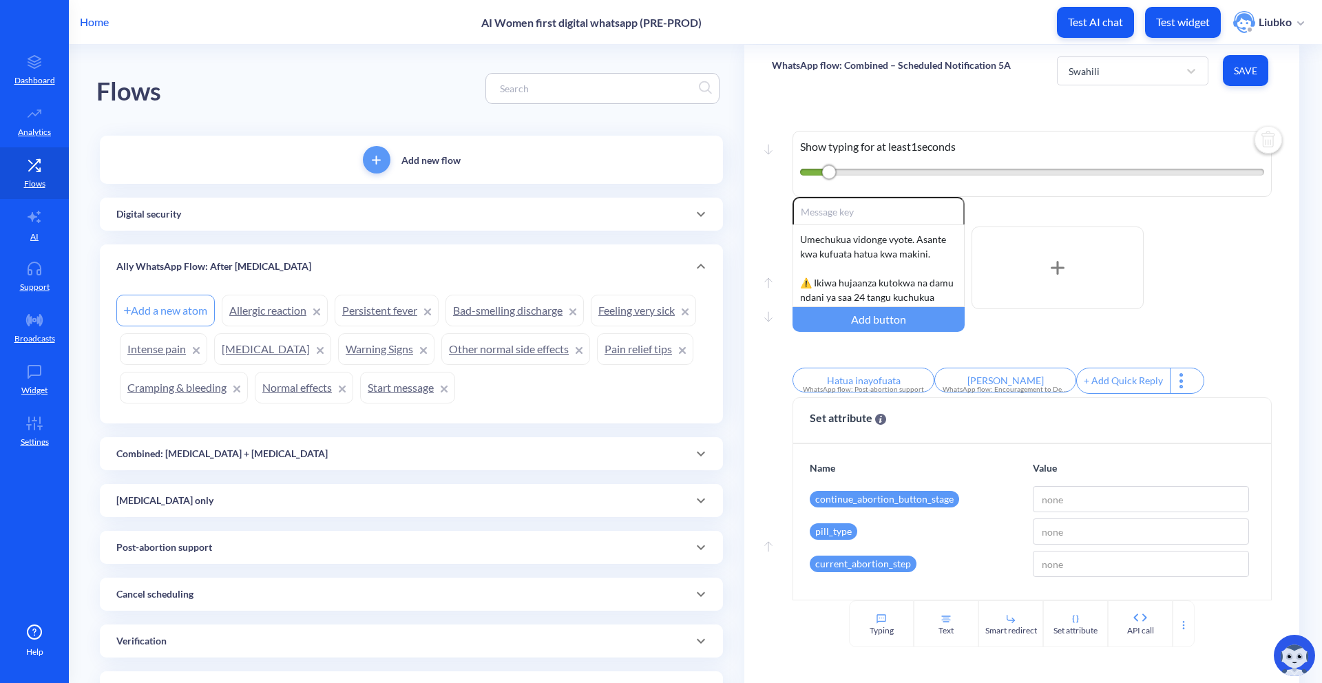
click at [593, 258] on div "Ally WhatsApp Flow: After Misoprostol" at bounding box center [411, 266] width 623 height 44
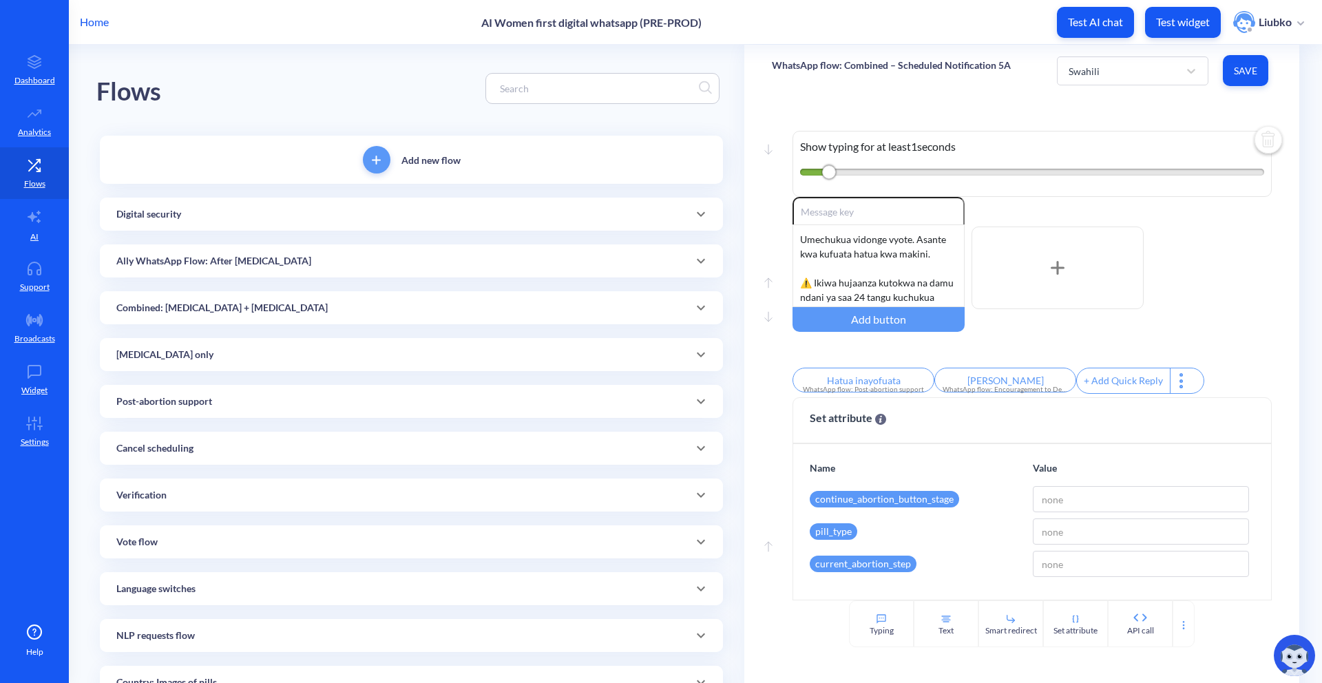
click at [611, 220] on div "Digital security" at bounding box center [411, 214] width 590 height 14
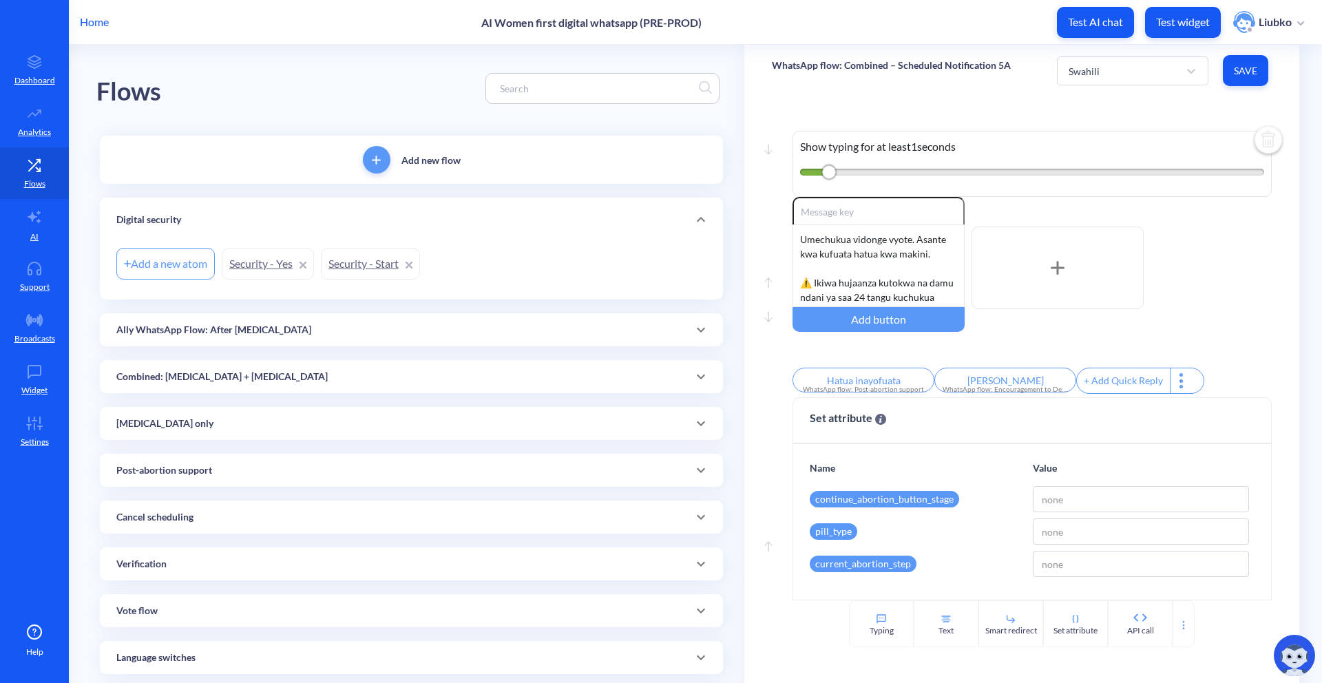
click at [612, 219] on div "Digital security" at bounding box center [411, 220] width 590 height 14
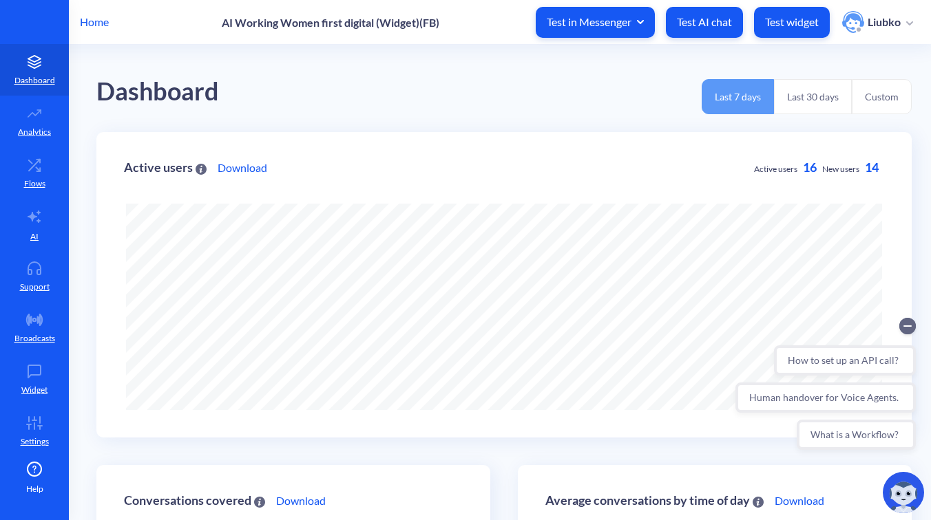
scroll to position [520, 931]
click at [908, 327] on circle "Collapse conversation starters" at bounding box center [907, 326] width 17 height 17
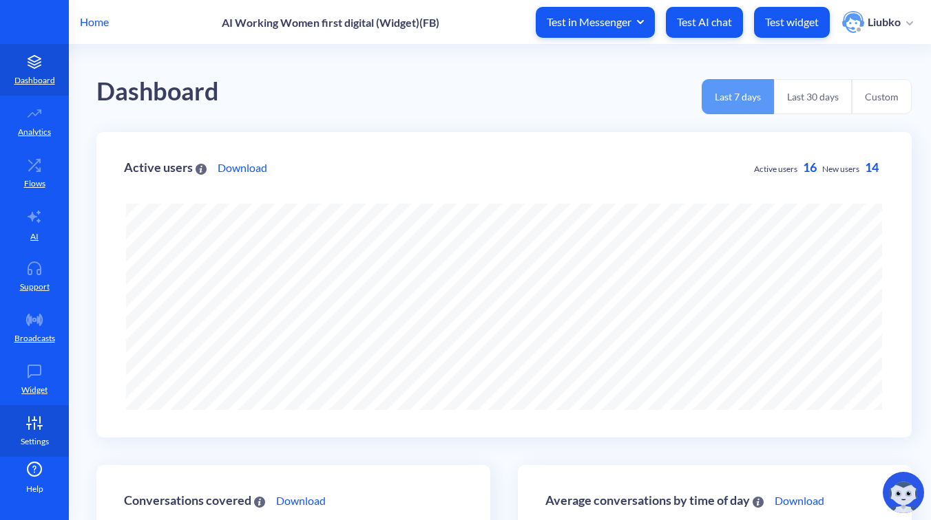
click at [21, 423] on icon at bounding box center [35, 423] width 28 height 14
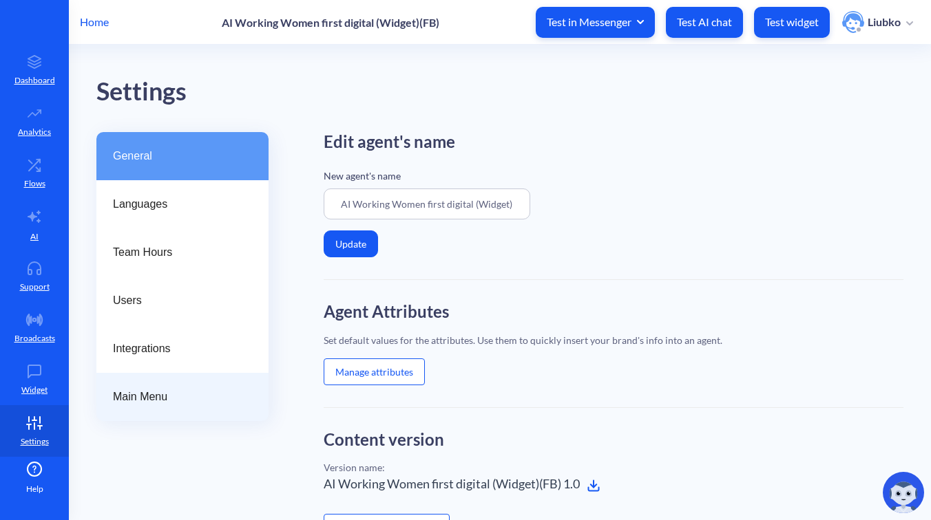
click at [151, 407] on div "Main Menu" at bounding box center [182, 397] width 172 height 48
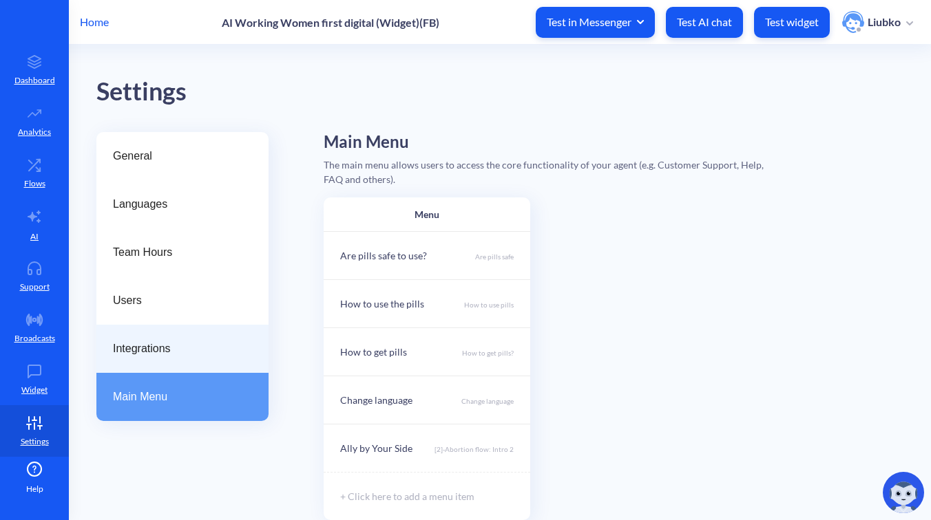
click at [151, 356] on span "Integrations" at bounding box center [177, 349] width 128 height 17
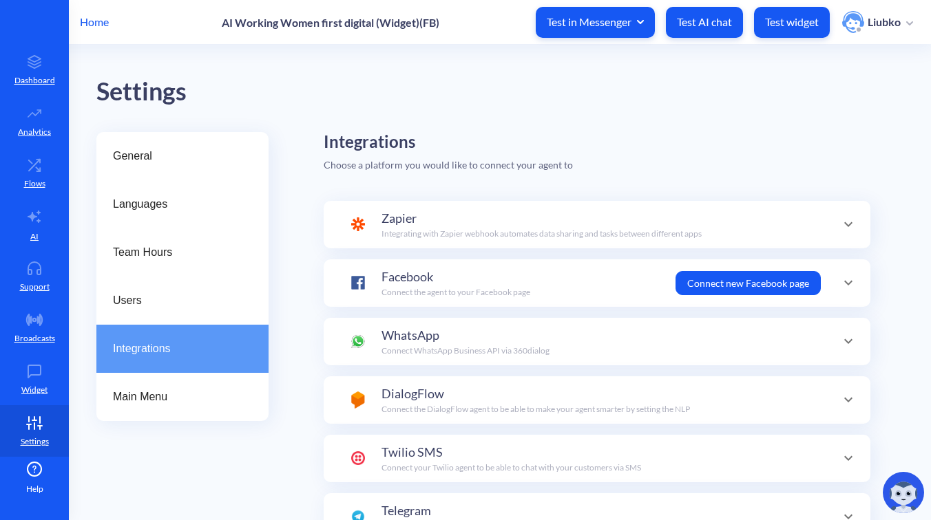
scroll to position [48, 0]
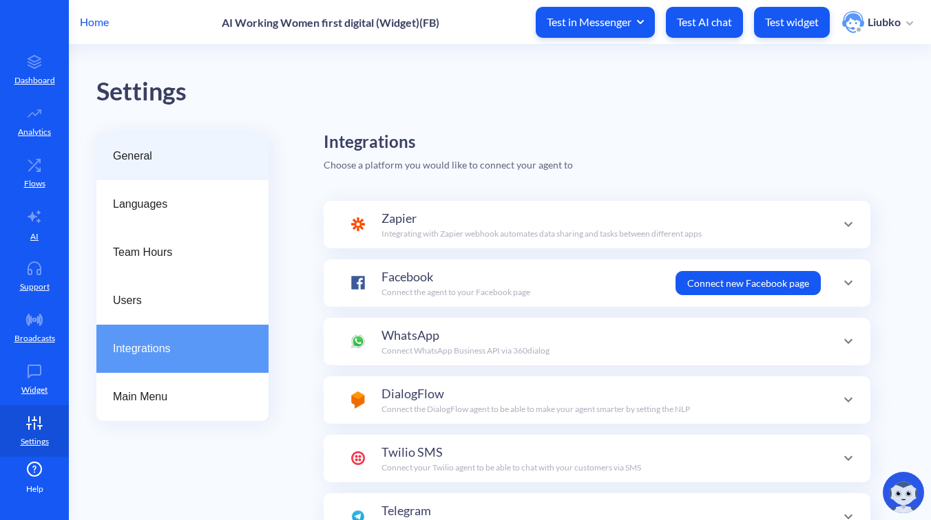
click at [140, 151] on span "General" at bounding box center [177, 156] width 128 height 17
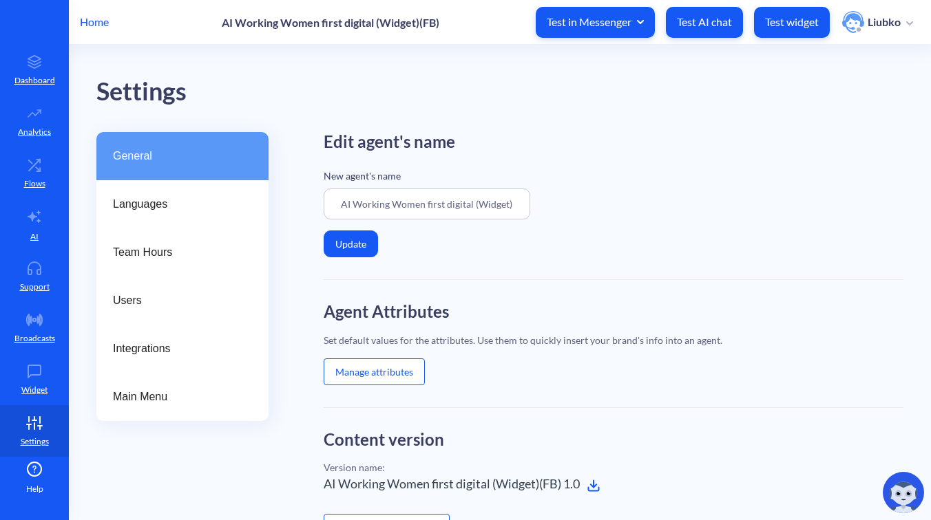
click at [389, 371] on button "Manage attributes" at bounding box center [374, 372] width 101 height 27
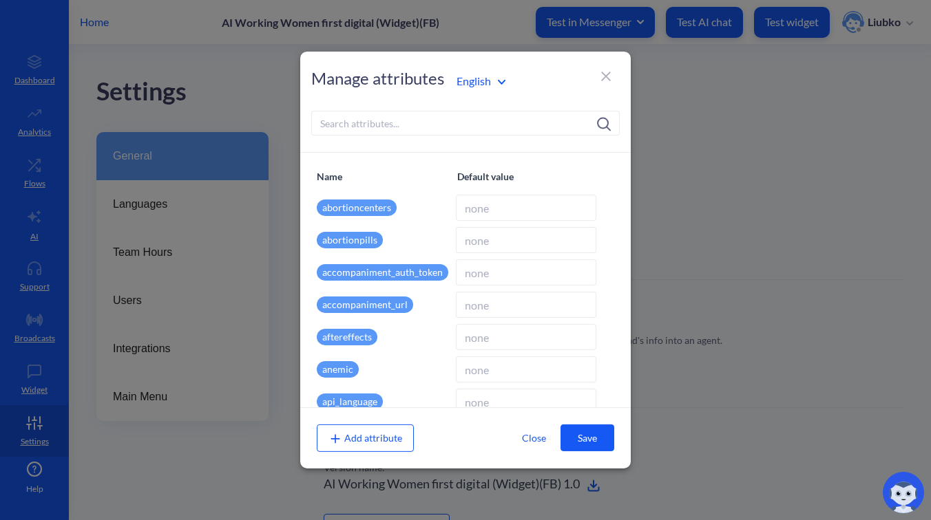
type input "613mckHBDwTFbZ6V6eC7GavYm5hMwIL1ZpS6kQbp"
type input "wfd.analytics.botscrew.net/accompaniment"
type input "en"
type input "wfd.analytics.botscrew.net"
type input "[]"
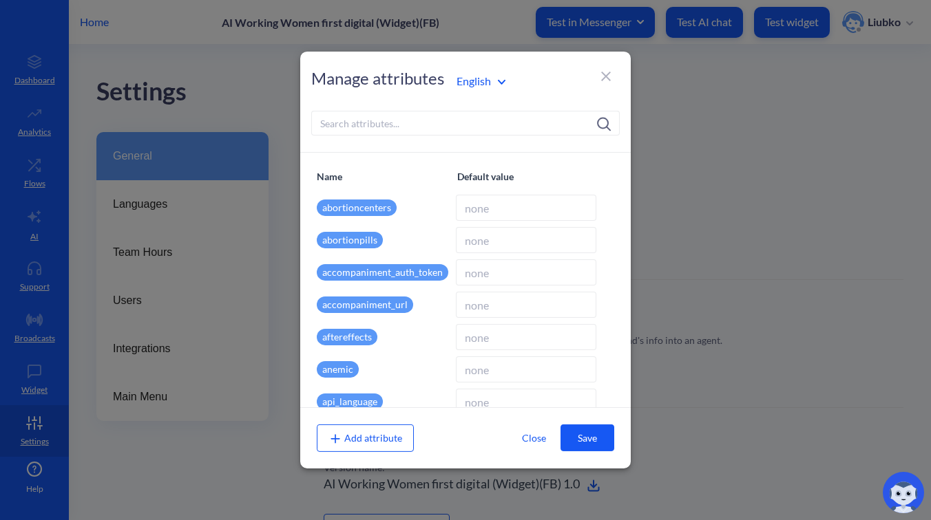
type input "English"
type input "false"
type input "https://wa.me/14154498355?text=start"
type input "d202ef9d6cfbafedbe0b42c76b4c68a33927ab983ff50d43ecbfbef0018e36fe439279948019481…"
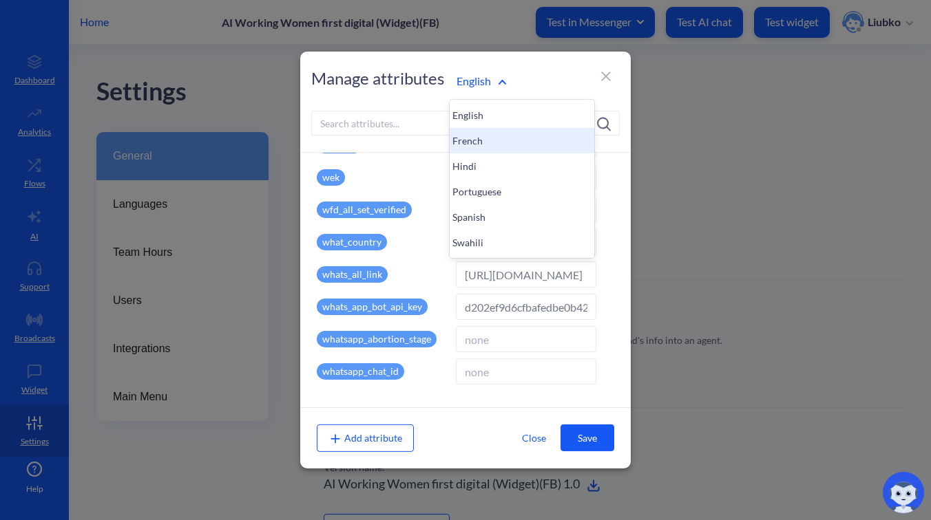
click at [474, 136] on div "French" at bounding box center [522, 140] width 145 height 25
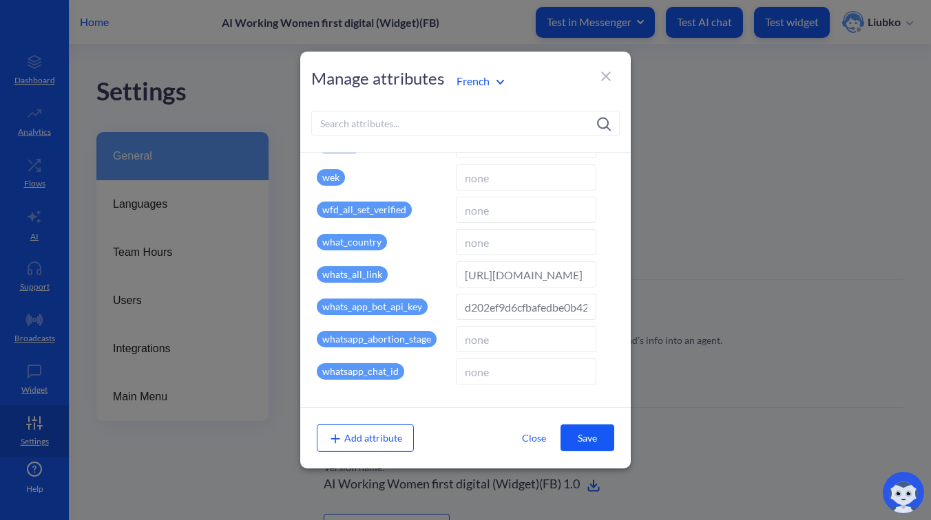
type input "fr"
type input "French"
type input "https://wa.me/14154498355?text=commencer"
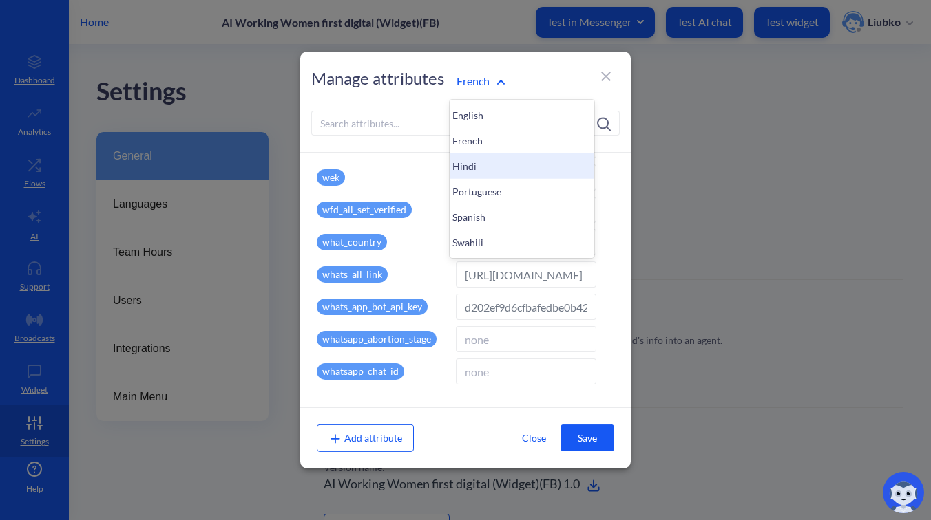
click at [480, 159] on div "Hindi" at bounding box center [522, 166] width 145 height 25
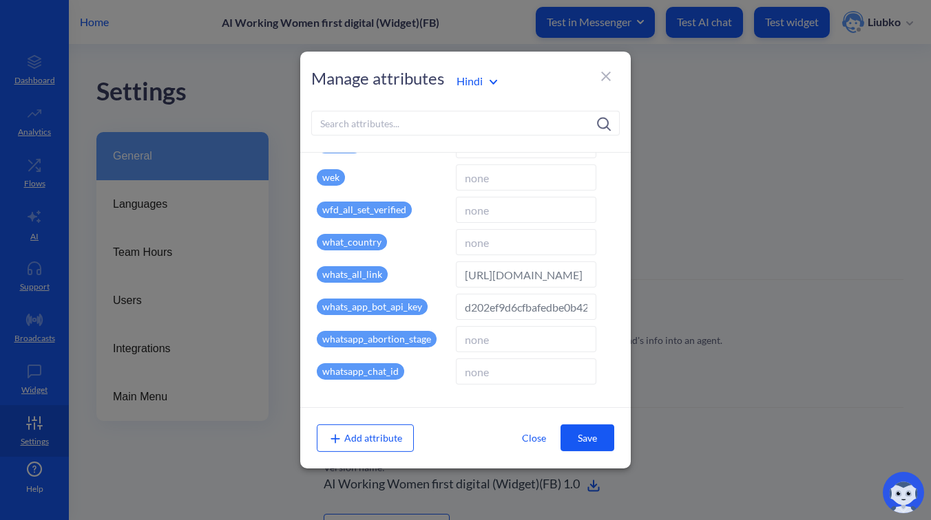
type input "hi"
type input "Hindi"
type input "https://wa.me/14154498355?text=%E0%A4%B8%E0%A5%8D%E0%A4%9F%E0%A4%BE%E0%A4%B0%E0…"
click at [485, 92] on div "Hindi" at bounding box center [522, 81] width 145 height 26
click at [492, 182] on div "Portuguese" at bounding box center [522, 191] width 145 height 25
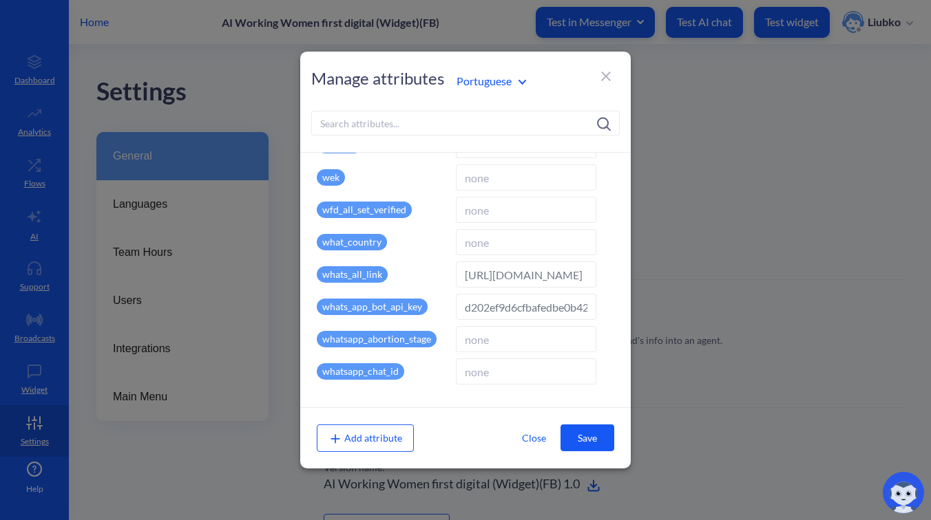
type input "pr"
type input "Portuguese"
type input "https://wa.me/14154498355?text=come%C3%A7ar"
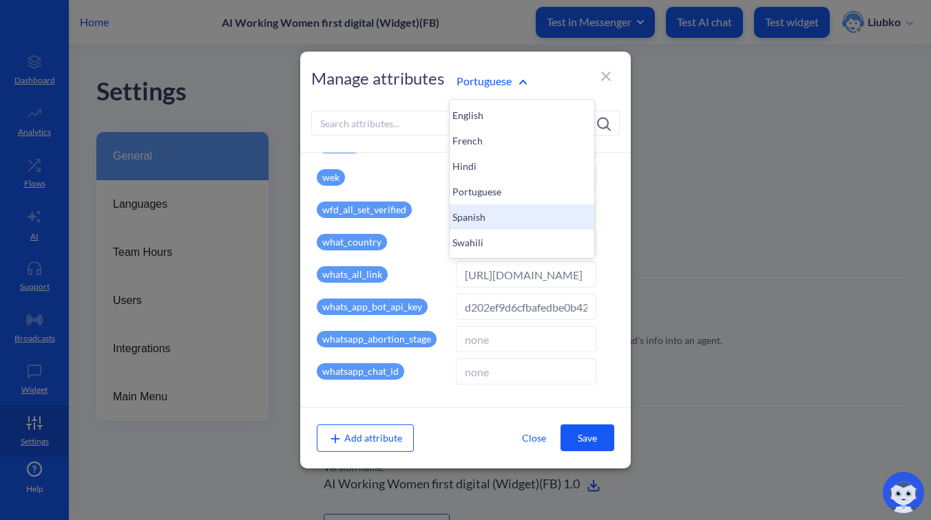
click at [473, 218] on div "Spanish" at bounding box center [522, 216] width 145 height 25
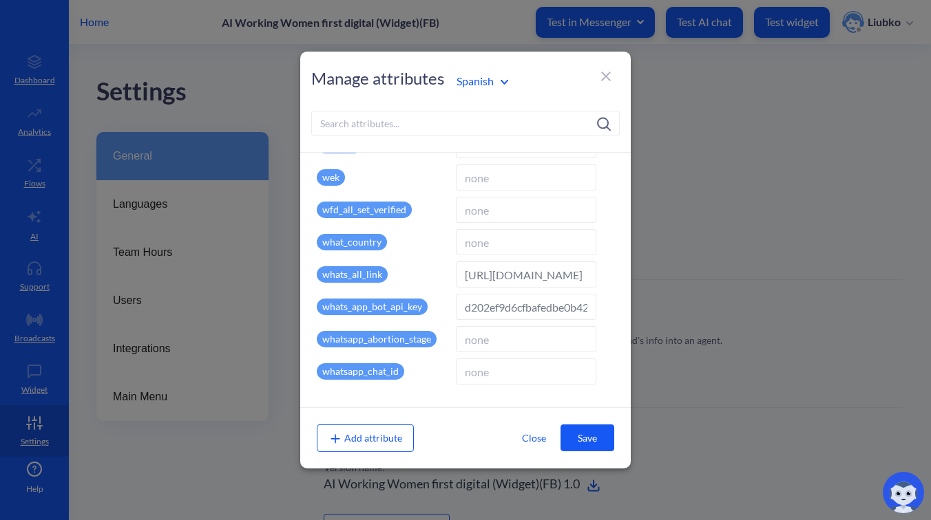
type input "es"
type input "Spanish"
type input "https://wa.me/14154498355?text=comenzar"
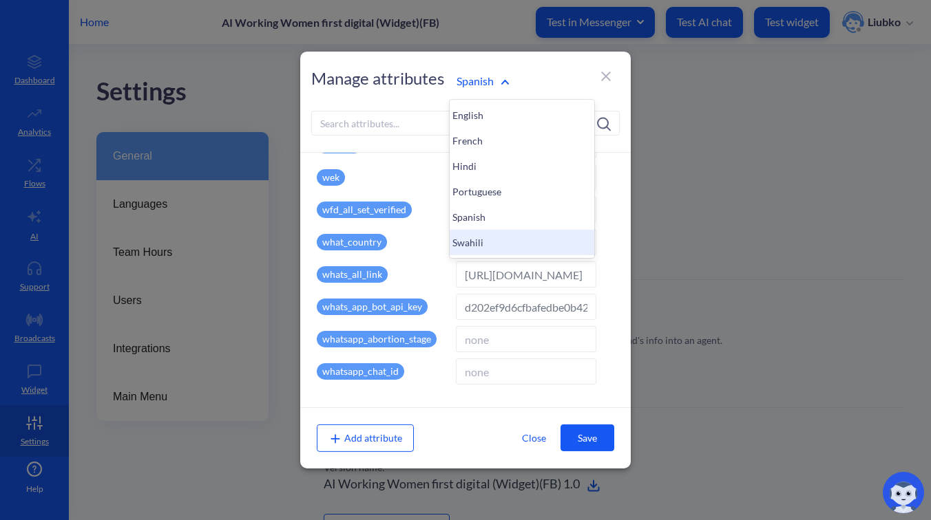
click at [492, 237] on div "Swahili" at bounding box center [522, 242] width 145 height 25
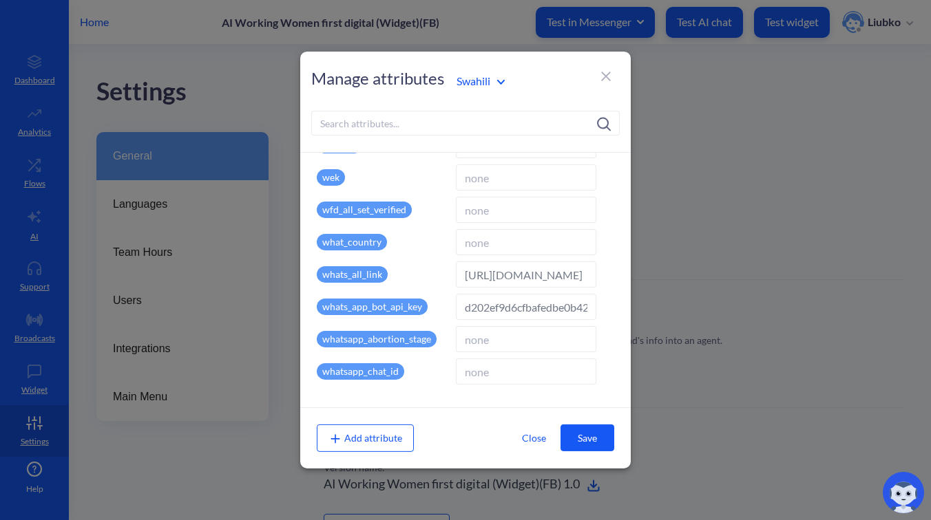
type input "sw"
type input "Swahili"
type input "https://wa.me/14154498355?text=anza"
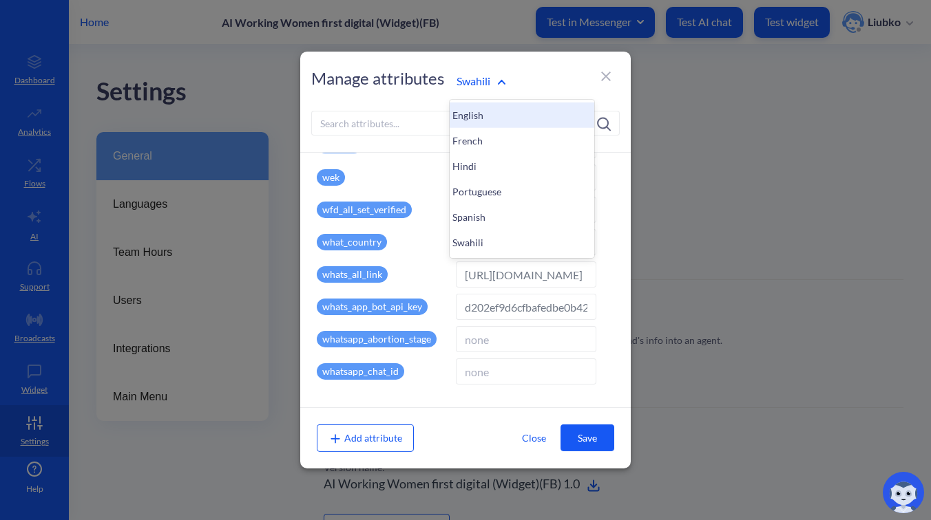
click at [473, 108] on div "English" at bounding box center [522, 115] width 145 height 25
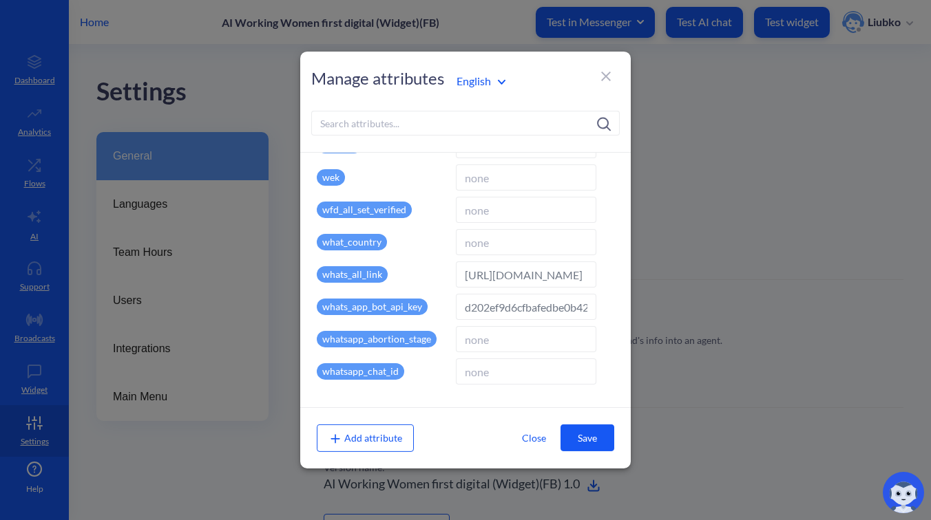
type input "en"
type input "English"
click at [549, 274] on input "https://wa.me/14154498355?text=start" at bounding box center [526, 275] width 140 height 26
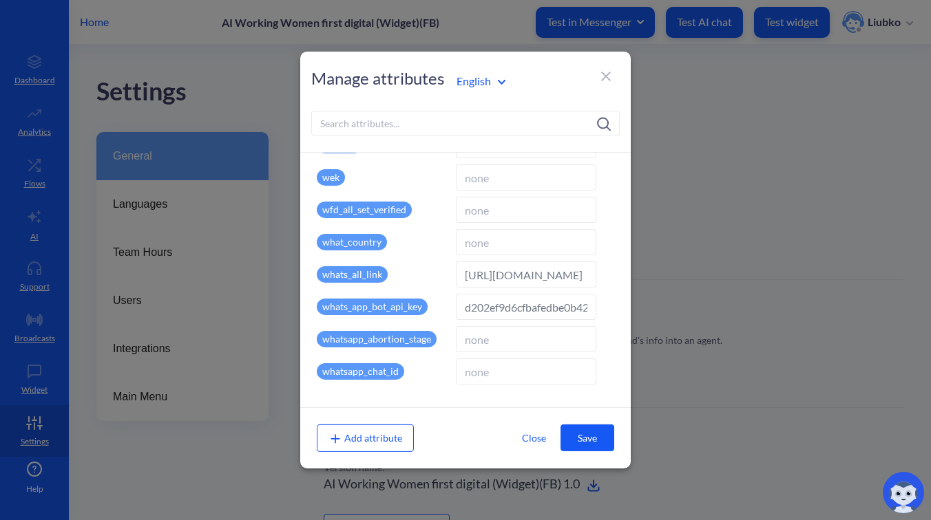
paste input "8332212559"
type input "https://wa.me/18332212559?text=start"
click at [582, 438] on button "Save" at bounding box center [587, 438] width 54 height 27
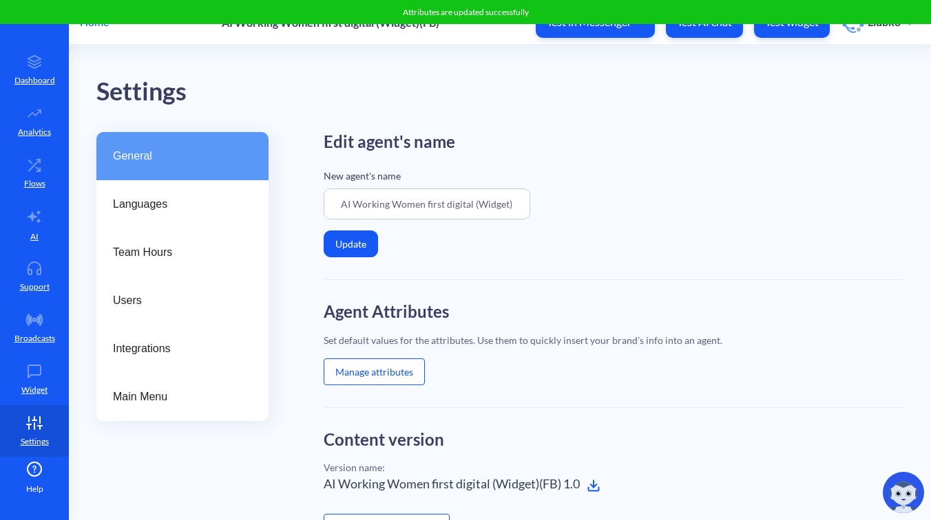
click at [390, 368] on button "Manage attributes" at bounding box center [374, 372] width 101 height 27
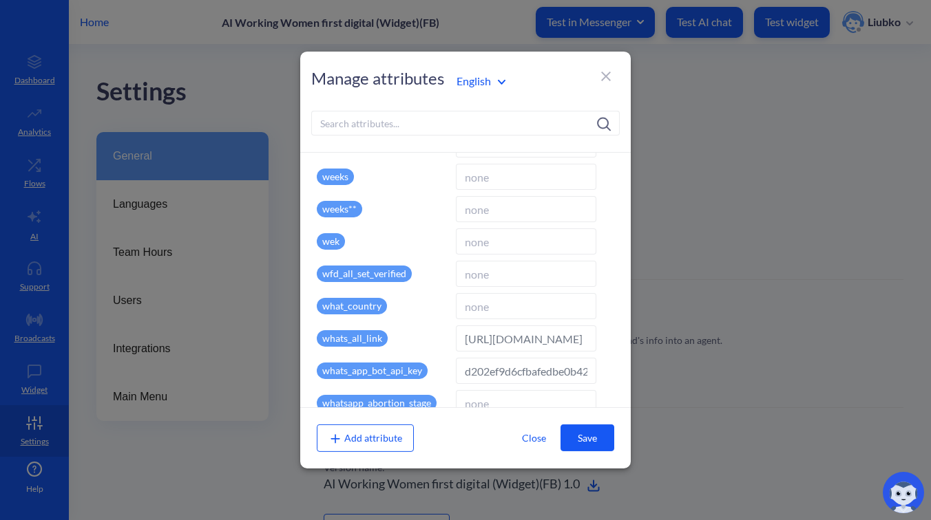
scroll to position [3622, 0]
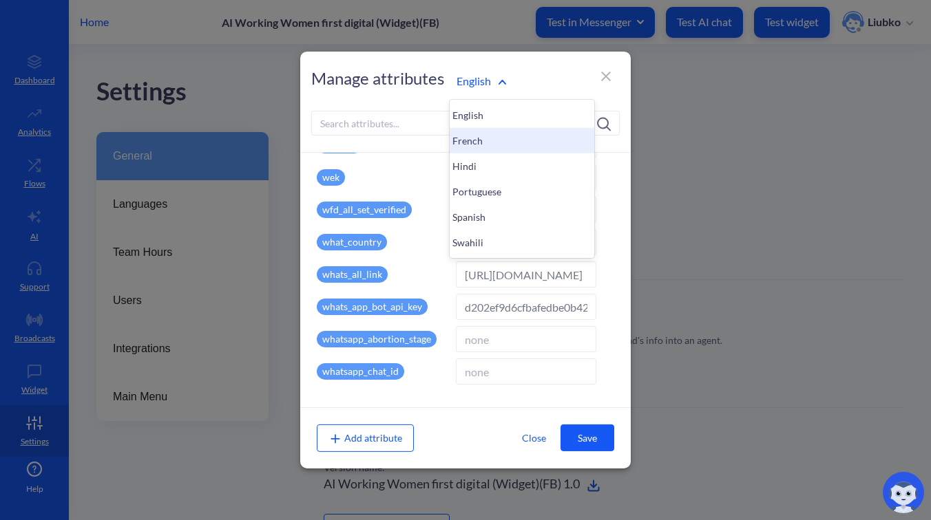
click at [485, 136] on div "French" at bounding box center [522, 140] width 145 height 25
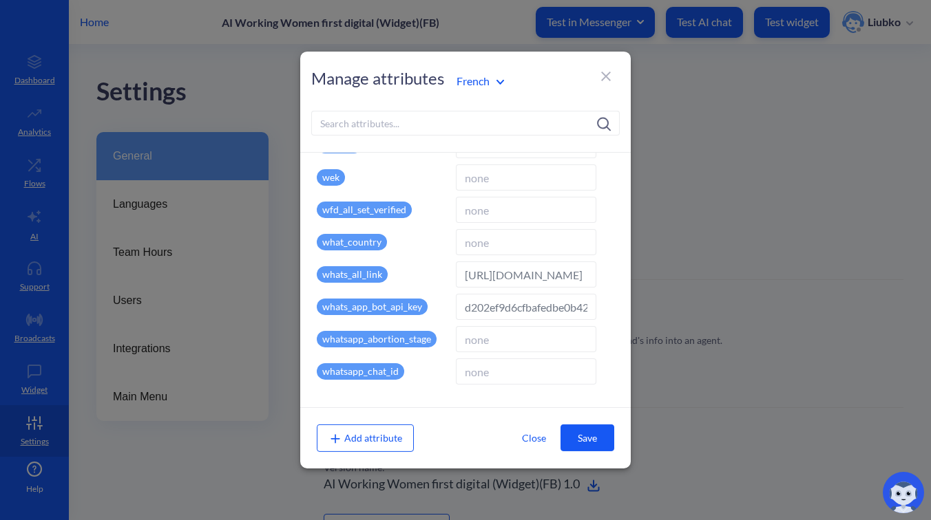
type input "fr"
type input "French"
click at [553, 277] on input "https://wa.me/14154498355?text=commencer" at bounding box center [526, 275] width 140 height 26
paste input "8332212559"
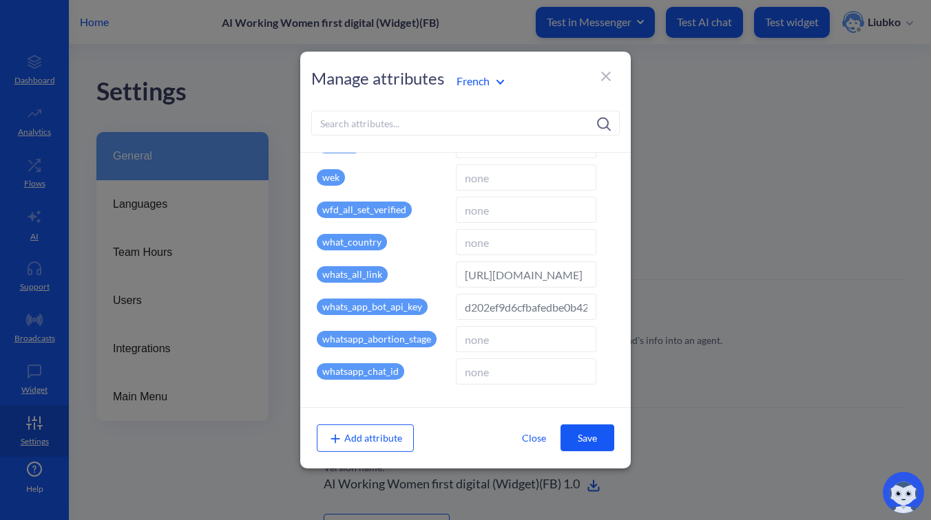
scroll to position [0, 68]
type input "https://wa.me/18332212559?text=commencer"
click at [592, 435] on button "Save" at bounding box center [587, 438] width 54 height 27
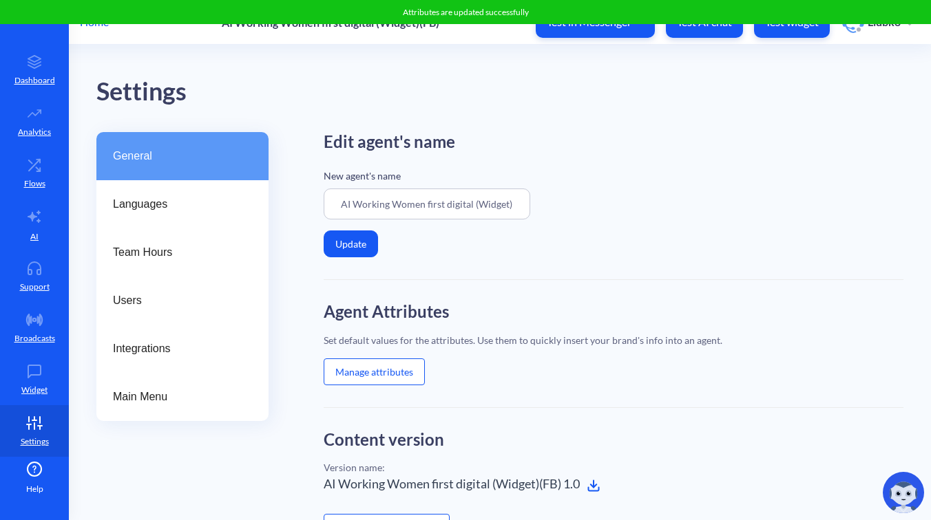
click at [370, 368] on button "Manage attributes" at bounding box center [374, 372] width 101 height 27
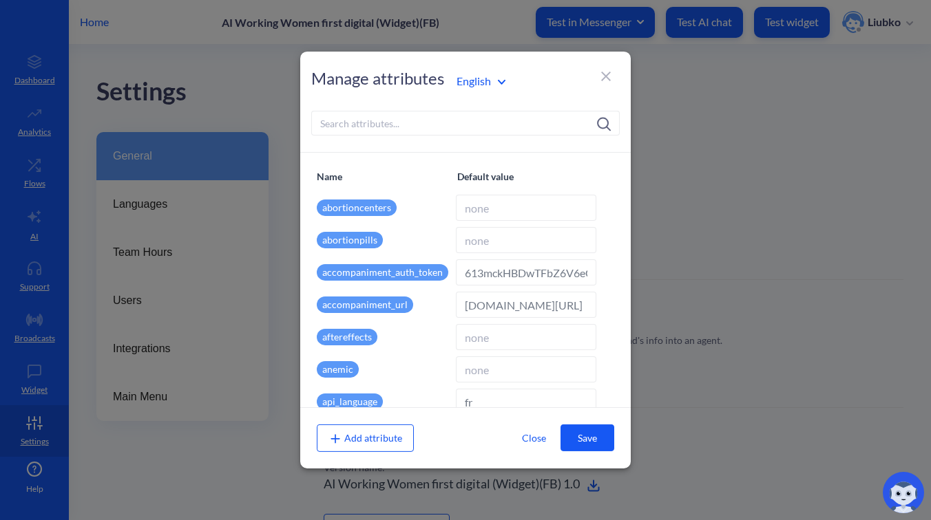
type input "en"
type input "English"
type input "https://wa.me/18332212559?text=start"
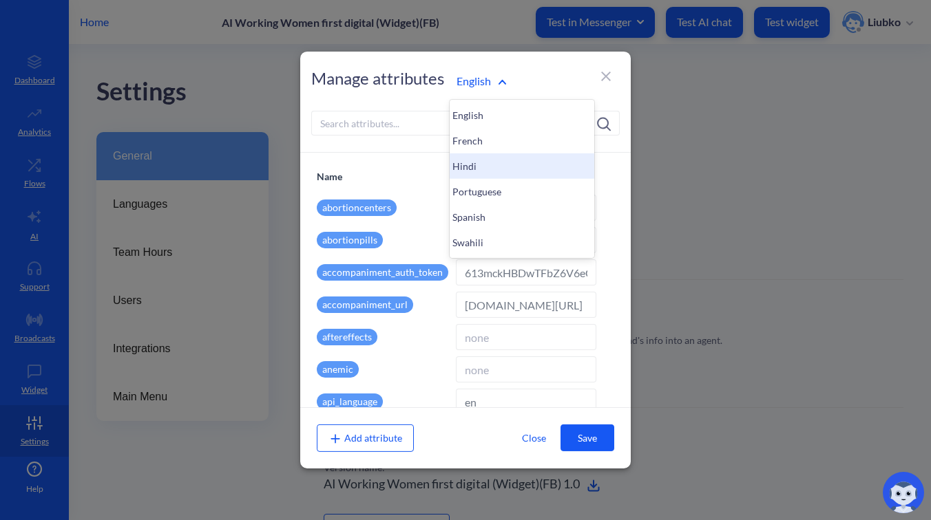
click at [471, 162] on div "Hindi" at bounding box center [522, 166] width 145 height 25
type input "hi"
type input "Hindi"
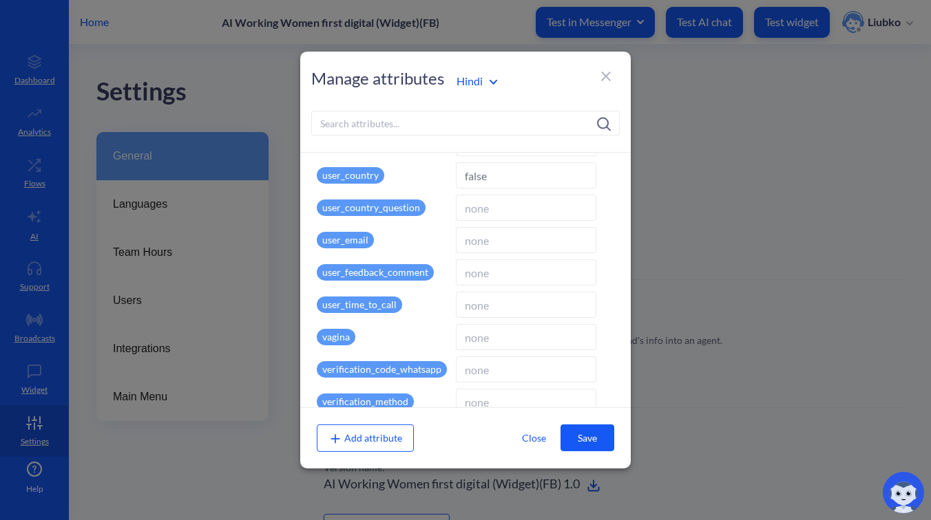
scroll to position [3622, 0]
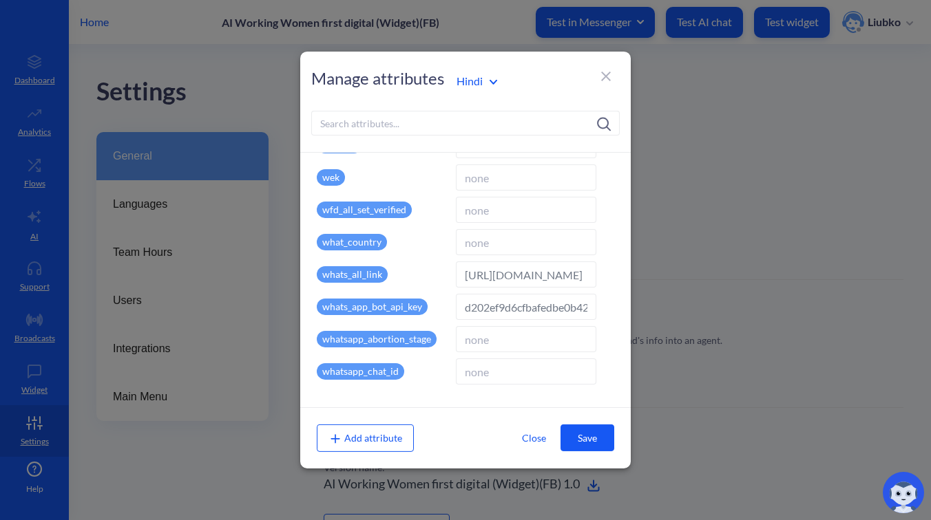
click at [549, 273] on input "https://wa.me/14154498355?text=%E0%A4%B8%E0%A5%8D%E0%A4%9F%E0%A4%BE%E0%A4%B0%E0…" at bounding box center [526, 275] width 140 height 26
paste input "8332212559"
type input "https://wa.me/18332212559?text=%E0%A4%B8%E0%A5%8D%E0%A4%9F%E0%A4%BE%E0%A4%B0%E0…"
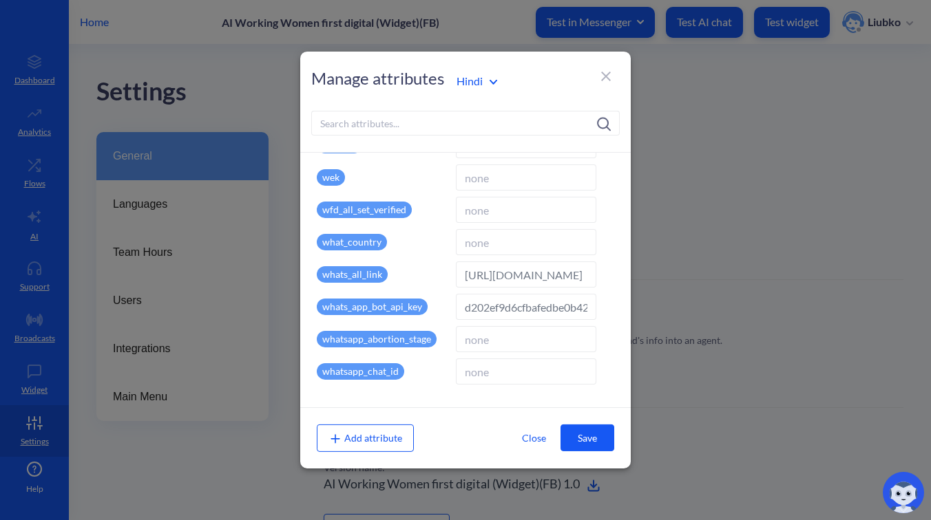
click at [588, 436] on button "Save" at bounding box center [587, 438] width 54 height 27
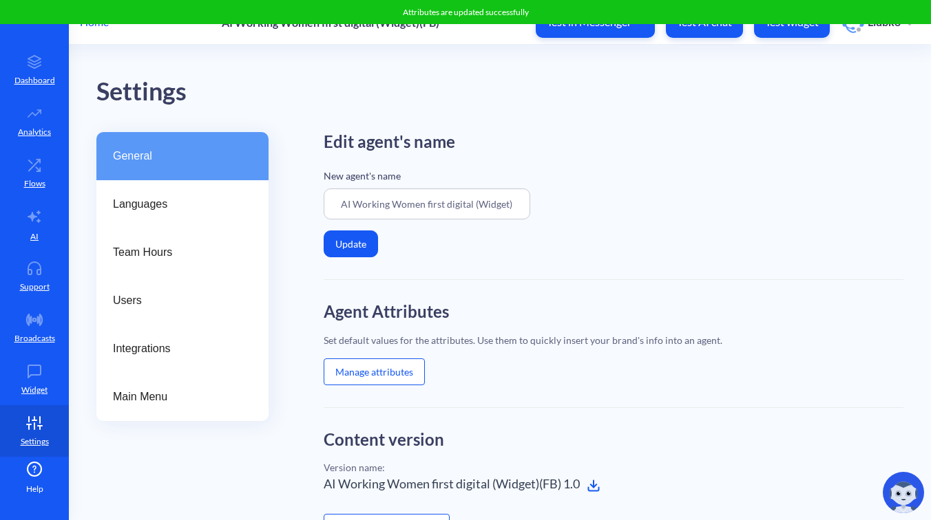
click at [404, 375] on button "Manage attributes" at bounding box center [374, 372] width 101 height 27
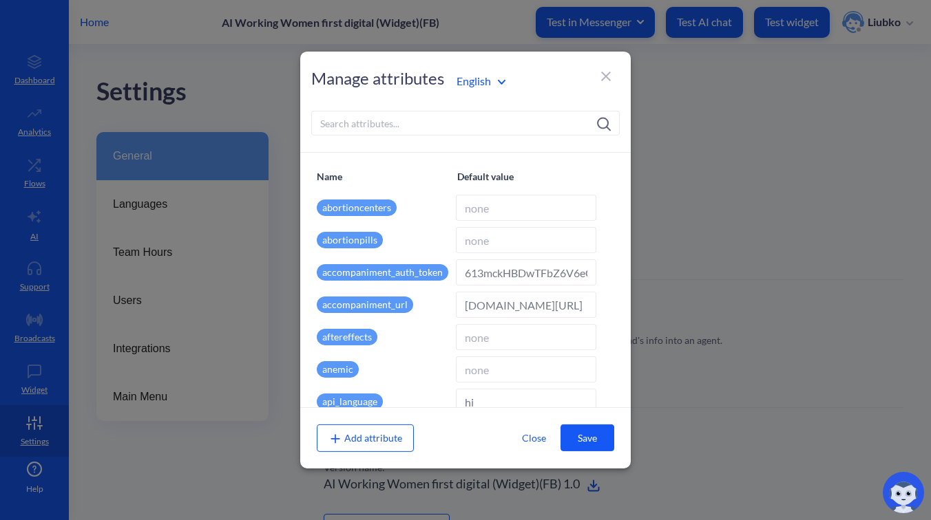
type input "en"
type input "English"
type input "https://wa.me/18332212559?text=start"
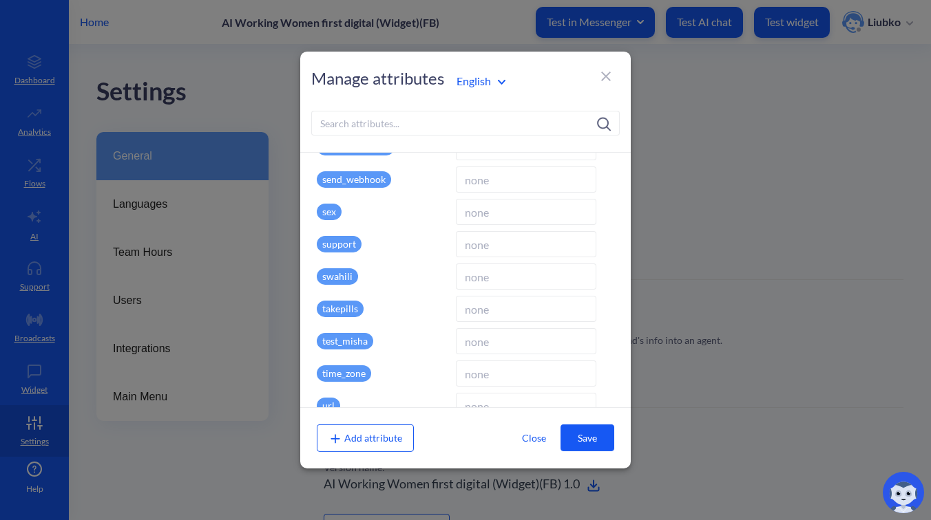
scroll to position [3622, 0]
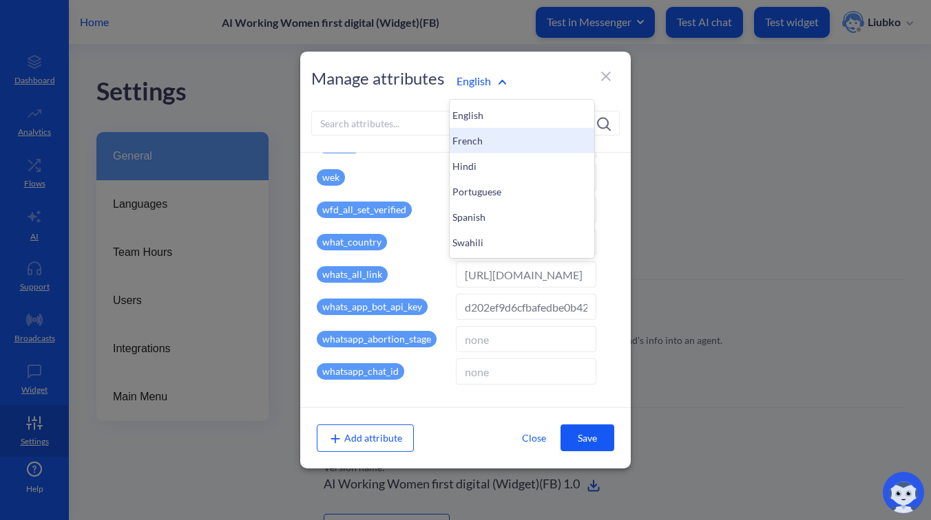
click at [486, 137] on div "French" at bounding box center [522, 140] width 145 height 25
type input "fr"
type input "French"
type input "https://wa.me/18332212559?text=commencer"
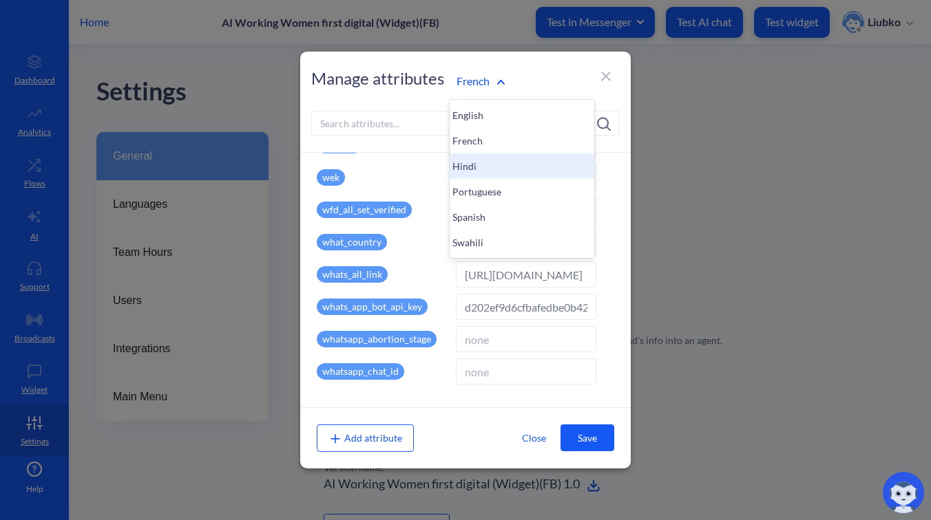
click at [492, 171] on div "Hindi" at bounding box center [522, 166] width 145 height 25
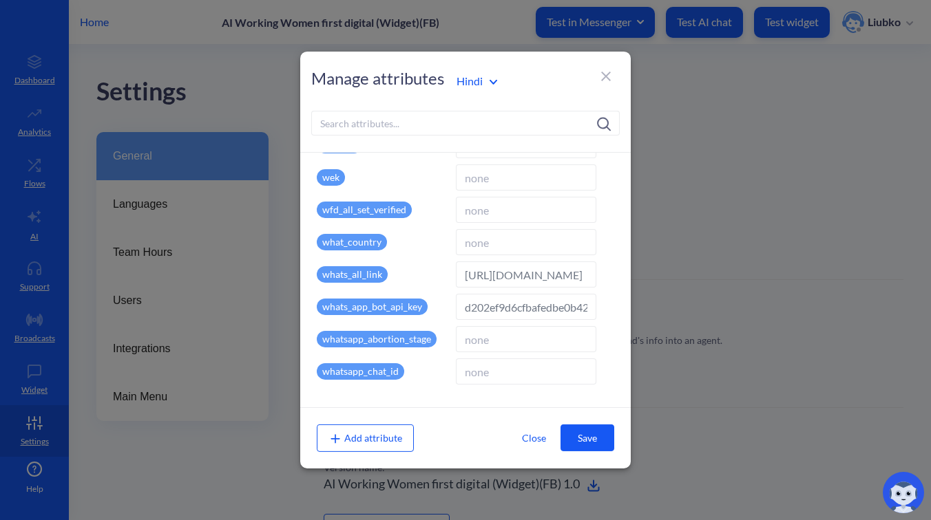
type input "hi"
type input "Hindi"
type input "https://wa.me/18332212559?text=%E0%A4%B8%E0%A5%8D%E0%A4%9F%E0%A4%BE%E0%A4%B0%E0…"
click at [481, 185] on div "Portuguese" at bounding box center [522, 191] width 145 height 25
type input "pr"
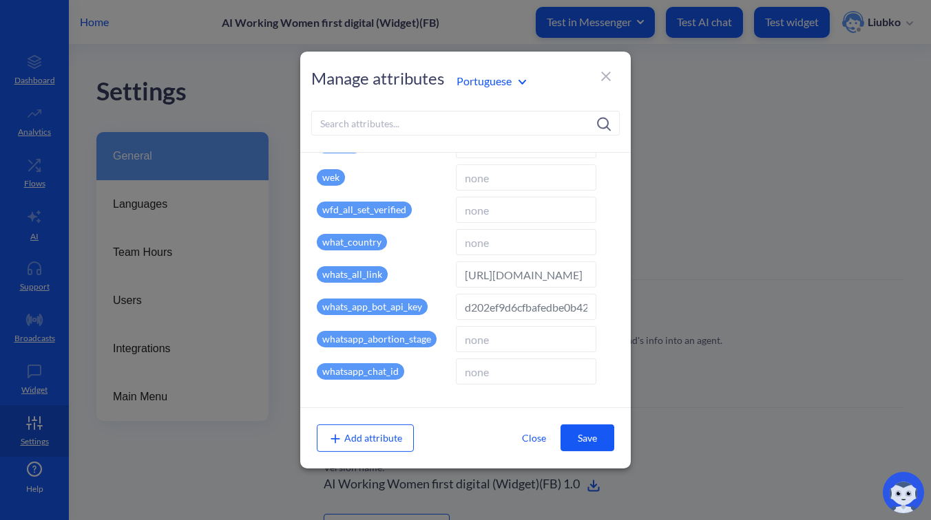
type input "Portuguese"
click at [569, 277] on input "https://wa.me/14154498355?text=come%C3%A7ar" at bounding box center [526, 275] width 140 height 26
paste input "8332212559"
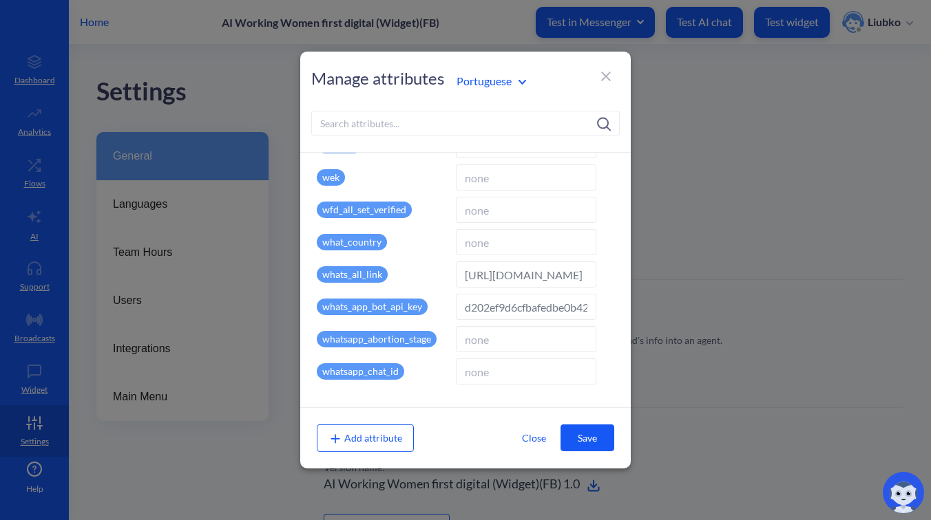
type input "https://wa.me/18332212559?text=come%C3%A7ar"
click at [588, 436] on button "Save" at bounding box center [587, 438] width 54 height 27
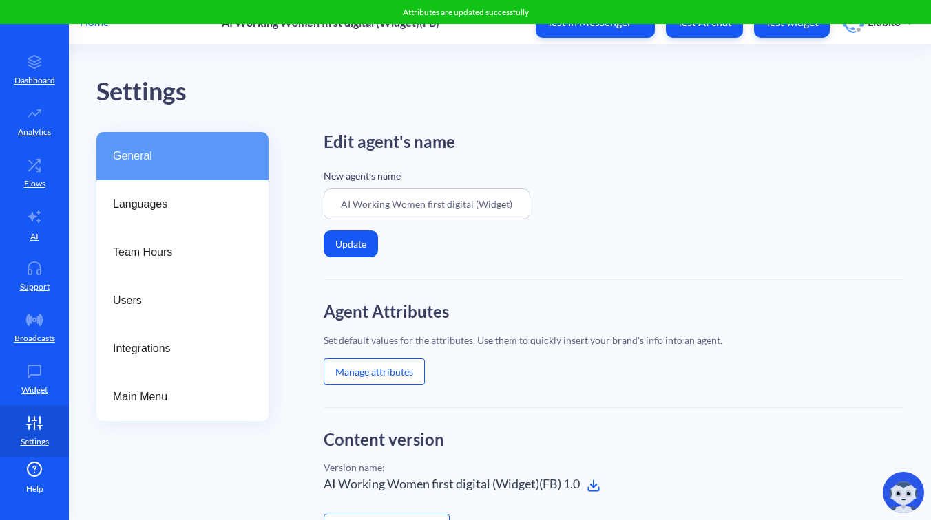
click at [388, 371] on button "Manage attributes" at bounding box center [374, 372] width 101 height 27
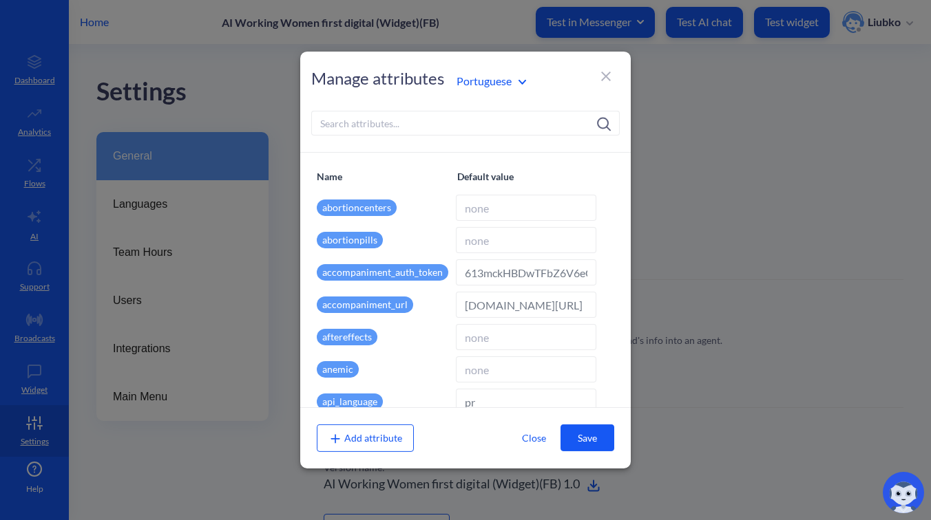
type input "en"
type input "English"
type input "https://wa.me/18332212559?text=start"
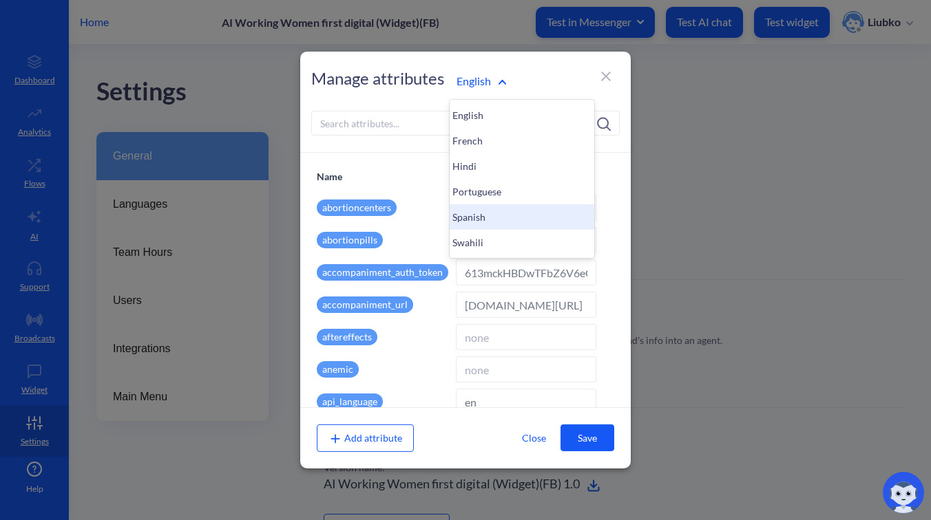
click at [496, 210] on div "Spanish" at bounding box center [522, 216] width 145 height 25
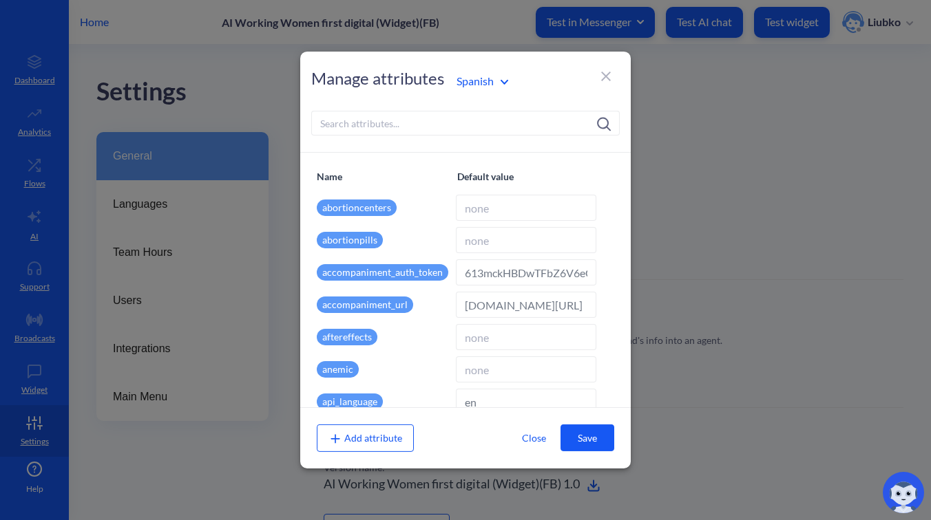
type input "es"
type input "Spanish"
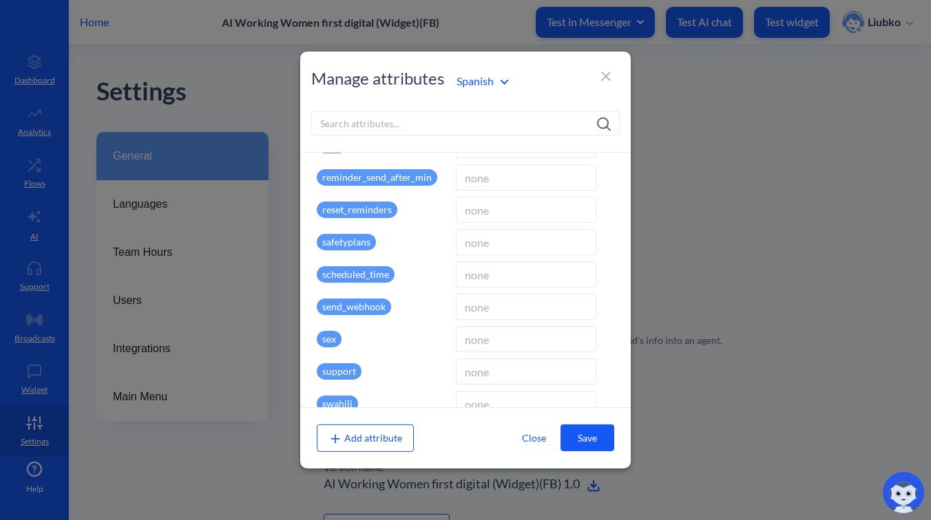
scroll to position [3622, 0]
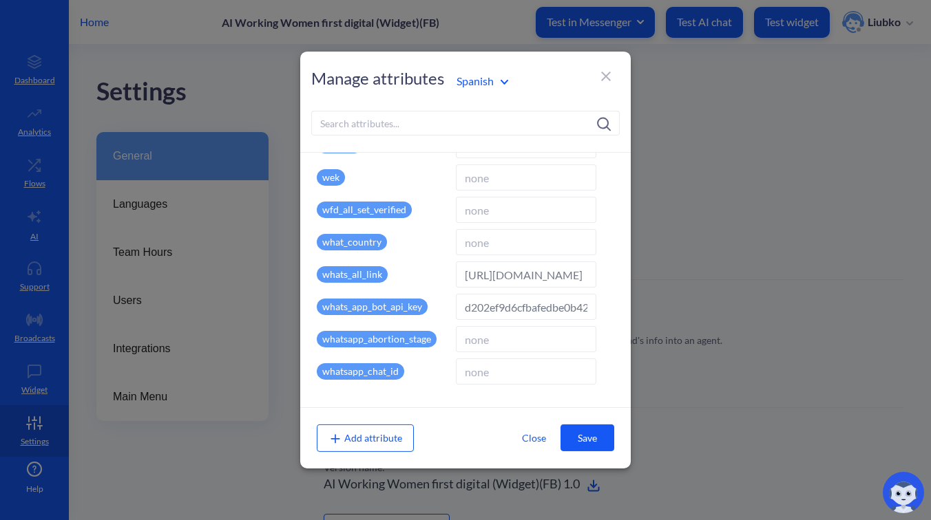
click at [552, 270] on input "https://wa.me/14154498355?text=comenzar" at bounding box center [526, 275] width 140 height 26
paste input "8332212559"
type input "https://wa.me/18332212559?text=comenzar"
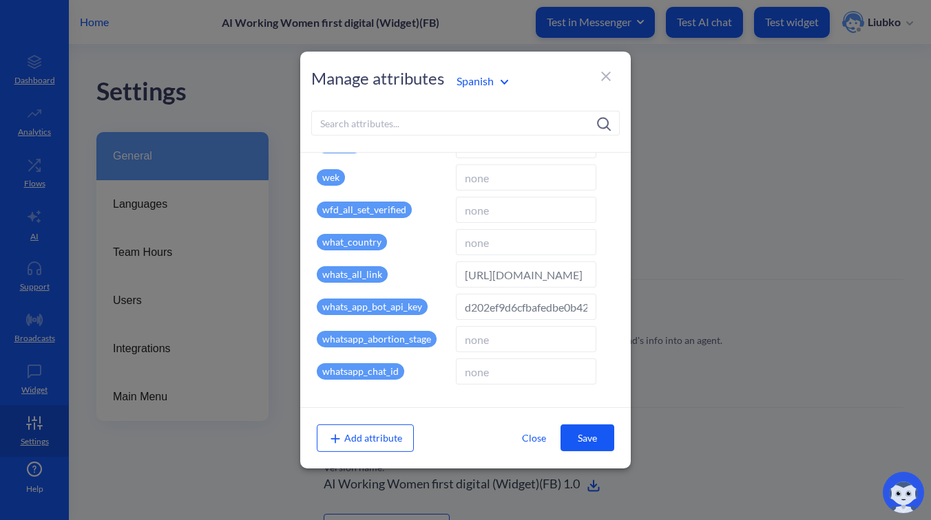
click at [593, 439] on button "Save" at bounding box center [587, 438] width 54 height 27
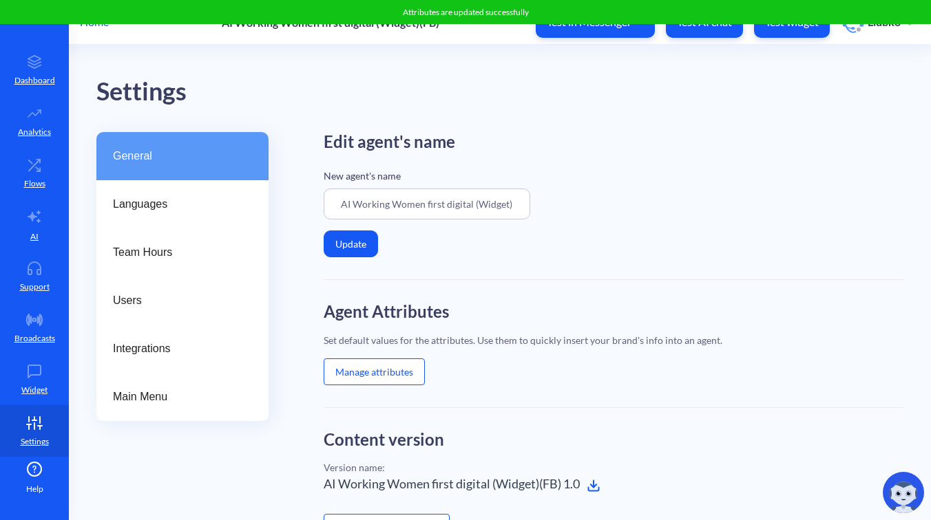
click at [389, 381] on button "Manage attributes" at bounding box center [374, 372] width 101 height 27
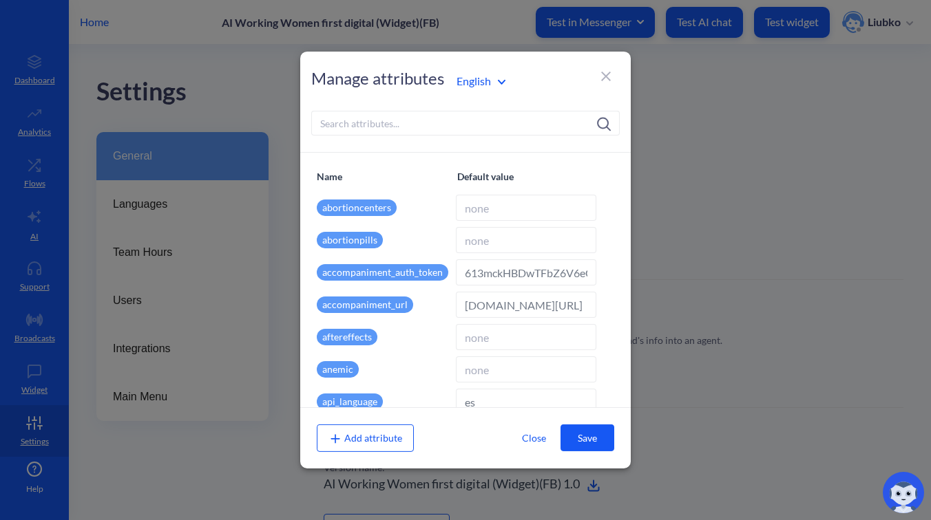
type input "en"
type input "English"
type input "https://wa.me/18332212559?text=start"
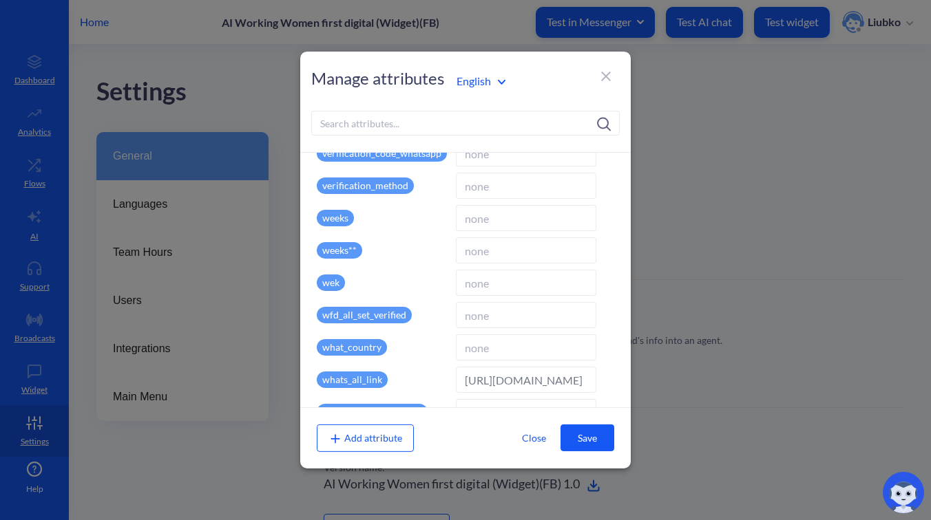
scroll to position [3622, 0]
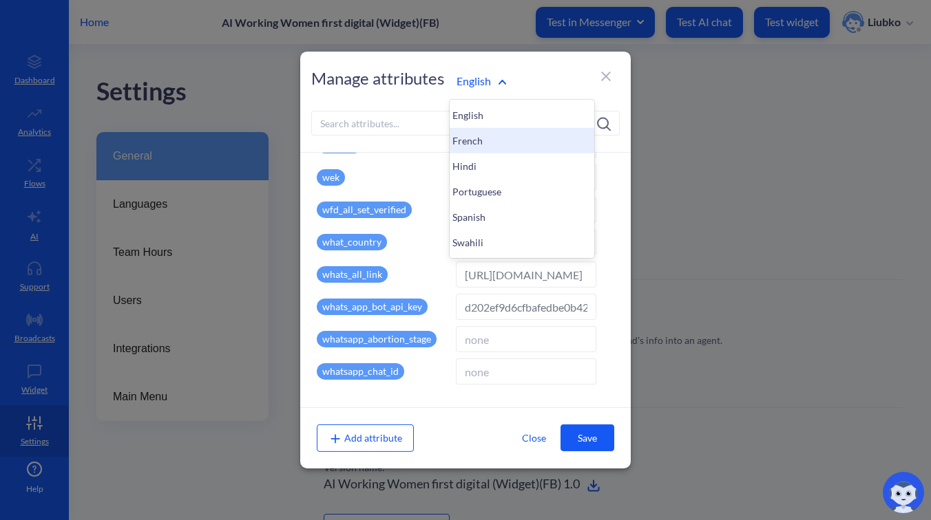
click at [476, 140] on div "French" at bounding box center [522, 140] width 145 height 25
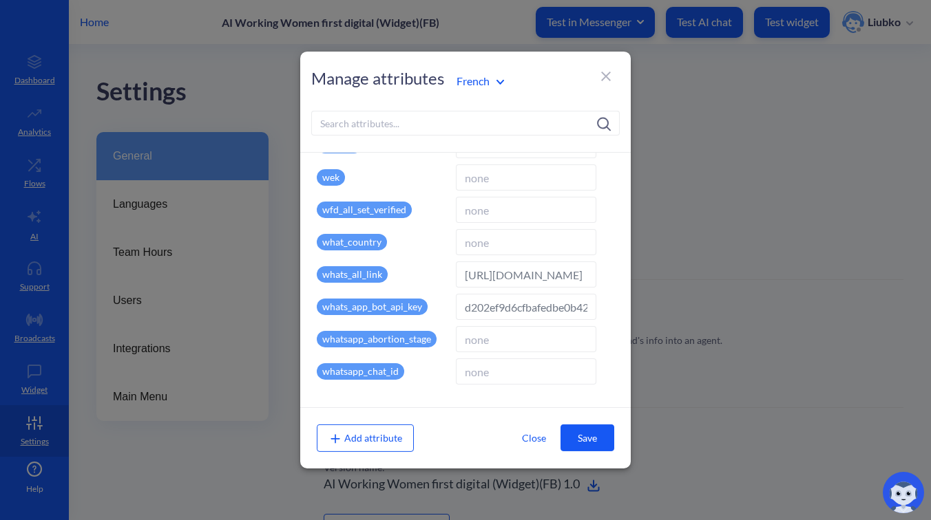
type input "fr"
type input "French"
type input "https://wa.me/18332212559?text=commencer"
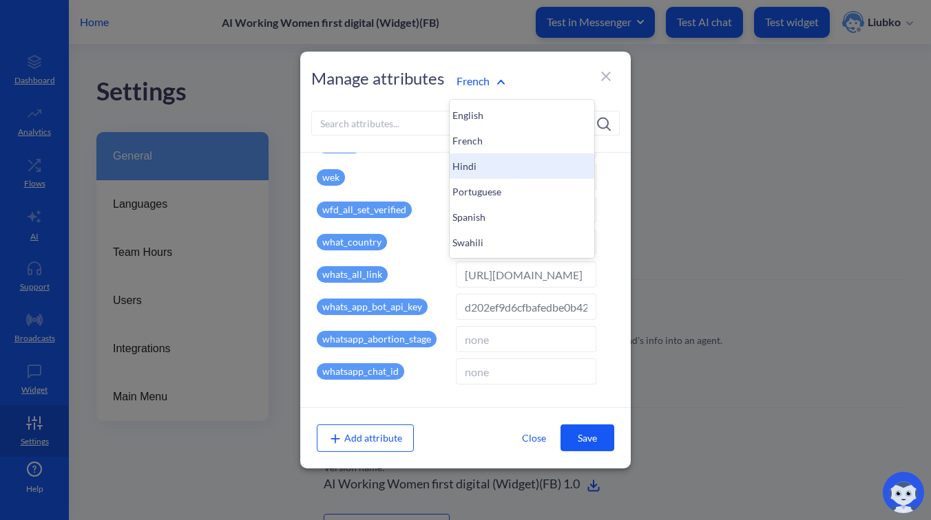
click at [478, 169] on div "Hindi" at bounding box center [522, 166] width 145 height 25
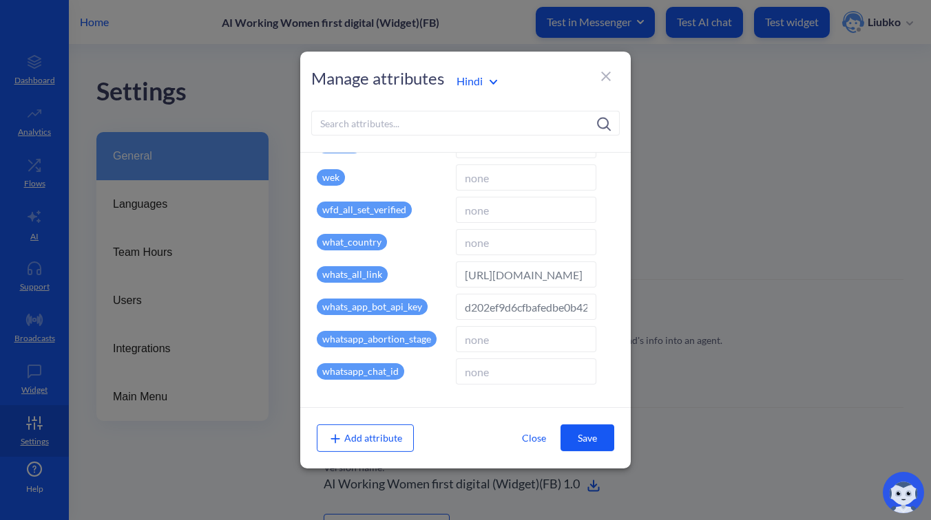
type input "hi"
type input "Hindi"
type input "https://wa.me/18332212559?text=%E0%A4%B8%E0%A5%8D%E0%A4%9F%E0%A4%BE%E0%A4%B0%E0…"
click at [467, 188] on div "Portuguese" at bounding box center [522, 191] width 145 height 25
type input "pr"
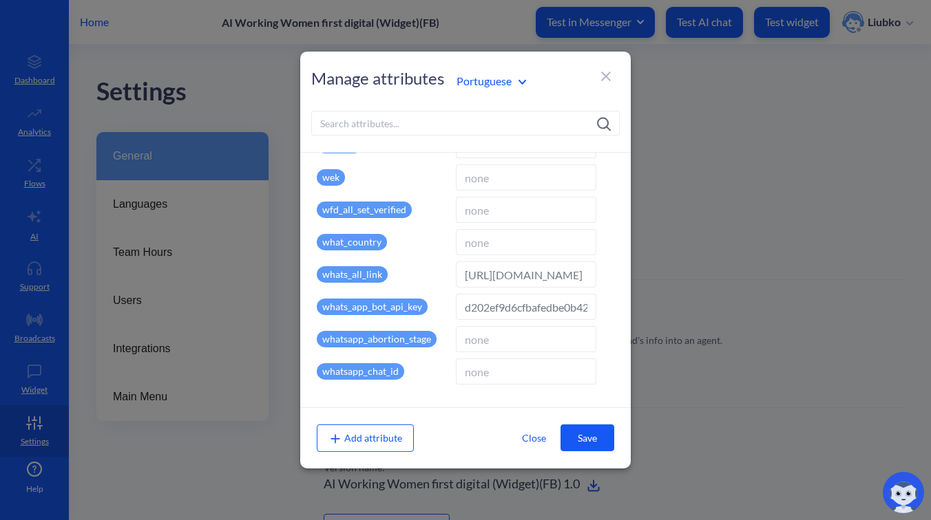
type input "Portuguese"
type input "https://wa.me/18332212559?text=come%C3%A7ar"
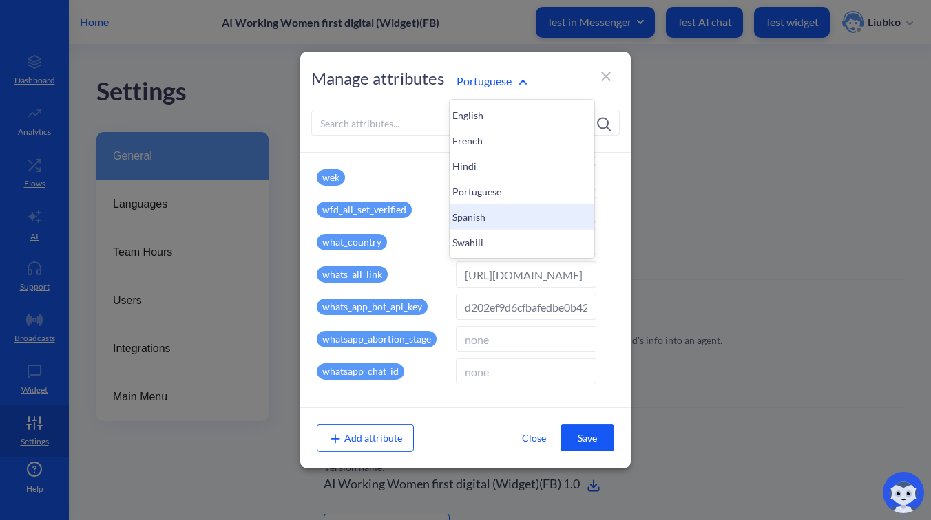
click at [478, 210] on div "Spanish" at bounding box center [522, 216] width 145 height 25
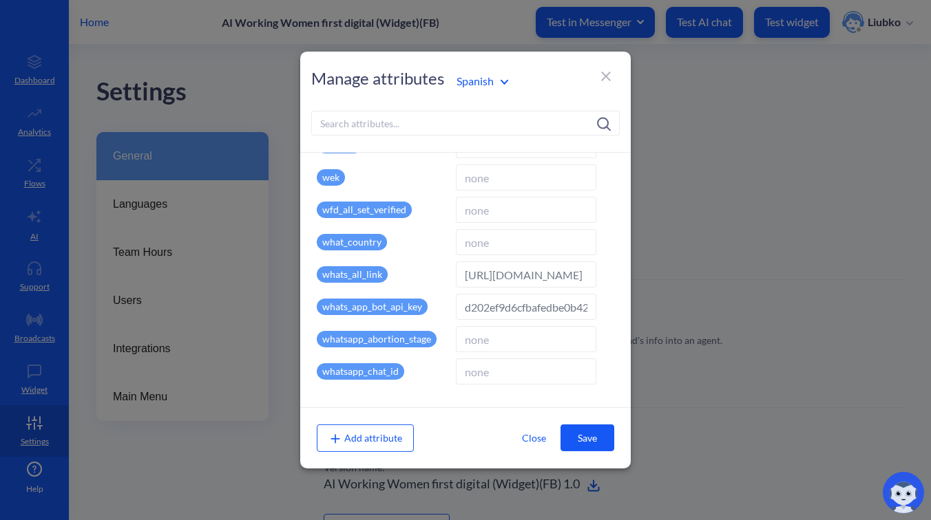
type input "es"
type input "Spanish"
type input "https://wa.me/18332212559?text=comenzar"
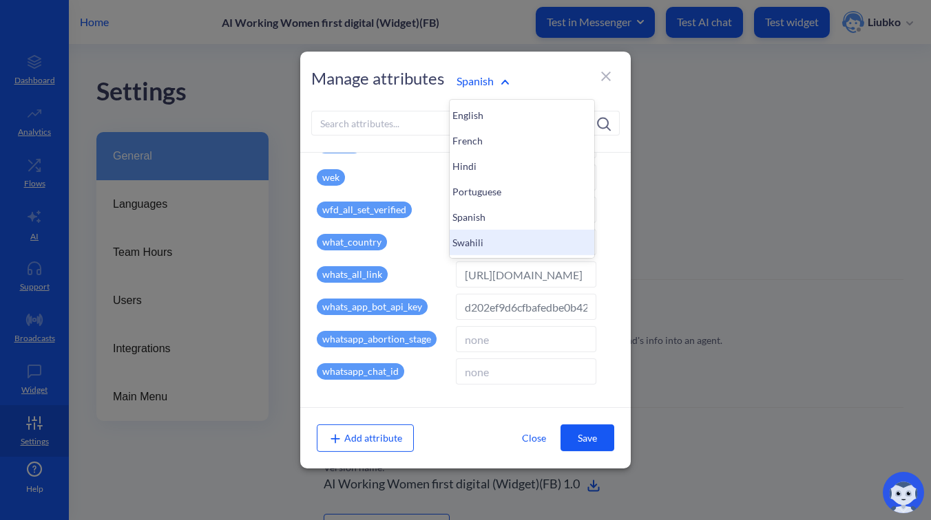
click at [478, 244] on div "Swahili" at bounding box center [522, 242] width 145 height 25
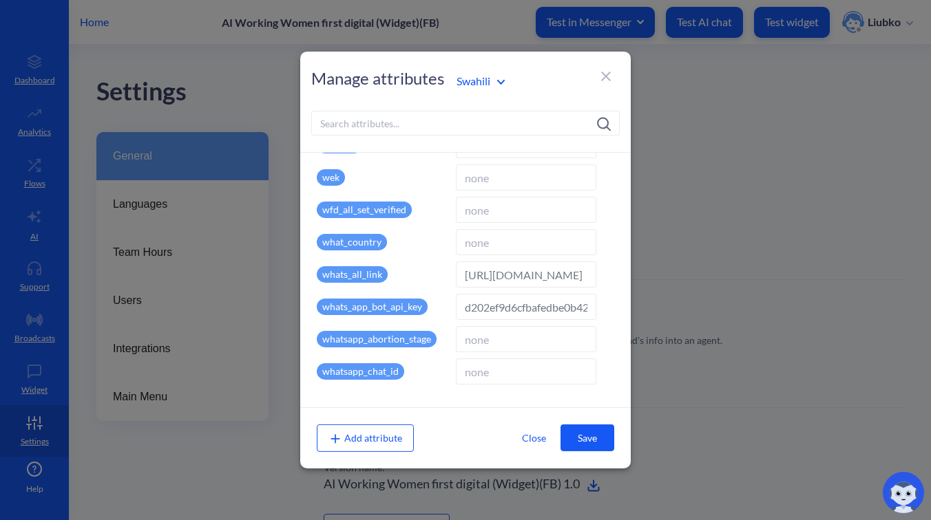
type input "sw"
type input "Swahili"
click at [563, 275] on input "https://wa.me/14154498355?text=anza" at bounding box center [526, 275] width 140 height 26
paste input "8332212559"
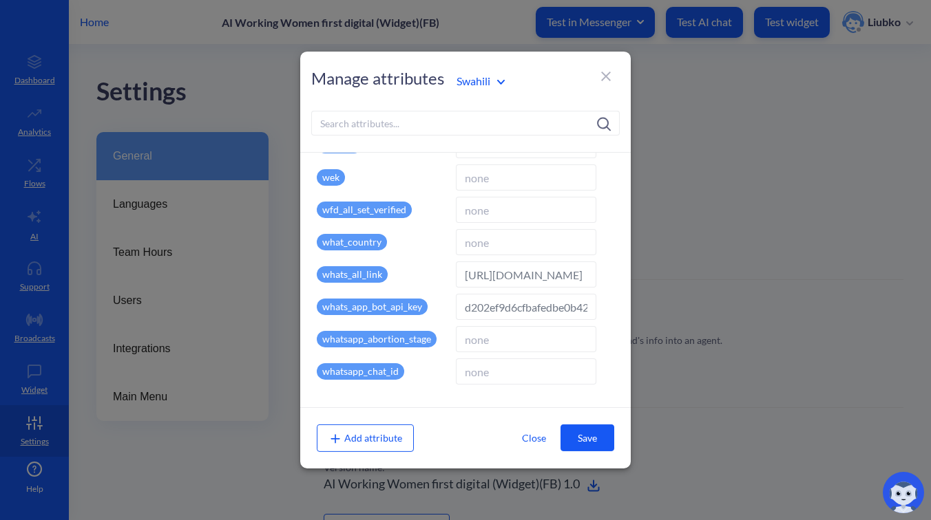
scroll to position [0, 25]
type input "https://wa.me/18332212559?text=anza"
click at [580, 432] on button "Save" at bounding box center [587, 438] width 54 height 27
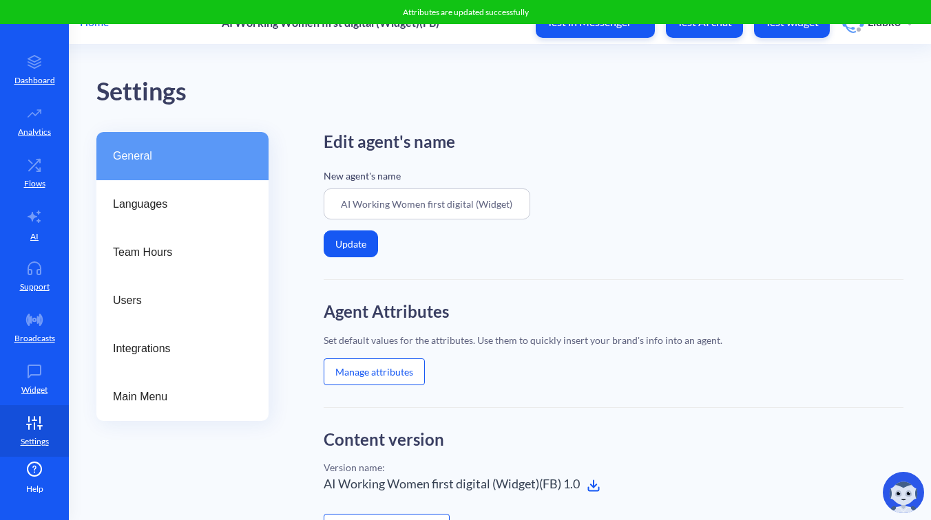
click at [631, 263] on div "Edit agent's name New agent's name AI Working Women first digital (Widget)(FB) …" at bounding box center [614, 206] width 580 height 148
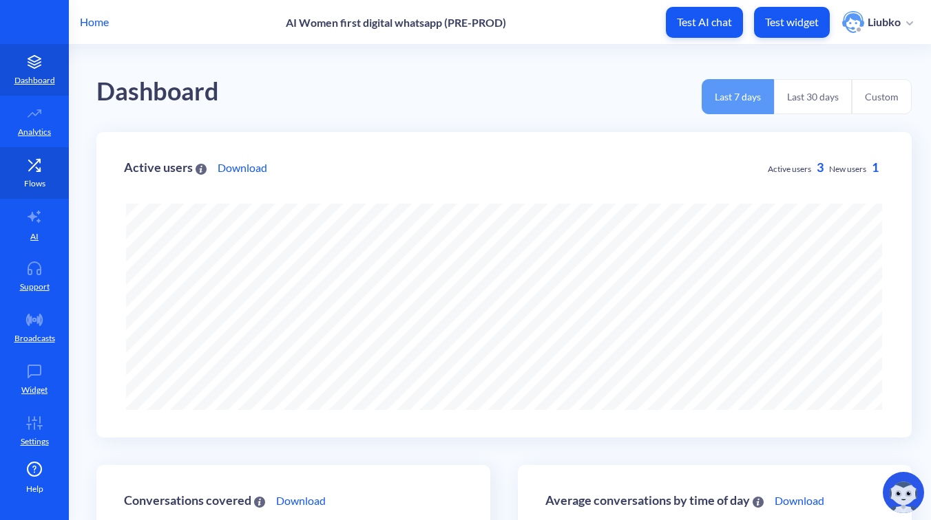
click at [30, 169] on icon at bounding box center [35, 165] width 28 height 14
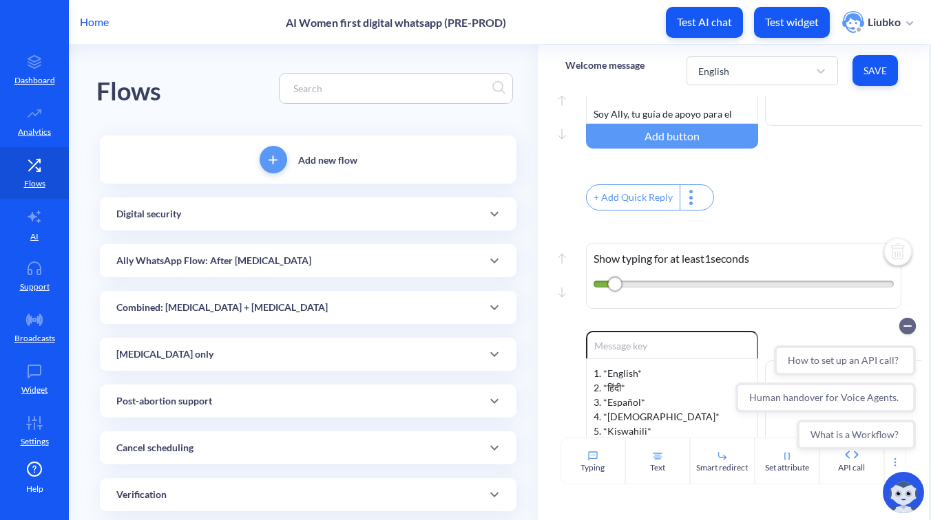
scroll to position [461, 0]
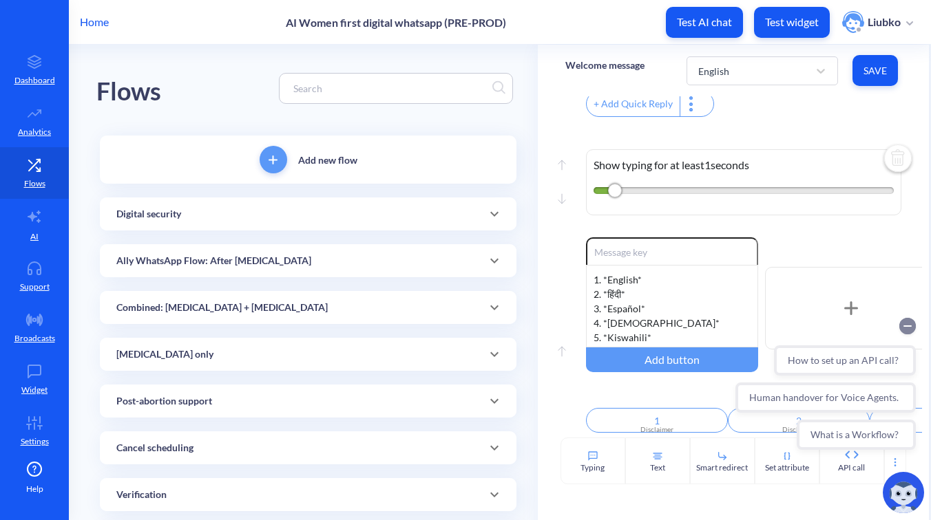
click at [911, 324] on circle "Collapse conversation starters" at bounding box center [907, 326] width 17 height 17
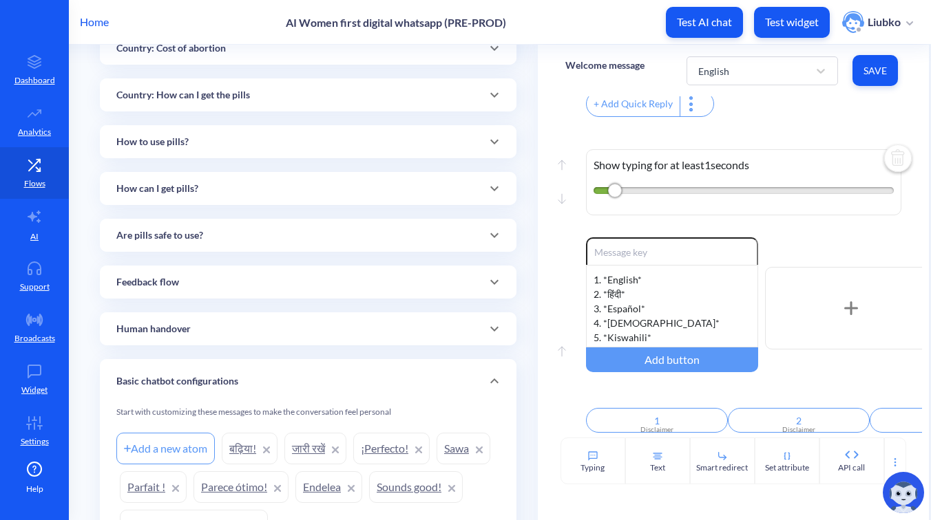
scroll to position [896, 0]
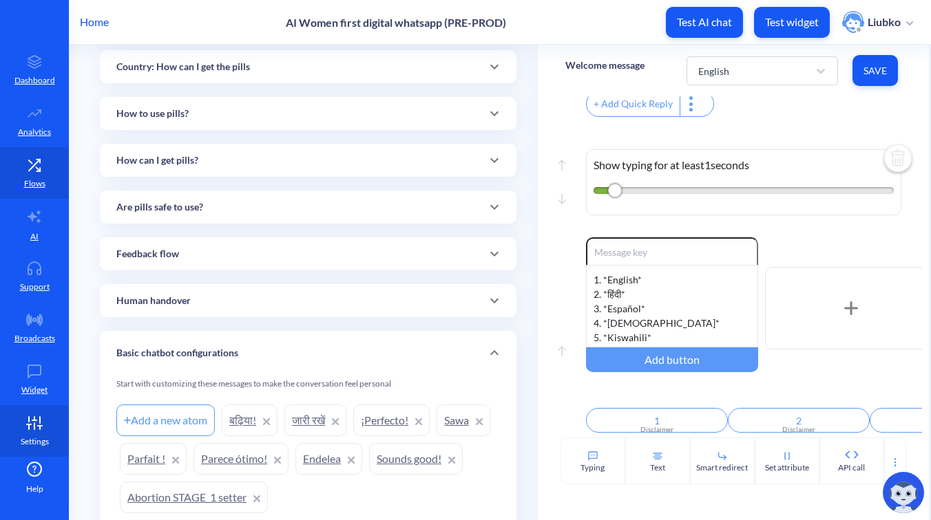
click at [21, 429] on icon at bounding box center [35, 423] width 28 height 14
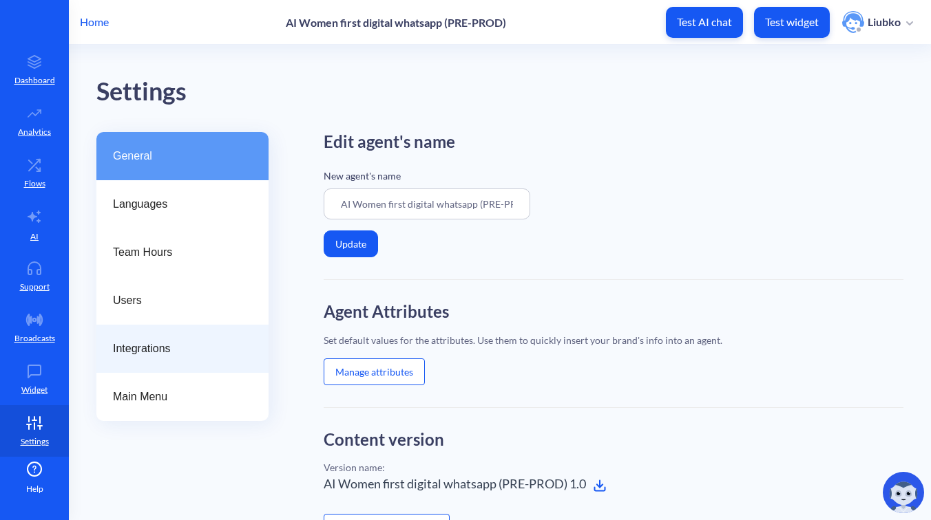
click at [178, 339] on div "Integrations" at bounding box center [182, 349] width 172 height 48
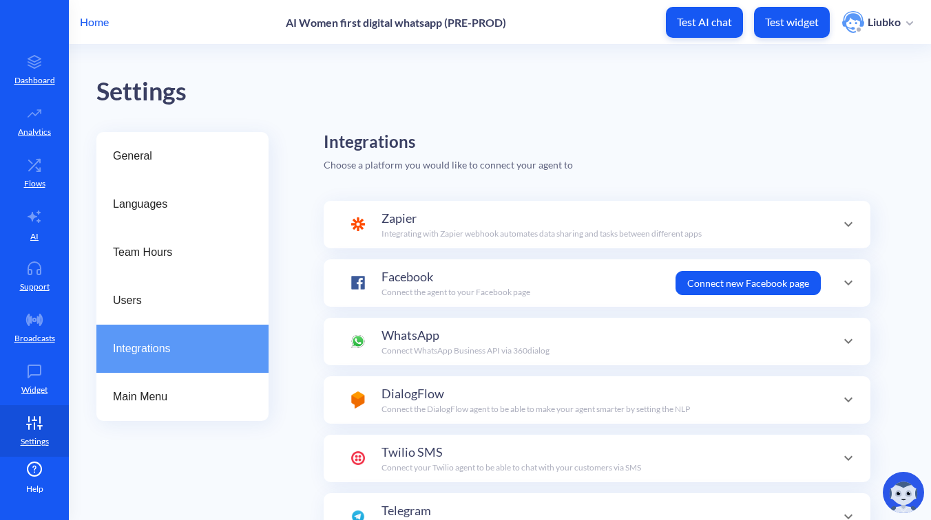
scroll to position [48, 0]
click at [553, 336] on div "WhatsApp Connect WhatsApp Business API via 360dialog" at bounding box center [597, 341] width 492 height 31
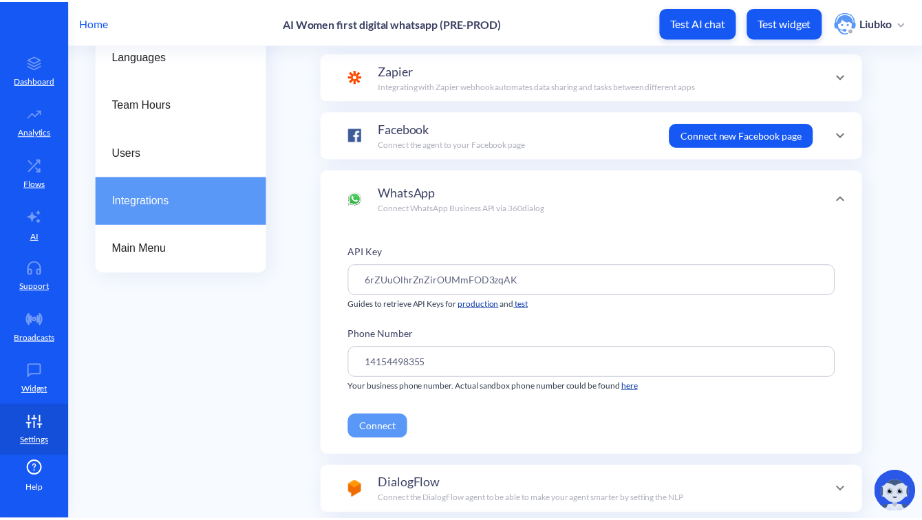
scroll to position [156, 0]
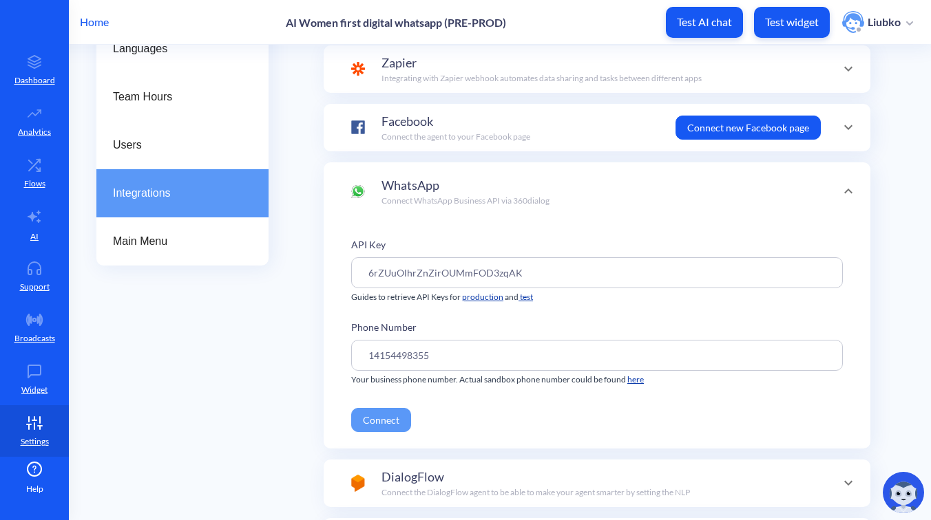
drag, startPoint x: 540, startPoint y: 270, endPoint x: 364, endPoint y: 263, distance: 175.7
click at [364, 263] on input "6rZUuOlhrZnZirOUMmFOD3zqAK" at bounding box center [597, 272] width 492 height 31
click at [97, 27] on p "Home" at bounding box center [94, 22] width 29 height 17
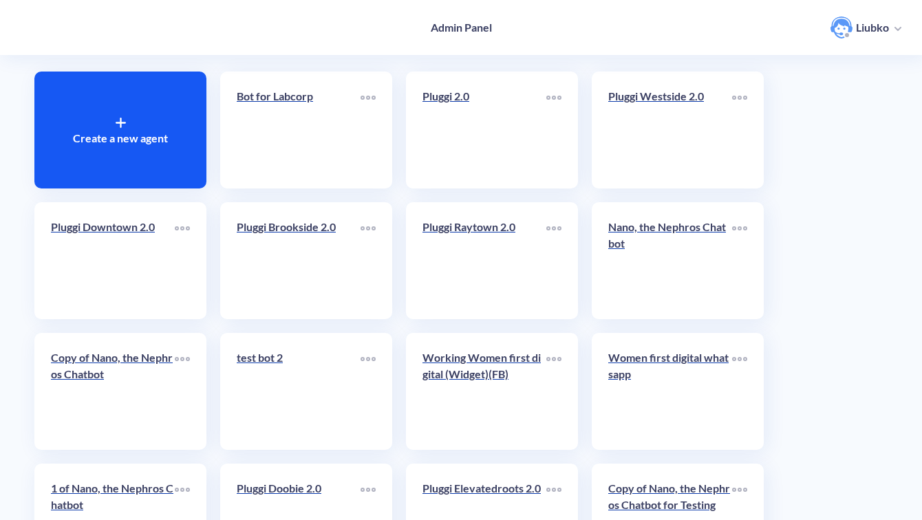
scroll to position [83, 0]
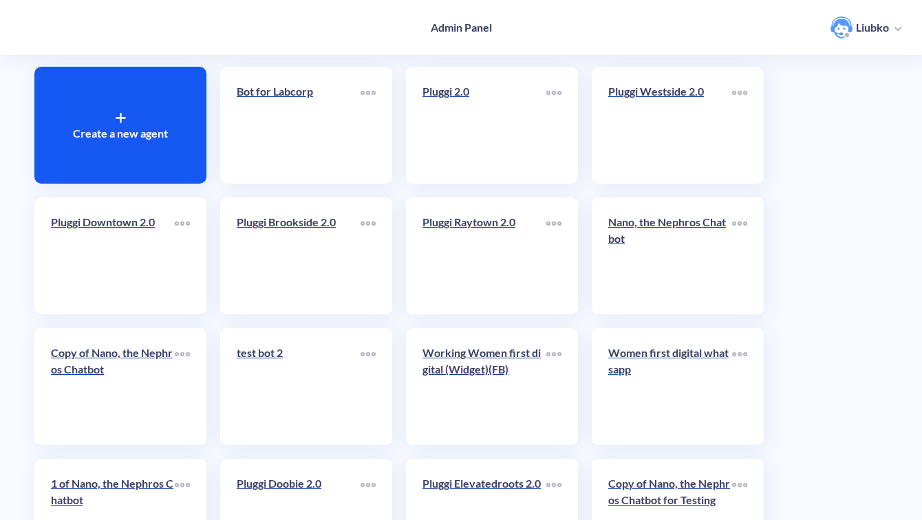
click at [688, 362] on p "Women first digital whatsapp" at bounding box center [671, 361] width 124 height 33
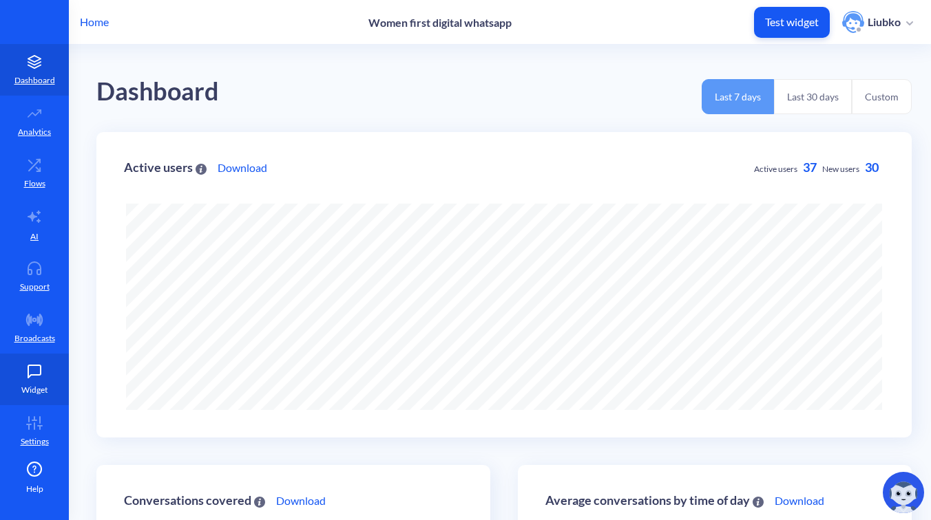
scroll to position [520, 931]
click at [40, 428] on icon at bounding box center [40, 427] width 0 height 3
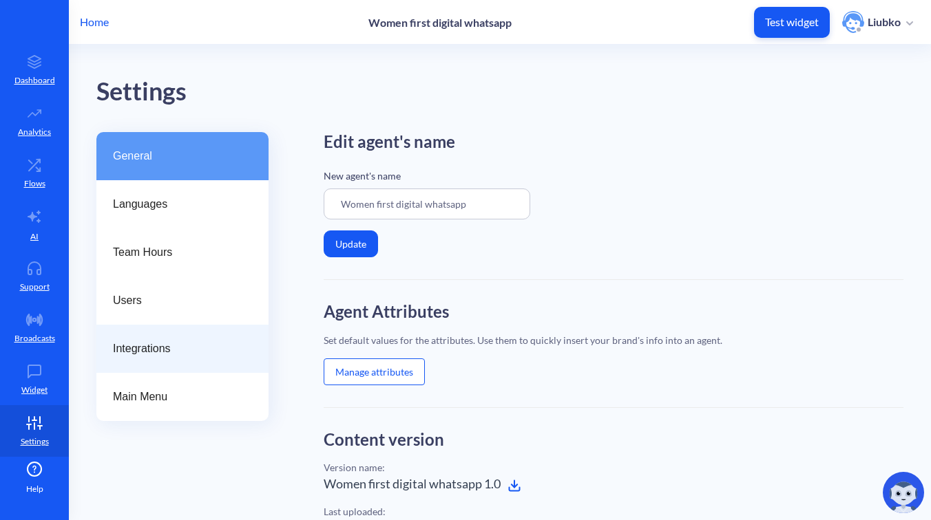
click at [173, 331] on div "Integrations" at bounding box center [182, 349] width 172 height 48
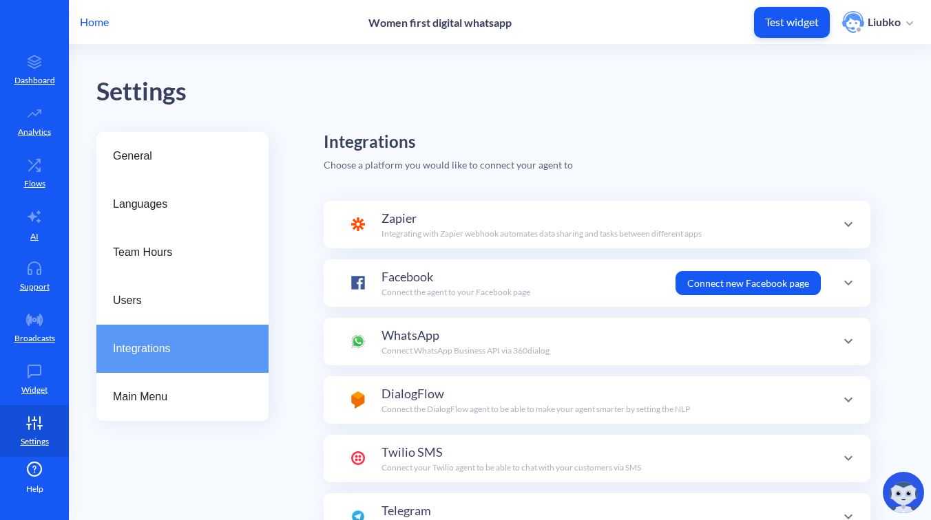
scroll to position [48, 0]
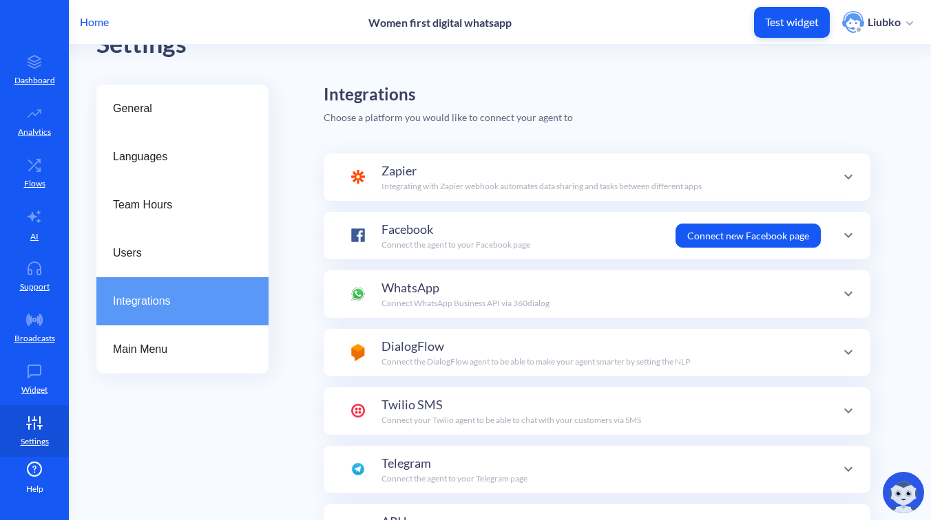
click at [601, 288] on div "WhatsApp Connect WhatsApp Business API via 360dialog" at bounding box center [597, 294] width 492 height 31
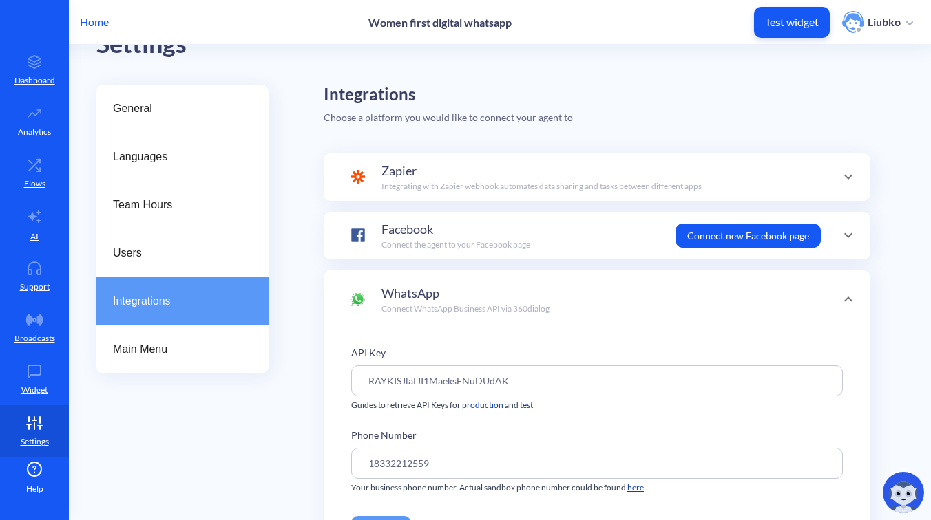
scroll to position [0, 0]
drag, startPoint x: 527, startPoint y: 379, endPoint x: 326, endPoint y: 375, distance: 201.0
click at [326, 375] on div "API Key RAYKISJlafJI1MaeksENuDUdAK Guides to retrieve API Keys for production a…" at bounding box center [597, 443] width 547 height 228
paste input "6rZUuOlhrZnZirOUMmFOD3zq"
type input "RAYKISJlafJI1MaeksENuDUdAK"
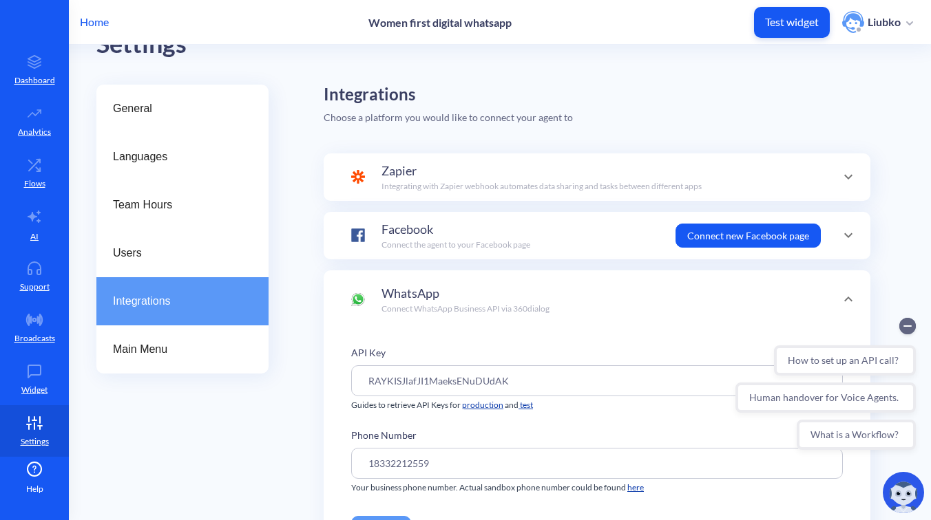
click at [392, 467] on input "18332212559" at bounding box center [597, 463] width 492 height 31
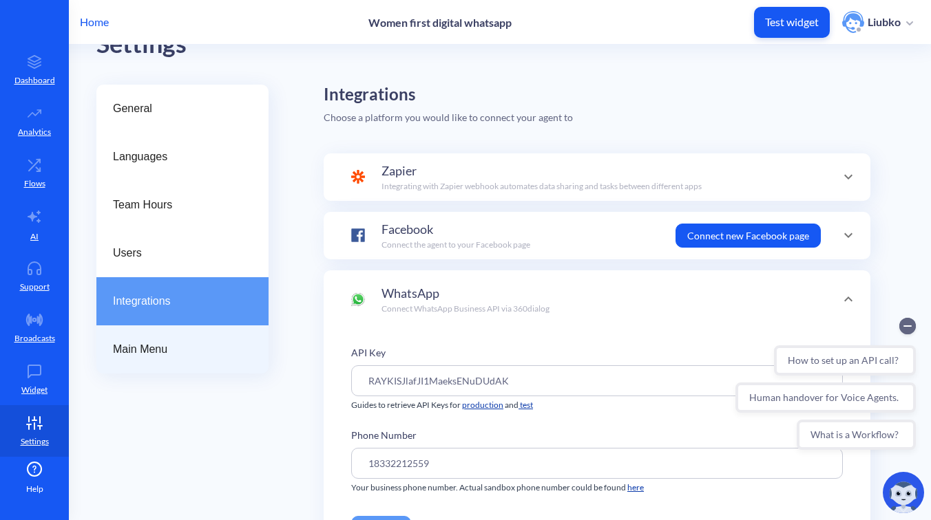
click at [207, 336] on div "Main Menu" at bounding box center [182, 350] width 172 height 48
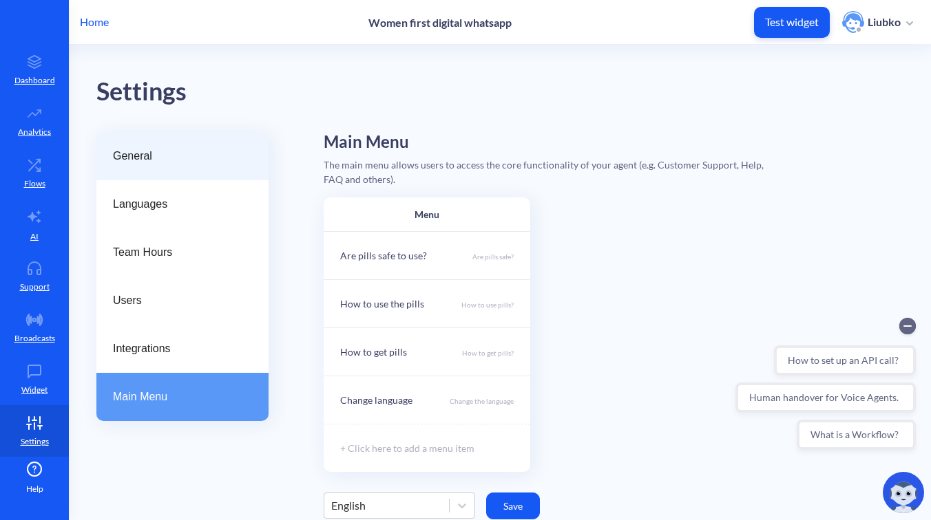
click at [218, 160] on span "General" at bounding box center [177, 156] width 128 height 17
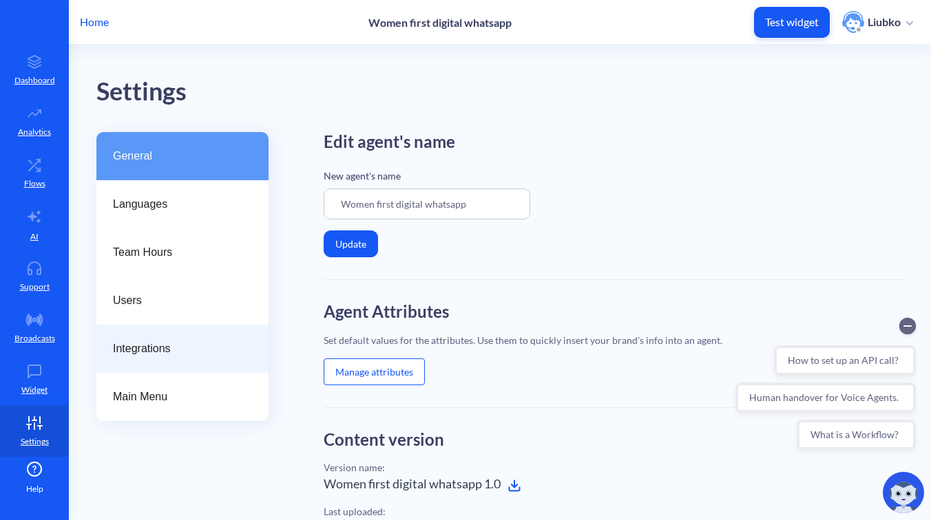
click at [166, 333] on div "Integrations" at bounding box center [182, 349] width 172 height 48
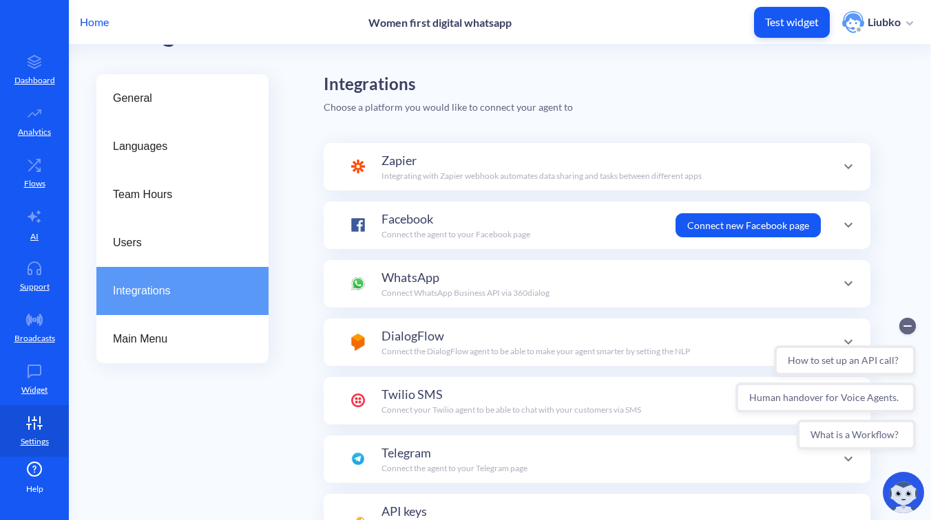
scroll to position [160, 0]
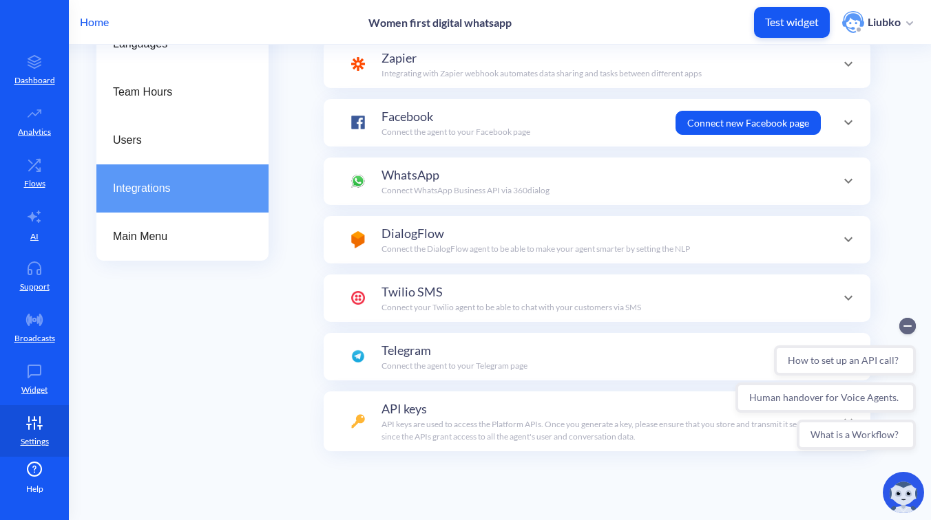
click at [529, 415] on div "API keys API keys are used to access the Platform APIs. Once you generate a key…" at bounding box center [600, 421] width 439 height 43
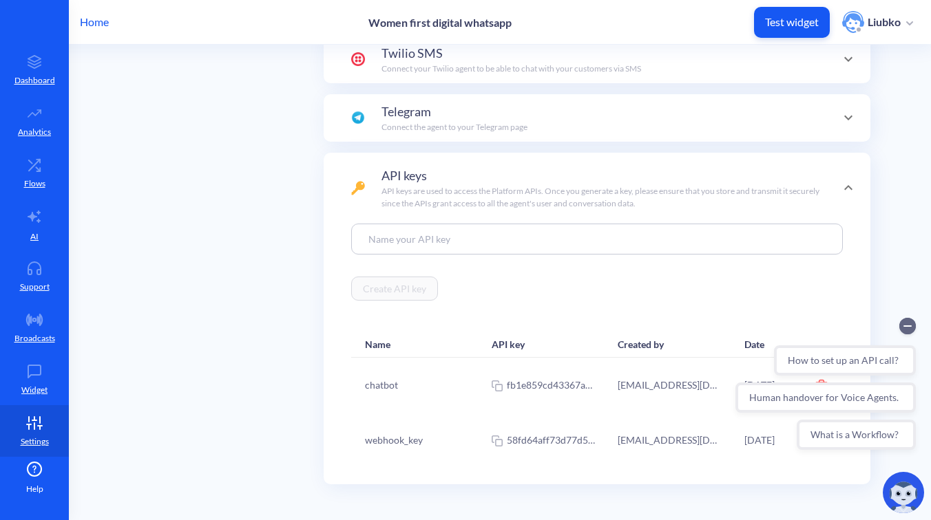
scroll to position [400, 0]
click at [912, 324] on circle "Collapse conversation starters" at bounding box center [907, 326] width 17 height 17
click at [907, 210] on div "General Languages Team Hours Users Integrations Main Menu Integrations Choose a…" at bounding box center [513, 142] width 834 height 821
click at [242, 202] on div "General Languages Team Hours Users Integrations Main Menu" at bounding box center [182, 142] width 172 height 821
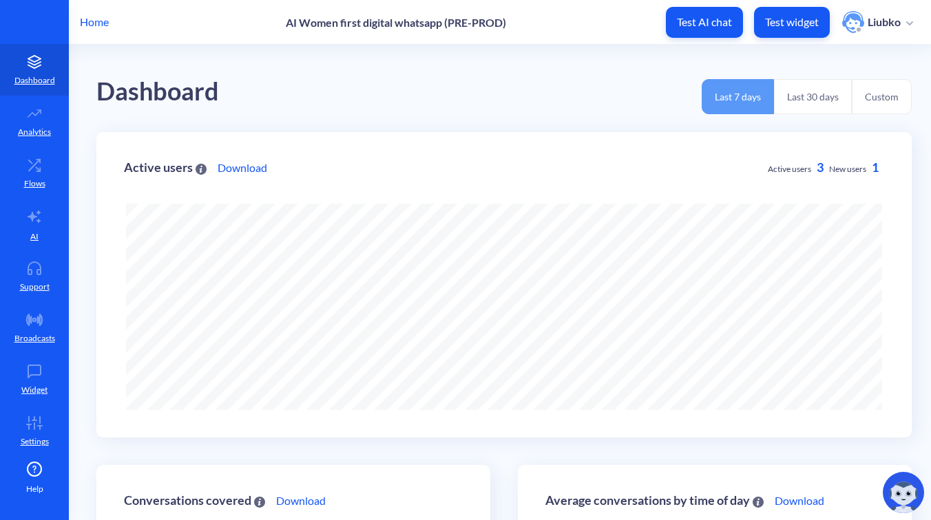
scroll to position [520, 931]
click at [101, 20] on p "Home" at bounding box center [94, 22] width 29 height 17
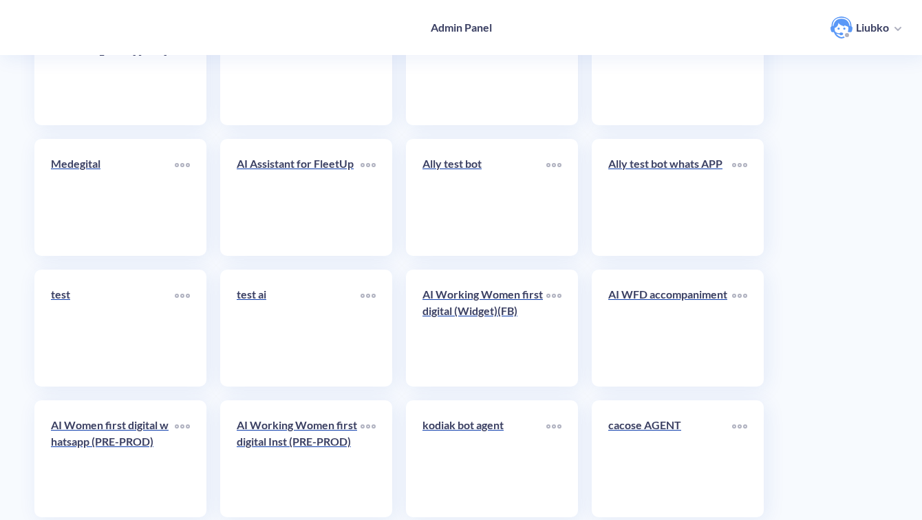
scroll to position [4882, 0]
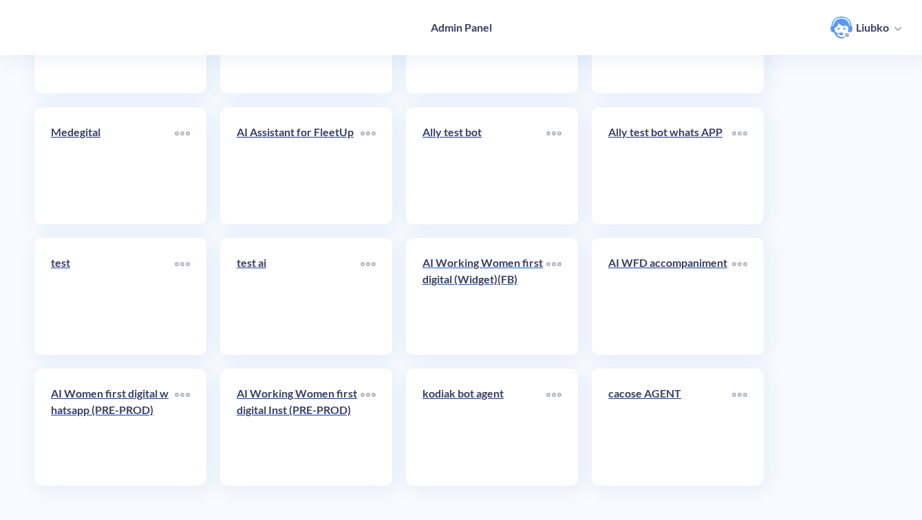
click at [502, 308] on link "AI Working Women first digital (Widget)(FB)" at bounding box center [485, 297] width 124 height 84
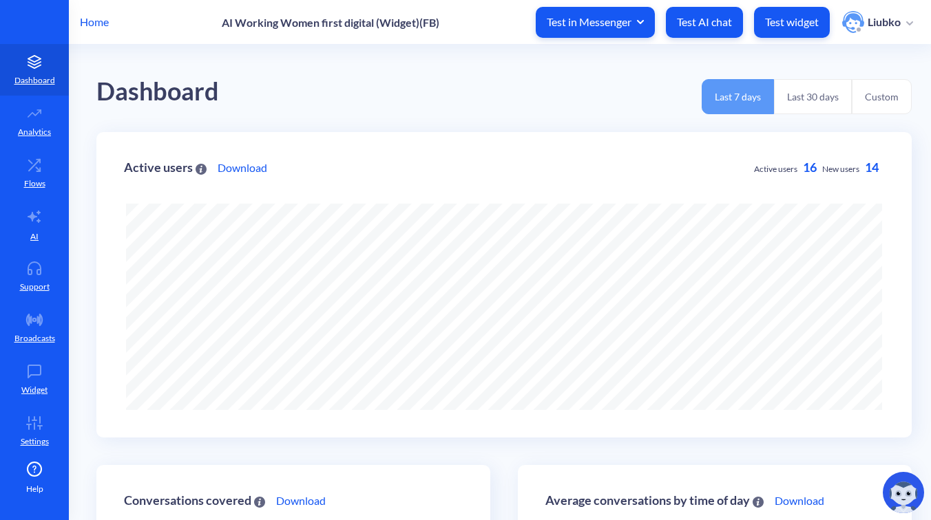
scroll to position [520, 931]
click at [46, 165] on link "Flows" at bounding box center [34, 173] width 69 height 52
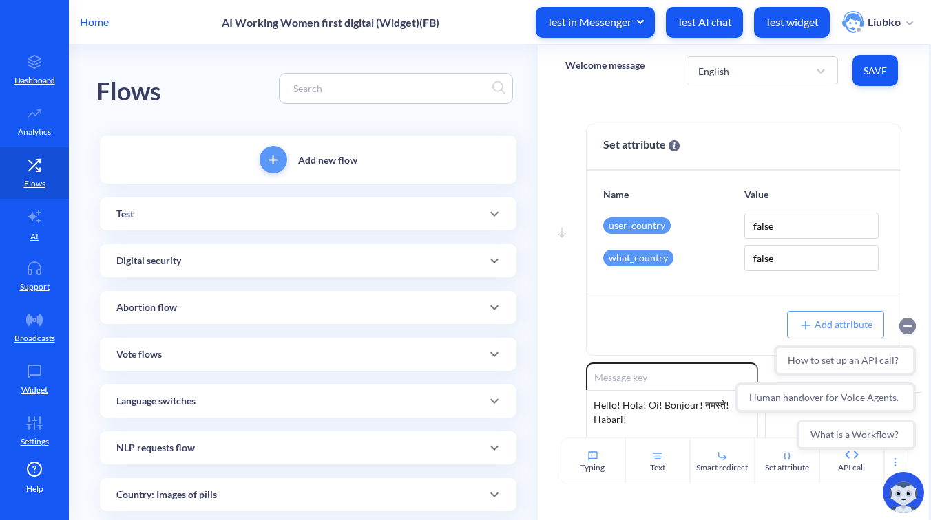
click at [912, 327] on circle "Collapse conversation starters" at bounding box center [907, 326] width 17 height 17
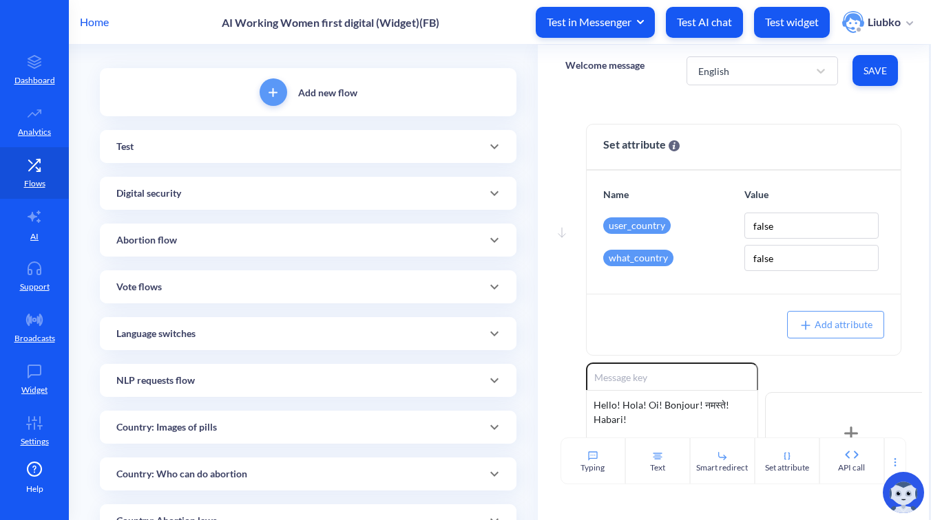
scroll to position [77, 0]
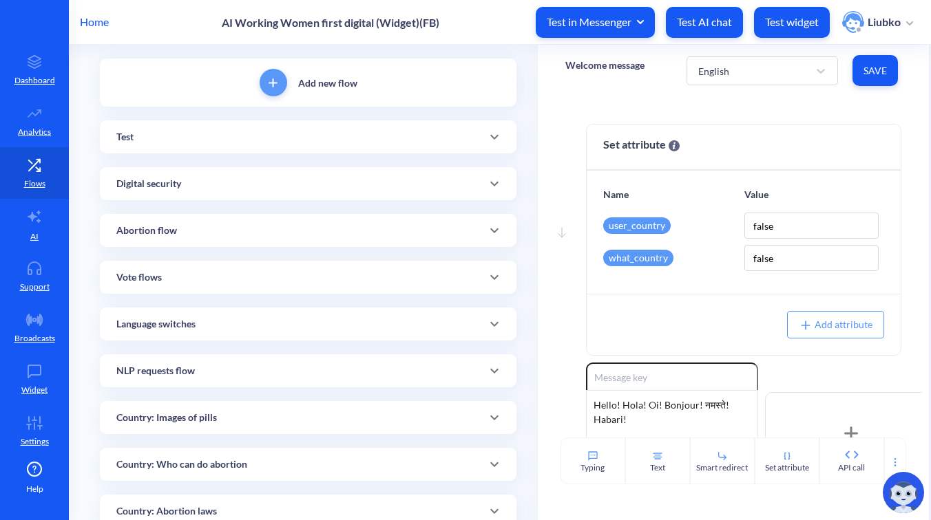
click at [351, 242] on div "Abortion flow" at bounding box center [308, 230] width 416 height 33
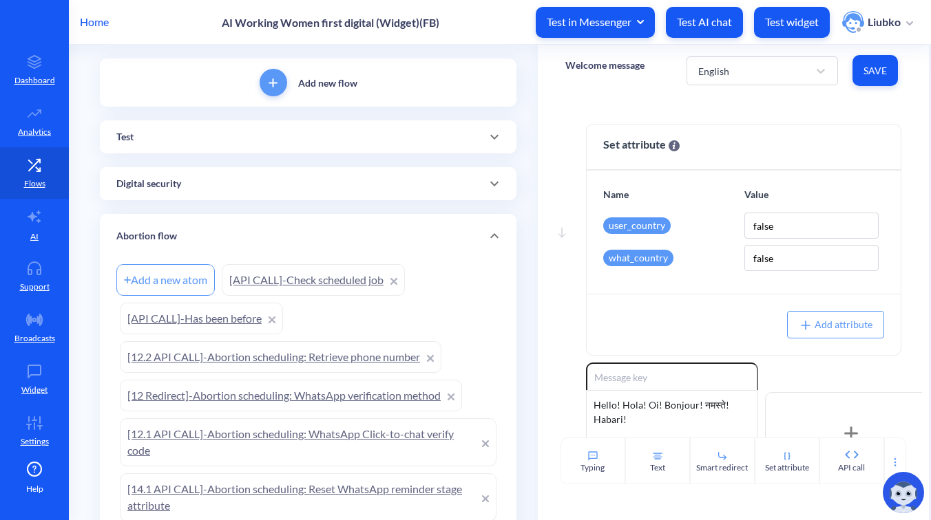
click at [308, 275] on link "[API CALL]-Check scheduled job" at bounding box center [313, 280] width 183 height 32
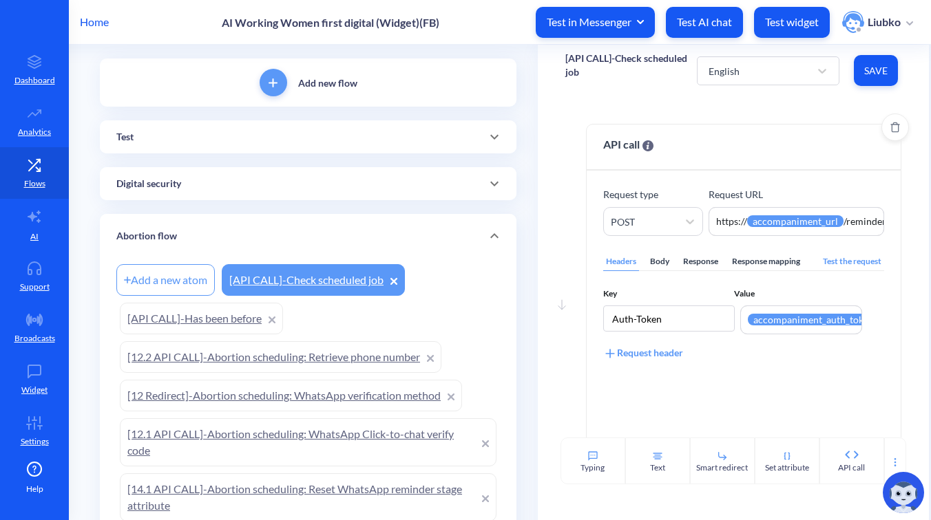
scroll to position [25, 0]
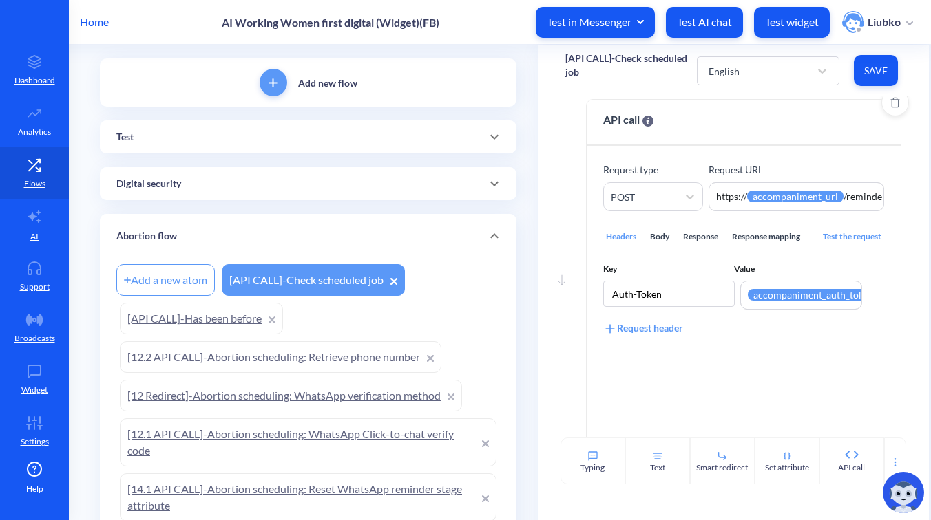
click at [653, 236] on div "Body" at bounding box center [659, 237] width 25 height 19
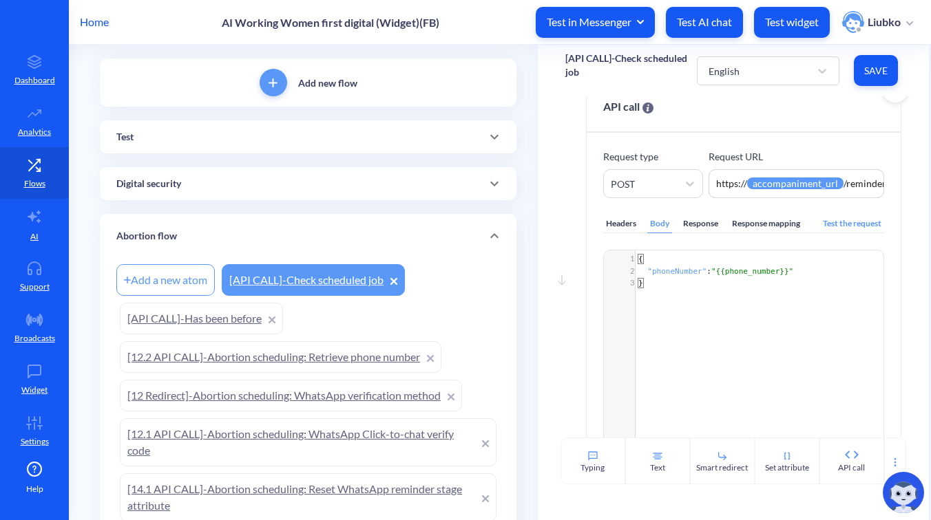
click at [699, 220] on div "Response" at bounding box center [700, 224] width 41 height 19
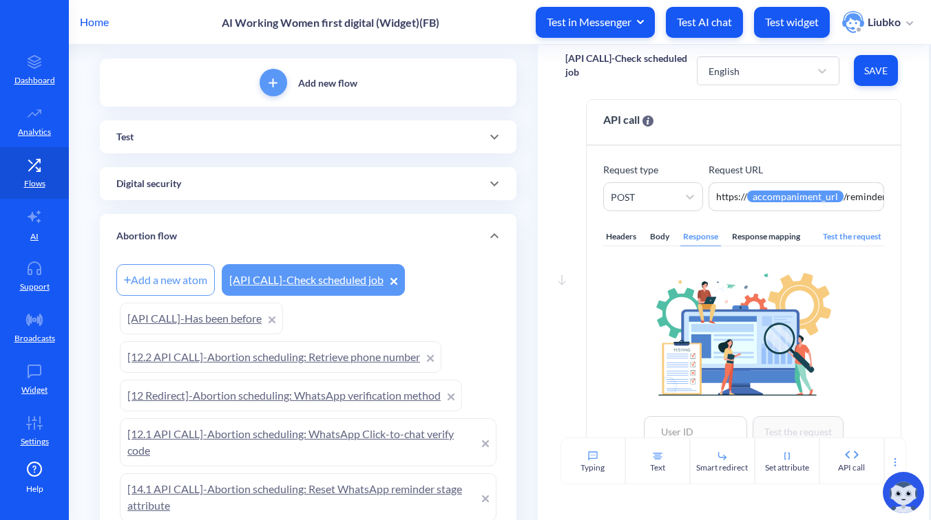
click at [242, 310] on link "[API CALL]-Has been before" at bounding box center [201, 319] width 163 height 32
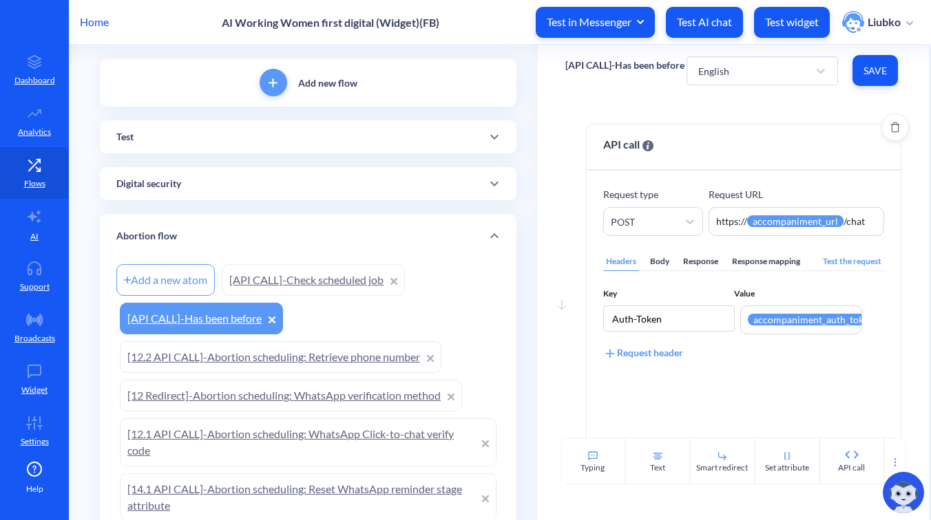
click at [659, 260] on div "Body" at bounding box center [659, 262] width 25 height 19
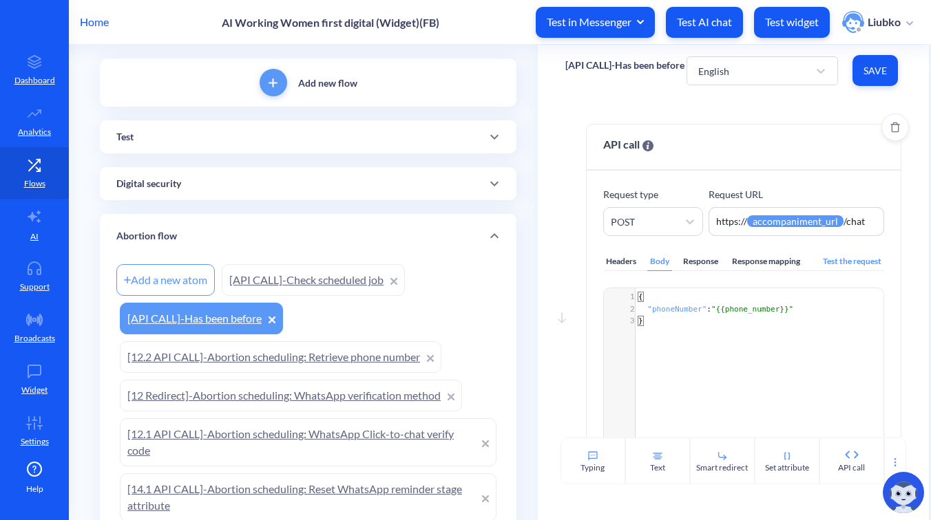
click at [701, 260] on div "Response" at bounding box center [700, 262] width 41 height 19
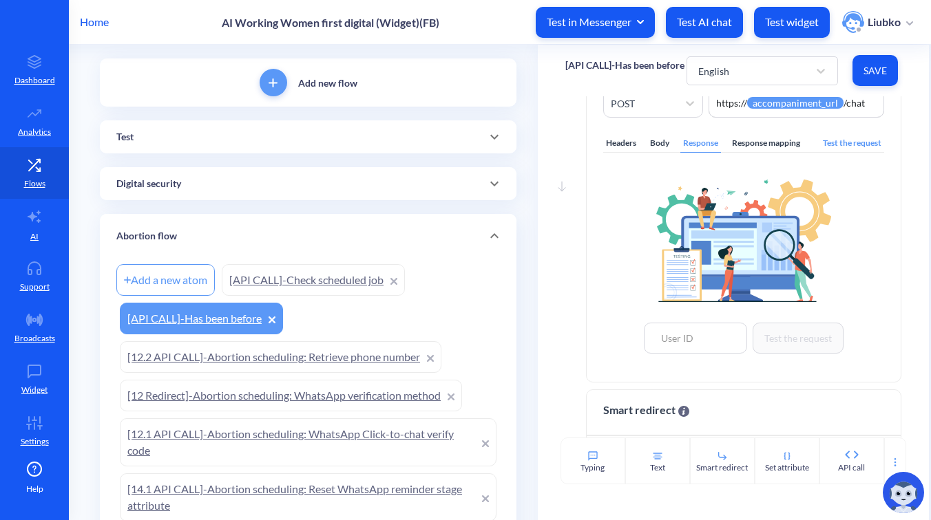
scroll to position [123, 0]
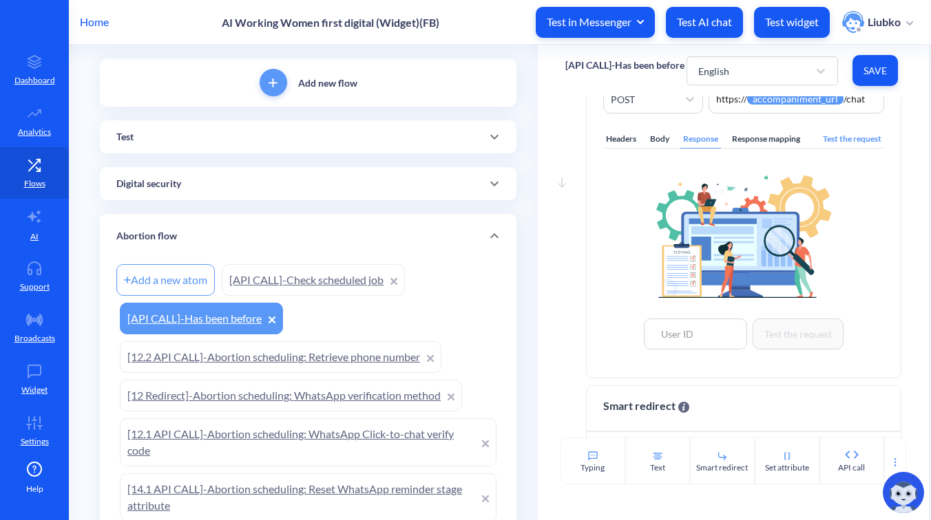
click at [299, 351] on link "[12.2 API CALL]-Abortion scheduling: Retrieve phone number" at bounding box center [280, 357] width 321 height 32
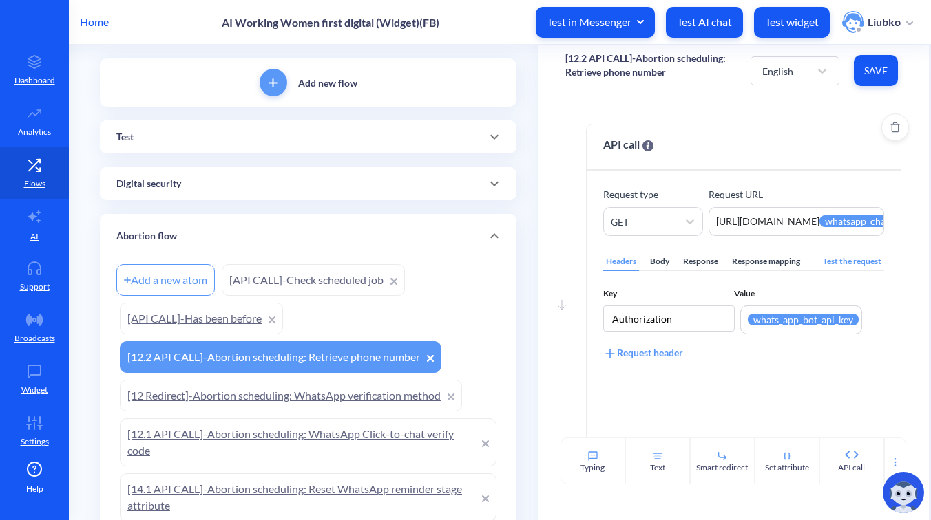
click at [658, 259] on div "Body" at bounding box center [659, 262] width 25 height 19
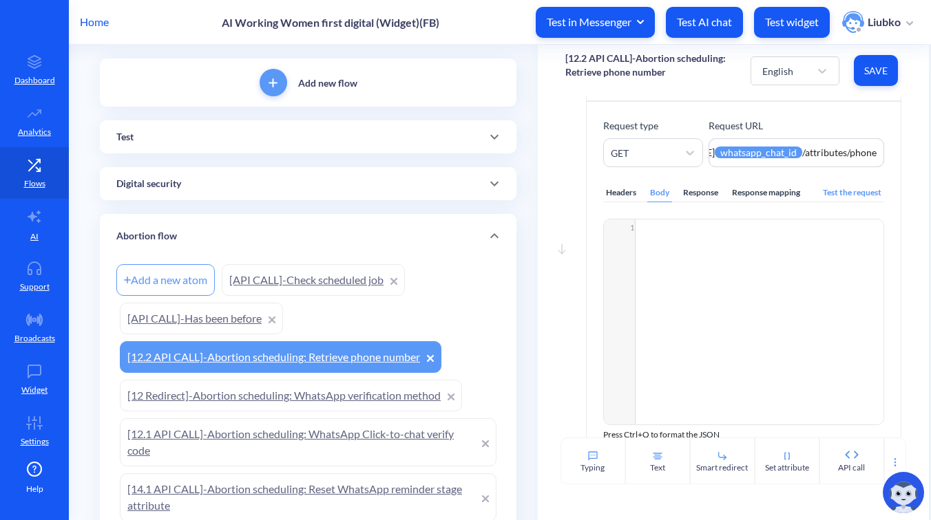
click at [312, 389] on link "[12 Redirect]-Abortion scheduling: WhatsApp verification method" at bounding box center [291, 396] width 342 height 32
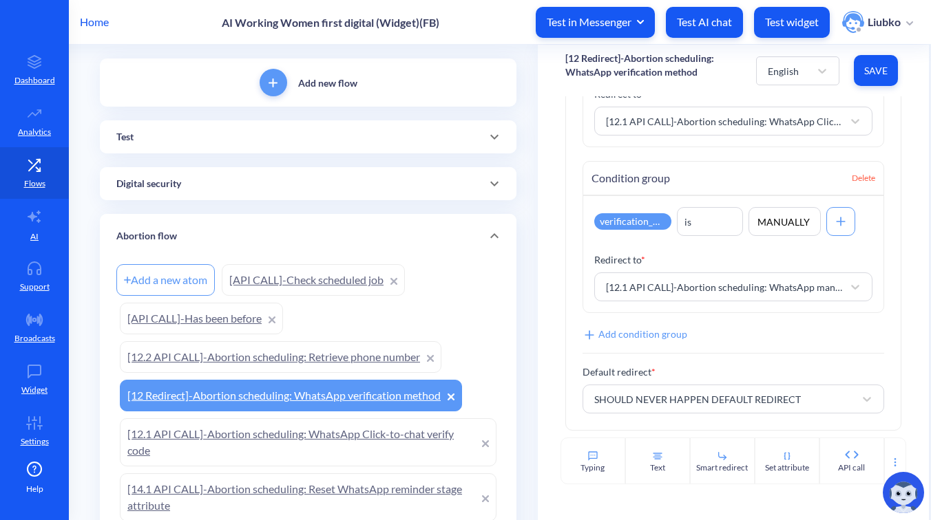
click at [314, 426] on link "[12.1 API CALL]-Abortion scheduling: WhatsApp Click-to-chat verify code" at bounding box center [308, 443] width 377 height 48
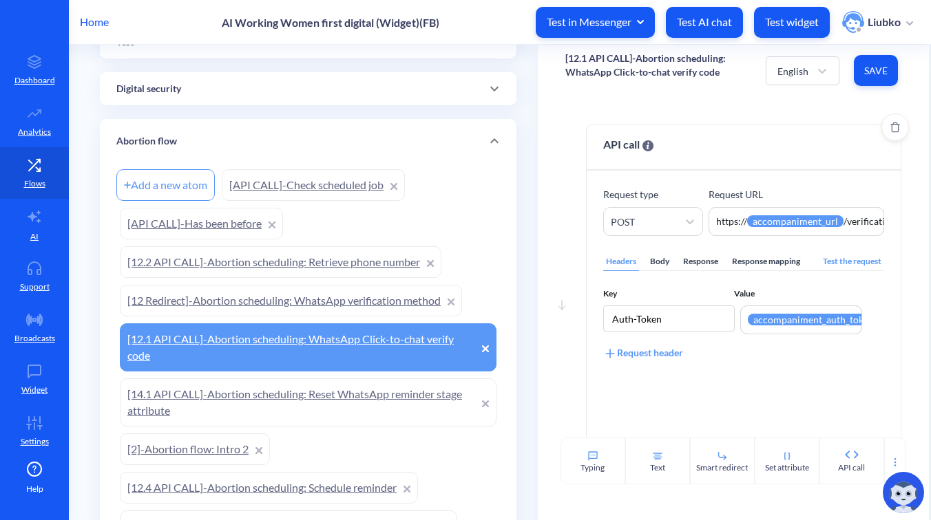
click at [659, 261] on div "Body" at bounding box center [659, 262] width 25 height 19
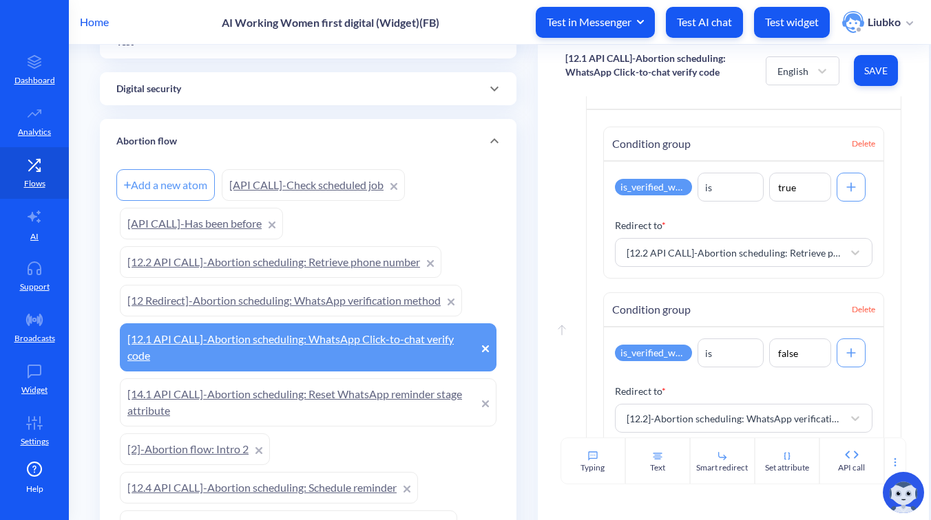
click at [357, 388] on link "[14.1 API CALL]-Abortion scheduling: Reset WhatsApp reminder stage attribute" at bounding box center [308, 403] width 377 height 48
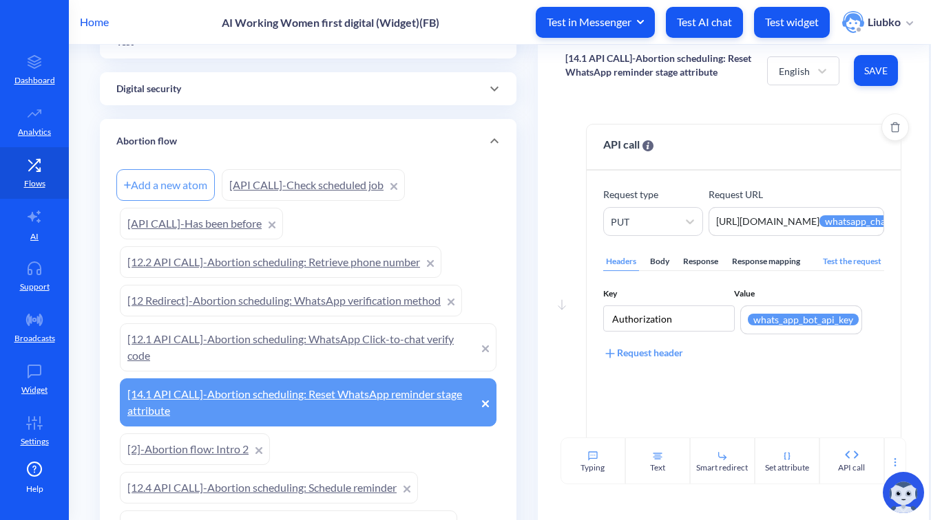
click at [657, 260] on div "Body" at bounding box center [659, 262] width 25 height 19
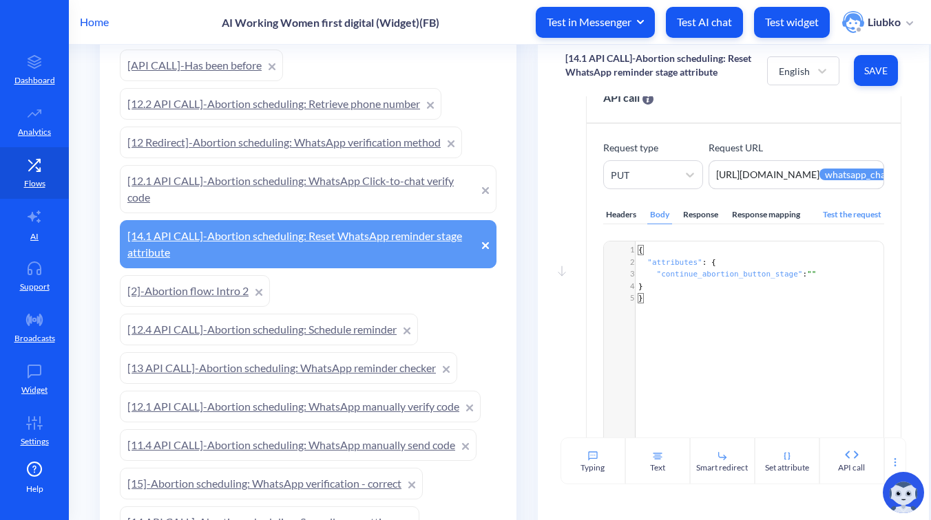
click at [211, 284] on link "[2]-Abortion flow: Intro 2" at bounding box center [195, 291] width 150 height 32
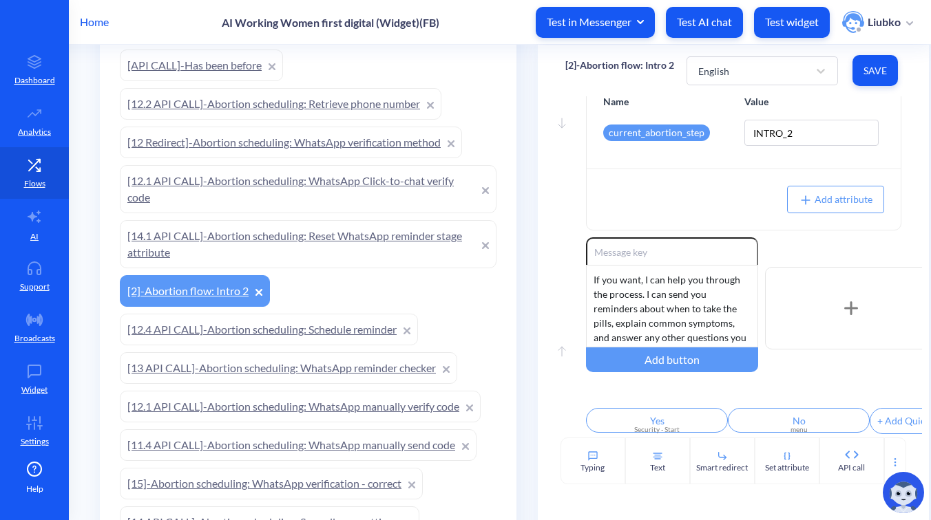
click at [316, 331] on link "[12.4 API CALL]-Abortion scheduling: Schedule reminder" at bounding box center [269, 330] width 298 height 32
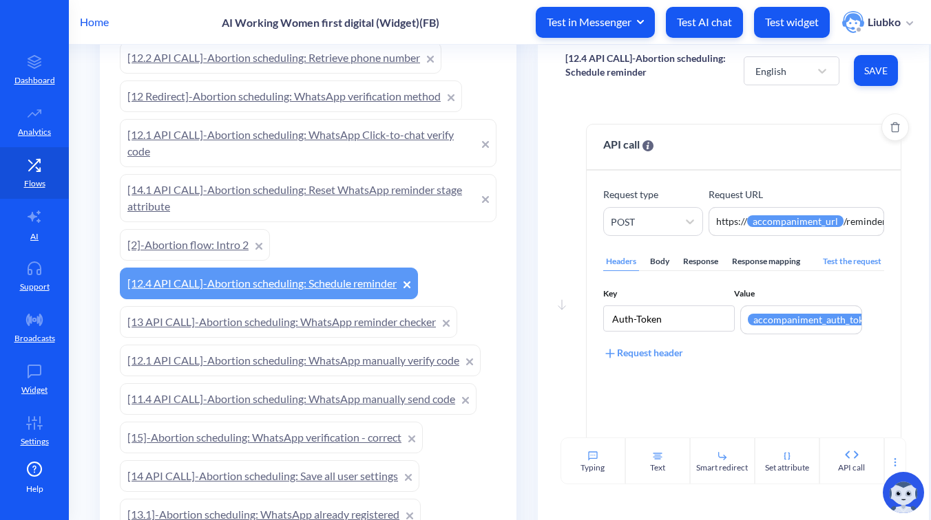
click at [663, 265] on div "Body" at bounding box center [659, 262] width 25 height 19
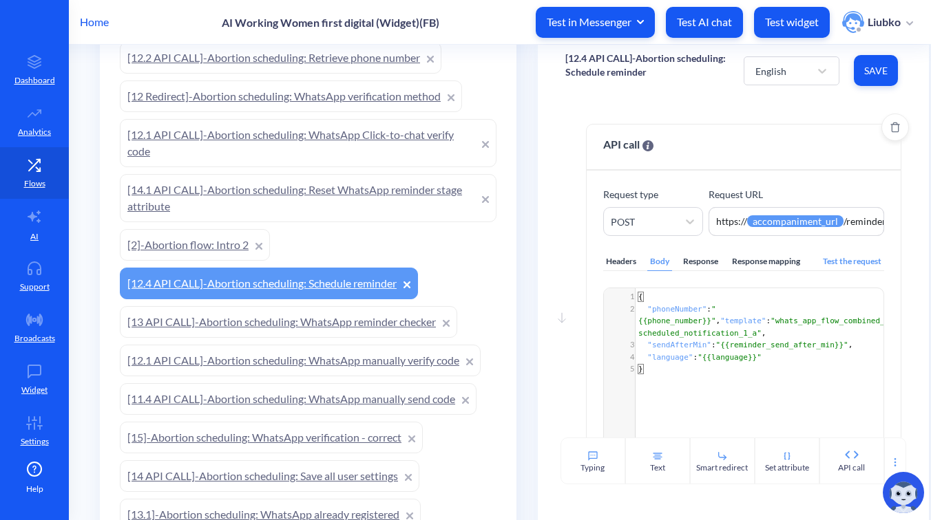
click at [710, 318] on span ""whats_app_flow_combined_scheduled_notification_1_a"" at bounding box center [761, 327] width 246 height 21
type textarea "whats_app_flow_combined_scheduled_notification_1_a"
click at [732, 321] on span ""whats_app_flow_combined_scheduled_notification_1_a"" at bounding box center [761, 327] width 246 height 21
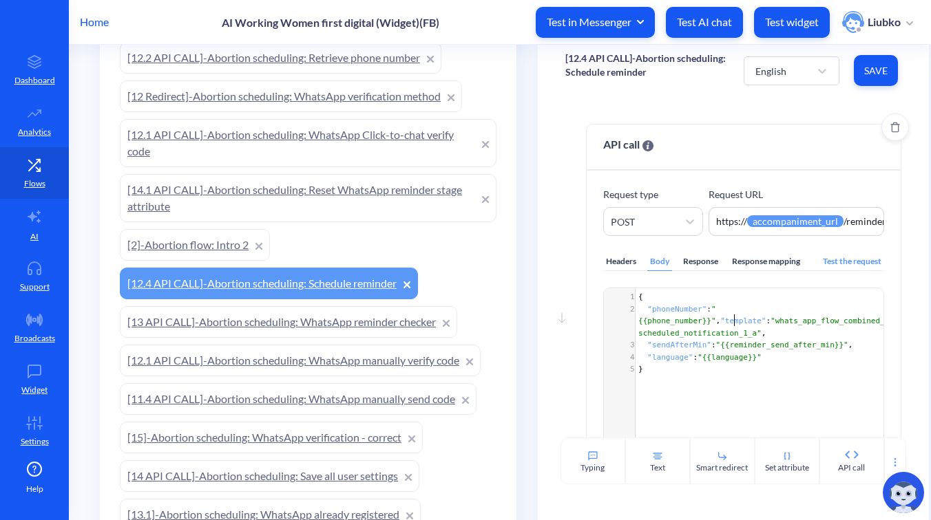
type textarea "whats_app_flow_combined_scheduled_notification_1_a"
click at [870, 74] on span "Save" at bounding box center [876, 71] width 22 height 14
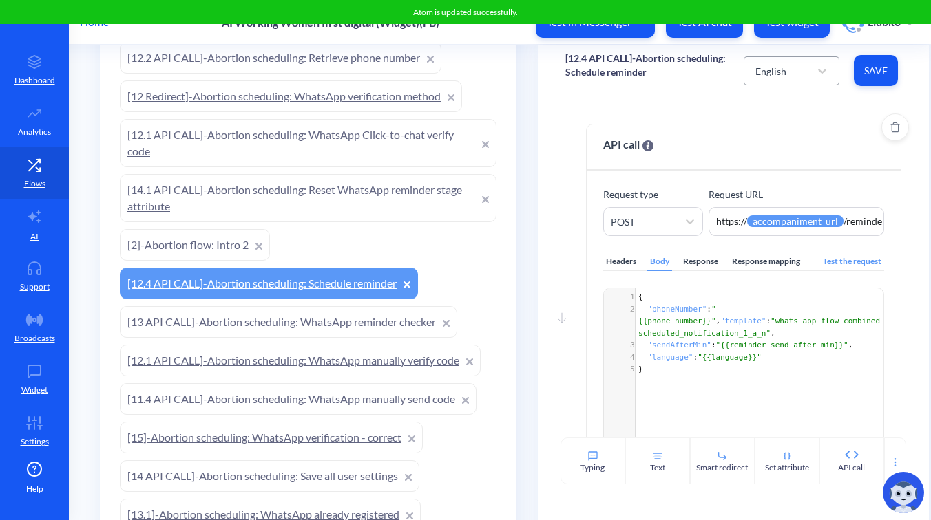
click at [803, 72] on div "English" at bounding box center [778, 71] width 61 height 25
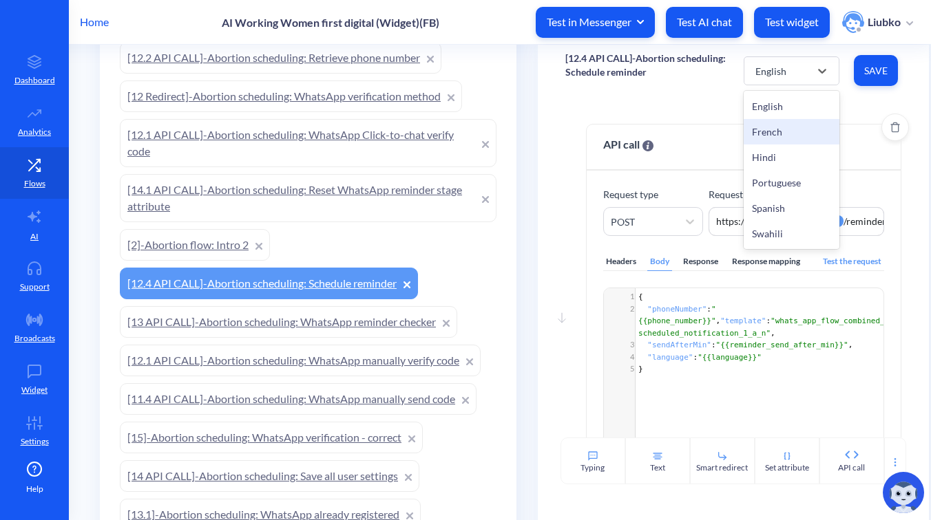
click at [782, 131] on div "French" at bounding box center [791, 131] width 96 height 25
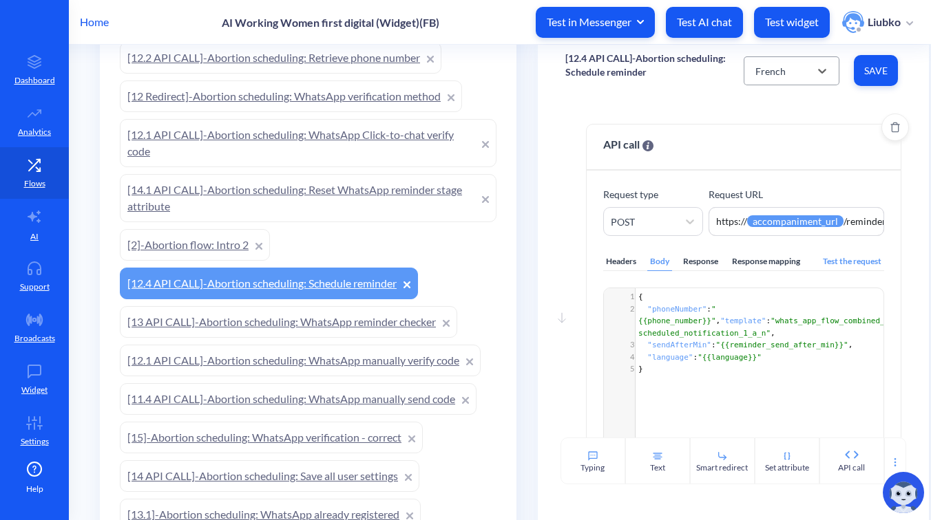
click at [799, 81] on div "French" at bounding box center [778, 71] width 61 height 25
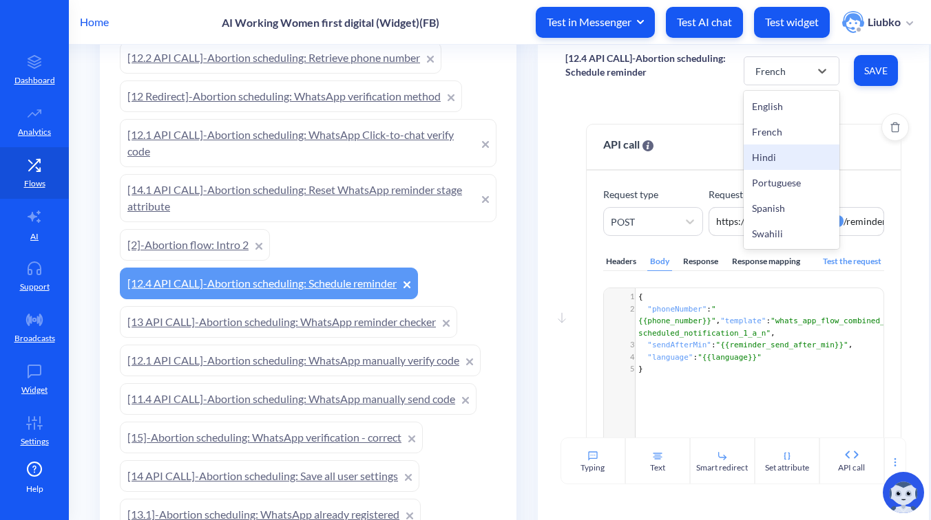
click at [777, 157] on div "Hindi" at bounding box center [791, 157] width 96 height 25
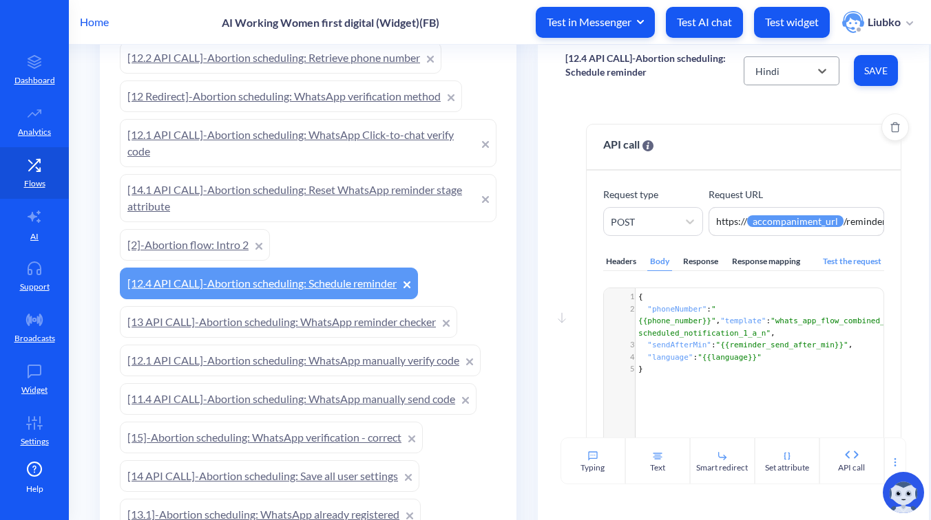
click at [786, 68] on div "Hindi" at bounding box center [778, 71] width 61 height 25
click at [775, 178] on div "Portuguese" at bounding box center [791, 182] width 96 height 25
click at [790, 70] on div "Portuguese" at bounding box center [779, 70] width 49 height 14
click at [769, 200] on div "Spanish" at bounding box center [791, 208] width 96 height 25
click at [784, 69] on div "Spanish" at bounding box center [771, 70] width 33 height 14
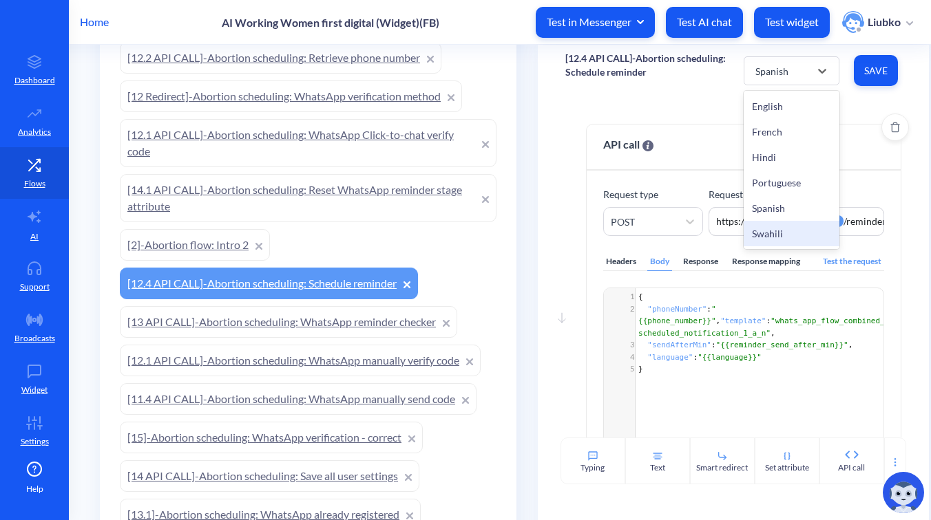
click at [760, 232] on div "Swahili" at bounding box center [791, 233] width 96 height 25
click at [768, 71] on div "Swahili" at bounding box center [770, 70] width 31 height 14
click at [768, 103] on div "English" at bounding box center [791, 106] width 96 height 25
click at [700, 260] on div "Response" at bounding box center [700, 262] width 41 height 19
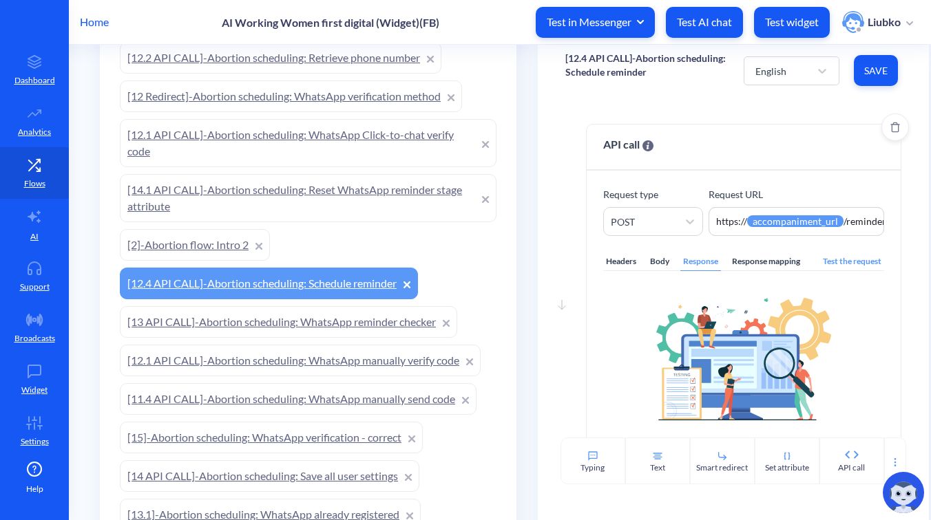
click at [622, 262] on div "Headers" at bounding box center [621, 262] width 36 height 19
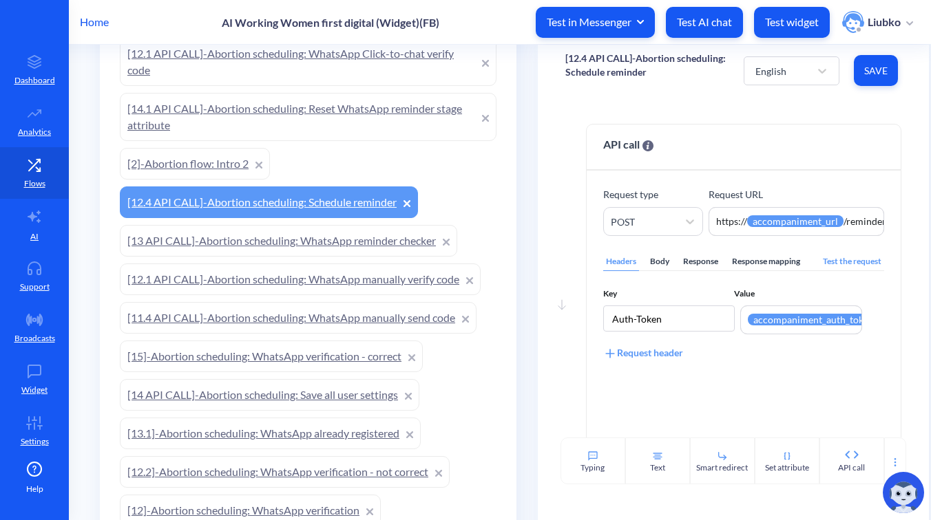
click at [356, 244] on link "[13 API CALL]-Abortion scheduling: WhatsApp reminder checker" at bounding box center [288, 241] width 337 height 32
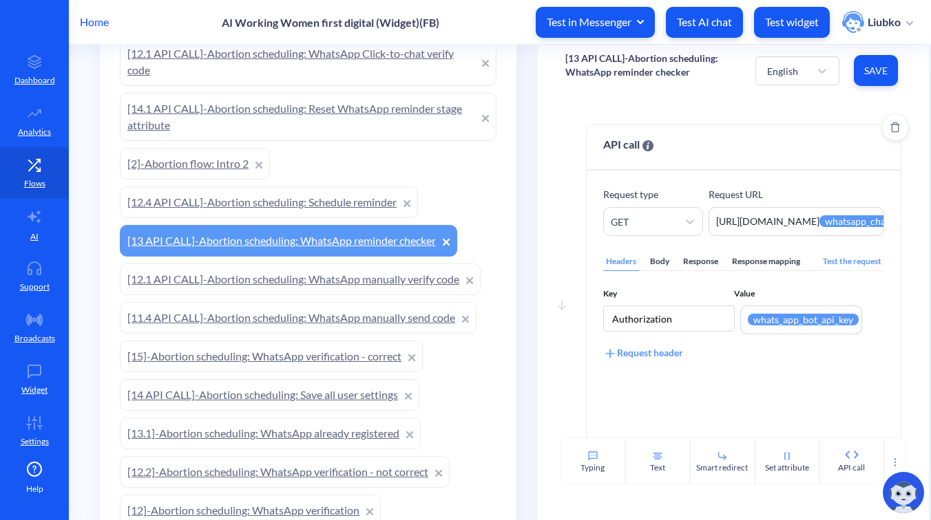
click at [657, 258] on div "Body" at bounding box center [659, 262] width 25 height 19
click at [378, 286] on link "[12.1 API CALL]-Abortion scheduling: WhatsApp manually verify code" at bounding box center [300, 280] width 361 height 32
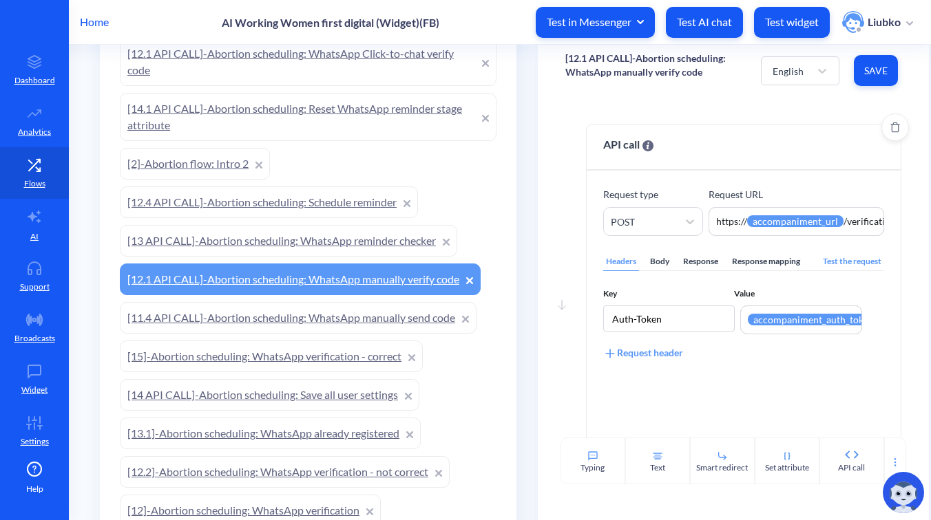
click at [660, 257] on div "Body" at bounding box center [659, 262] width 25 height 19
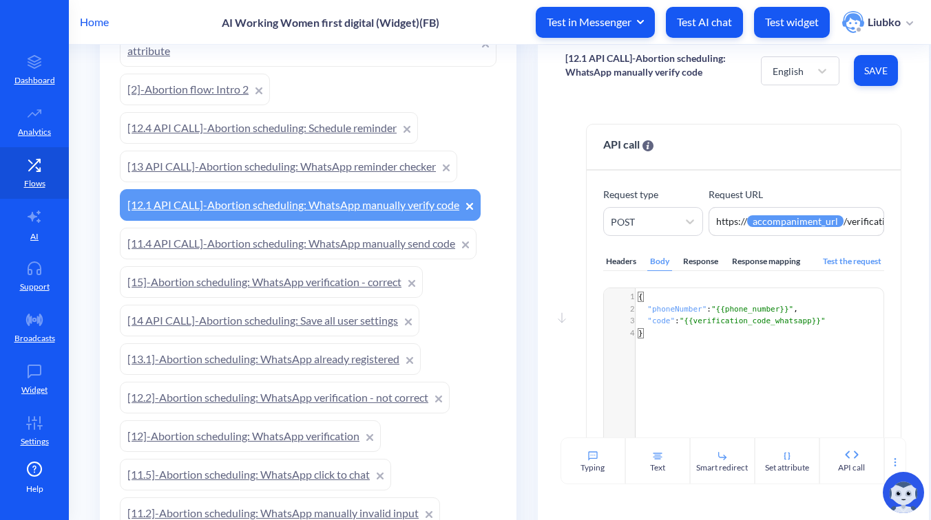
scroll to position [536, 0]
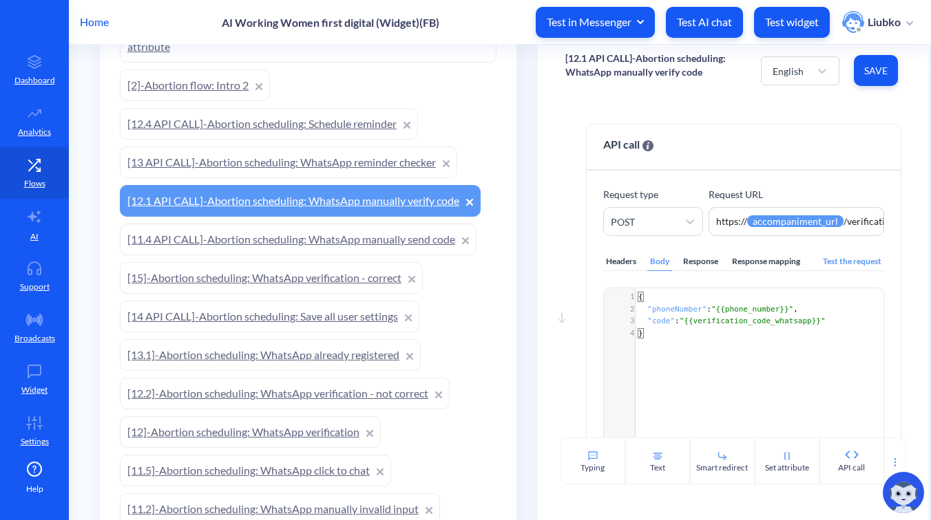
click at [357, 236] on link "[11.4 API CALL]-Abortion scheduling: WhatsApp manually send code" at bounding box center [298, 240] width 357 height 32
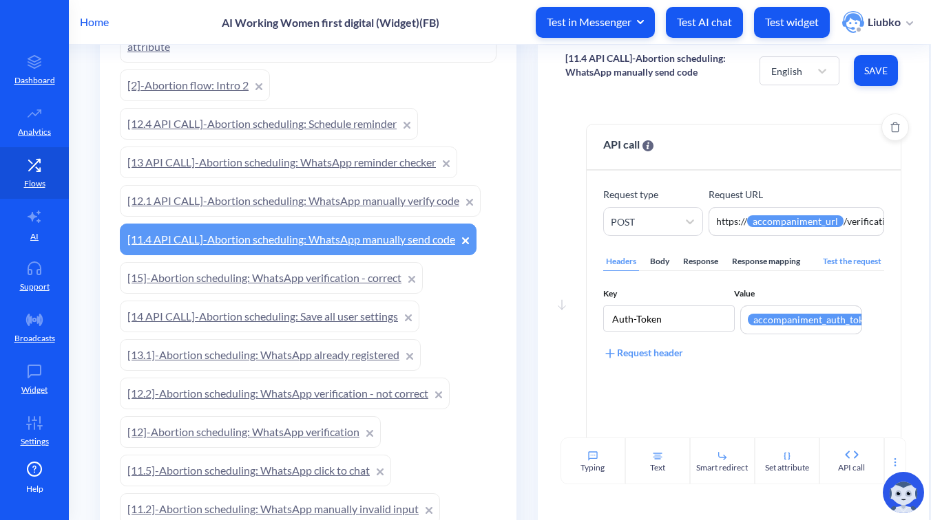
click at [661, 258] on div "Body" at bounding box center [659, 262] width 25 height 19
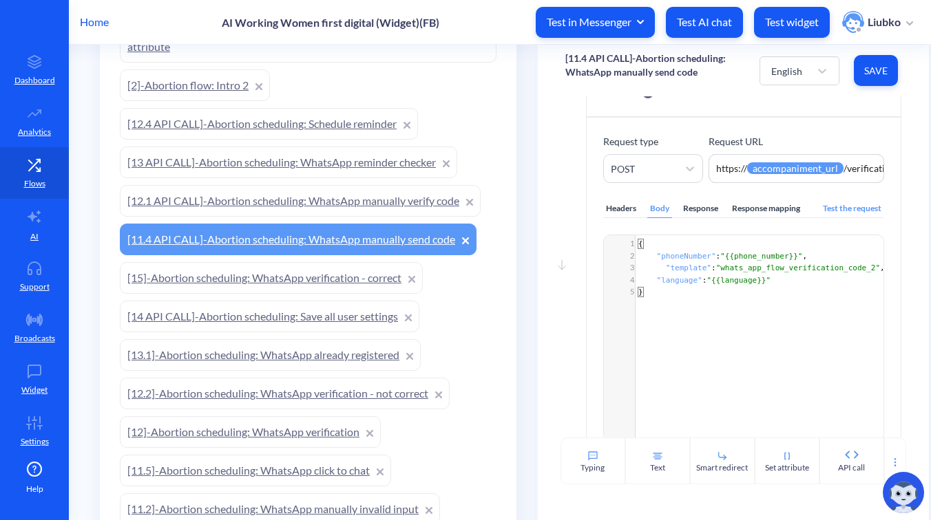
scroll to position [63, 0]
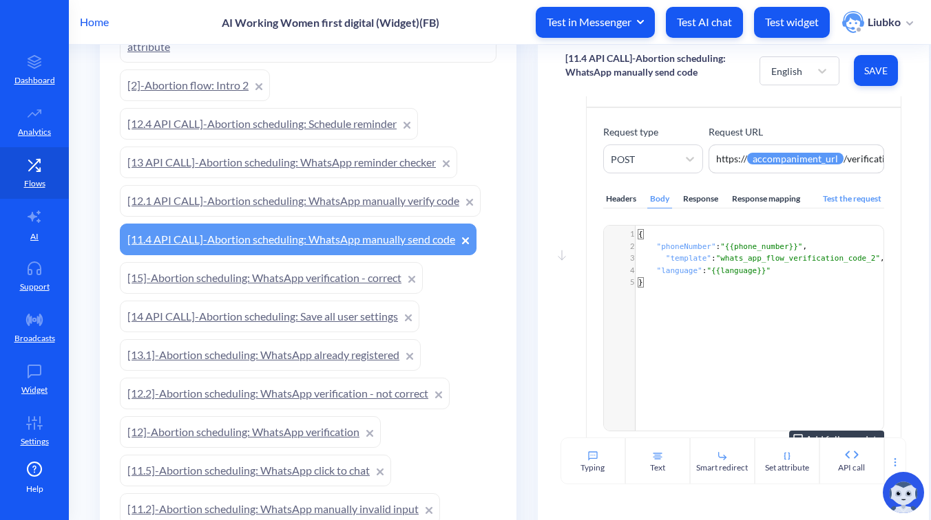
click at [737, 263] on span ""whats_app_flow_verification_code_2"" at bounding box center [798, 258] width 164 height 9
type textarea "whats_app_flow_verification_code_2"
click at [737, 263] on span ""whats_app_flow_verification_code_2"" at bounding box center [798, 258] width 164 height 9
click at [352, 280] on link "[15]-Abortion scheduling: WhatsApp verification - correct" at bounding box center [271, 278] width 303 height 32
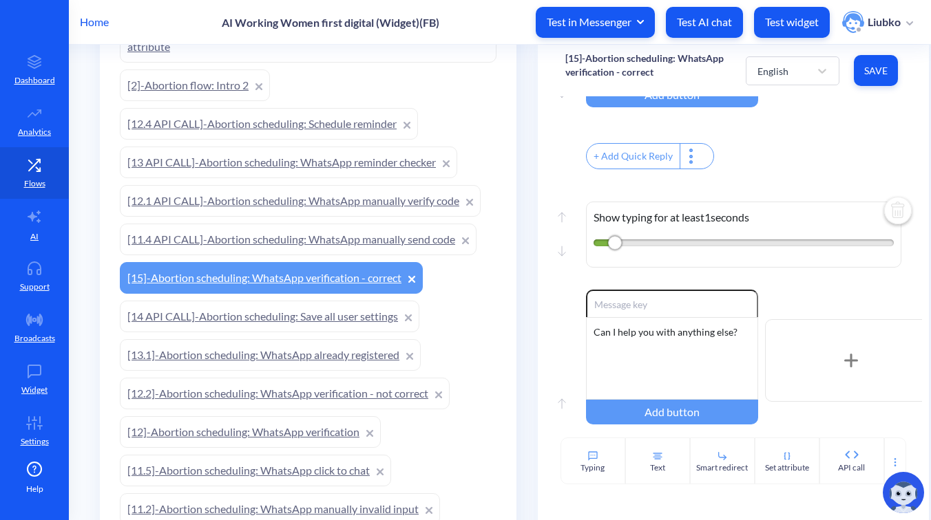
scroll to position [885, 0]
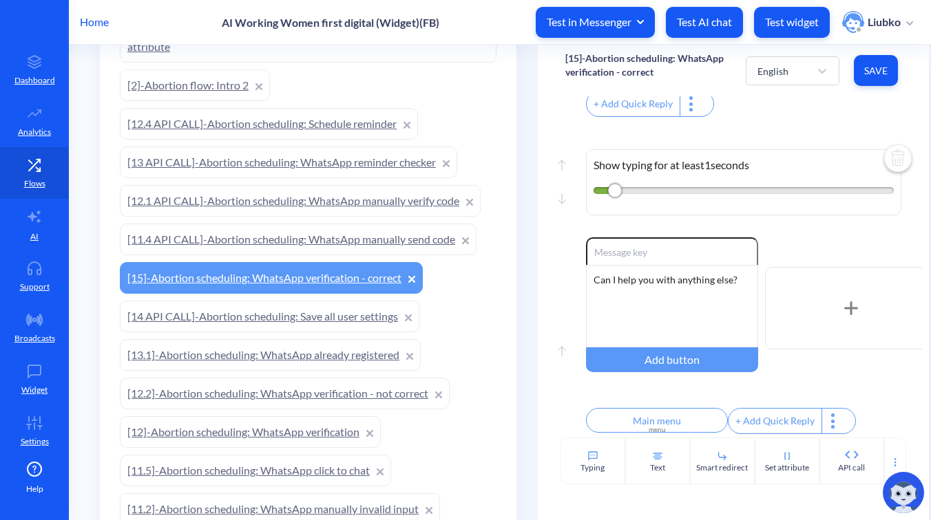
click at [317, 310] on link "[14 API CALL]-Abortion scheduling: Save all user settings" at bounding box center [269, 317] width 299 height 32
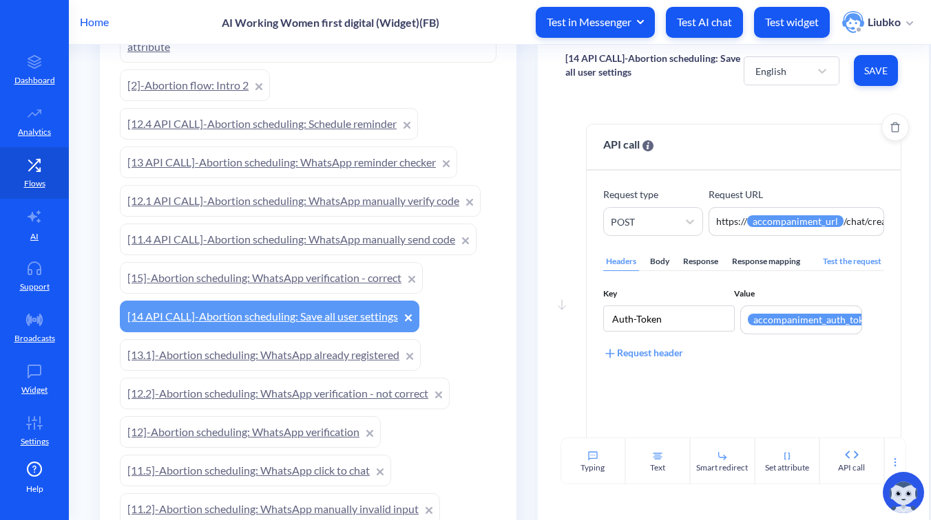
click at [649, 260] on div "Body" at bounding box center [659, 262] width 25 height 19
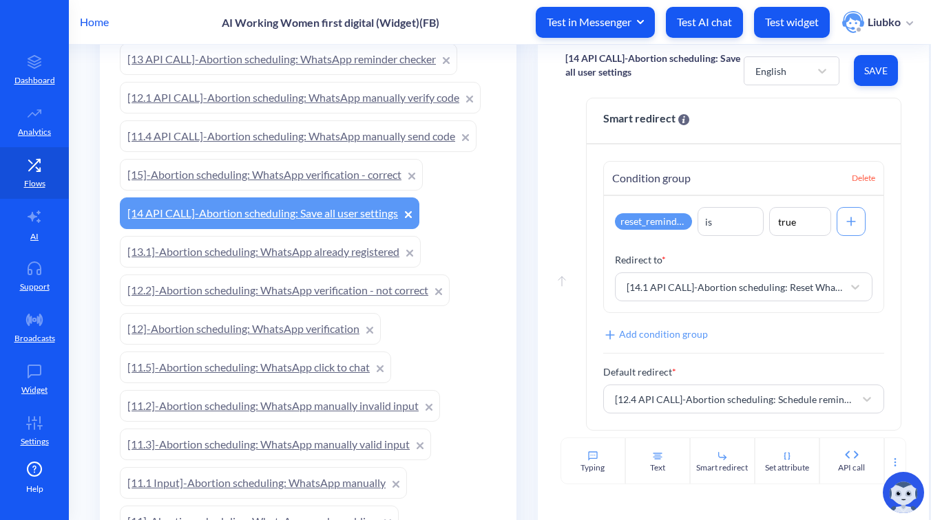
scroll to position [642, 0]
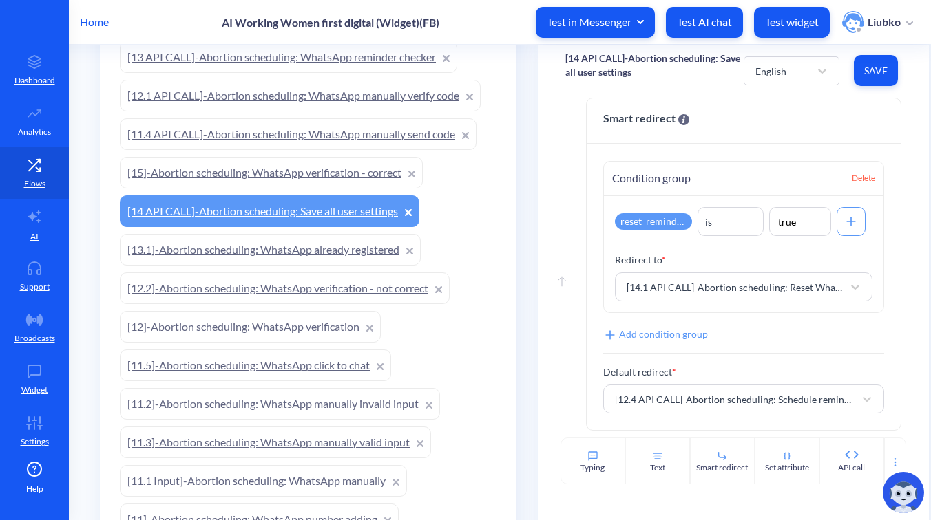
click at [336, 251] on link "[13.1]-Abortion scheduling: WhatsApp already registered" at bounding box center [270, 250] width 301 height 32
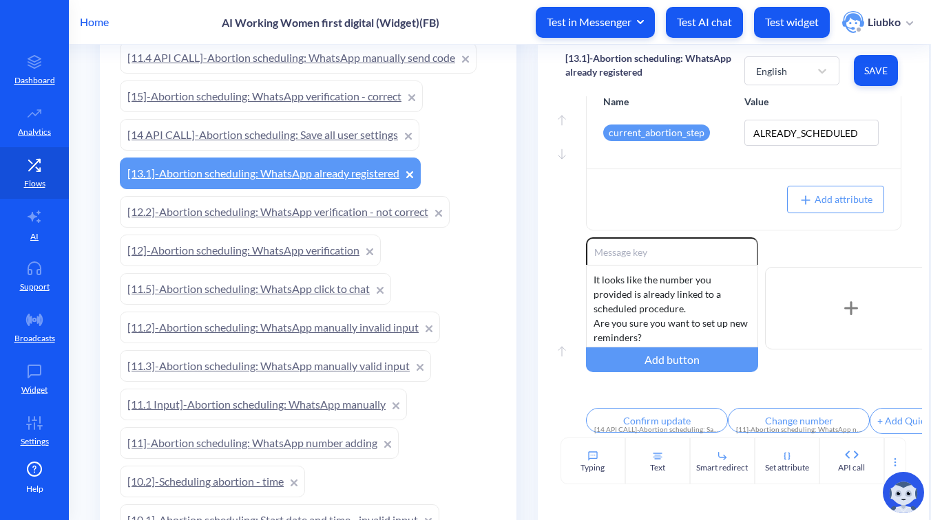
scroll to position [721, 0]
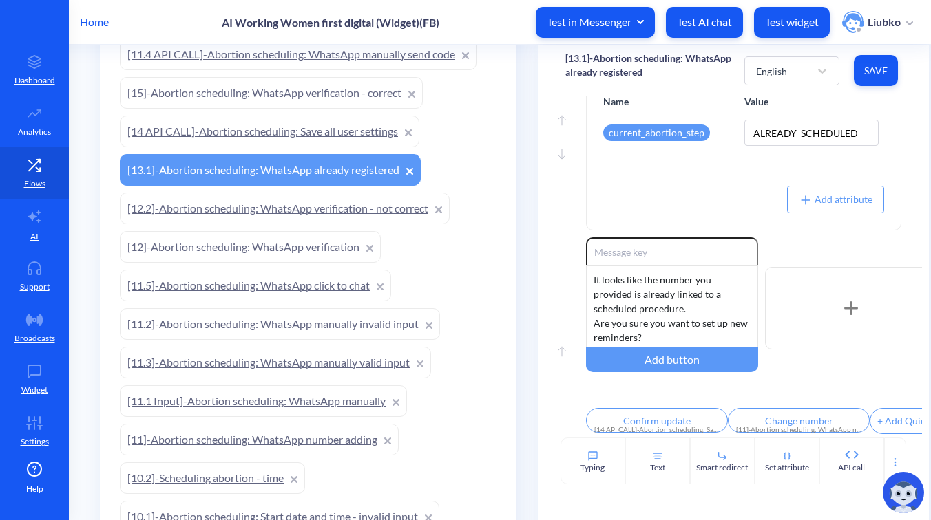
click at [305, 204] on link "[12.2]-Abortion scheduling: WhatsApp verification - not correct" at bounding box center [285, 209] width 330 height 32
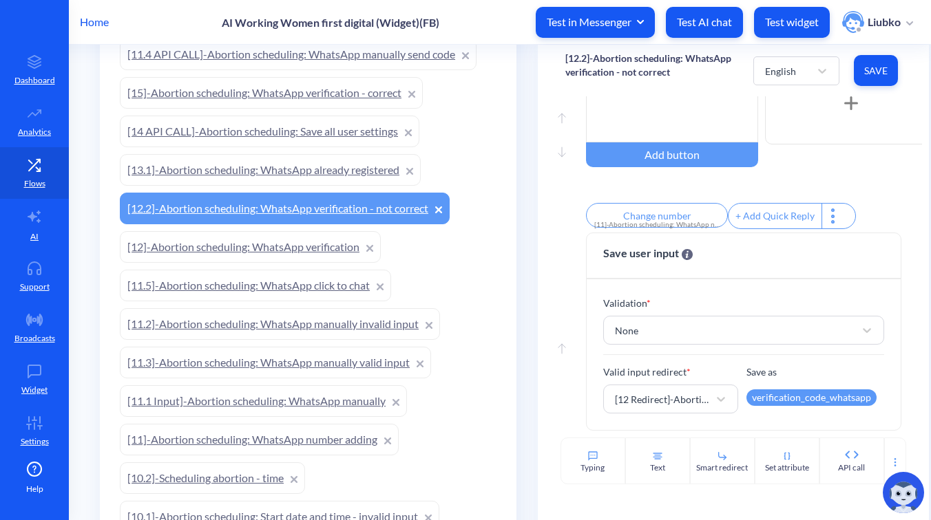
scroll to position [173, 0]
click at [317, 255] on link "[12]-Abortion scheduling: WhatsApp verification" at bounding box center [250, 247] width 261 height 32
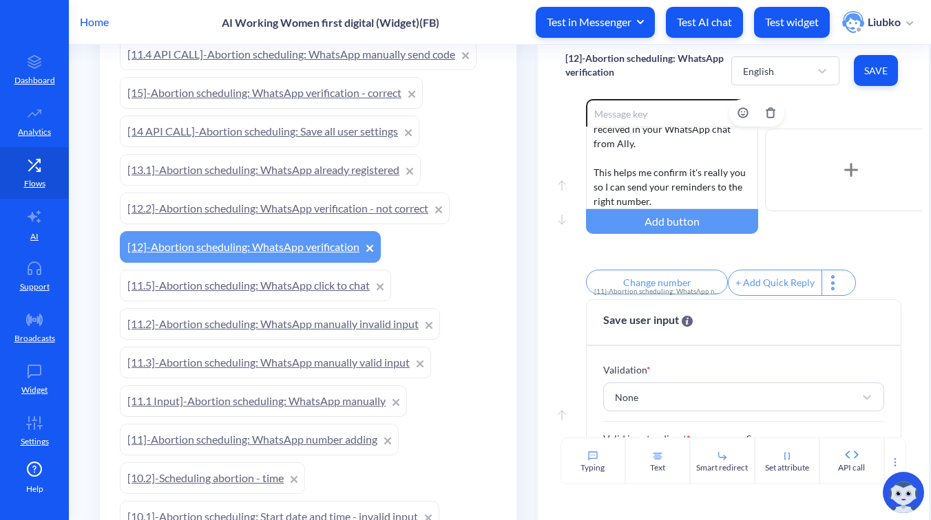
scroll to position [380, 0]
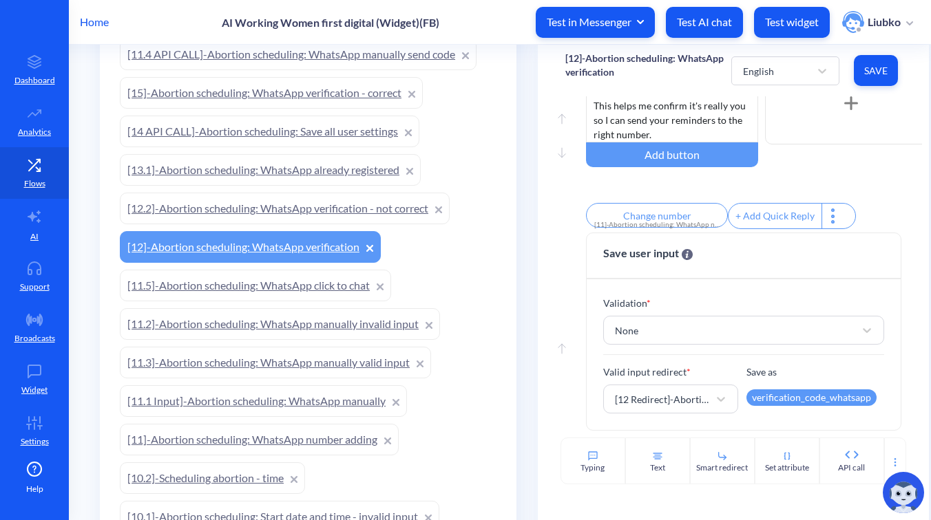
click at [282, 284] on link "[11.5]-Abortion scheduling: WhatsApp click to chat" at bounding box center [255, 286] width 271 height 32
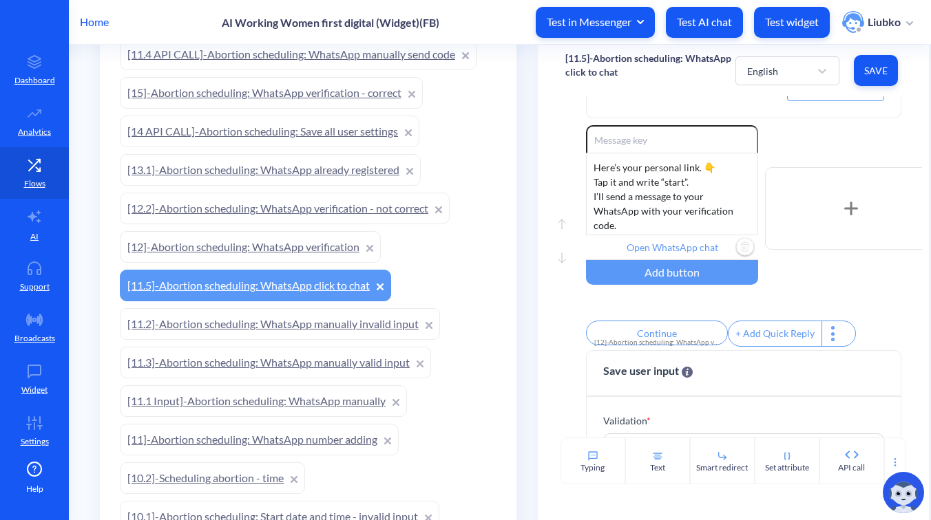
scroll to position [213, 0]
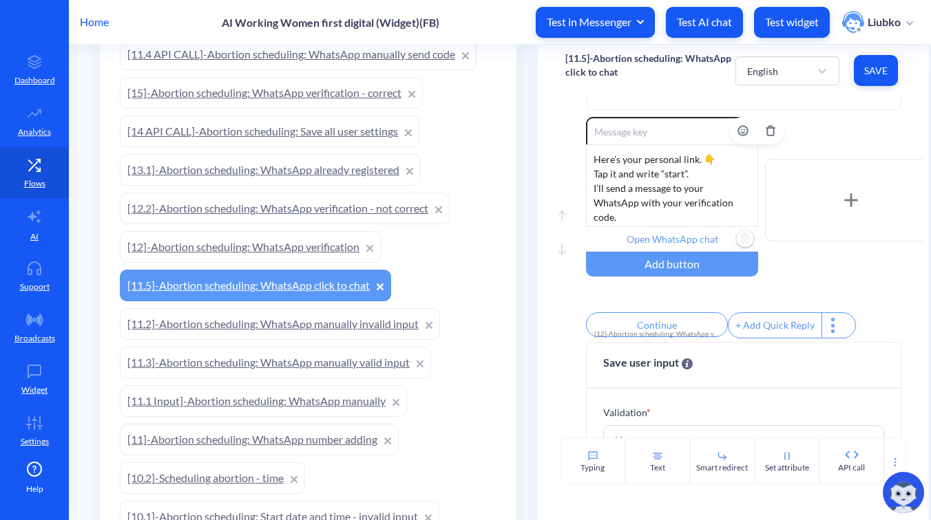
click at [665, 242] on input "Open WhatsApp chat" at bounding box center [672, 239] width 172 height 25
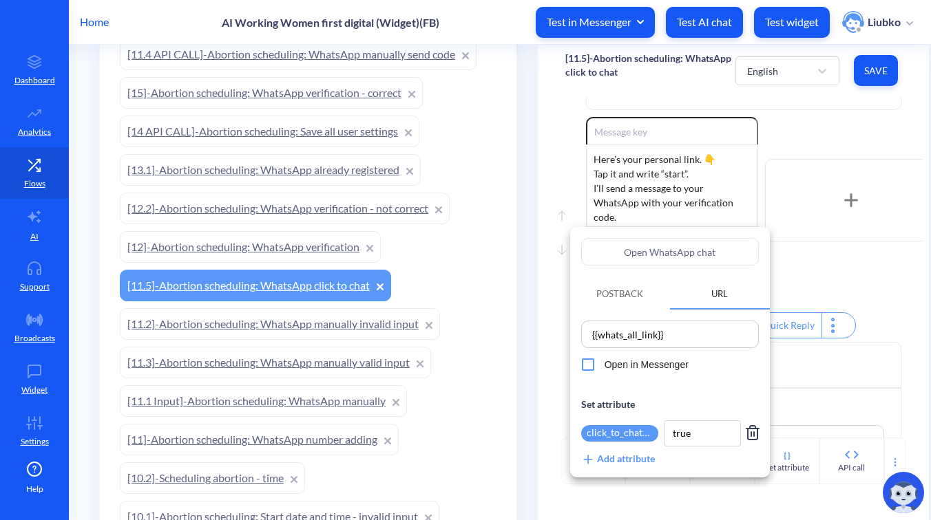
click at [881, 305] on div at bounding box center [465, 260] width 931 height 520
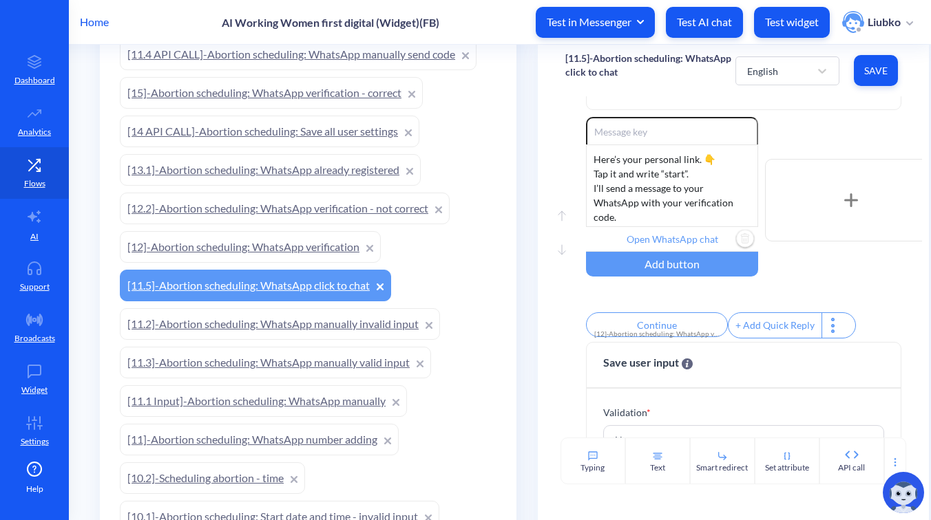
scroll to position [332, 0]
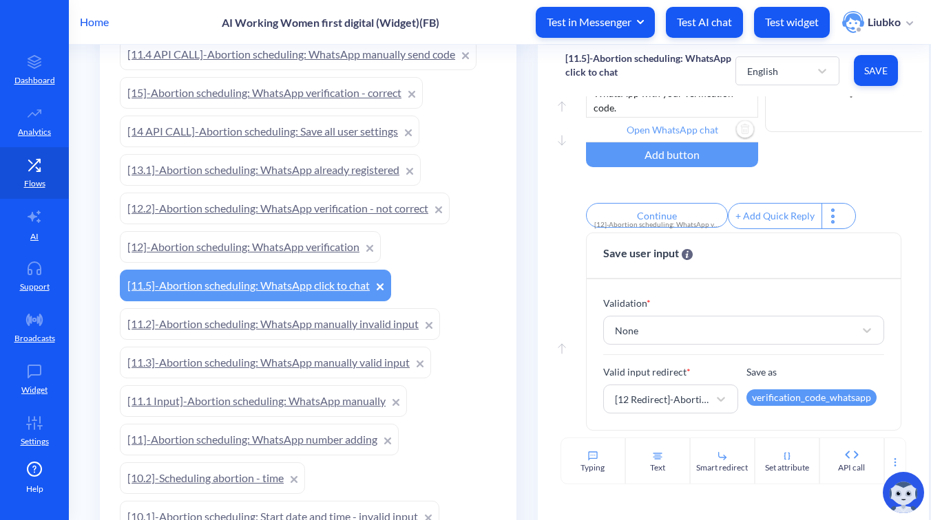
click at [303, 321] on link "[11.2]-Abortion scheduling: WhatsApp manually invalid input" at bounding box center [280, 324] width 320 height 32
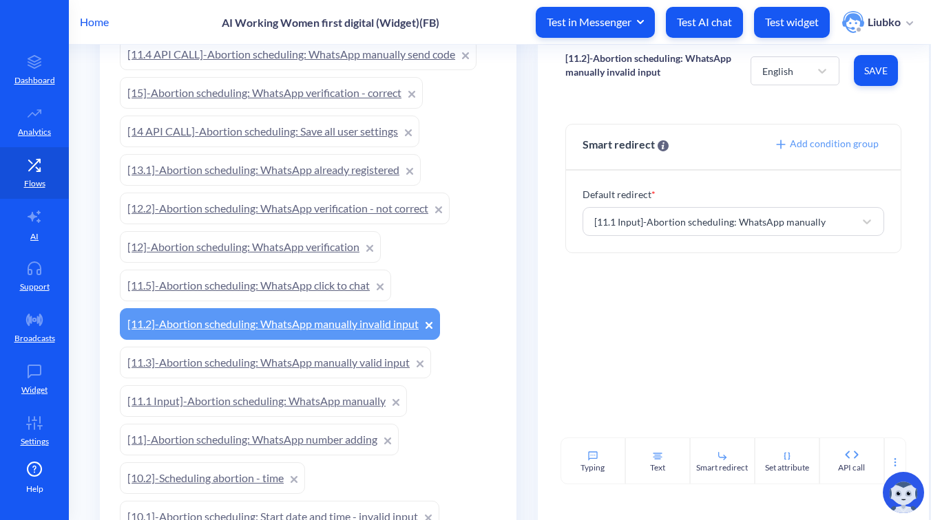
click at [310, 355] on link "[11.3]-Abortion scheduling: WhatsApp manually valid input" at bounding box center [275, 363] width 311 height 32
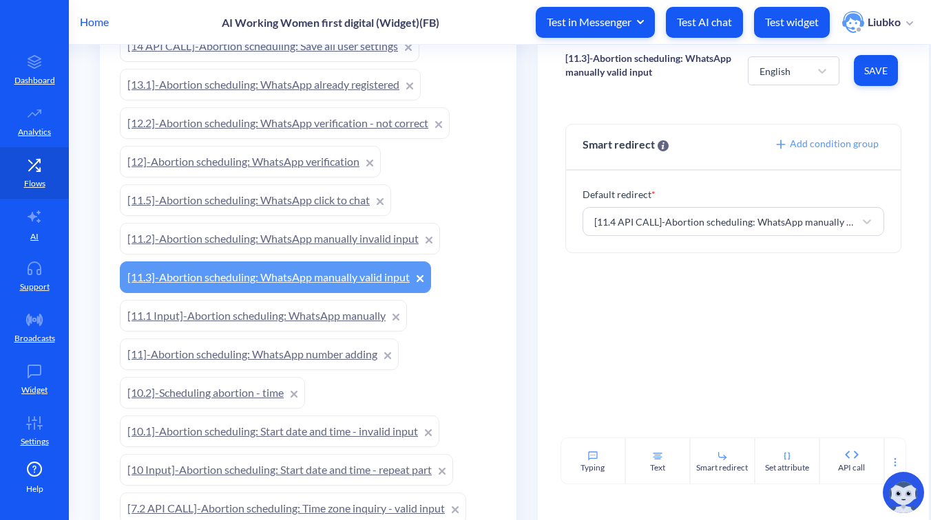
scroll to position [814, 0]
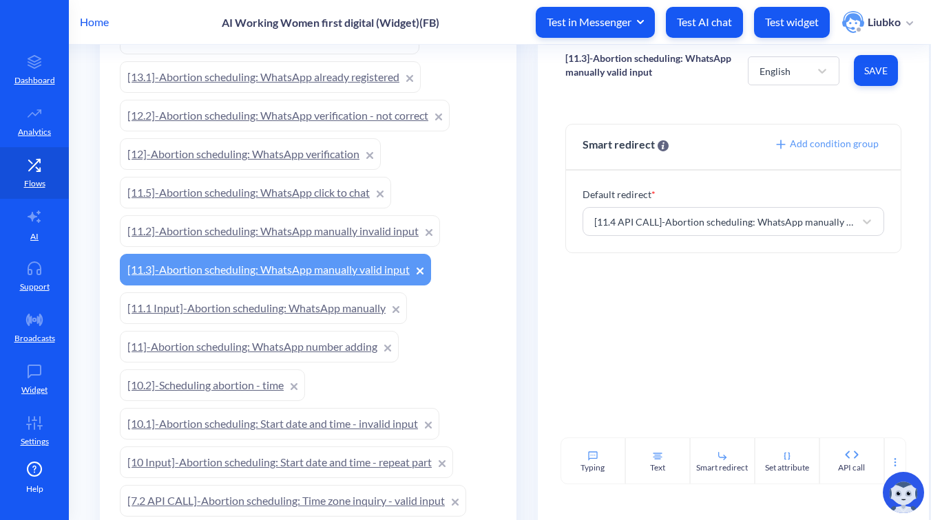
click at [335, 301] on link "[11.1 Input]-Abortion scheduling: WhatsApp manually" at bounding box center [263, 309] width 287 height 32
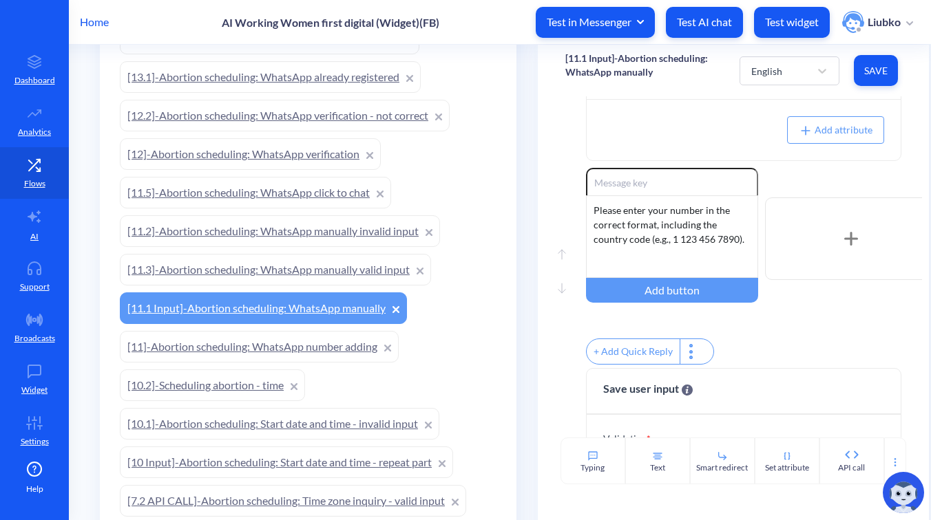
scroll to position [218, 0]
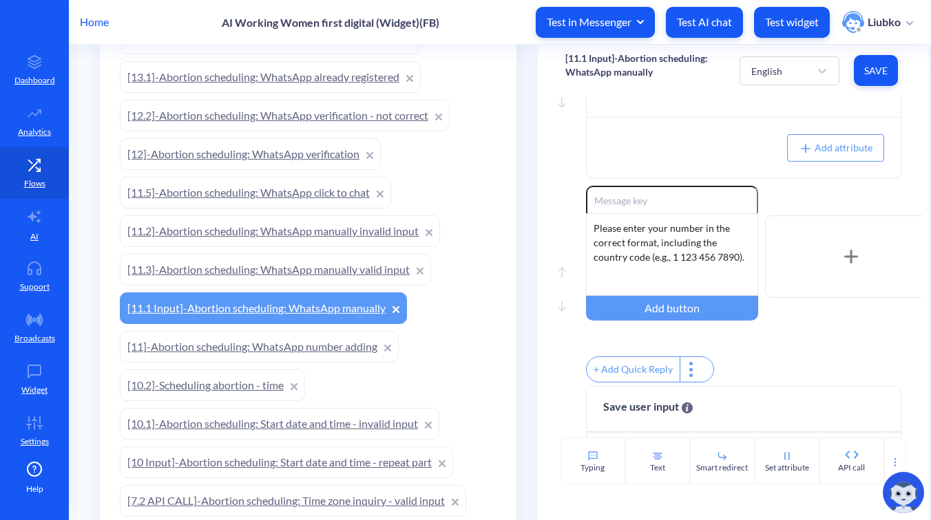
click at [316, 345] on link "[11]-Abortion scheduling: WhatsApp number adding" at bounding box center [259, 347] width 279 height 32
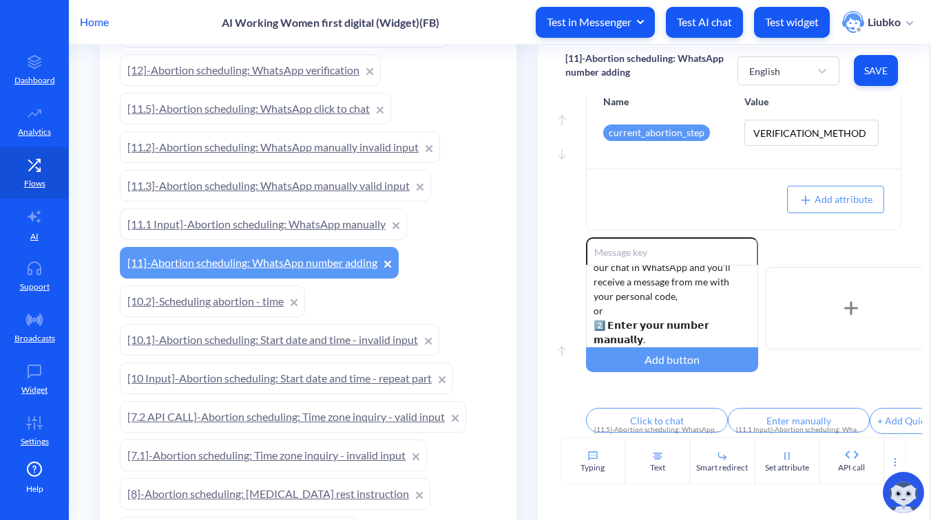
scroll to position [909, 0]
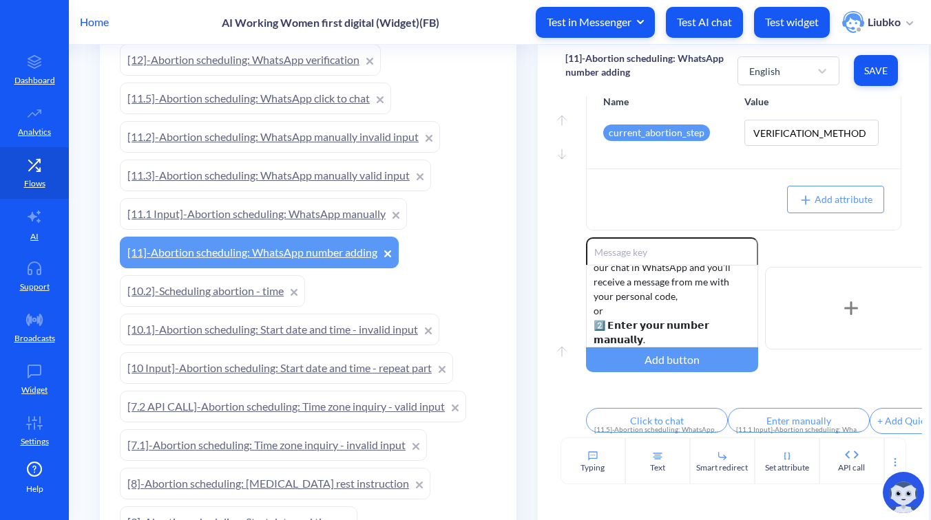
click at [242, 291] on link "[10.2]-Scheduling abortion - time" at bounding box center [212, 291] width 185 height 32
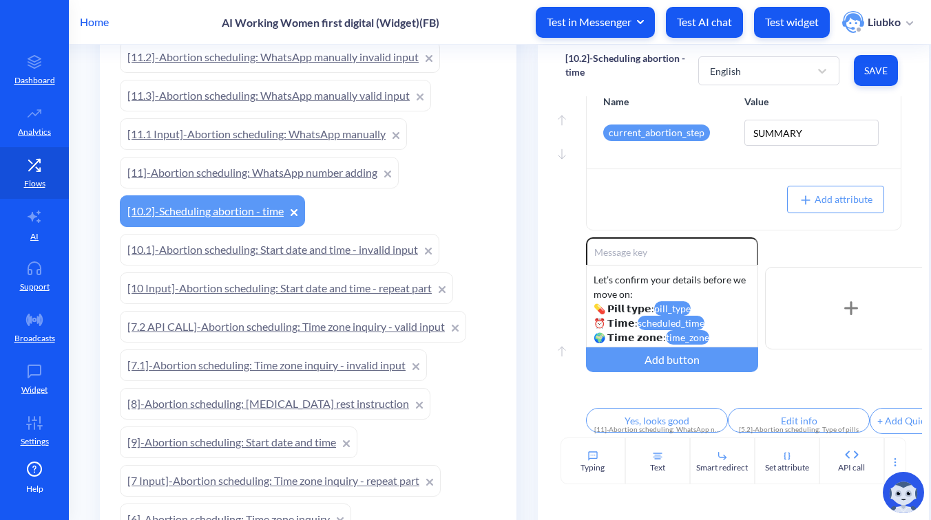
scroll to position [993, 0]
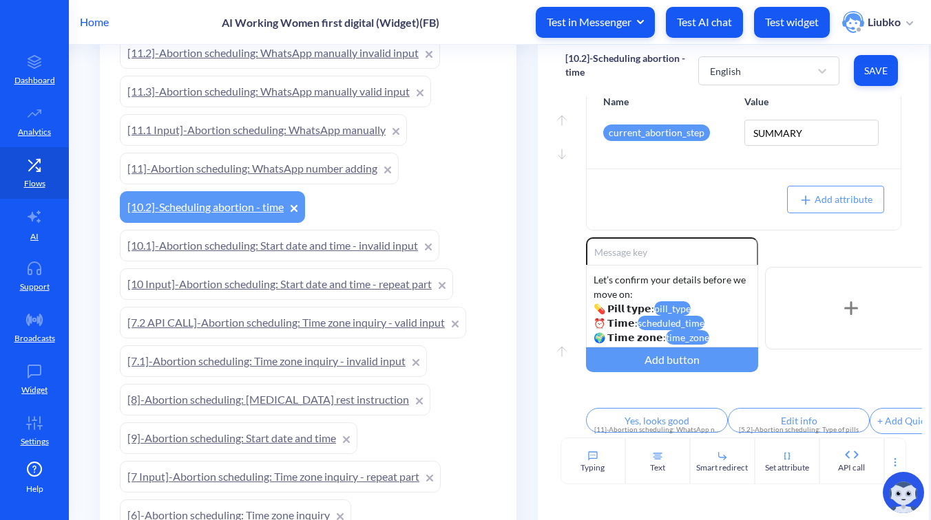
click at [332, 245] on link "[10.1]-Abortion scheduling: Start date and time - invalid input" at bounding box center [279, 246] width 319 height 32
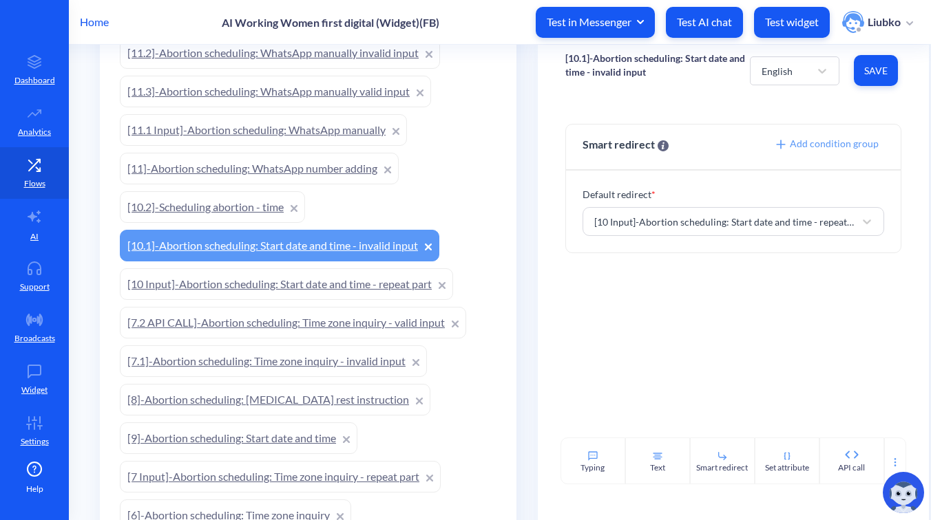
click at [323, 284] on link "[10 Input]-Abortion scheduling: Start date and time - repeat part" at bounding box center [286, 284] width 333 height 32
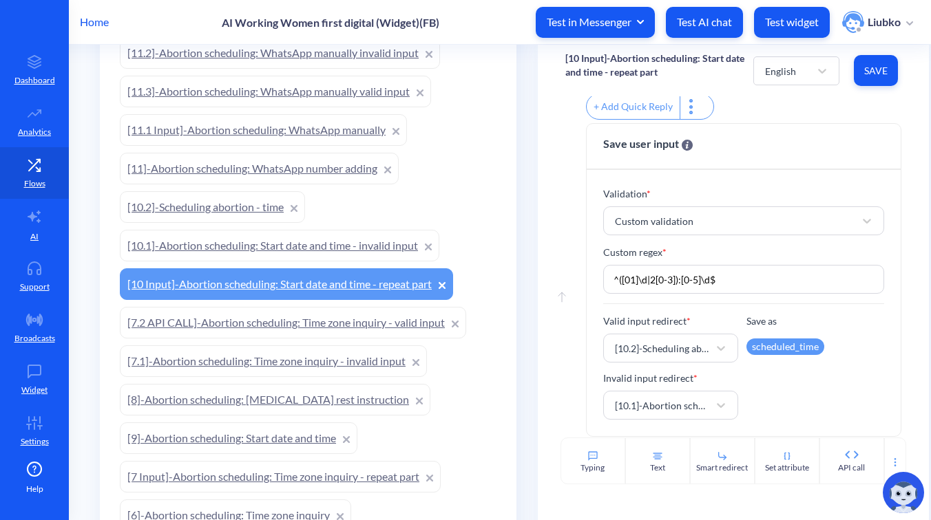
scroll to position [423, 0]
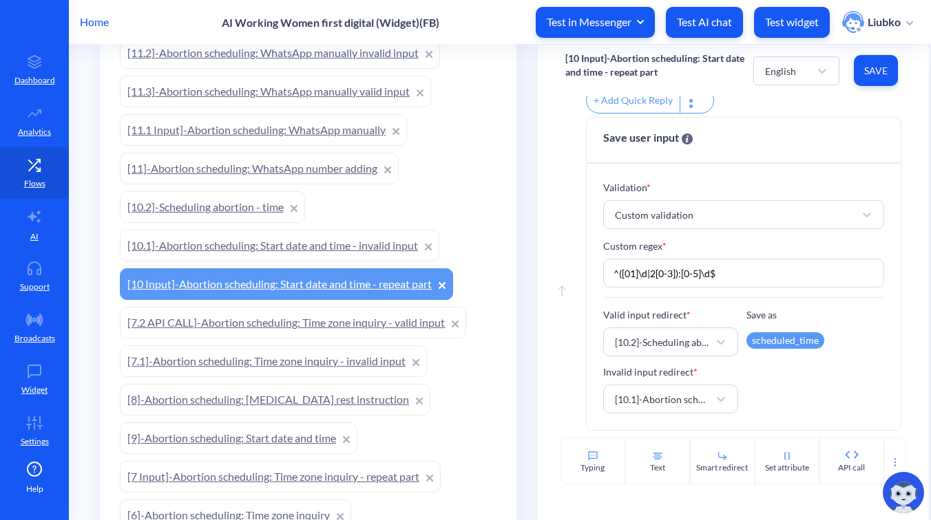
click at [313, 329] on link "[7.2 API CALL]-Abortion scheduling: Time zone inquiry - valid input" at bounding box center [293, 323] width 346 height 32
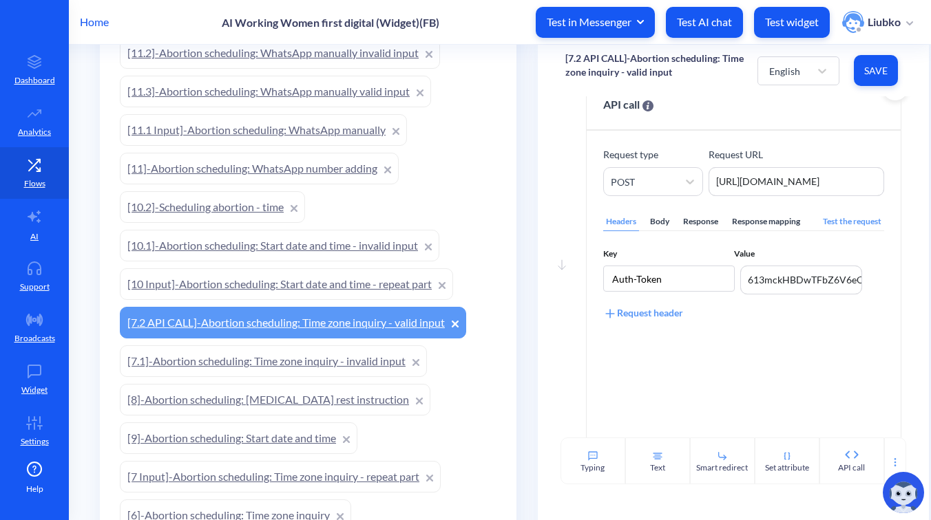
click at [652, 222] on div "Body" at bounding box center [659, 222] width 25 height 19
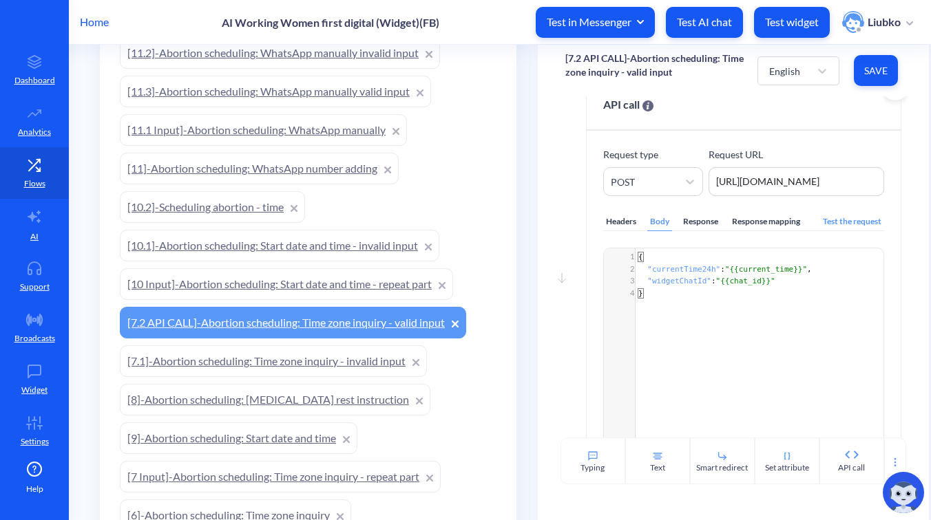
scroll to position [53, 0]
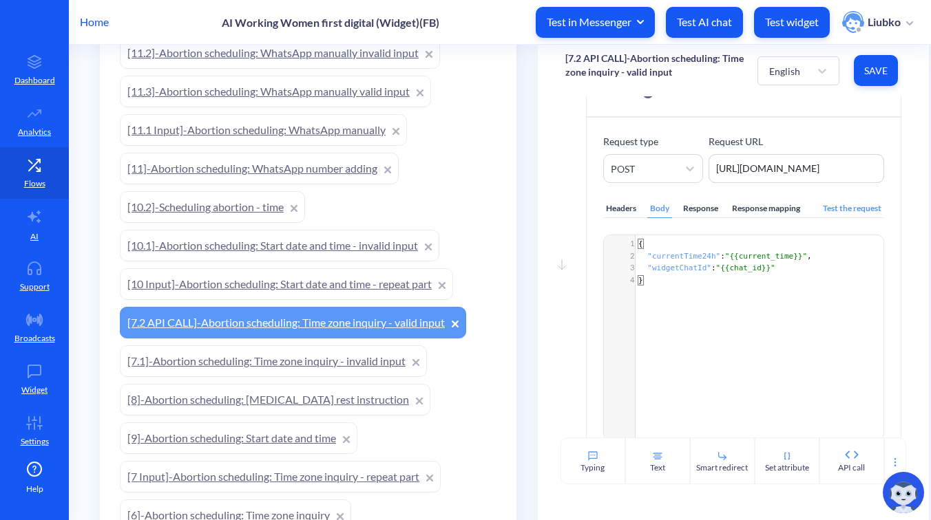
click at [618, 214] on div "Headers" at bounding box center [621, 209] width 36 height 19
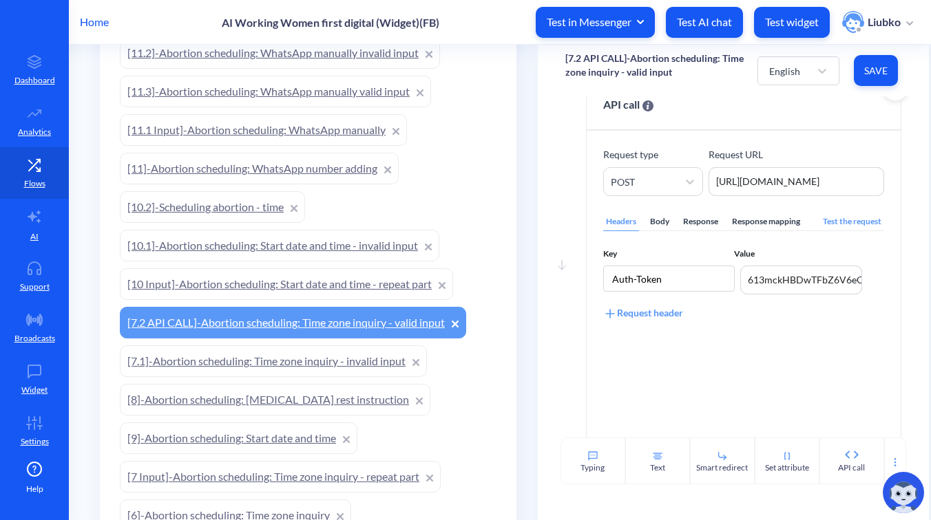
click at [665, 221] on div "Body" at bounding box center [659, 222] width 25 height 19
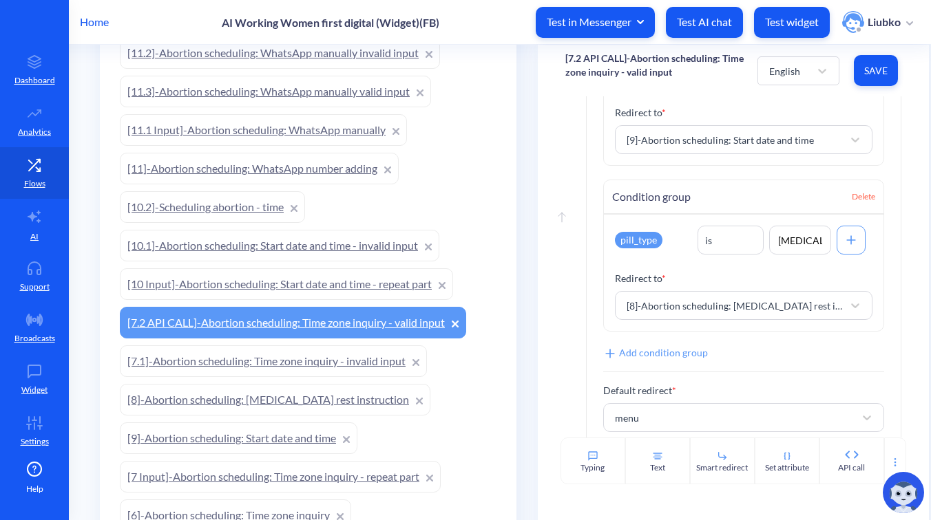
scroll to position [602, 0]
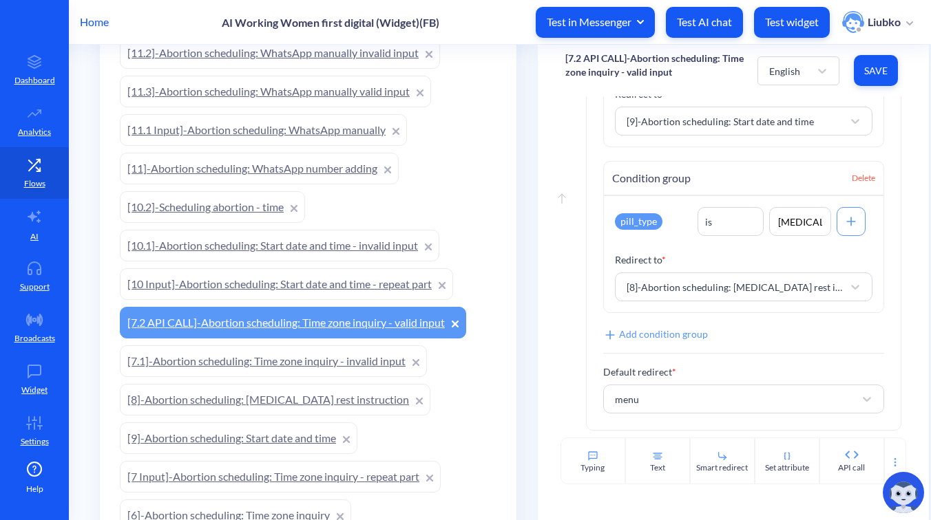
click at [272, 368] on link "[7.1]-Abortion scheduling: Time zone inquiry - invalid input" at bounding box center [273, 362] width 307 height 32
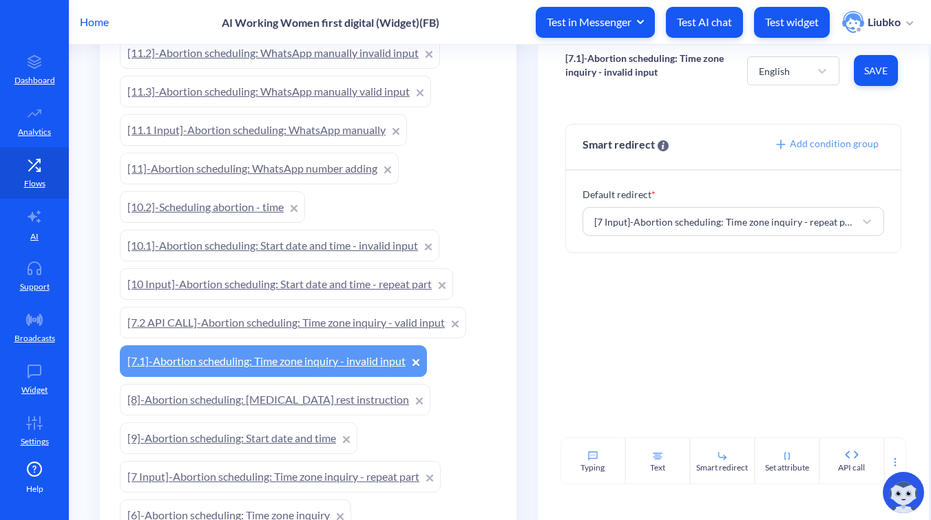
click at [351, 323] on link "[7.2 API CALL]-Abortion scheduling: Time zone inquiry - valid input" at bounding box center [293, 323] width 346 height 32
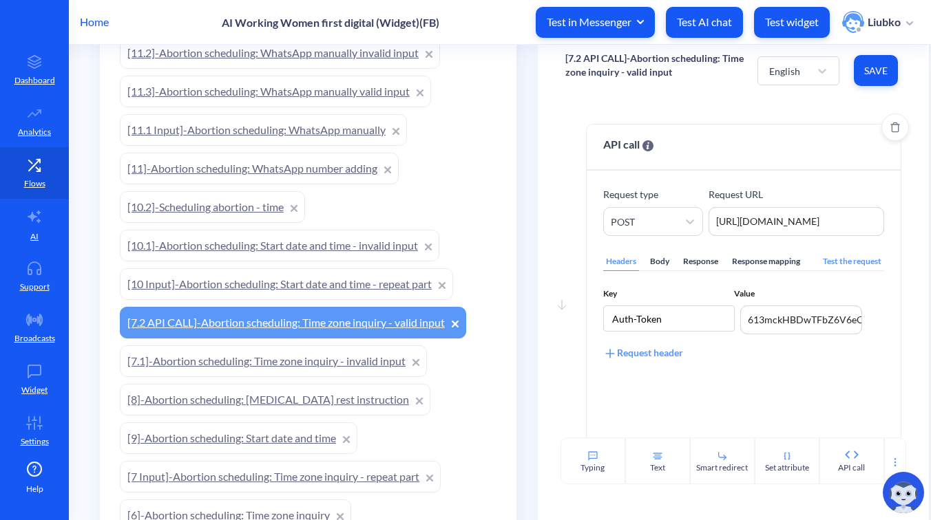
click at [660, 266] on div "Body" at bounding box center [659, 262] width 25 height 19
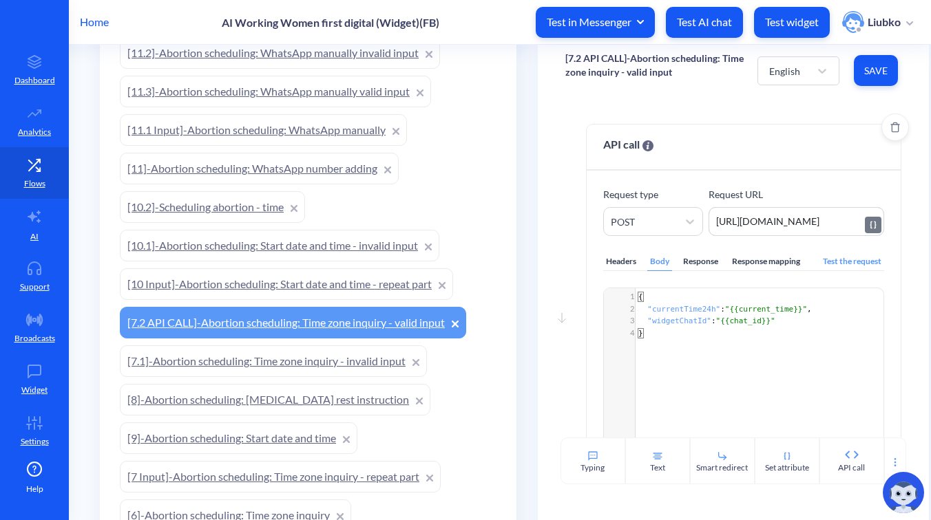
scroll to position [0, 51]
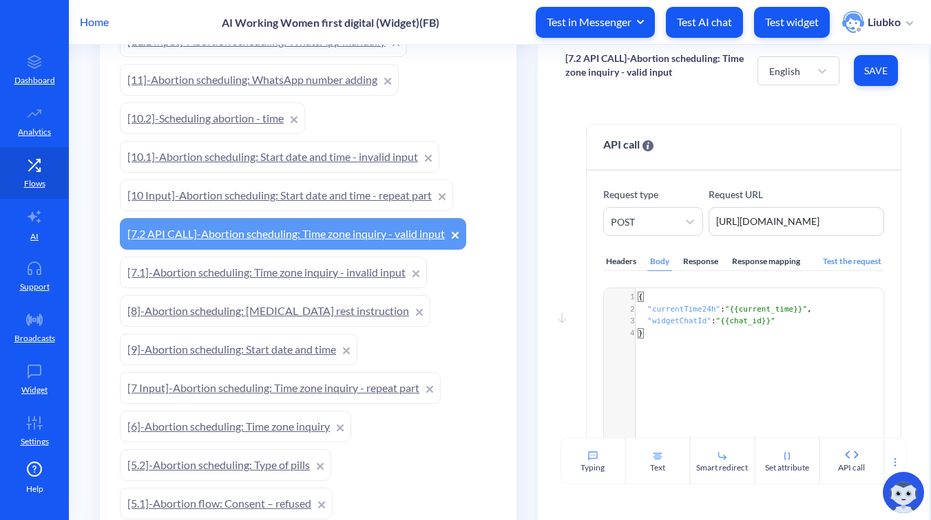
click at [307, 272] on link "[7.1]-Abortion scheduling: Time zone inquiry - invalid input" at bounding box center [273, 273] width 307 height 32
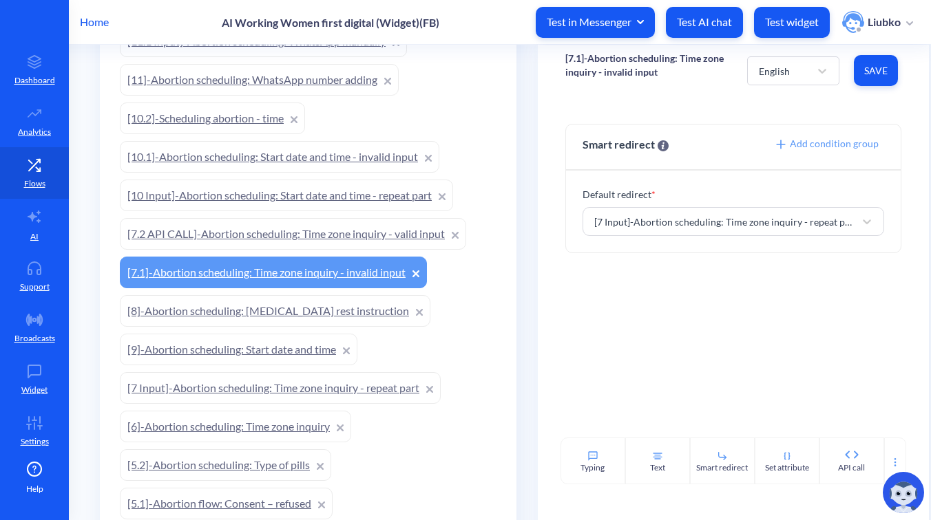
click at [310, 310] on link "[8]-Abortion scheduling: Misoprostol rest instruction" at bounding box center [275, 311] width 310 height 32
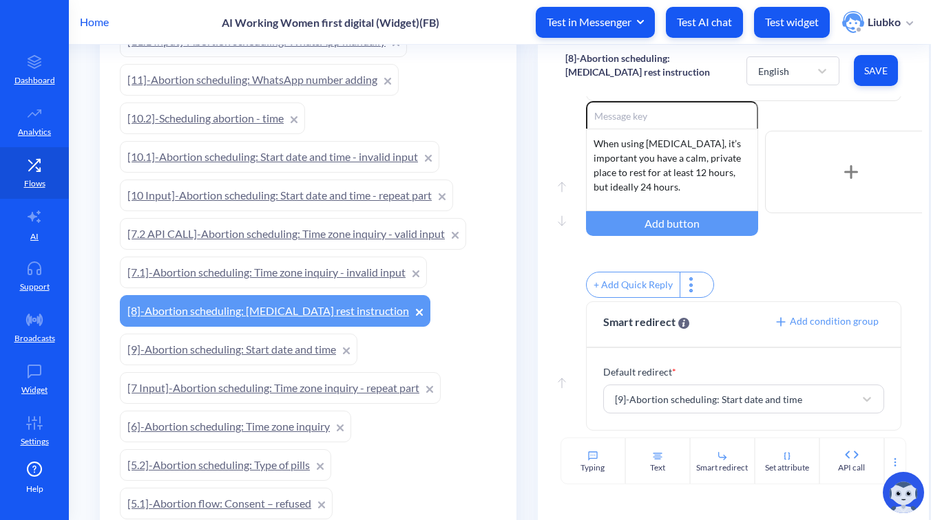
click at [268, 352] on link "[9]-Abortion scheduling: Start date and time" at bounding box center [239, 350] width 238 height 32
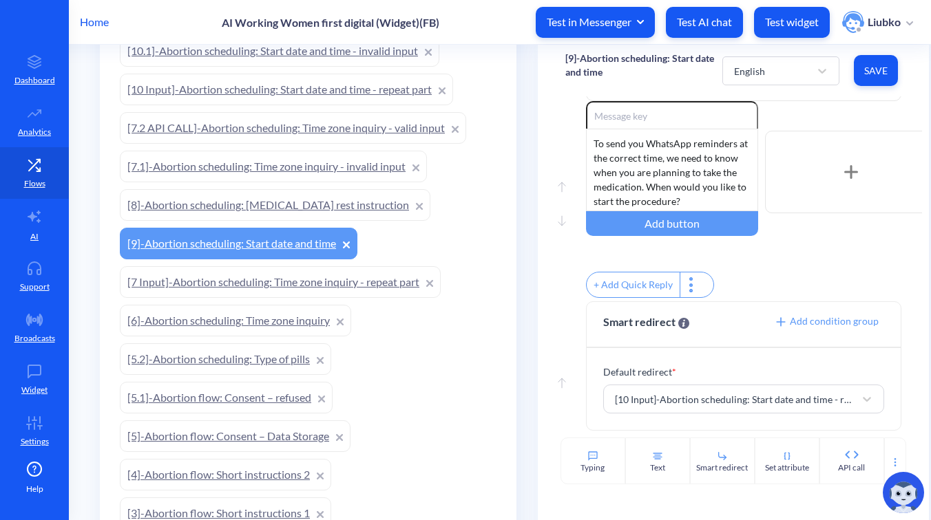
click at [322, 282] on link "[7 Input]-Abortion scheduling: Time zone inquiry - repeat part" at bounding box center [280, 282] width 321 height 32
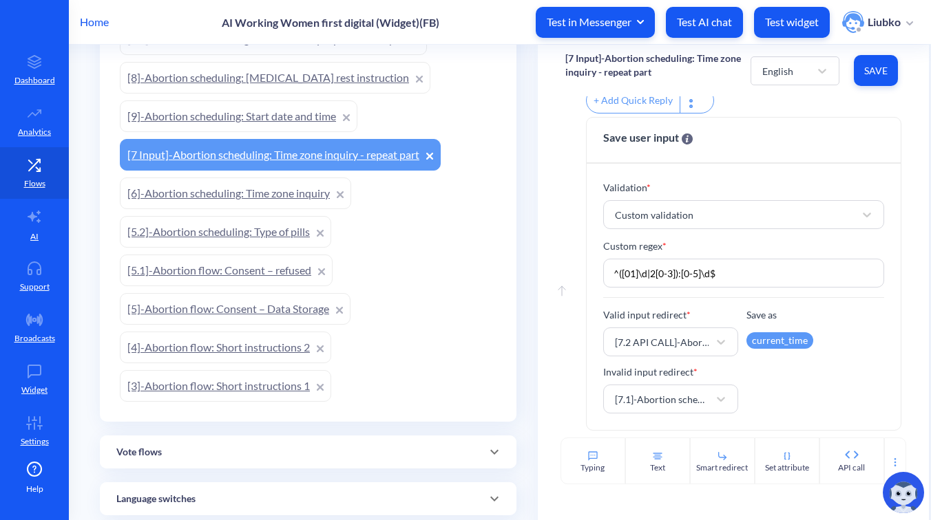
click at [252, 193] on link "[6]-Abortion scheduling: Time zone inquiry" at bounding box center [235, 194] width 231 height 32
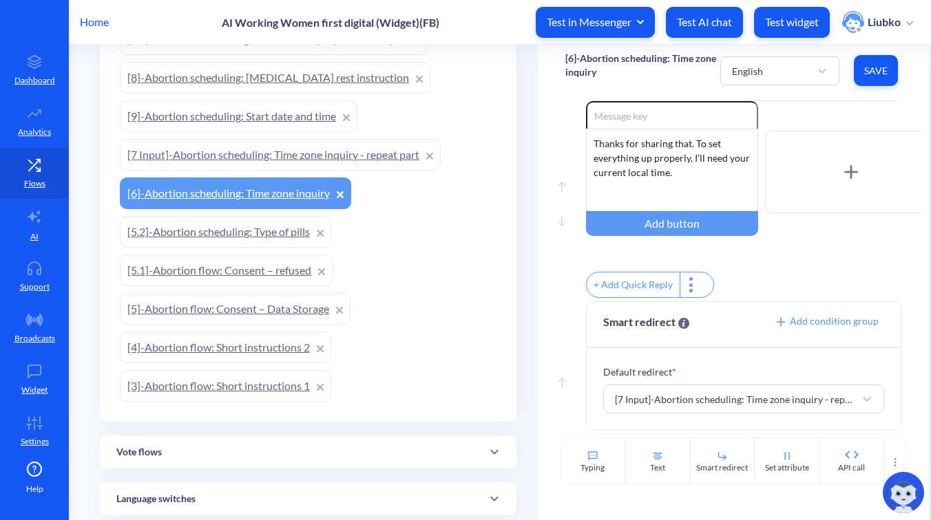
click at [268, 232] on link "[5.2]-Abortion scheduling: Type of pills" at bounding box center [225, 232] width 211 height 32
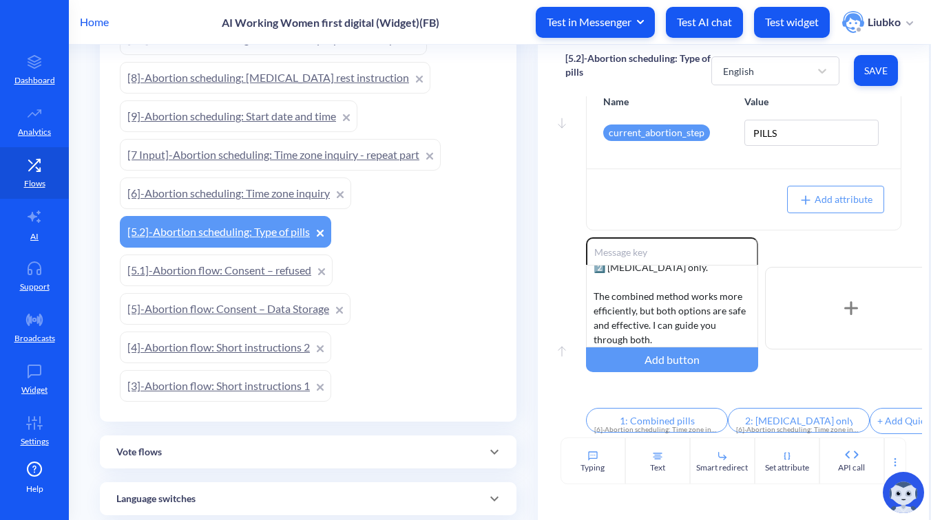
click at [246, 267] on link "[5.1]-Abortion flow: Consent – refused" at bounding box center [226, 271] width 213 height 32
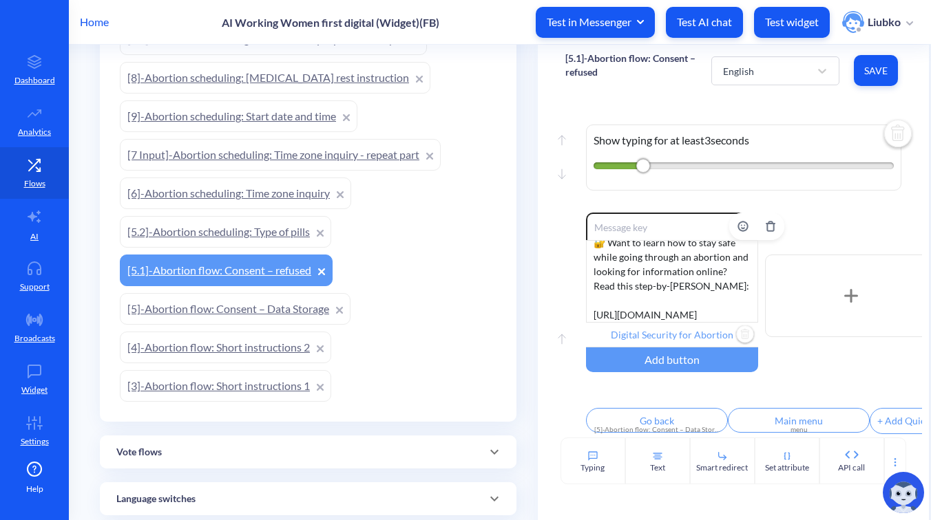
click at [673, 325] on input "Digital Security for Abortion" at bounding box center [672, 335] width 172 height 25
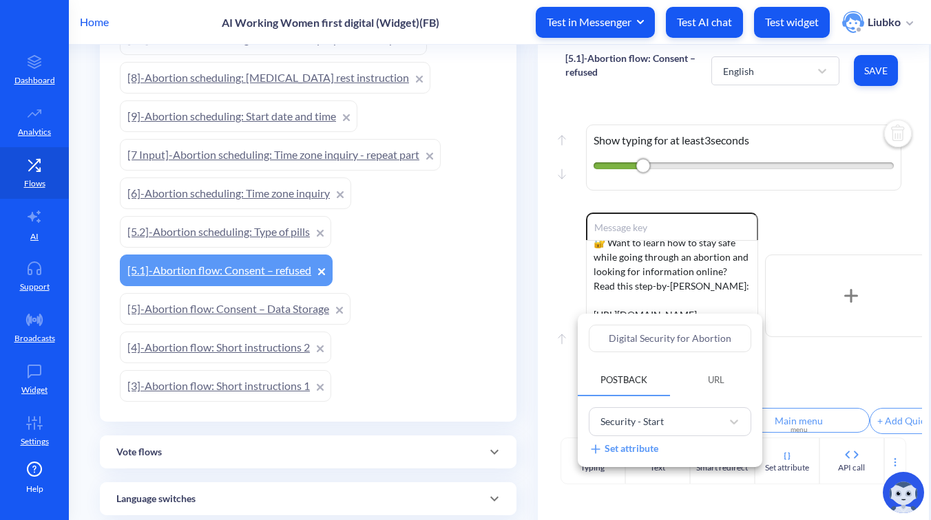
click at [527, 362] on div at bounding box center [465, 260] width 931 height 520
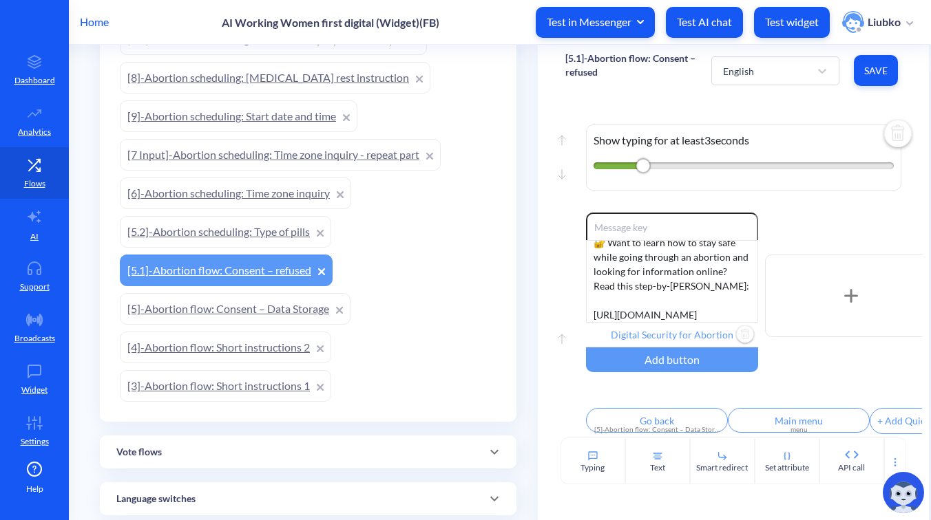
click at [244, 314] on link "[5]-Abortion flow: Consent – Data Storage" at bounding box center [235, 309] width 231 height 32
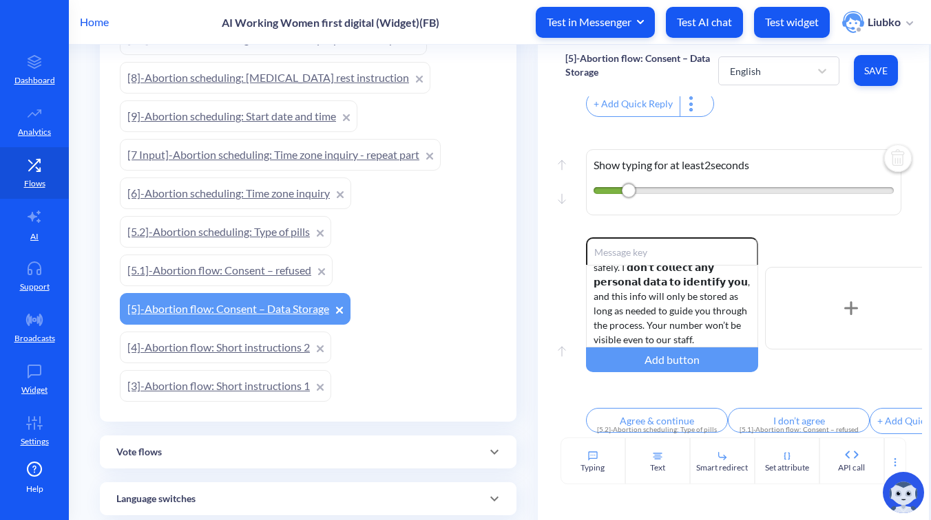
click at [257, 346] on link "[4]-Abortion flow: Short instructions 2" at bounding box center [225, 348] width 211 height 32
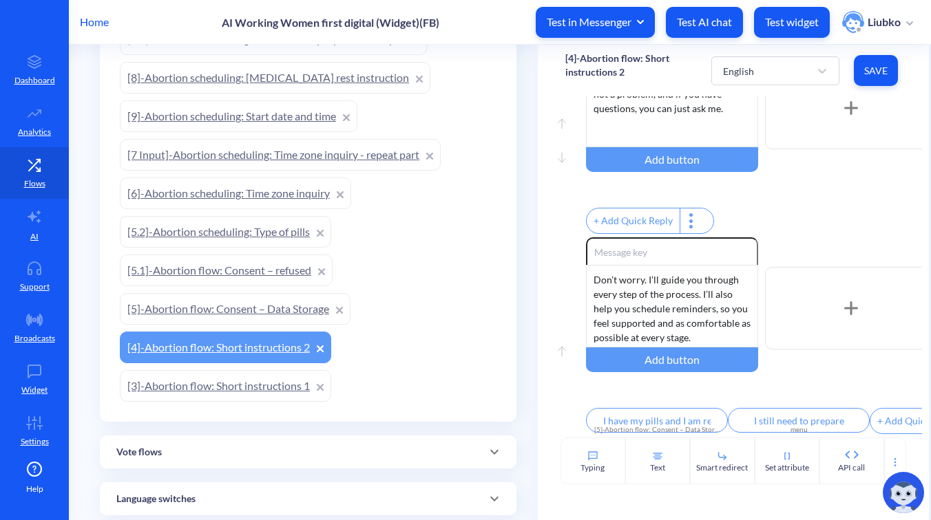
click at [251, 388] on link "[3]-Abortion flow: Short instructions 1" at bounding box center [225, 386] width 211 height 32
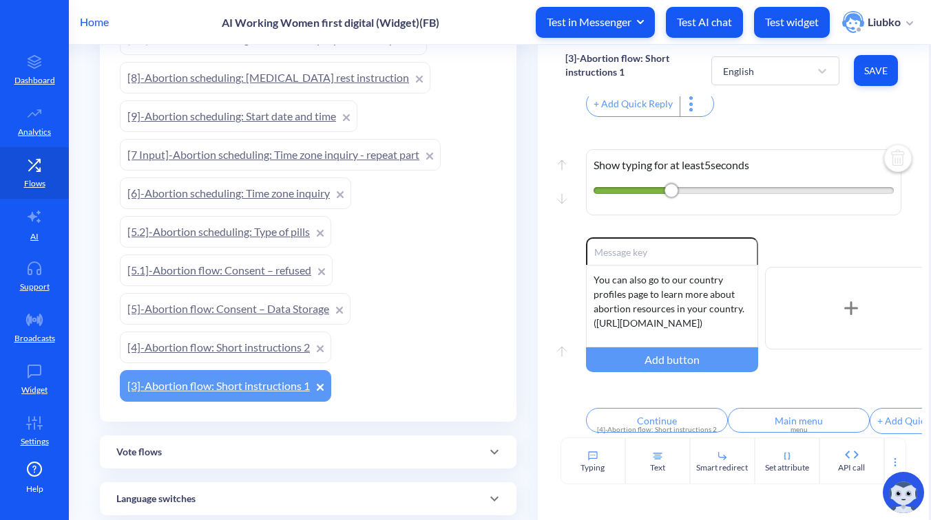
click at [264, 274] on link "[5.1]-Abortion flow: Consent – refused" at bounding box center [226, 271] width 213 height 32
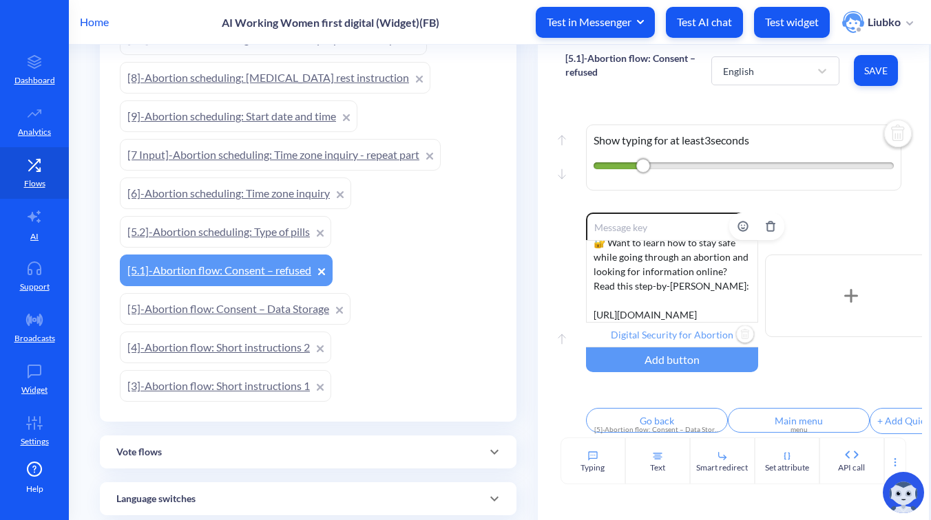
click at [663, 323] on input "Digital Security for Abortion" at bounding box center [672, 335] width 172 height 25
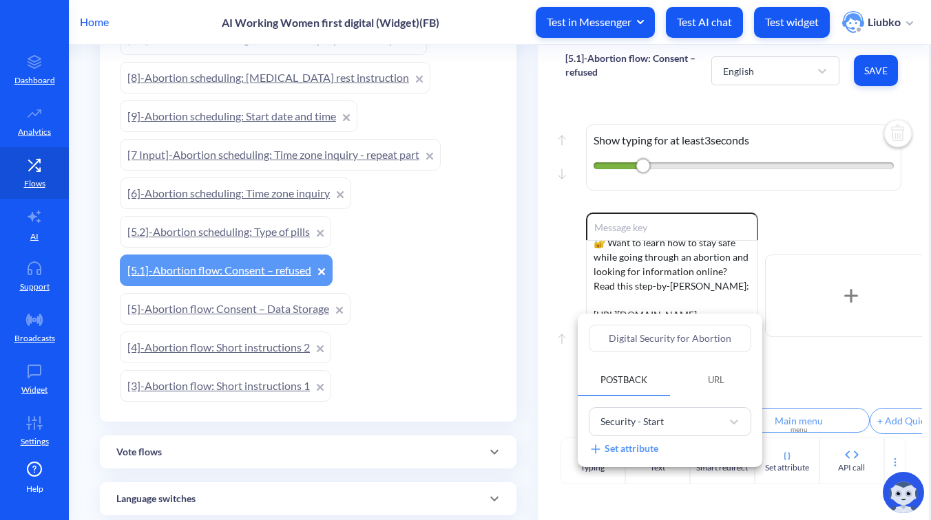
click at [849, 375] on div at bounding box center [465, 260] width 931 height 520
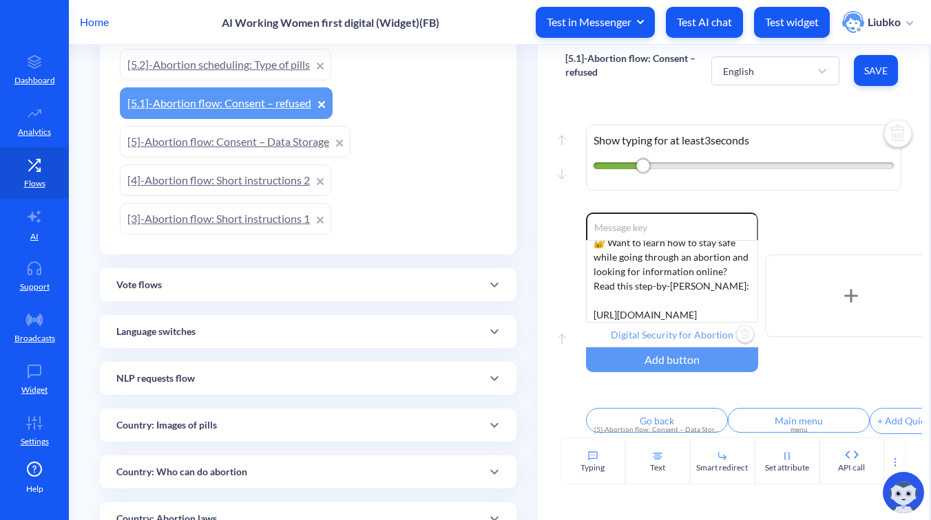
click at [396, 293] on div "Vote flows" at bounding box center [308, 284] width 416 height 33
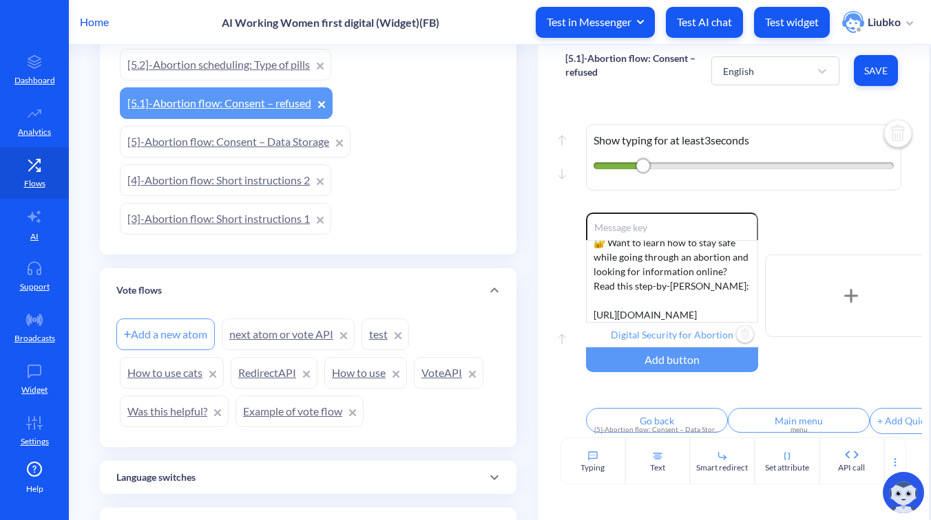
click at [294, 409] on link "Example of vote flow" at bounding box center [299, 412] width 128 height 32
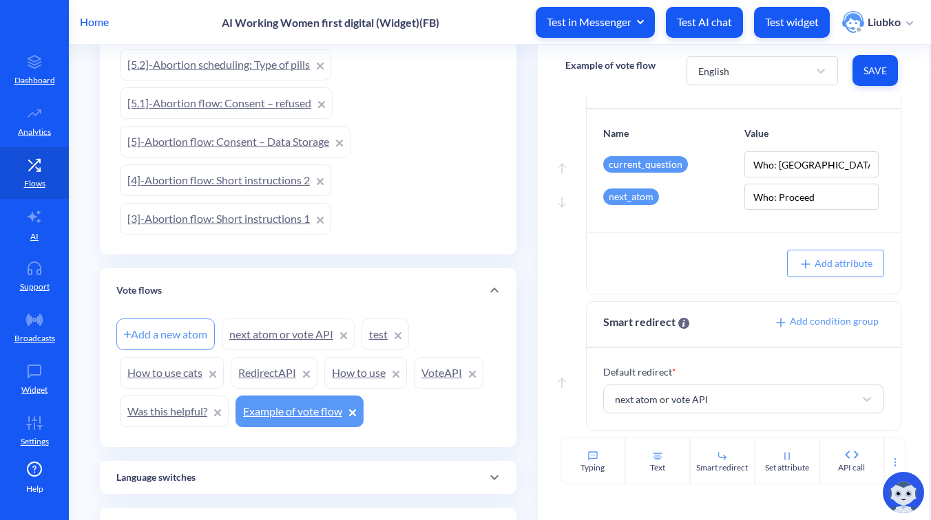
click at [416, 288] on div "Vote flows" at bounding box center [307, 291] width 383 height 14
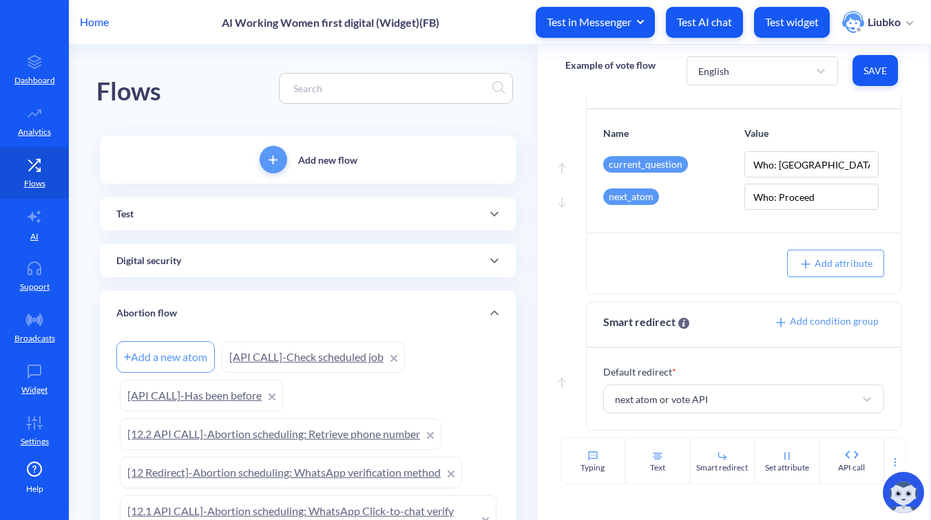
click at [394, 257] on div "Digital security" at bounding box center [307, 261] width 383 height 14
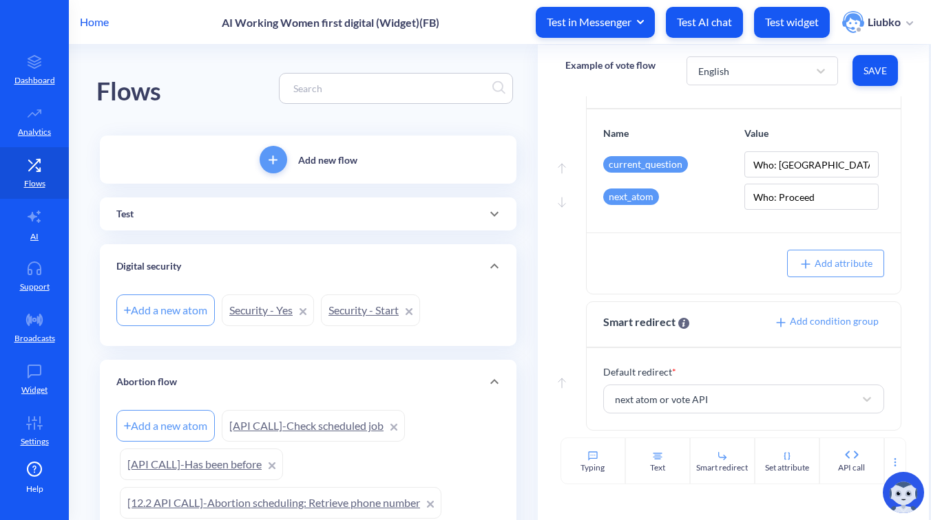
click at [262, 301] on link "Security - Yes" at bounding box center [268, 311] width 92 height 32
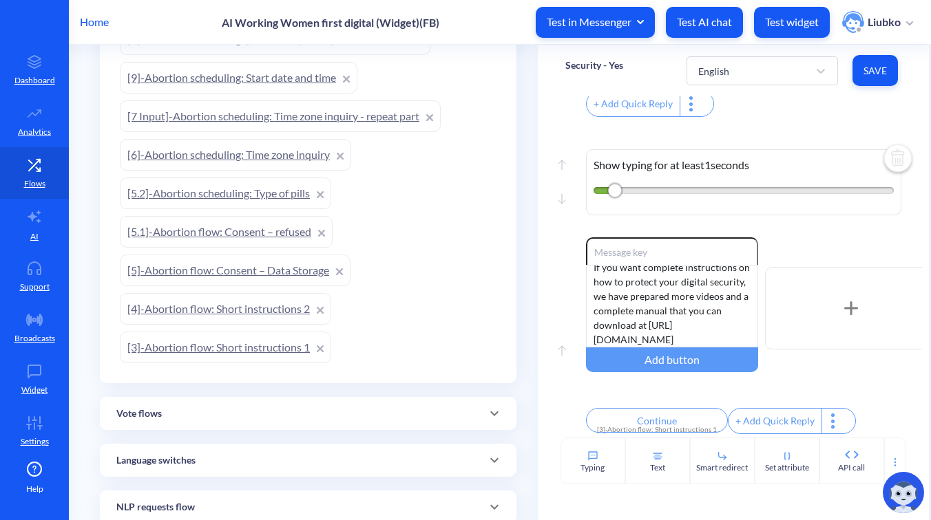
scroll to position [1428, 0]
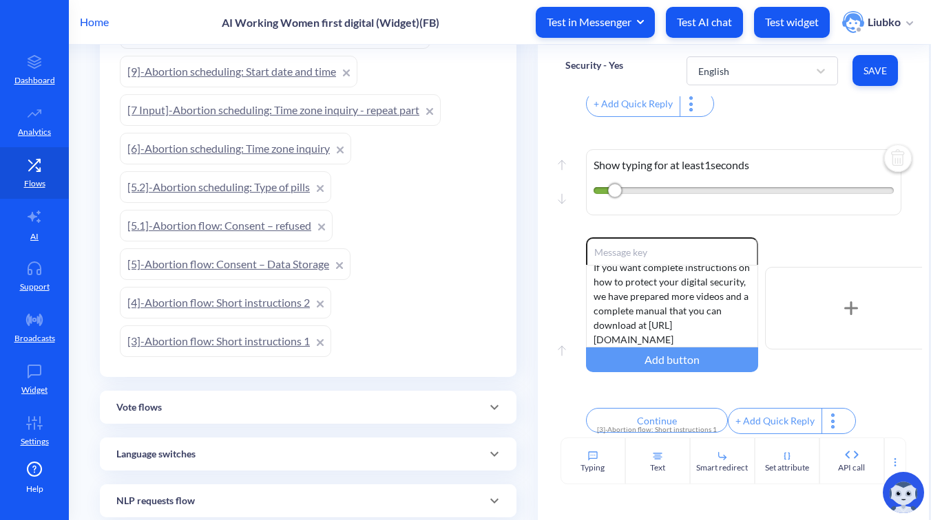
click at [242, 338] on link "[3]-Abortion flow: Short instructions 1" at bounding box center [225, 342] width 211 height 32
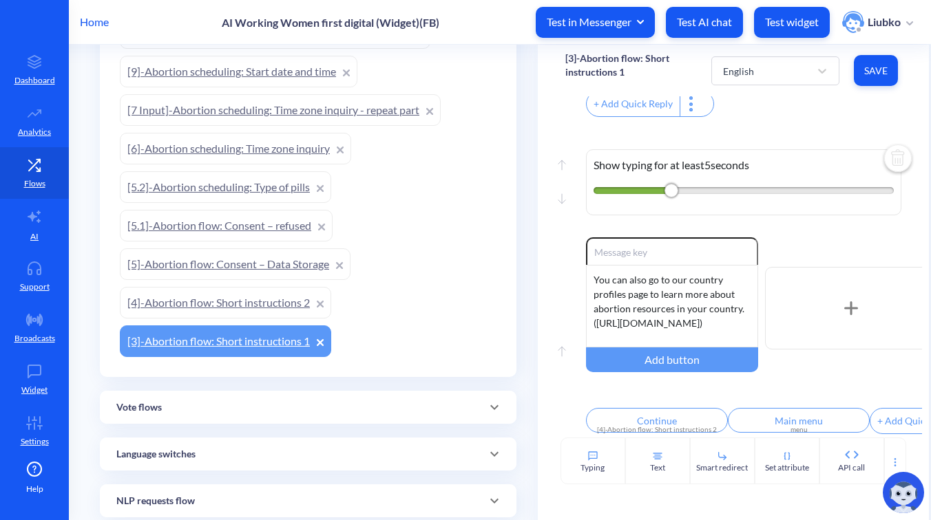
scroll to position [1247, 0]
click at [246, 306] on link "[4]-Abortion flow: Short instructions 2" at bounding box center [225, 303] width 211 height 32
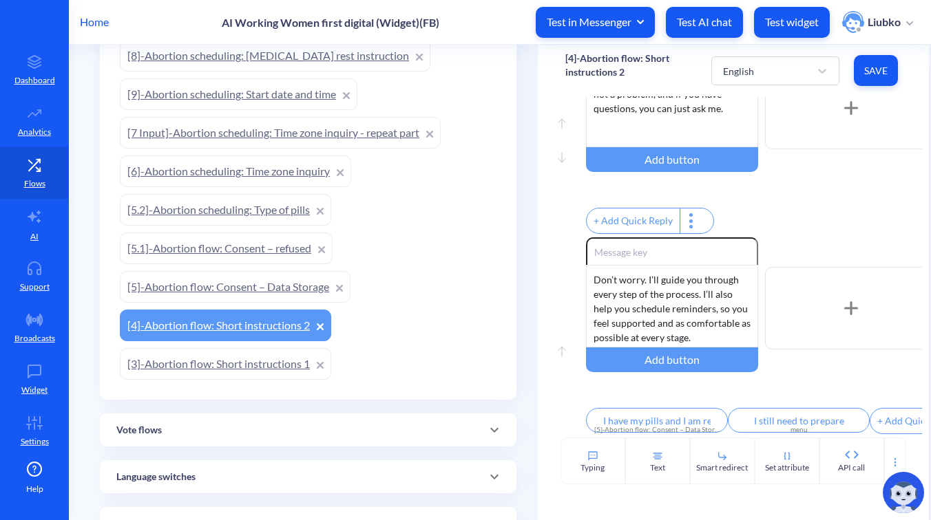
scroll to position [1394, 0]
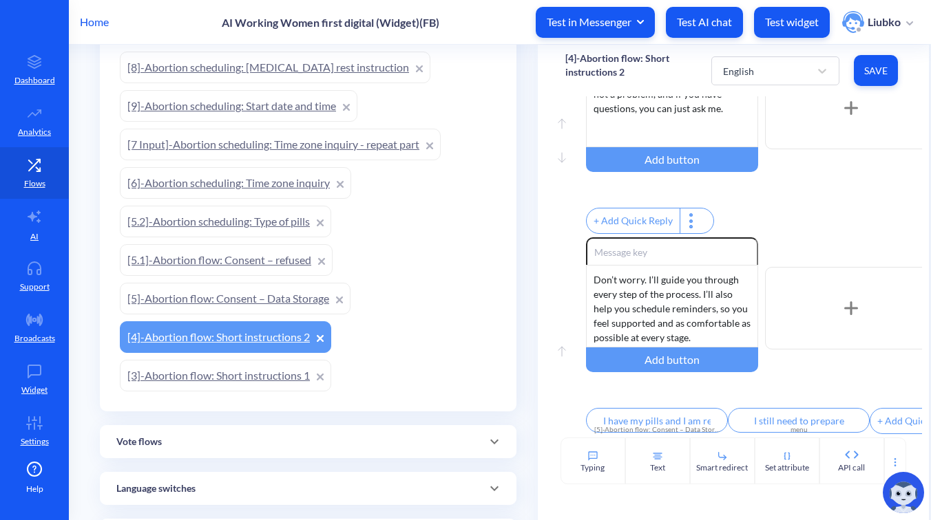
click at [257, 297] on link "[5]-Abortion flow: Consent – Data Storage" at bounding box center [235, 299] width 231 height 32
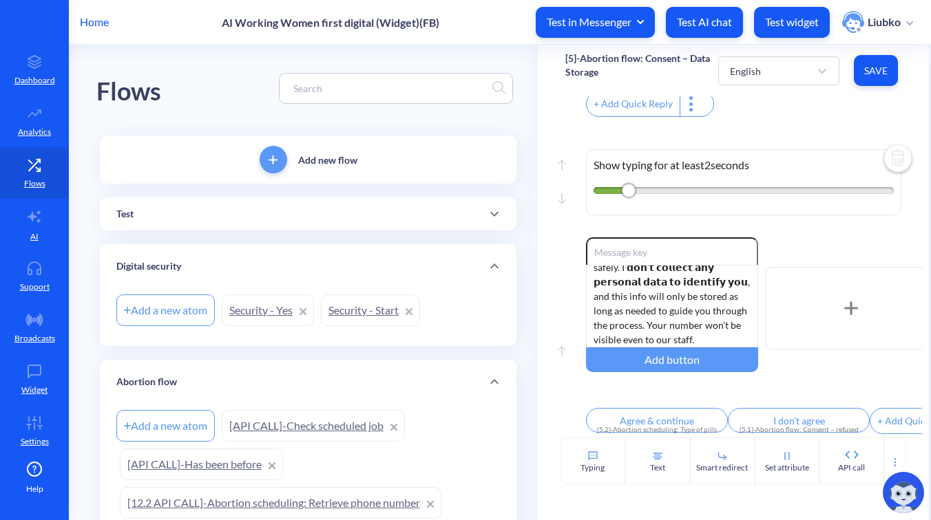
click at [448, 276] on div "Digital security" at bounding box center [308, 266] width 416 height 44
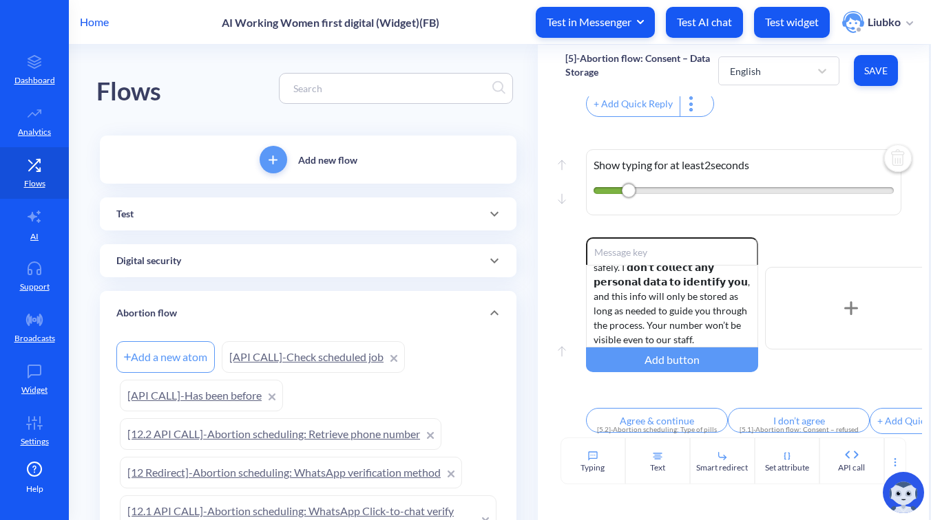
click at [439, 310] on div "Abortion flow" at bounding box center [307, 313] width 383 height 14
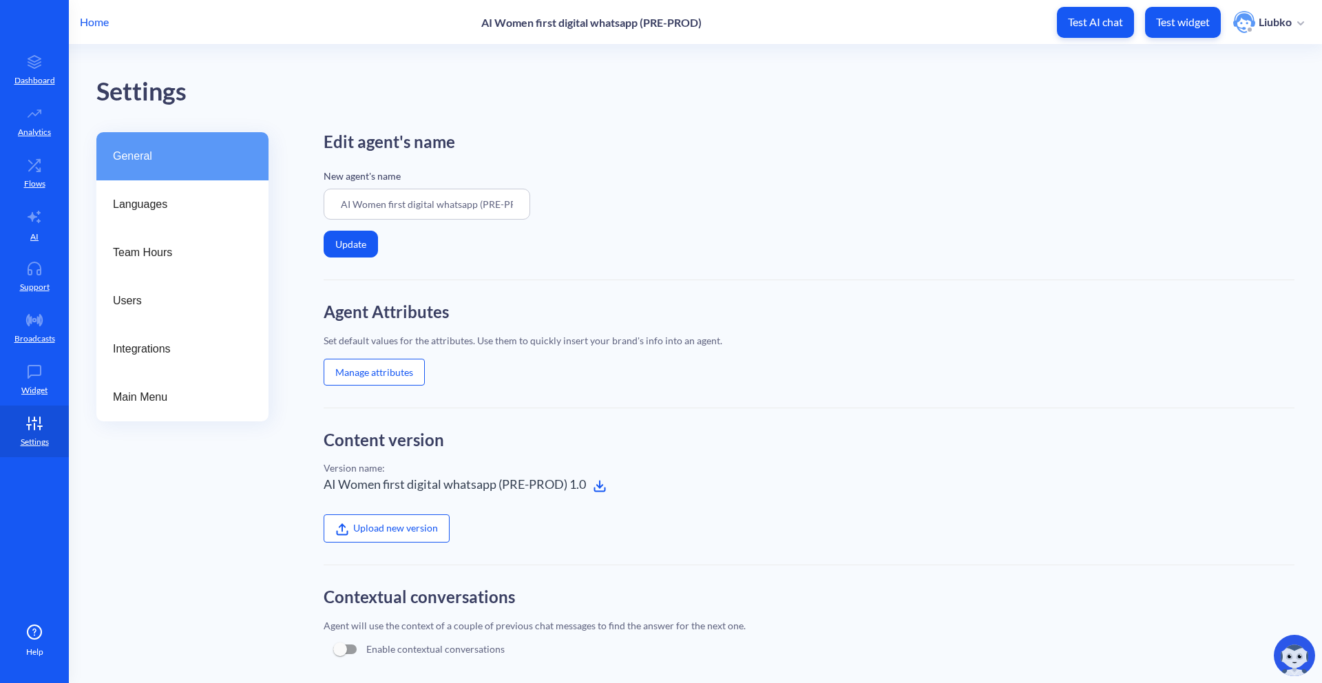
click at [401, 383] on button "Manage attributes" at bounding box center [374, 372] width 101 height 27
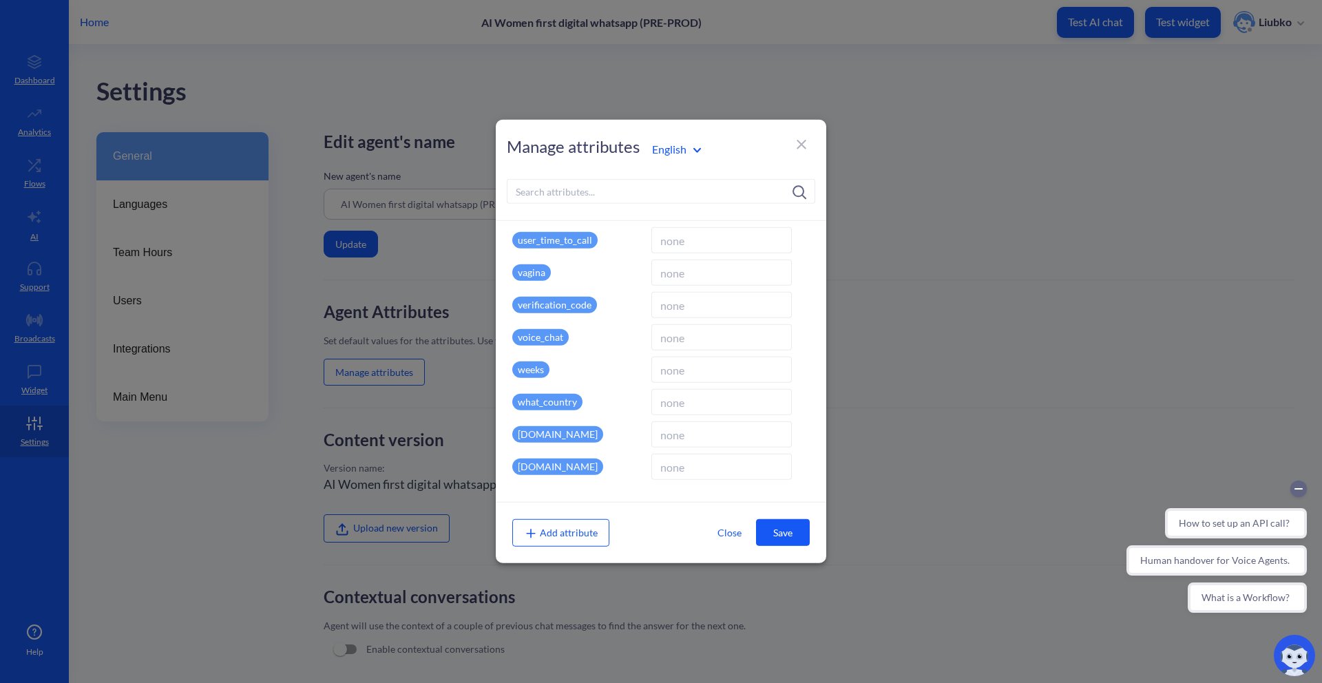
scroll to position [2916, 0]
click at [805, 144] on icon at bounding box center [801, 144] width 17 height 17
